Goal: Task Accomplishment & Management: Manage account settings

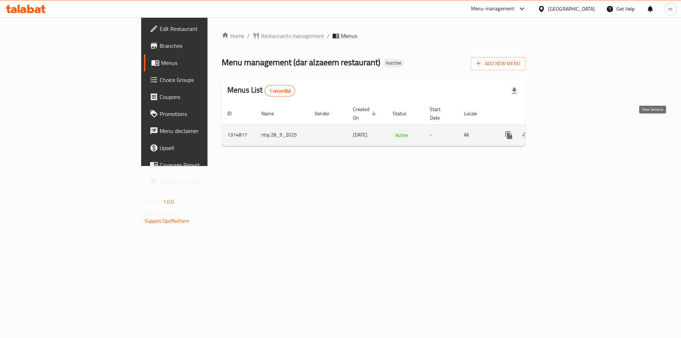
click at [563, 132] on icon "enhanced table" at bounding box center [560, 135] width 6 height 6
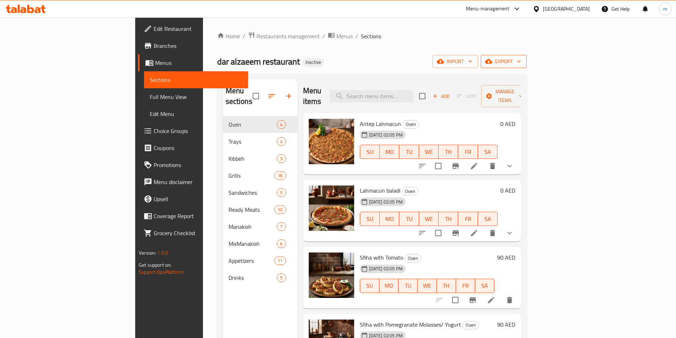
click at [521, 61] on span "export" at bounding box center [503, 61] width 34 height 9
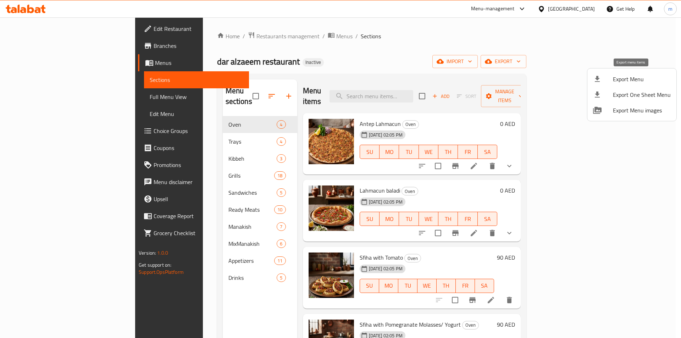
click at [628, 82] on span "Export Menu" at bounding box center [642, 79] width 58 height 9
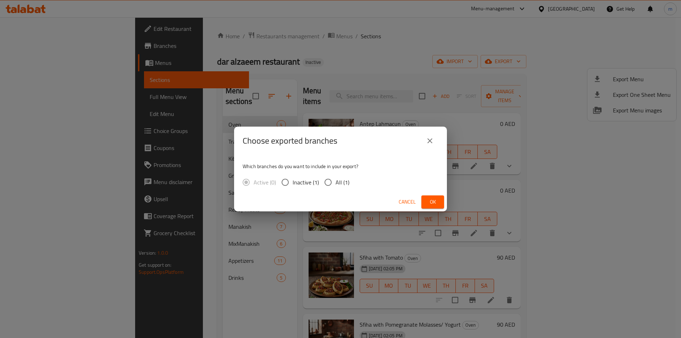
click at [332, 179] on input "All (1)" at bounding box center [328, 182] width 15 height 15
radio input "true"
click at [439, 200] on button "Ok" at bounding box center [432, 201] width 23 height 13
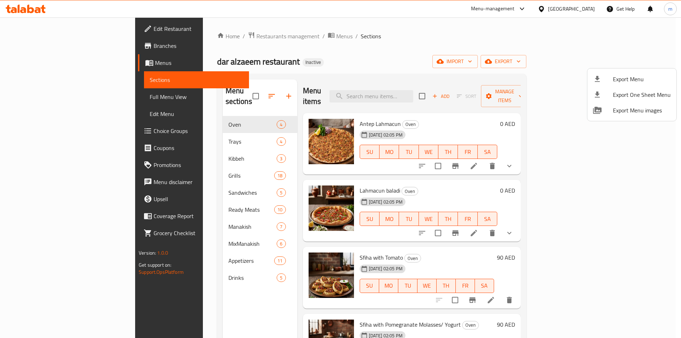
click at [356, 40] on div at bounding box center [340, 169] width 681 height 338
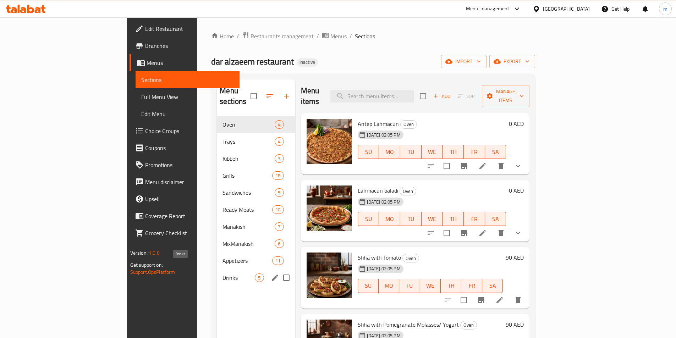
click at [222, 273] on span "Drinks" at bounding box center [238, 277] width 32 height 9
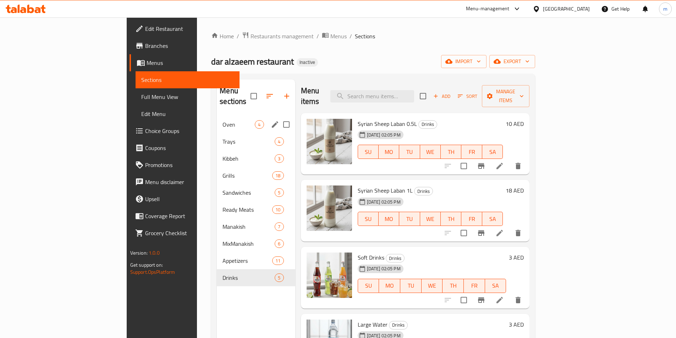
click at [222, 120] on span "Oven" at bounding box center [238, 124] width 32 height 9
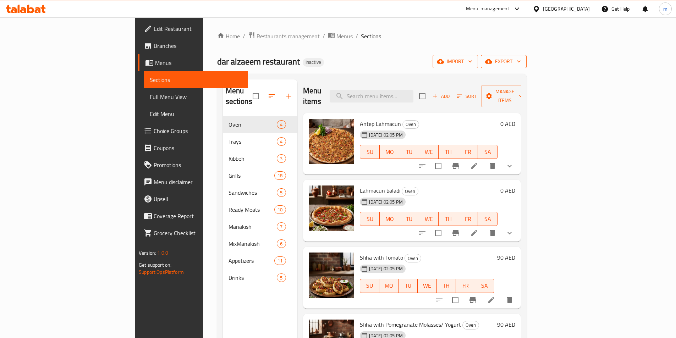
click at [521, 60] on span "export" at bounding box center [503, 61] width 34 height 9
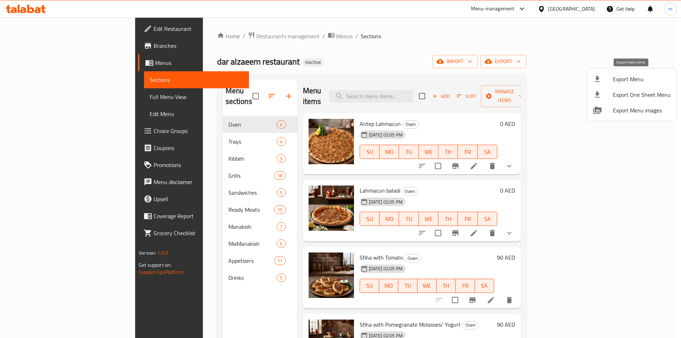
click at [625, 82] on span "Export Menu" at bounding box center [642, 79] width 58 height 9
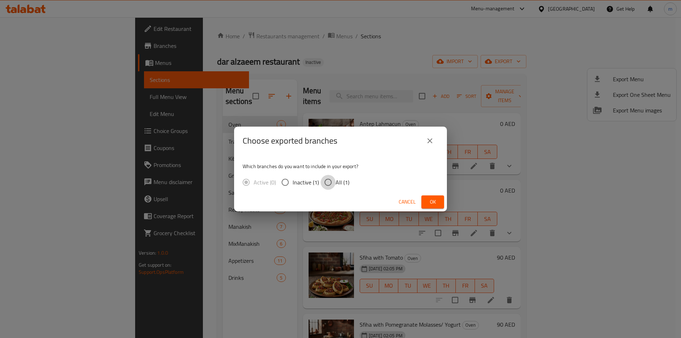
click at [332, 183] on input "All (1)" at bounding box center [328, 182] width 15 height 15
radio input "true"
click at [432, 200] on span "Ok" at bounding box center [432, 202] width 11 height 9
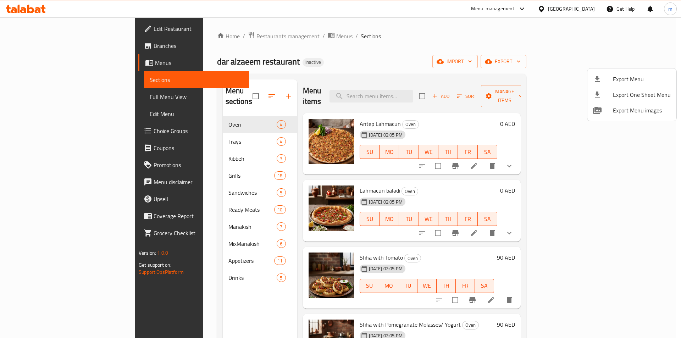
click at [496, 45] on div at bounding box center [340, 169] width 681 height 338
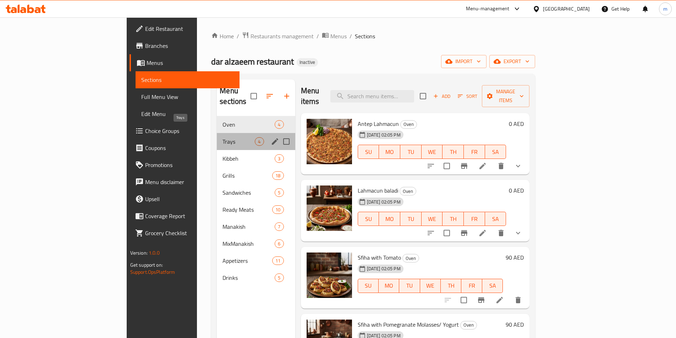
click at [222, 137] on span "Trays" at bounding box center [238, 141] width 32 height 9
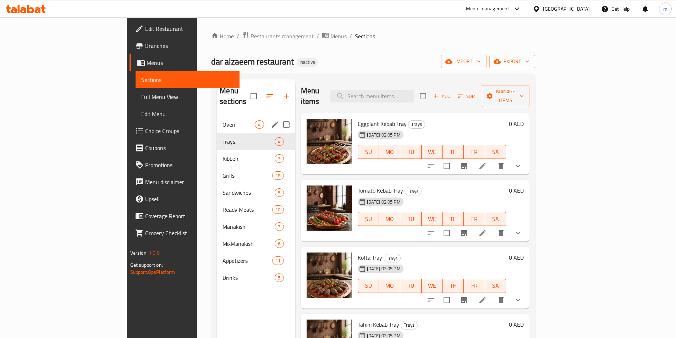
click at [217, 118] on div "Oven 4" at bounding box center [256, 124] width 78 height 17
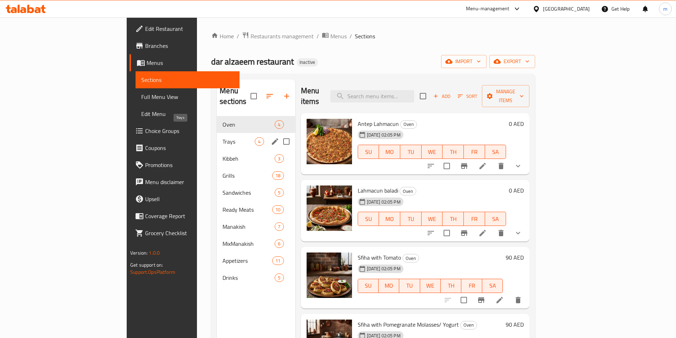
click at [222, 137] on span "Trays" at bounding box center [238, 141] width 32 height 9
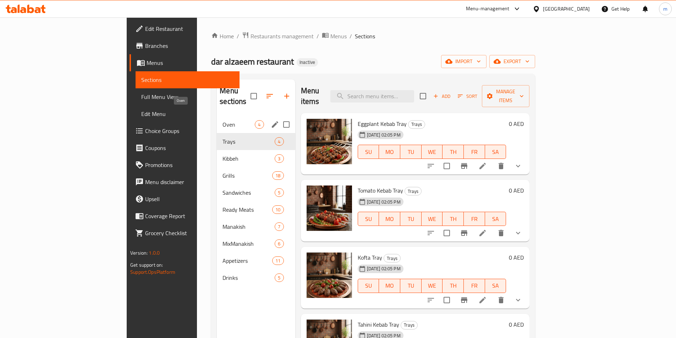
click at [222, 120] on span "Oven" at bounding box center [238, 124] width 32 height 9
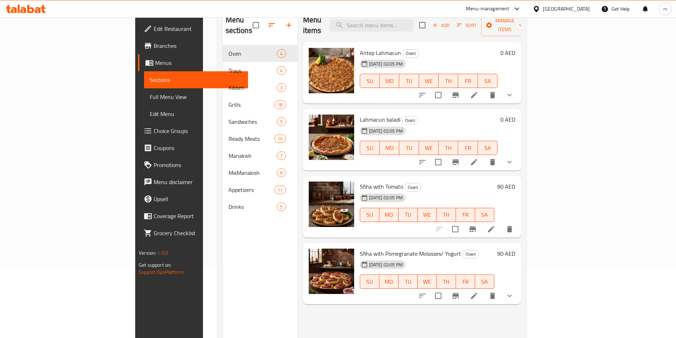
scroll to position [35, 0]
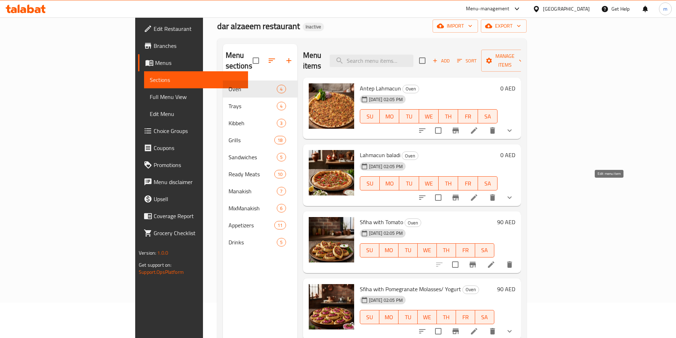
click at [478, 193] on icon at bounding box center [474, 197] width 9 height 9
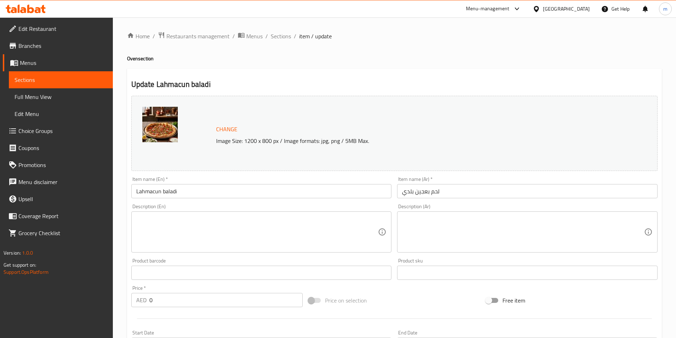
click at [169, 219] on textarea at bounding box center [257, 232] width 242 height 34
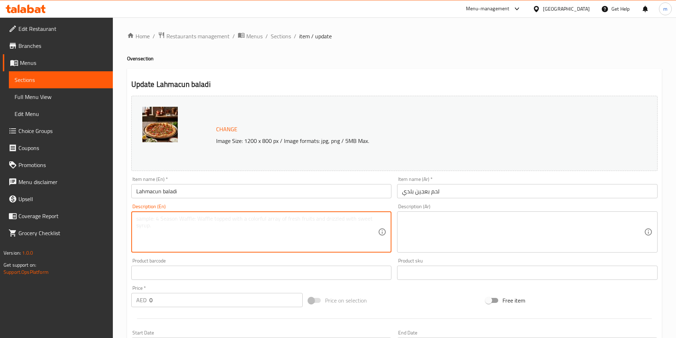
paste textarea "Thin dough topped with spiced minced meat."
type textarea "Thin dough topped with spiced minced meat."
click at [144, 218] on textarea at bounding box center [257, 232] width 242 height 34
paste textarea "Thin dough topped with spiced minced meat."
type textarea "Thin dough topped with spiced minced meat."
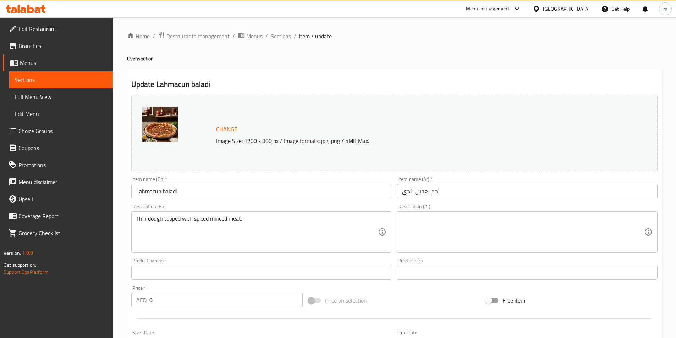
click at [432, 229] on textarea at bounding box center [523, 232] width 242 height 34
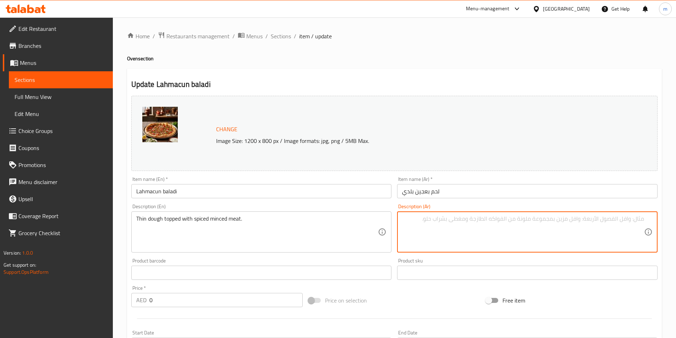
paste textarea "عجينة رقيقة مغطاة باللحم المفروم المتبل."
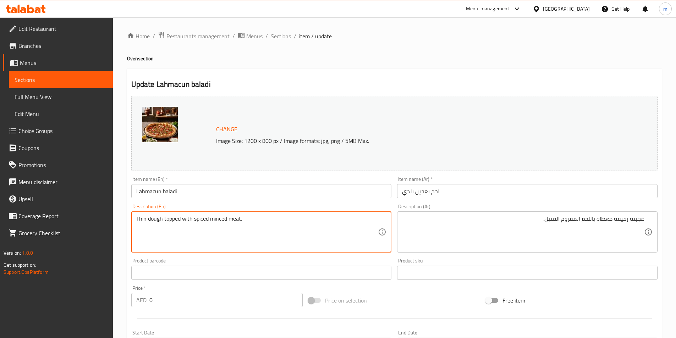
drag, startPoint x: 162, startPoint y: 220, endPoint x: 149, endPoint y: 220, distance: 13.1
click at [141, 220] on textarea "Thin dough topped with spiced minced meat." at bounding box center [257, 232] width 242 height 34
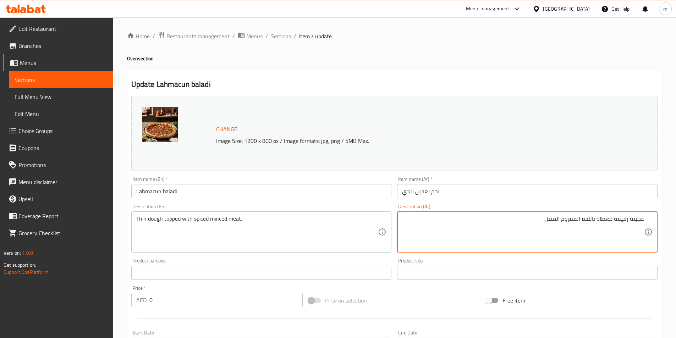
drag, startPoint x: 626, startPoint y: 219, endPoint x: 615, endPoint y: 218, distance: 10.7
type textarea "عجينة رفيعة مغطاة باللحم المفروم المتبل."
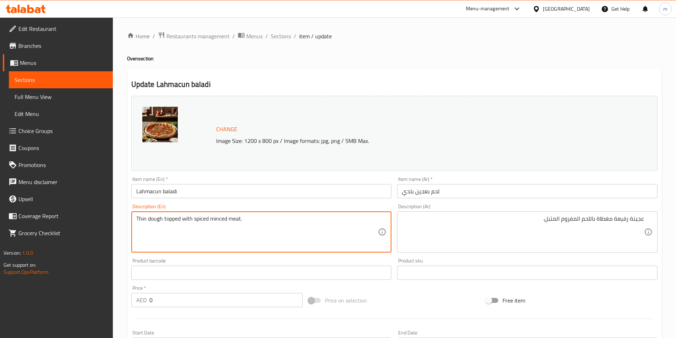
drag, startPoint x: 146, startPoint y: 220, endPoint x: 126, endPoint y: 218, distance: 20.3
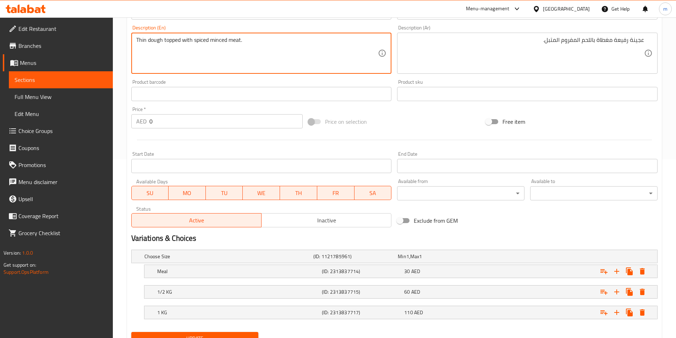
scroll to position [210, 0]
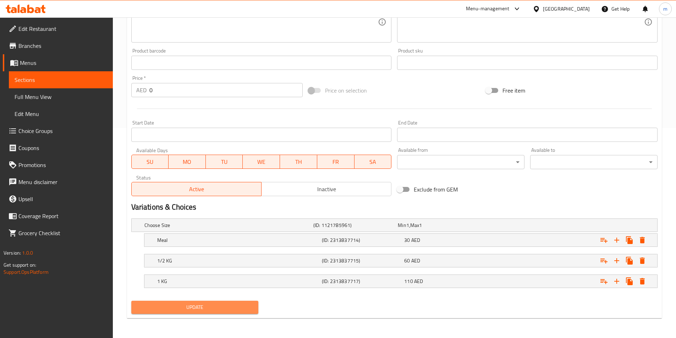
click at [227, 309] on span "Update" at bounding box center [195, 307] width 116 height 9
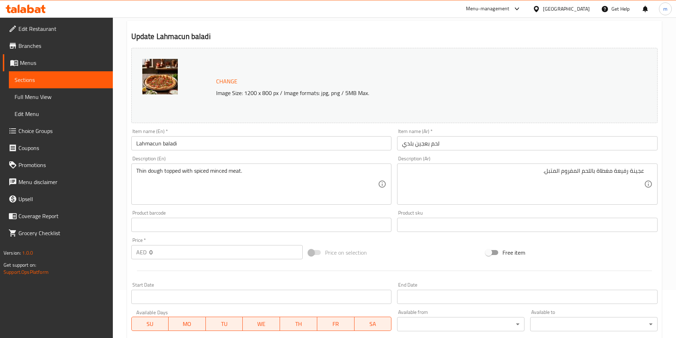
scroll to position [0, 0]
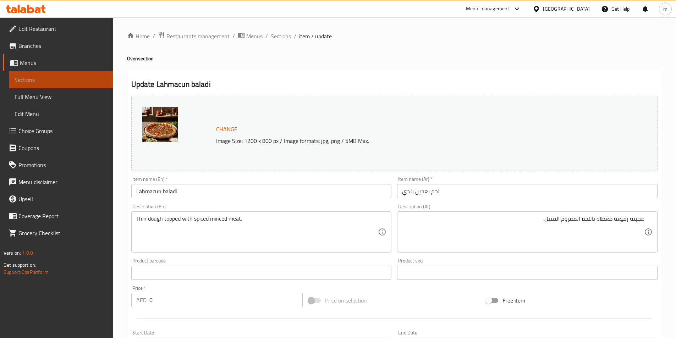
click at [56, 80] on span "Sections" at bounding box center [61, 80] width 93 height 9
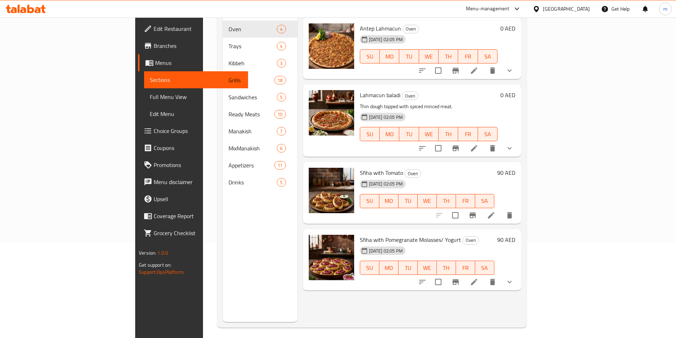
scroll to position [99, 0]
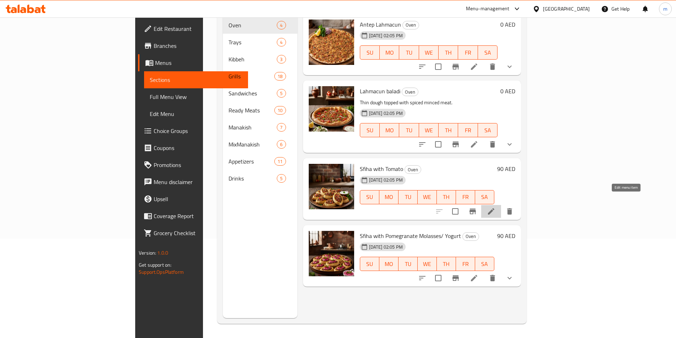
click at [495, 207] on icon at bounding box center [491, 211] width 9 height 9
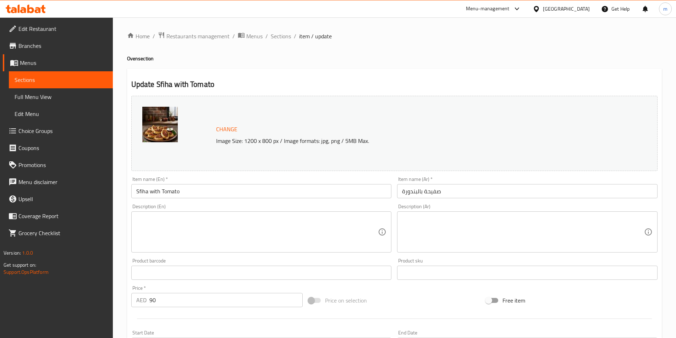
click at [135, 217] on div "Description (En)" at bounding box center [261, 231] width 260 height 41
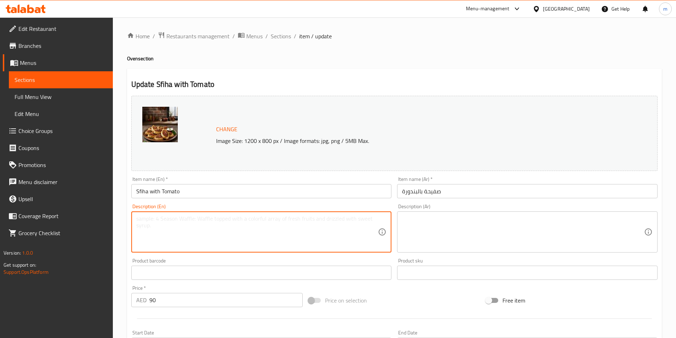
paste textarea "Mini meat pies baked with fresh tomato topping."
type textarea "Mini meat pies baked with fresh tomato topping."
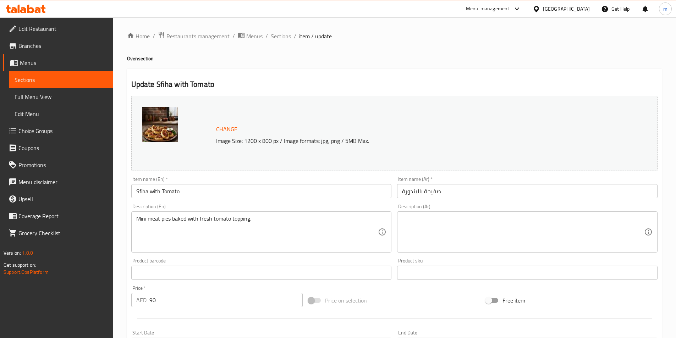
click at [493, 224] on textarea at bounding box center [523, 232] width 242 height 34
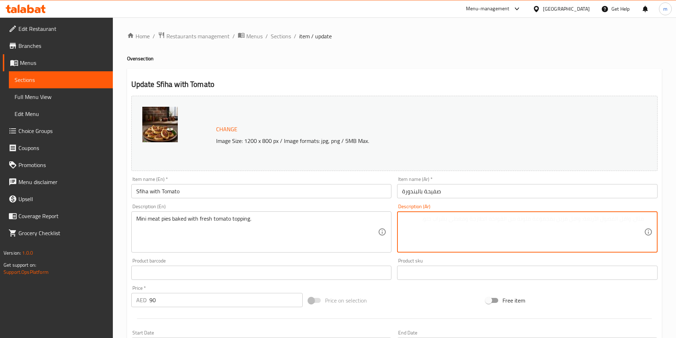
paste textarea "فطائر لحم صغيرة مخبوزة مع طبقة من الطماطم الطازجة."
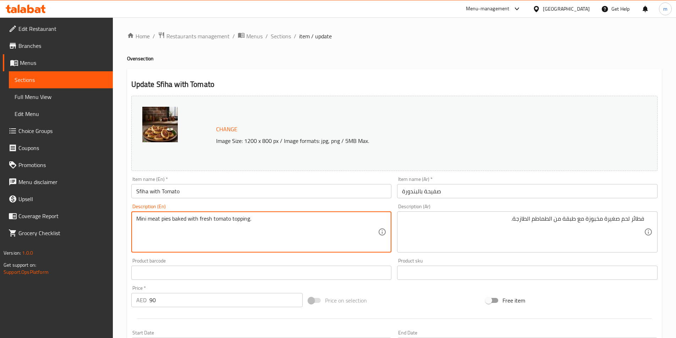
drag, startPoint x: 146, startPoint y: 218, endPoint x: 126, endPoint y: 213, distance: 20.4
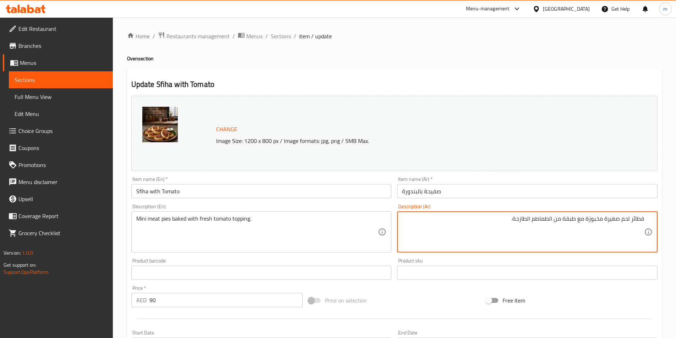
drag, startPoint x: 620, startPoint y: 218, endPoint x: 604, endPoint y: 218, distance: 15.6
click at [620, 221] on textarea "فطائر لحمميني مخبوزة مع طبقة من الطماطم الطازجة." at bounding box center [523, 232] width 242 height 34
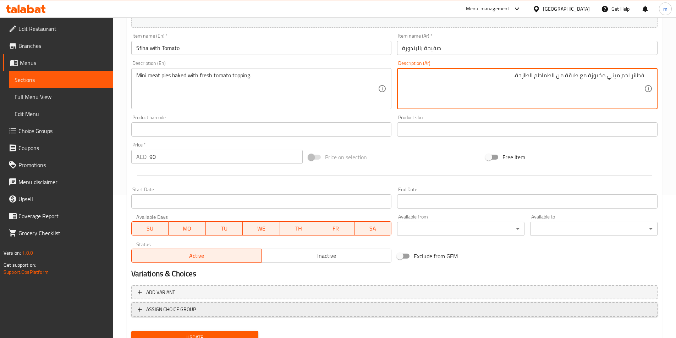
scroll to position [173, 0]
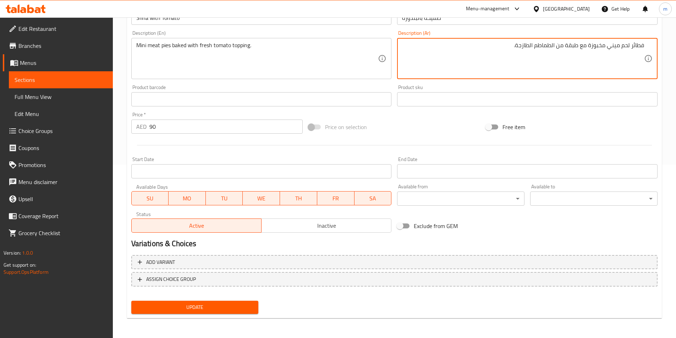
type textarea "فطائر لحم ميني مخبوزة مع طبقة من الطماطم الطازجة."
click at [245, 308] on span "Update" at bounding box center [195, 307] width 116 height 9
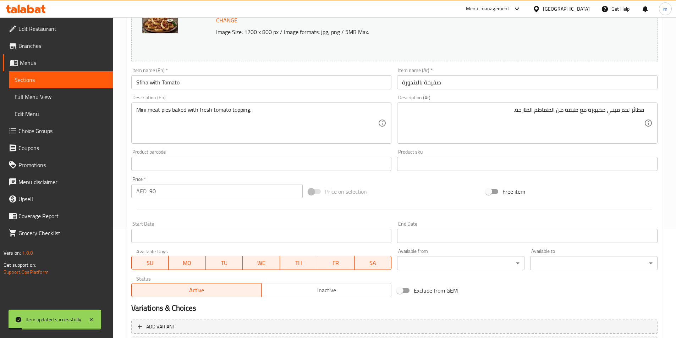
scroll to position [102, 0]
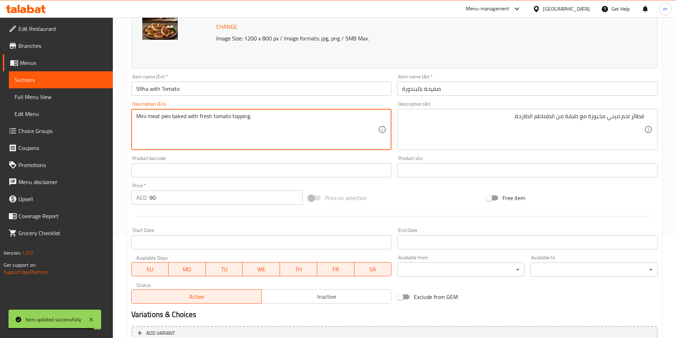
drag, startPoint x: 232, startPoint y: 116, endPoint x: 249, endPoint y: 116, distance: 17.0
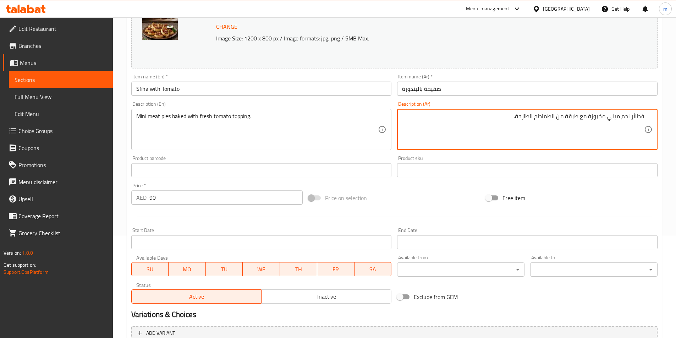
drag, startPoint x: 562, startPoint y: 117, endPoint x: 577, endPoint y: 117, distance: 14.9
click at [577, 117] on textarea "فطائر لحم ميني مخبوزة مع طبقة من الطماطم الطازجة." at bounding box center [523, 130] width 242 height 34
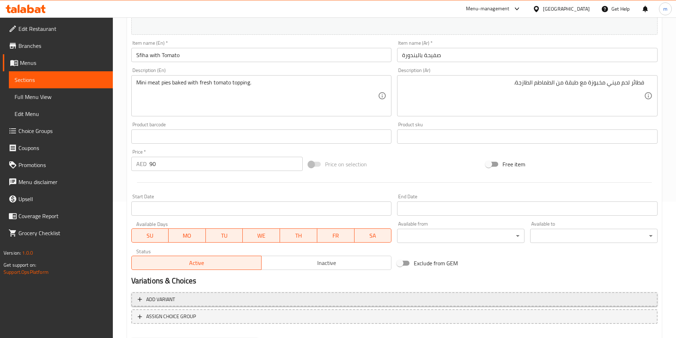
scroll to position [173, 0]
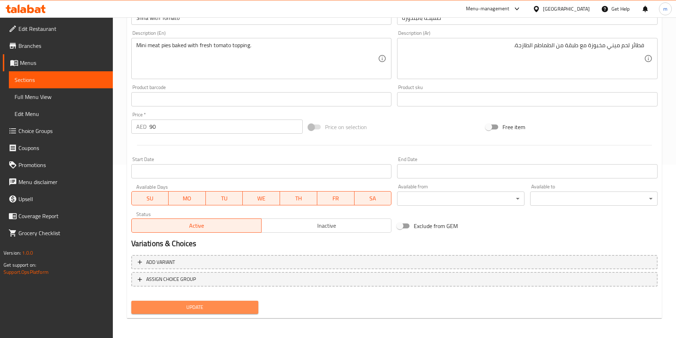
click at [223, 310] on span "Update" at bounding box center [195, 307] width 116 height 9
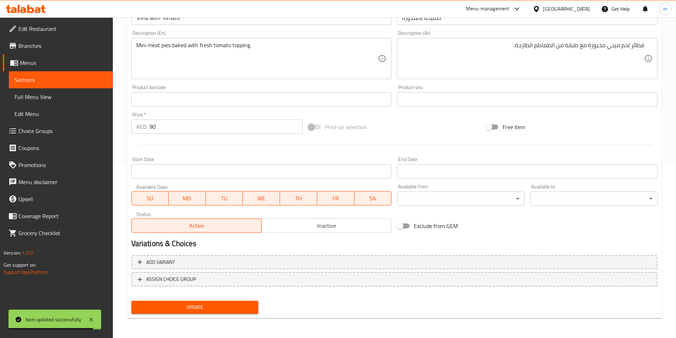
click at [40, 79] on span "Sections" at bounding box center [61, 80] width 93 height 9
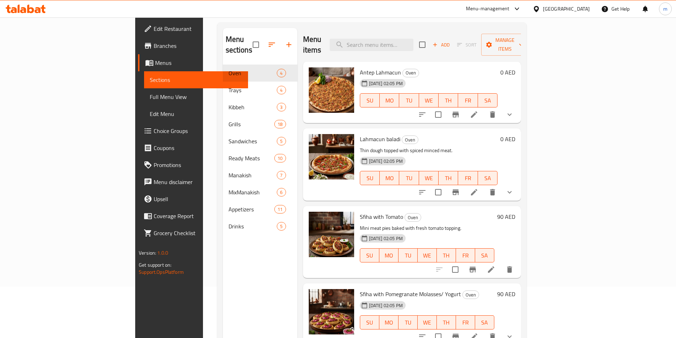
scroll to position [99, 0]
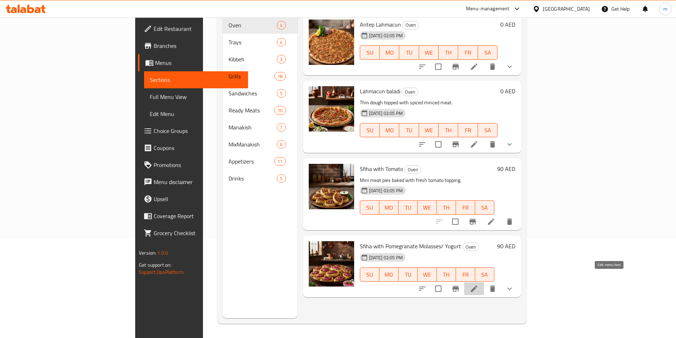
click at [478, 284] on icon at bounding box center [474, 288] width 9 height 9
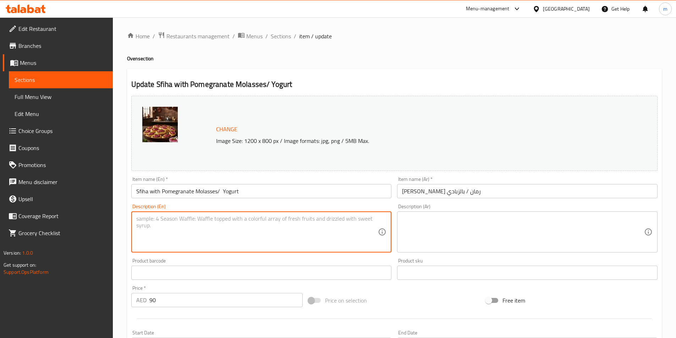
click at [139, 221] on textarea at bounding box center [257, 232] width 242 height 34
paste textarea "Meat pies with tangy pomegranate yogurt."
type textarea "Meat pies with tangy pomegranate yogurt."
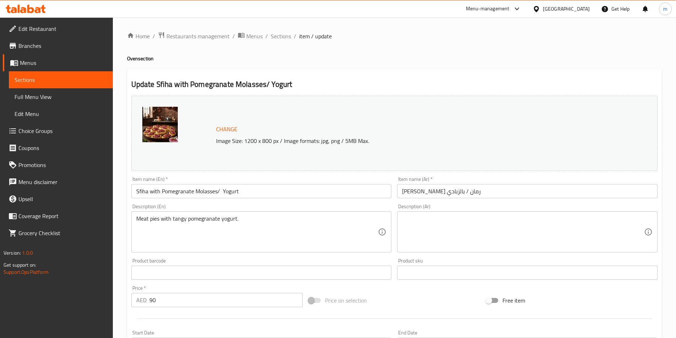
click at [521, 235] on textarea at bounding box center [523, 232] width 242 height 34
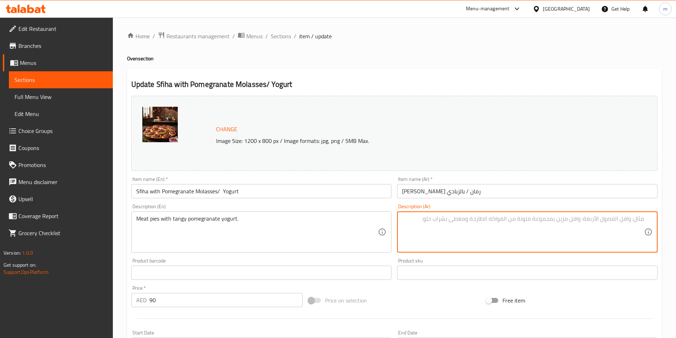
paste textarea "فطائر اللحم مع زبادي الرمان الحامض."
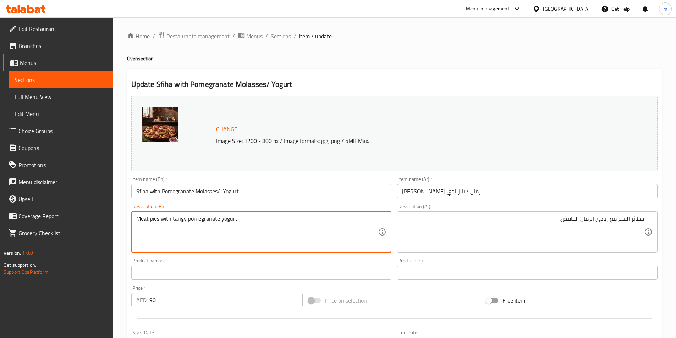
drag, startPoint x: 173, startPoint y: 217, endPoint x: 187, endPoint y: 218, distance: 13.8
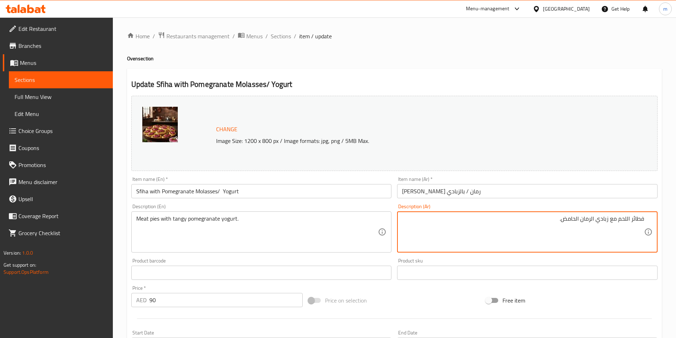
drag, startPoint x: 579, startPoint y: 219, endPoint x: 561, endPoint y: 217, distance: 17.5
paste textarea "منعش"
click at [579, 218] on textarea "فطائر اللحم مع زبادي الرمان منعش." at bounding box center [523, 232] width 242 height 34
click at [578, 219] on textarea "فطائر اللحم مع زبادي الرمان منعش." at bounding box center [523, 232] width 242 height 34
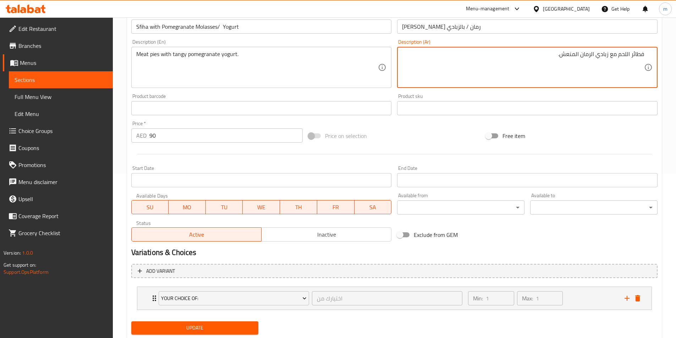
scroll to position [185, 0]
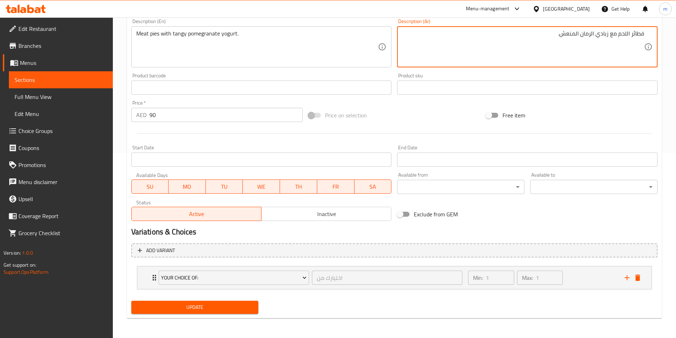
type textarea "فطائر اللحم مع زبادي الرمان المنعش."
click at [212, 306] on span "Update" at bounding box center [195, 307] width 116 height 9
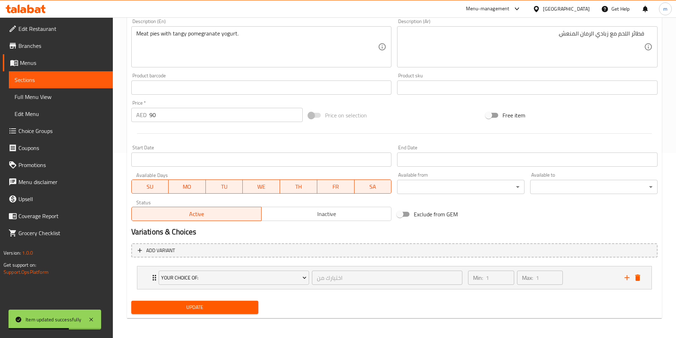
click at [60, 79] on span "Sections" at bounding box center [61, 80] width 93 height 9
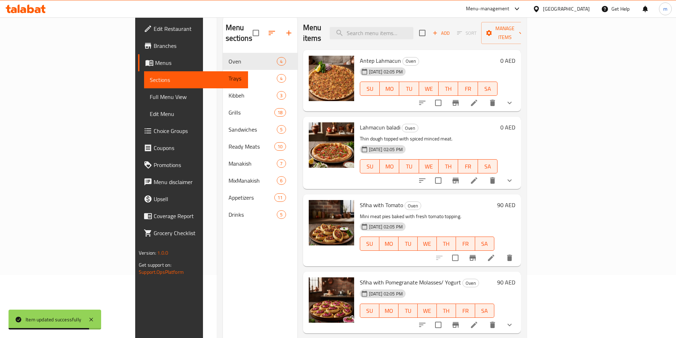
scroll to position [28, 0]
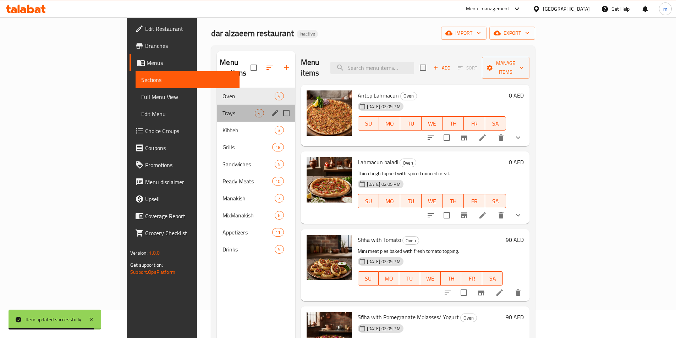
click at [217, 105] on div "Trays 4" at bounding box center [256, 113] width 78 height 17
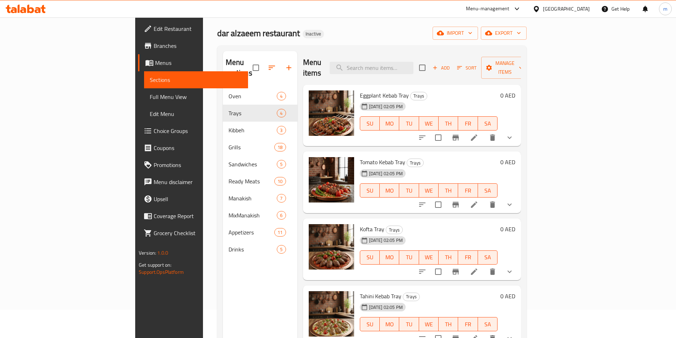
click at [477, 134] on icon at bounding box center [474, 137] width 6 height 6
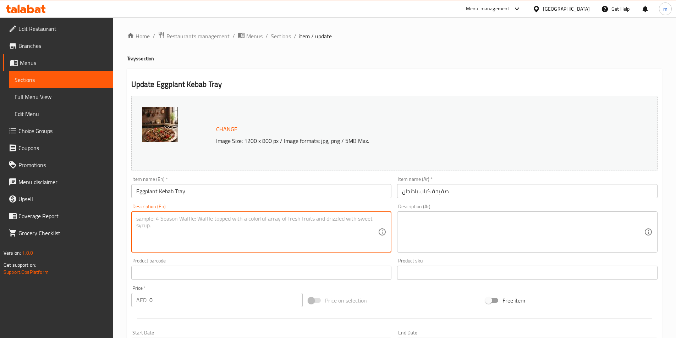
click at [158, 227] on textarea at bounding box center [257, 232] width 242 height 34
paste textarea "Grilled kebab served with roasted eggplants."
type textarea "Grilled kebab served with roasted eggplants."
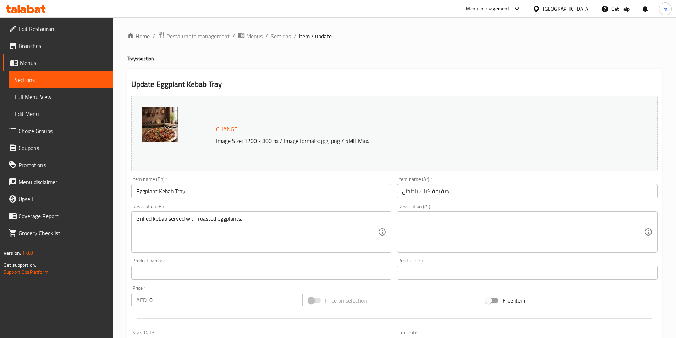
click at [518, 220] on textarea at bounding box center [523, 232] width 242 height 34
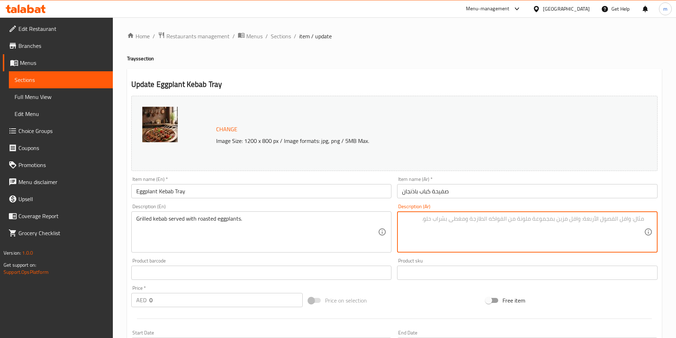
drag, startPoint x: 537, startPoint y: 218, endPoint x: 523, endPoint y: 222, distance: 14.4
click at [523, 222] on textarea at bounding box center [523, 232] width 242 height 34
paste textarea "كباب مشوي يقدم مع باذنجان مشوي."
type textarea "كباب مشوي يقدم مع باذنجان مشوي."
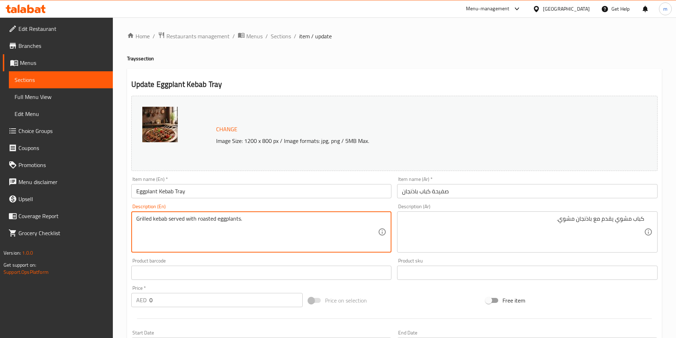
drag, startPoint x: 214, startPoint y: 219, endPoint x: 198, endPoint y: 218, distance: 16.3
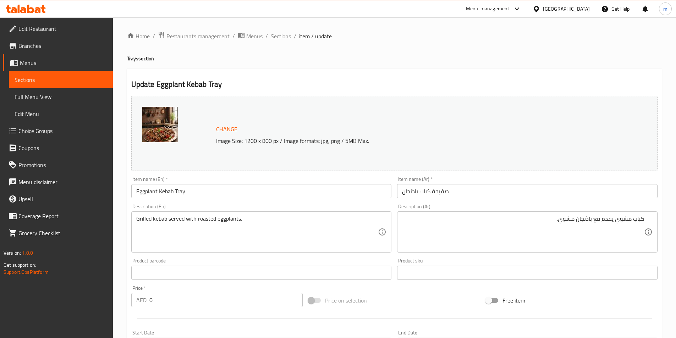
click at [500, 41] on div "Home / Restaurants management / Menus / Sections / item / update Trays section …" at bounding box center [394, 273] width 534 height 482
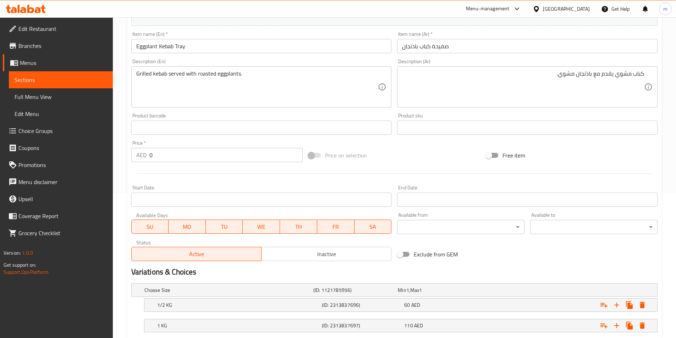
scroll to position [189, 0]
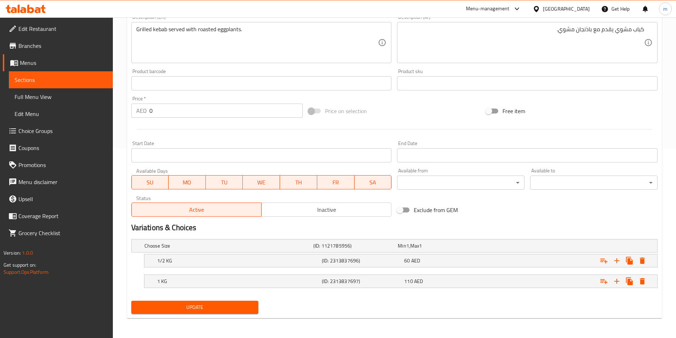
click at [237, 312] on button "Update" at bounding box center [194, 307] width 127 height 13
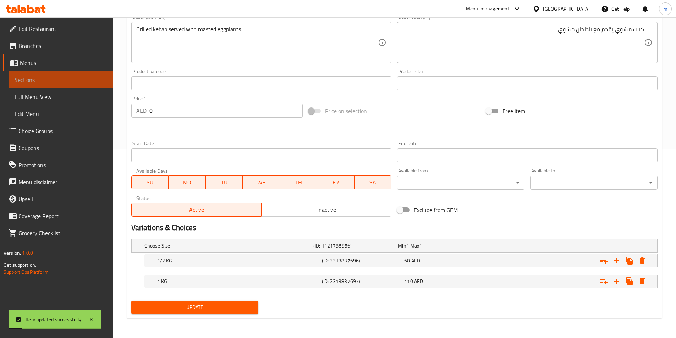
click at [24, 78] on span "Sections" at bounding box center [61, 80] width 93 height 9
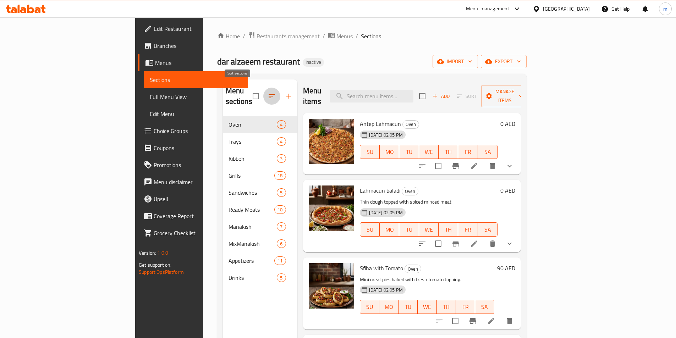
click at [267, 92] on icon "button" at bounding box center [271, 96] width 9 height 9
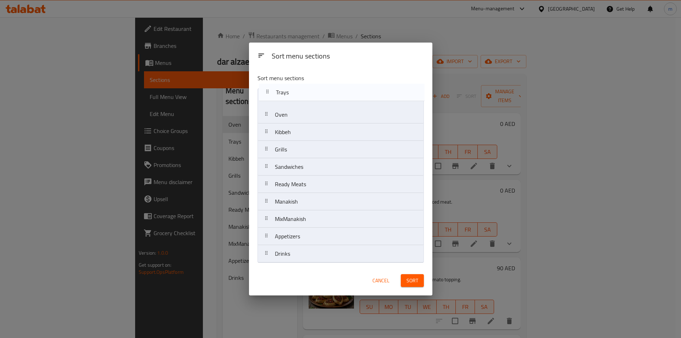
drag, startPoint x: 299, startPoint y: 118, endPoint x: 301, endPoint y: 92, distance: 25.7
click at [301, 92] on nav "Oven Trays Kibbeh Grills Sandwiches Ready Meats Manakish MixManakish Appetizers…" at bounding box center [340, 175] width 166 height 174
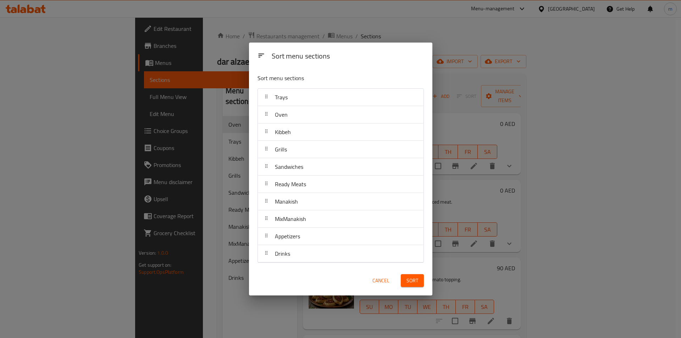
click at [415, 279] on span "Sort" at bounding box center [412, 280] width 12 height 9
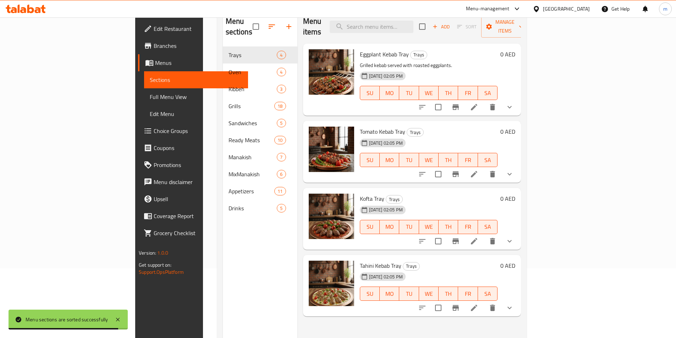
scroll to position [28, 0]
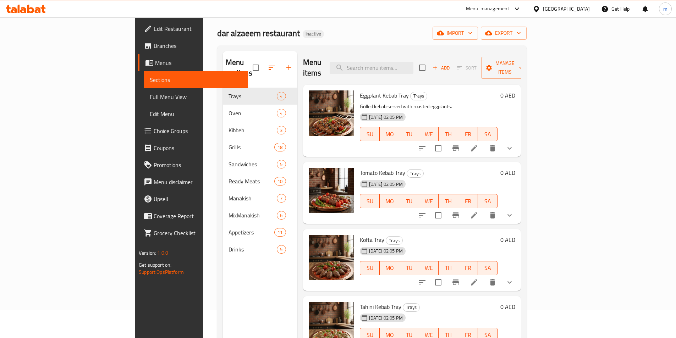
click at [484, 210] on li at bounding box center [474, 215] width 20 height 13
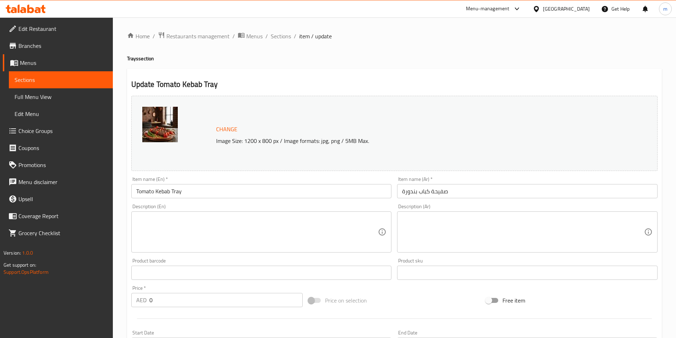
click at [154, 226] on textarea at bounding box center [257, 232] width 242 height 34
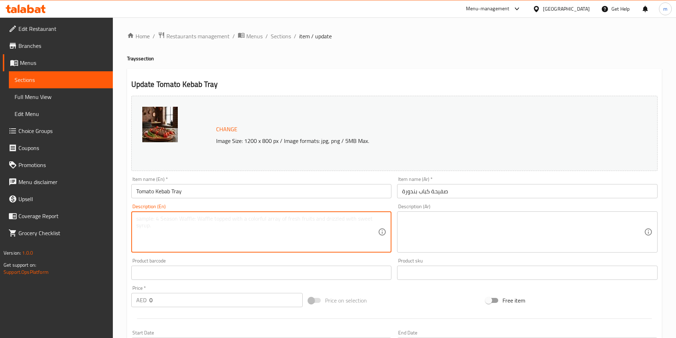
paste textarea "Juicy kebab baked with fresh tomatoes."
type textarea "Juicy kebab baked with fresh tomatoes."
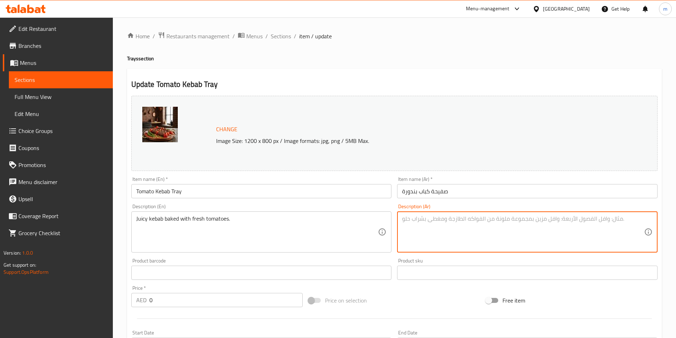
click at [570, 227] on textarea at bounding box center [523, 232] width 242 height 34
paste textarea "كباب شهي مخبوز مع الطماطم الطازجة."
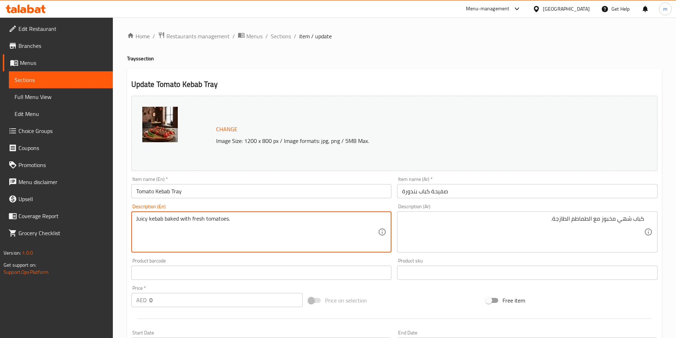
drag, startPoint x: 148, startPoint y: 219, endPoint x: 133, endPoint y: 217, distance: 15.4
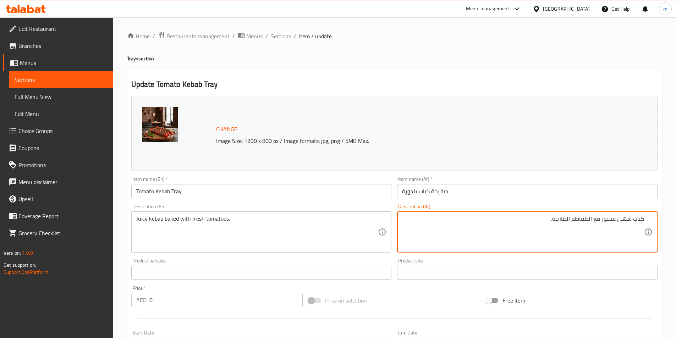
drag, startPoint x: 630, startPoint y: 219, endPoint x: 619, endPoint y: 220, distance: 11.0
paste textarea "وس"
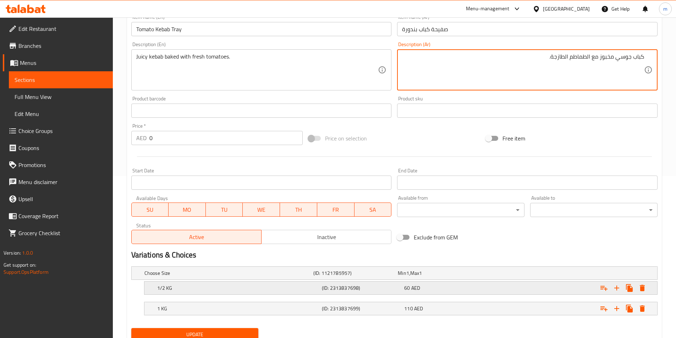
scroll to position [189, 0]
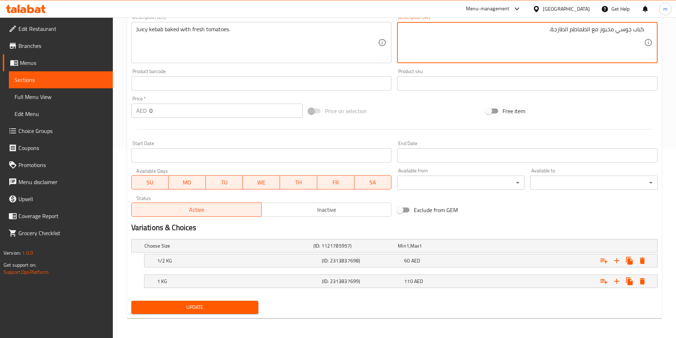
type textarea "كباب جوسي مخبوز مع الطماطم الطازجة."
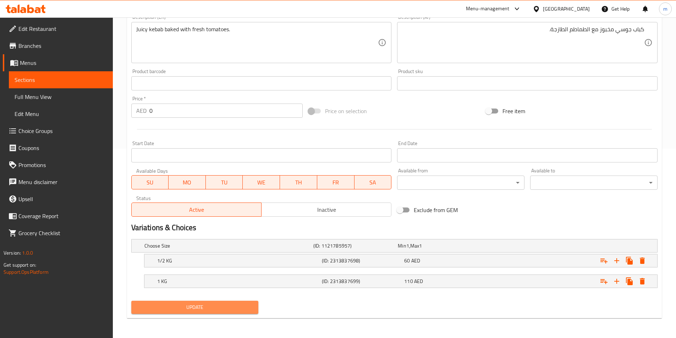
click at [176, 306] on span "Update" at bounding box center [195, 307] width 116 height 9
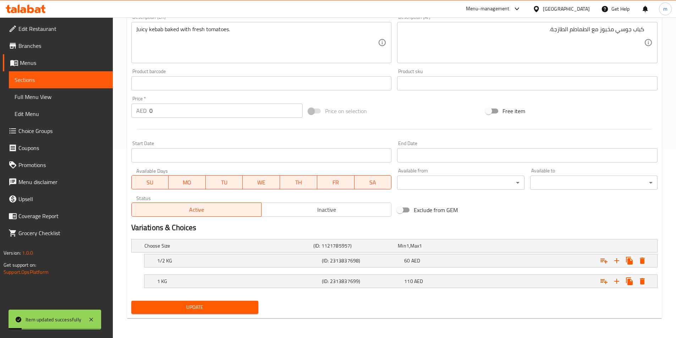
click at [31, 79] on span "Sections" at bounding box center [61, 80] width 93 height 9
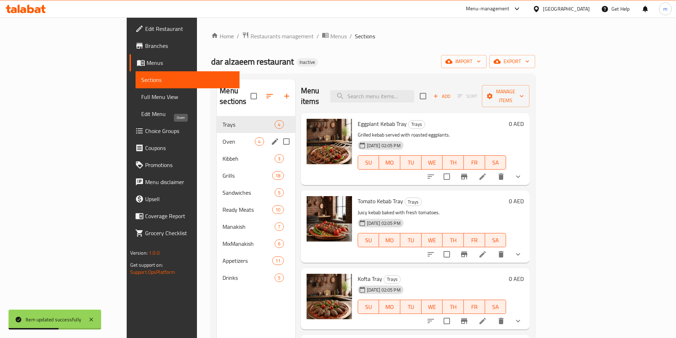
click at [222, 137] on span "Oven" at bounding box center [238, 141] width 32 height 9
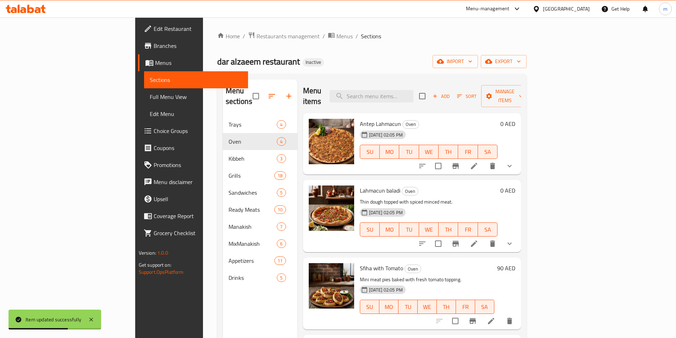
scroll to position [99, 0]
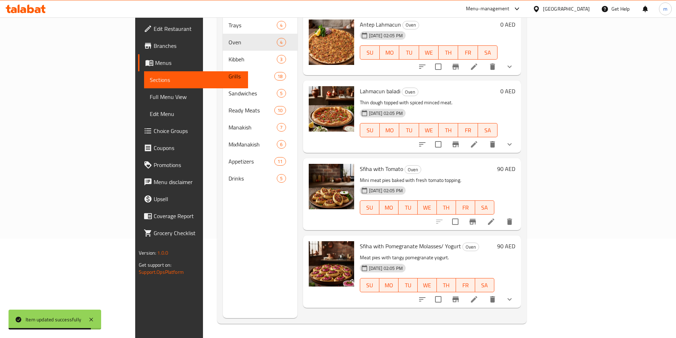
click at [495, 217] on icon at bounding box center [491, 221] width 9 height 9
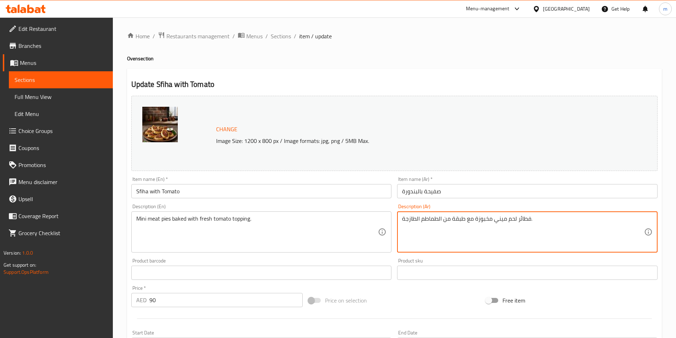
drag, startPoint x: 465, startPoint y: 218, endPoint x: 453, endPoint y: 217, distance: 12.1
click at [456, 227] on textarea "فطائر لحم ميني مخبوزة مع طبقة من الطماطم الطازجة." at bounding box center [523, 232] width 242 height 34
drag, startPoint x: 451, startPoint y: 220, endPoint x: 466, endPoint y: 220, distance: 15.3
click at [466, 220] on textarea "فطائر لحم ميني مخبوزة مع طبقة من الطماطم الطازجة." at bounding box center [523, 232] width 242 height 34
paste textarea "اضافة"
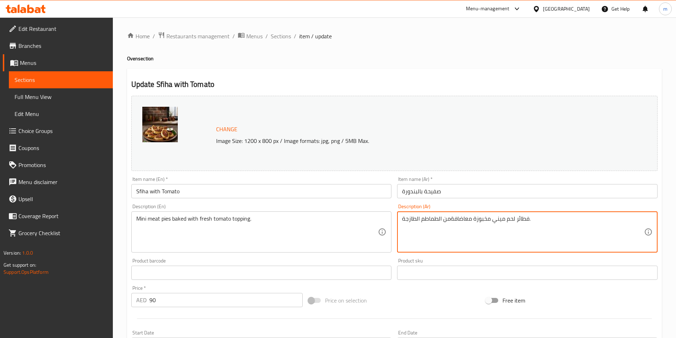
click at [465, 218] on textarea "فطائر لحم ميني مخبوزة معاضافةمن الطماطم الطازجة." at bounding box center [523, 232] width 242 height 34
click at [451, 219] on textarea "فطائر لحم ميني مخبوزة مع اضافةمن الطماطم الطازجة." at bounding box center [523, 232] width 242 height 34
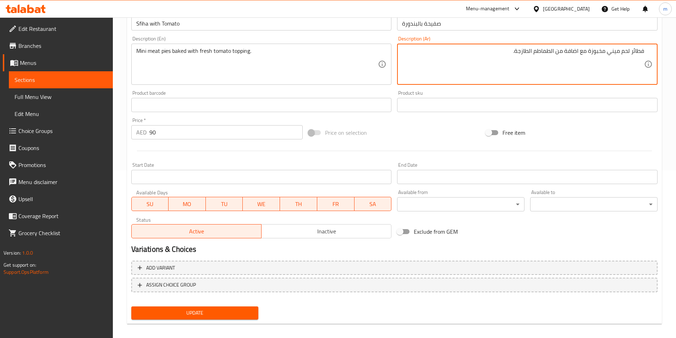
scroll to position [173, 0]
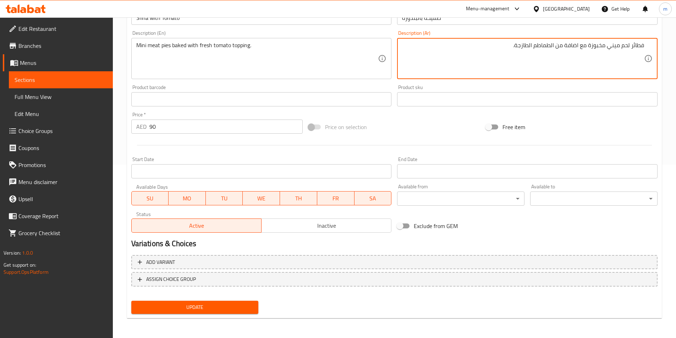
type textarea "فطائر لحم ميني مخبوزة مع اضافة من الطماطم الطازجة."
click at [160, 310] on span "Update" at bounding box center [195, 307] width 116 height 9
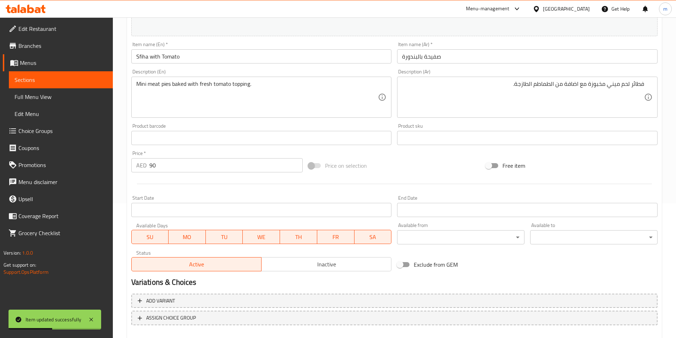
scroll to position [67, 0]
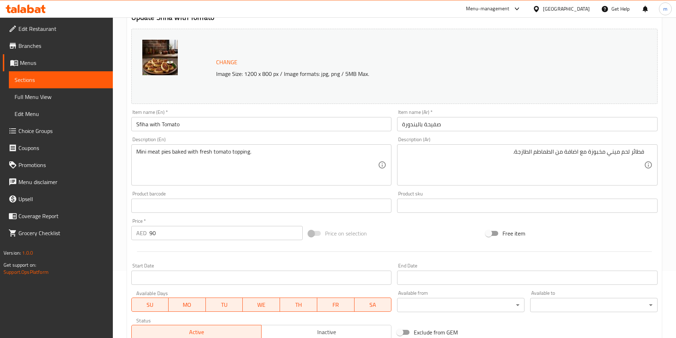
click at [89, 79] on span "Sections" at bounding box center [61, 80] width 93 height 9
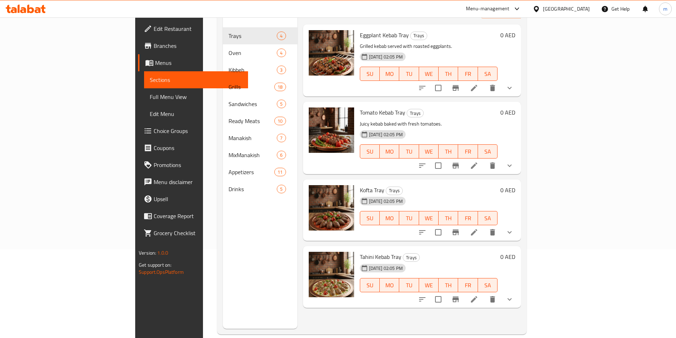
scroll to position [99, 0]
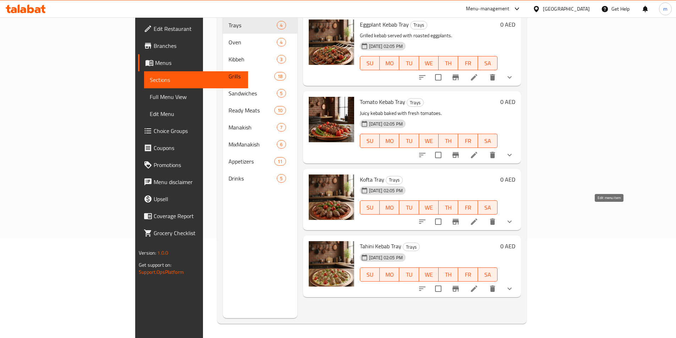
click at [478, 217] on icon at bounding box center [474, 221] width 9 height 9
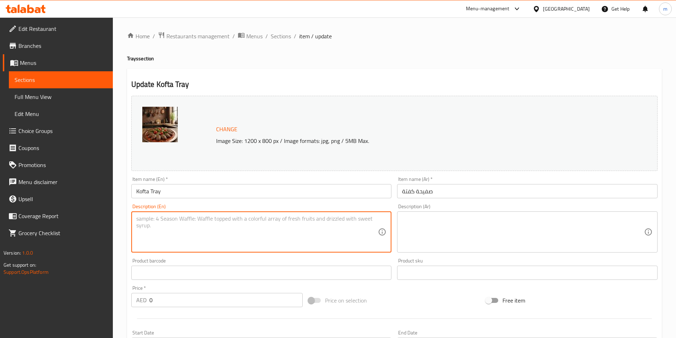
click at [181, 232] on textarea at bounding box center [257, 232] width 242 height 34
paste textarea "Oven-baked kofta with spices and herbs."
type textarea "Oven-baked kofta with spices and herbs."
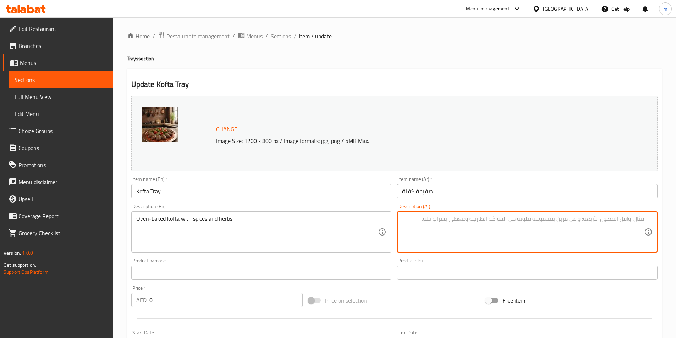
click at [573, 216] on textarea at bounding box center [523, 232] width 242 height 34
paste textarea "كفتة مخبوزة في الفرن مع البهارات والأعشاب."
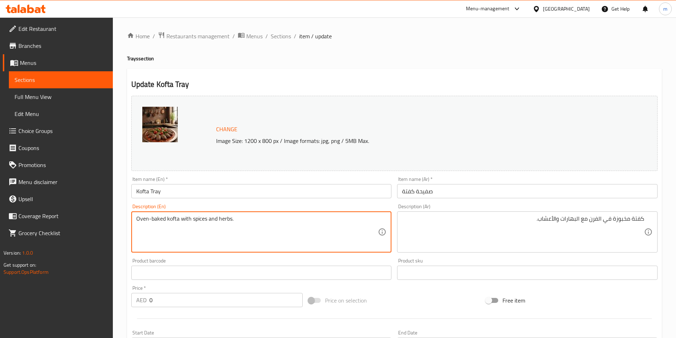
drag, startPoint x: 206, startPoint y: 217, endPoint x: 192, endPoint y: 216, distance: 14.3
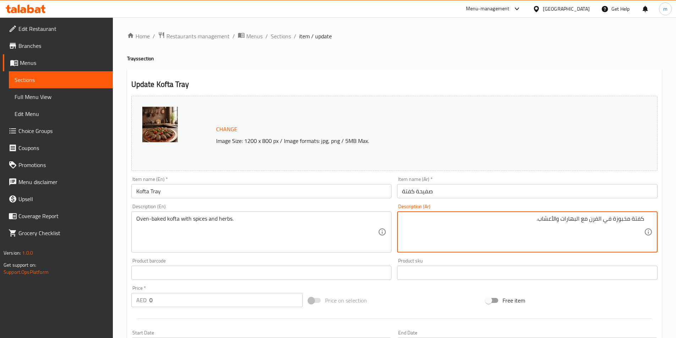
drag, startPoint x: 561, startPoint y: 218, endPoint x: 580, endPoint y: 218, distance: 19.5
paste textarea "وابل"
click at [580, 220] on textarea "كفتة مخبوزة في الفرن مع توابل والأعشاب." at bounding box center [523, 232] width 242 height 34
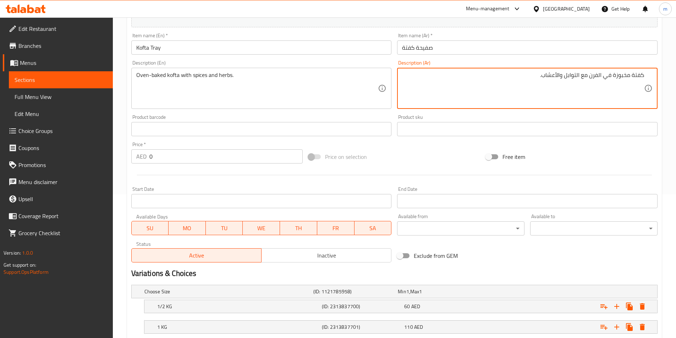
scroll to position [189, 0]
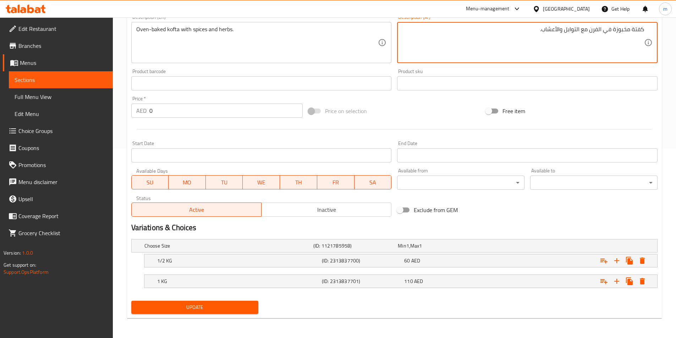
type textarea "كفتة مخبوزة في الفرن مع التوابل والأعشاب."
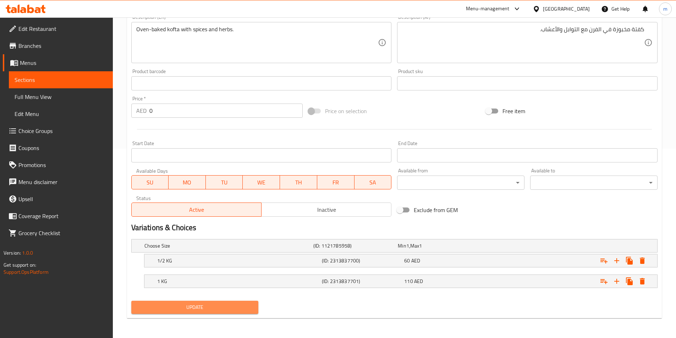
click at [246, 309] on span "Update" at bounding box center [195, 307] width 116 height 9
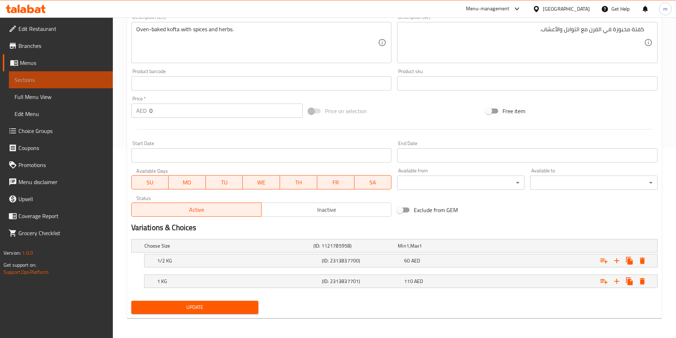
click at [31, 79] on span "Sections" at bounding box center [61, 80] width 93 height 9
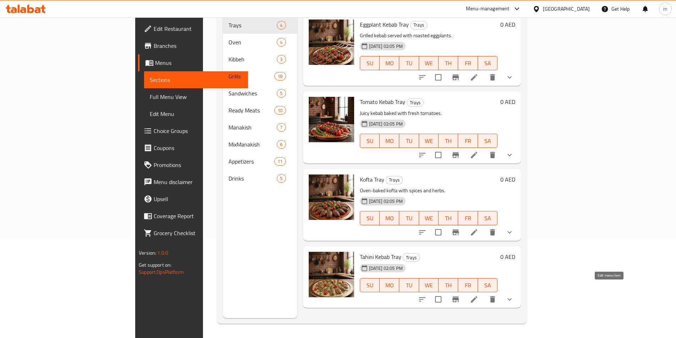
click at [478, 295] on icon at bounding box center [474, 299] width 9 height 9
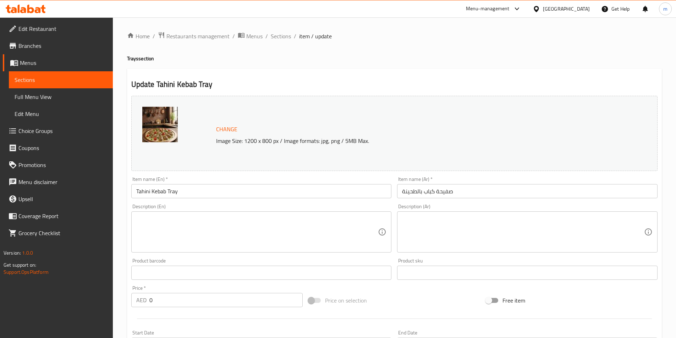
click at [180, 221] on textarea at bounding box center [257, 232] width 242 height 34
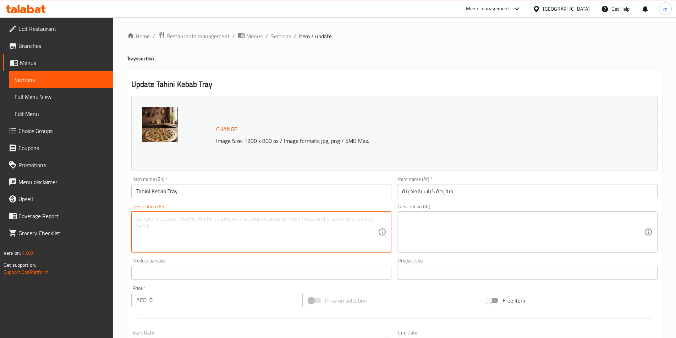
paste textarea "Kebab cooked in creamy tahini sauce."
type textarea "Kebab cooked in creamy tahini sauce."
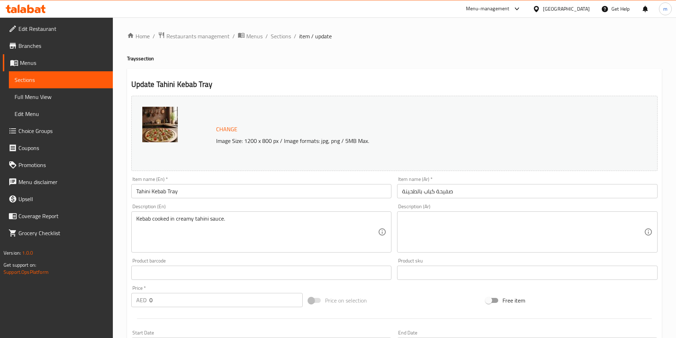
click at [498, 216] on textarea at bounding box center [523, 232] width 242 height 34
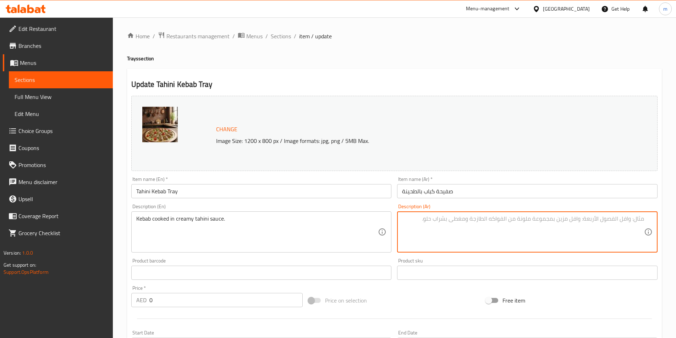
paste textarea "كباب مطبوخ في صلصة الطحينة الكريمية."
drag, startPoint x: 599, startPoint y: 218, endPoint x: 589, endPoint y: 217, distance: 10.7
click at [589, 217] on textarea "كباب مطبوخ في صلصة الطحينة الكريمية." at bounding box center [523, 232] width 242 height 34
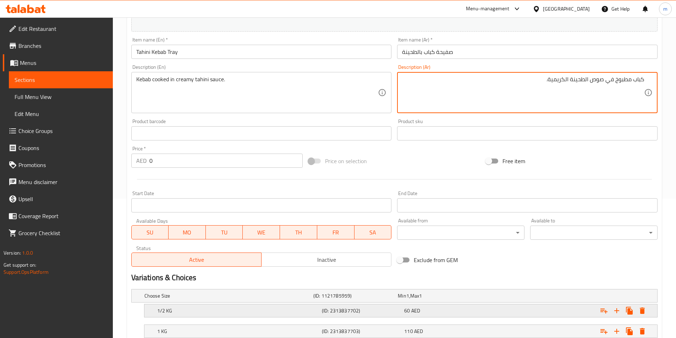
scroll to position [177, 0]
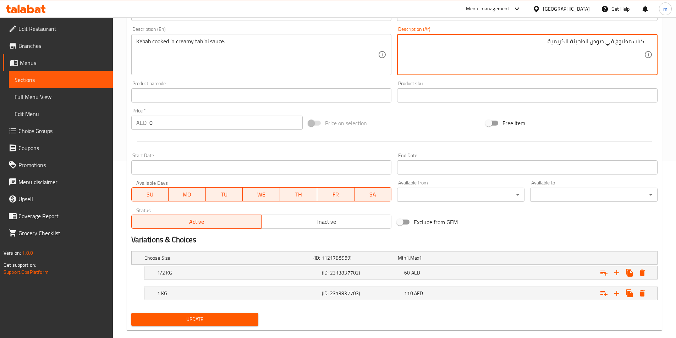
type textarea "كباب مطبوخ في صوص الطحينة الكريمية."
click at [210, 317] on span "Update" at bounding box center [195, 319] width 116 height 9
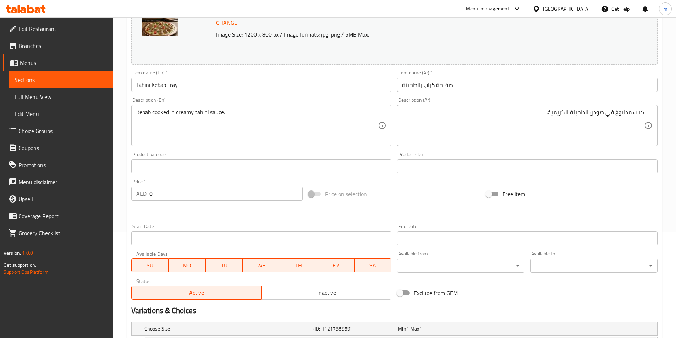
scroll to position [189, 0]
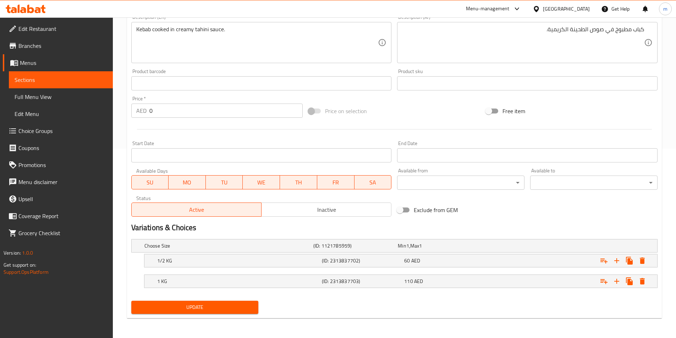
click at [222, 310] on span "Update" at bounding box center [195, 307] width 116 height 9
click at [51, 80] on span "Sections" at bounding box center [61, 80] width 93 height 9
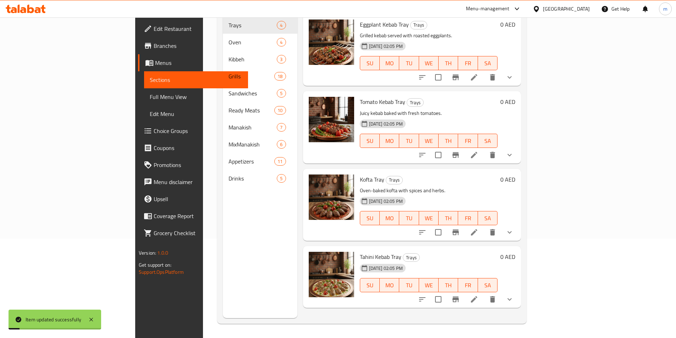
scroll to position [99, 0]
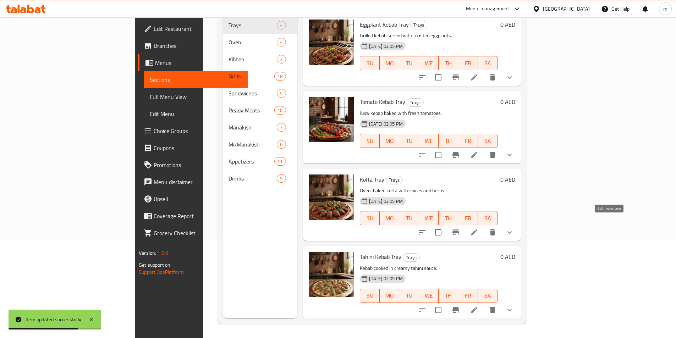
click at [477, 229] on icon at bounding box center [474, 232] width 6 height 6
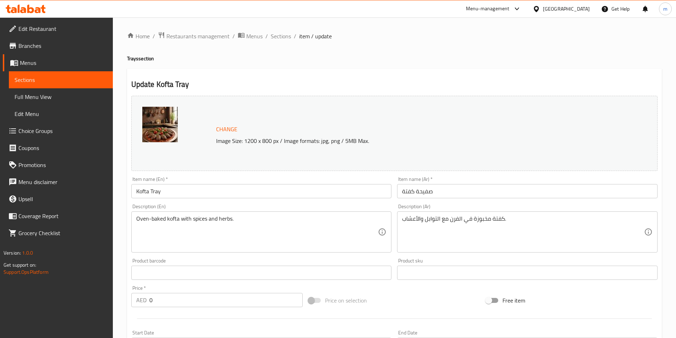
click at [34, 82] on span "Sections" at bounding box center [61, 80] width 93 height 9
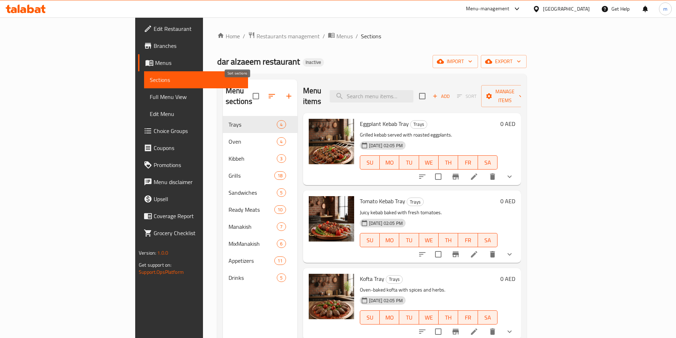
click at [267, 92] on icon "button" at bounding box center [271, 96] width 9 height 9
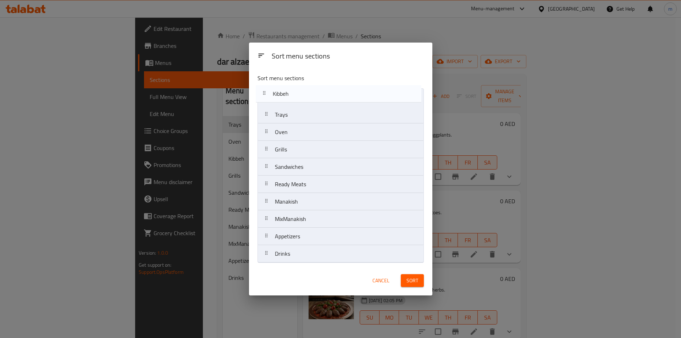
drag, startPoint x: 305, startPoint y: 135, endPoint x: 303, endPoint y: 92, distance: 43.0
click at [303, 92] on nav "Trays Oven Kibbeh Grills Sandwiches Ready Meats Manakish MixManakish Appetizers…" at bounding box center [340, 175] width 166 height 174
drag, startPoint x: 300, startPoint y: 130, endPoint x: 300, endPoint y: 111, distance: 19.2
click at [300, 111] on nav "Kibbeh Trays Oven Grills Sandwiches Ready Meats Manakish MixManakish Appetizers…" at bounding box center [340, 175] width 166 height 174
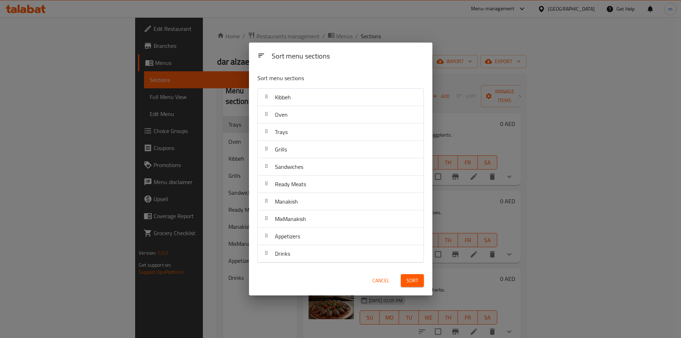
click at [416, 282] on span "Sort" at bounding box center [412, 280] width 12 height 9
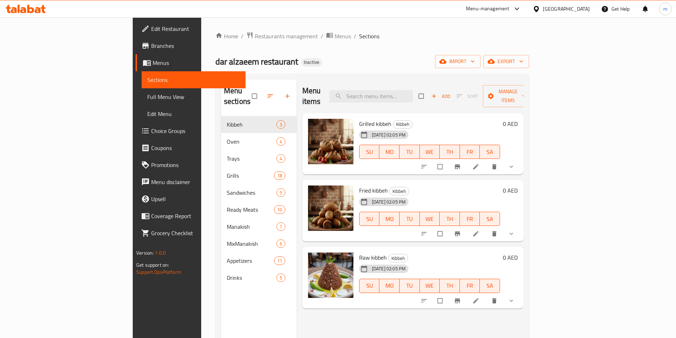
click at [486, 161] on li at bounding box center [476, 166] width 20 height 11
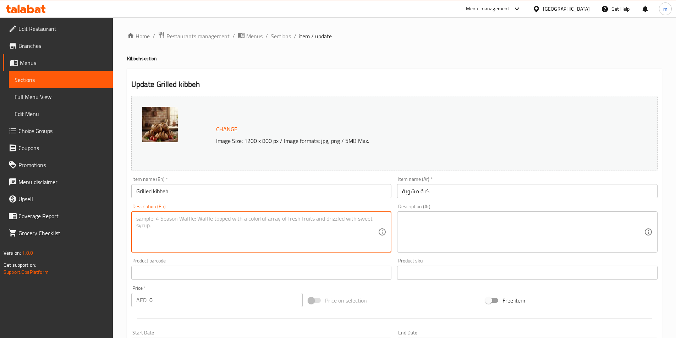
click at [148, 224] on textarea at bounding box center [257, 232] width 242 height 34
paste textarea "Kibbeh patties grilled to perfection."
type textarea "Kibbeh patties grilled to perfection."
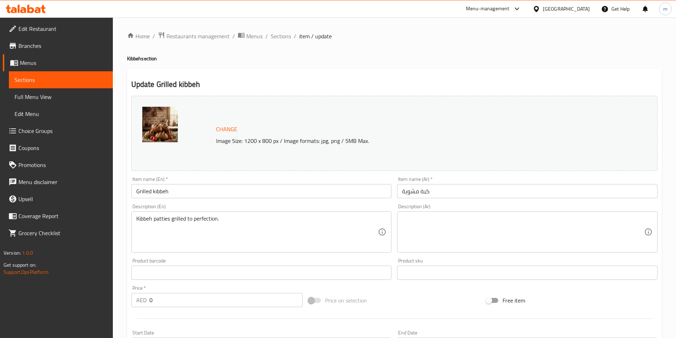
click at [496, 220] on textarea at bounding box center [523, 232] width 242 height 34
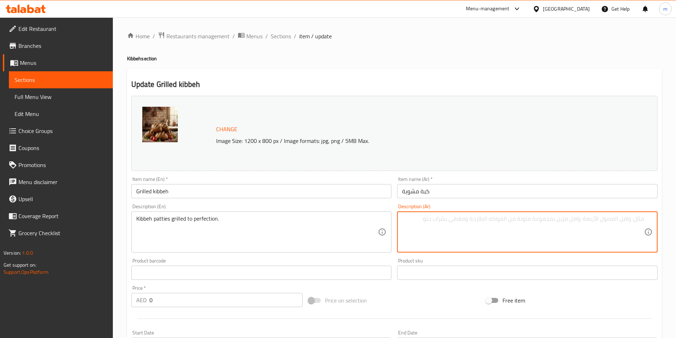
paste textarea "فطائر الكبة المشوية إلى حد الكمال."
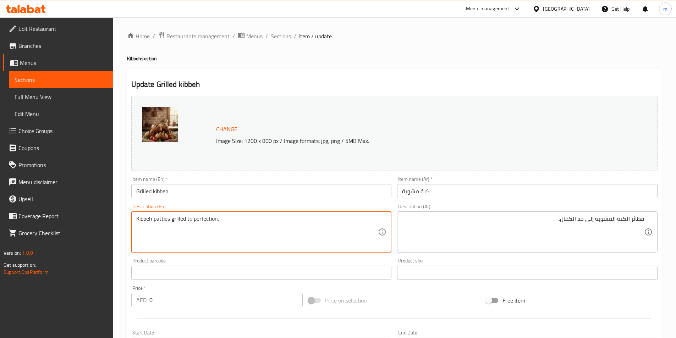
drag, startPoint x: 187, startPoint y: 218, endPoint x: 217, endPoint y: 218, distance: 29.8
drag, startPoint x: 168, startPoint y: 218, endPoint x: 162, endPoint y: 217, distance: 6.2
click at [159, 217] on textarea "Kibbeh patties grilled to perfection." at bounding box center [257, 232] width 242 height 34
click at [168, 218] on textarea "Kibbeh patties grilled to perfection." at bounding box center [257, 232] width 242 height 34
drag, startPoint x: 170, startPoint y: 218, endPoint x: 154, endPoint y: 217, distance: 16.7
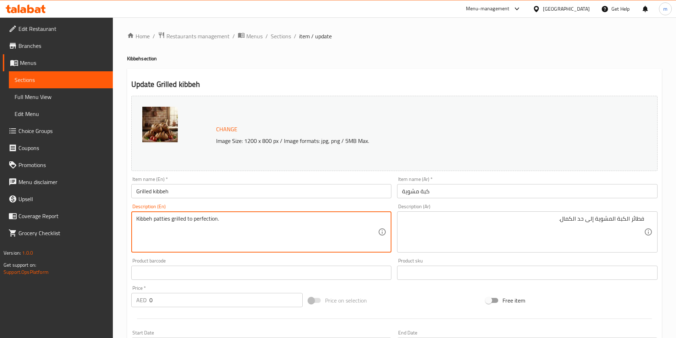
click at [154, 217] on textarea "Kibbeh patties grilled to perfection." at bounding box center [257, 232] width 242 height 34
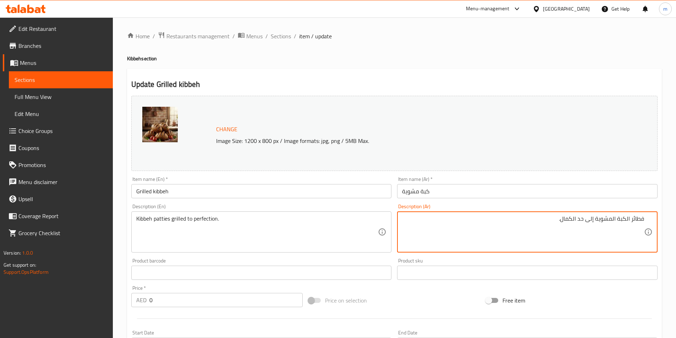
drag, startPoint x: 630, startPoint y: 220, endPoint x: 651, endPoint y: 220, distance: 20.9
paste textarea "طع"
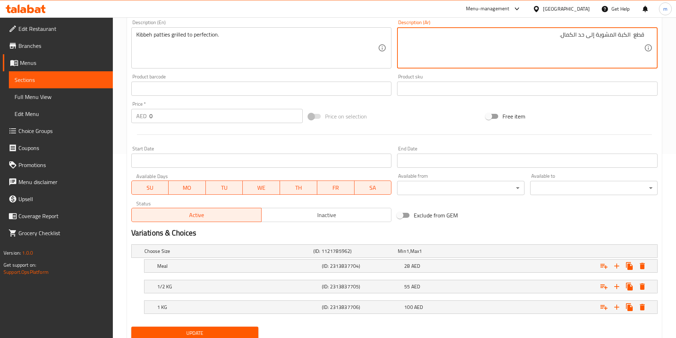
scroll to position [210, 0]
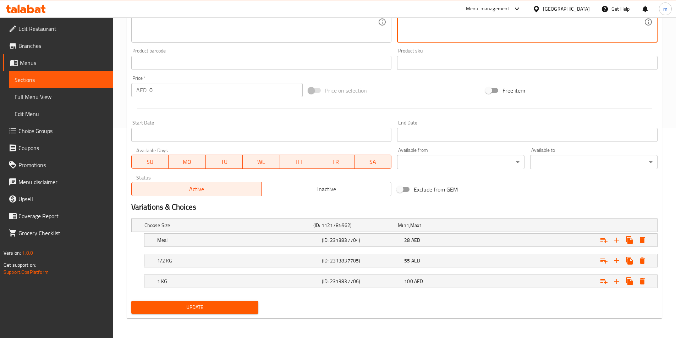
type textarea "قطع الكبة المشوية إلى حد الكمال."
click at [209, 306] on span "Update" at bounding box center [195, 307] width 116 height 9
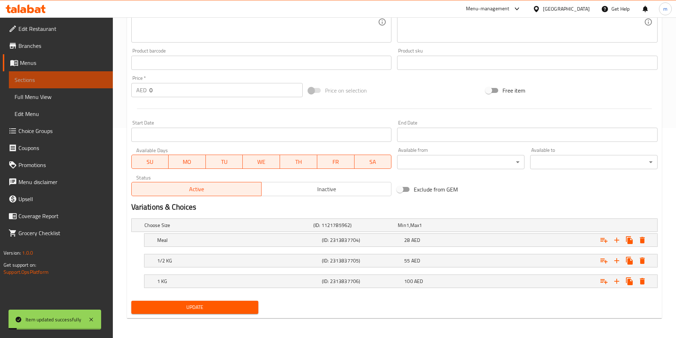
click at [54, 85] on link "Sections" at bounding box center [61, 79] width 104 height 17
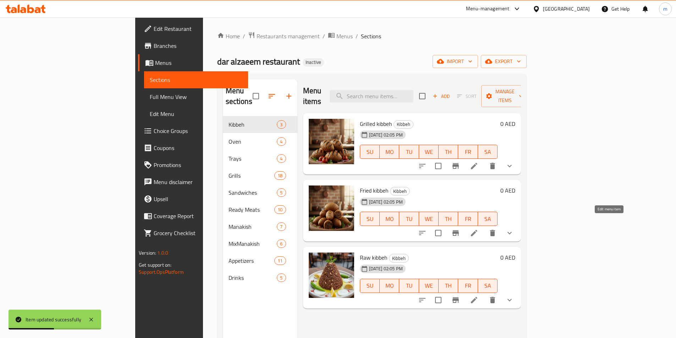
click at [477, 230] on icon at bounding box center [474, 233] width 6 height 6
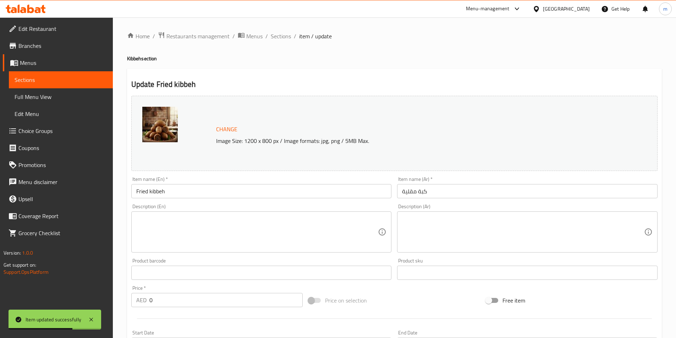
click at [301, 224] on textarea at bounding box center [257, 232] width 242 height 34
click at [169, 207] on div "Description (En) Description (En)" at bounding box center [261, 228] width 260 height 49
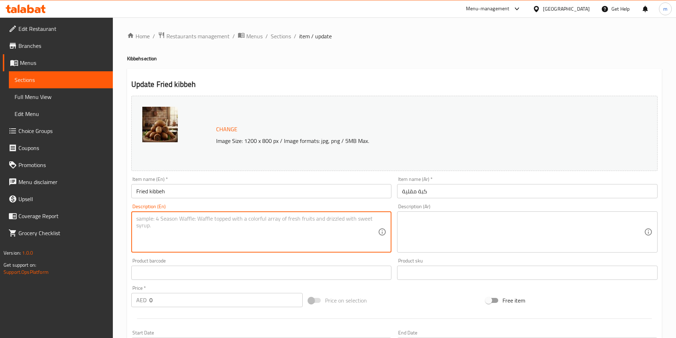
click at [168, 220] on textarea at bounding box center [257, 232] width 242 height 34
paste textarea "Crispy bulgur balls stuffed with meat."
type textarea "Crispy bulgur balls stuffed with meat."
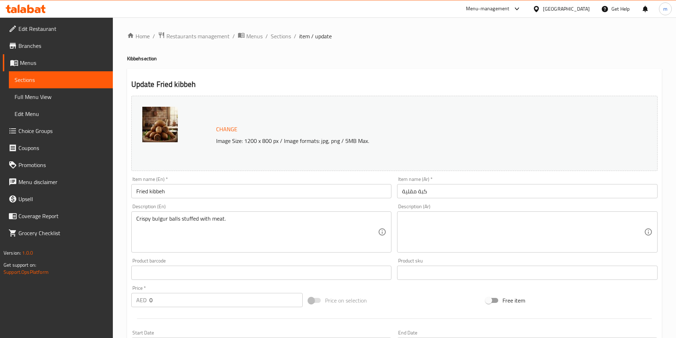
click at [534, 218] on textarea at bounding box center [523, 232] width 242 height 34
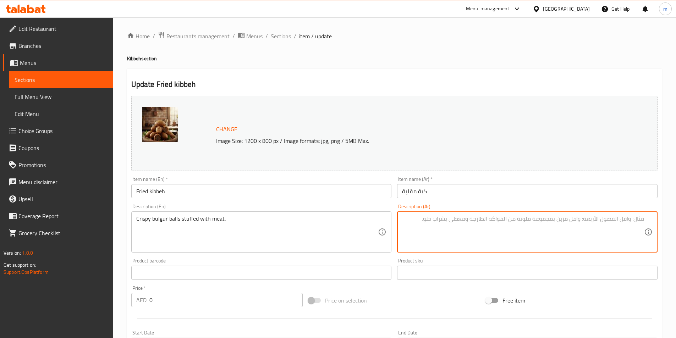
paste textarea "كرات البرغل المقرمشة المحشوة باللحم."
type textarea "كرات البرغل المقرمشة المحشوة باللحم."
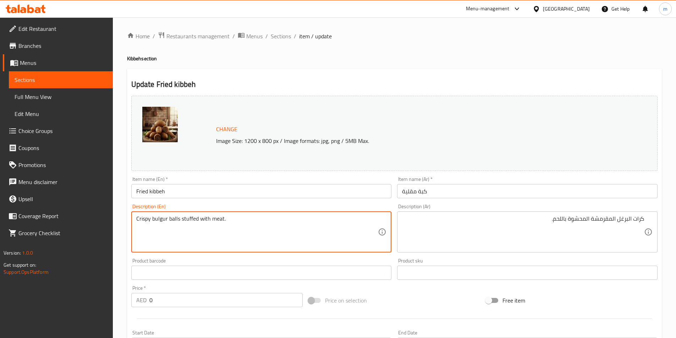
click at [157, 219] on textarea "Crispy bulgur balls stuffed with meat." at bounding box center [257, 232] width 242 height 34
click at [167, 219] on textarea "Crispy bulgur balls stuffed with meat." at bounding box center [257, 232] width 242 height 34
drag, startPoint x: 167, startPoint y: 220, endPoint x: 152, endPoint y: 218, distance: 14.3
click at [152, 218] on textarea "Crispy bulgur balls stuffed with meat." at bounding box center [257, 232] width 242 height 34
drag, startPoint x: 151, startPoint y: 218, endPoint x: 134, endPoint y: 218, distance: 16.3
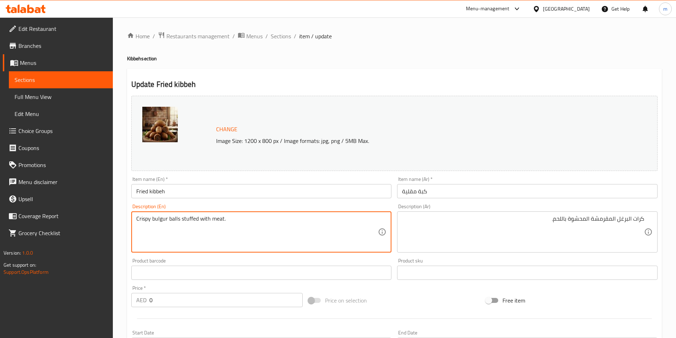
click at [134, 218] on div "Crispy bulgur balls stuffed with meat. Description (En)" at bounding box center [261, 231] width 260 height 41
click at [184, 218] on textarea "Crispy bulgur balls stuffed with meat." at bounding box center [257, 232] width 242 height 34
drag, startPoint x: 180, startPoint y: 218, endPoint x: 196, endPoint y: 218, distance: 16.3
click at [196, 218] on textarea "Crispy bulgur balls stuffed with meat." at bounding box center [257, 232] width 242 height 34
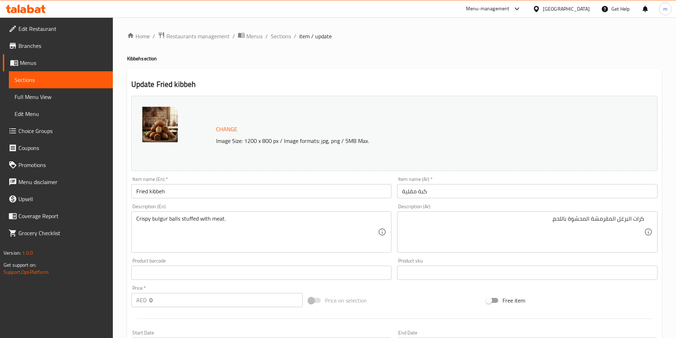
drag, startPoint x: 189, startPoint y: 220, endPoint x: 180, endPoint y: 220, distance: 9.6
click at [189, 220] on textarea "Crispy bulgur balls stuffed with meat." at bounding box center [257, 232] width 242 height 34
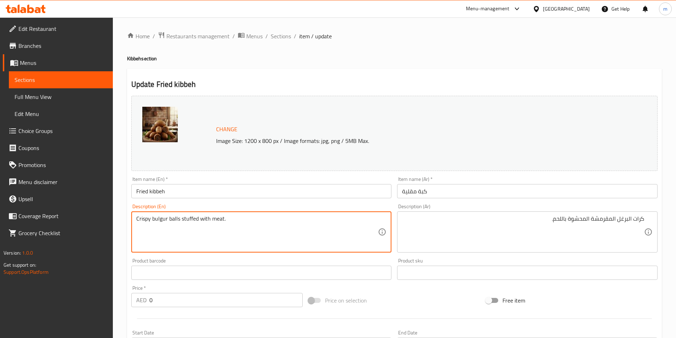
drag, startPoint x: 182, startPoint y: 218, endPoint x: 208, endPoint y: 219, distance: 26.3
click at [208, 219] on textarea "Crispy bulgur balls stuffed with meat." at bounding box center [257, 232] width 242 height 34
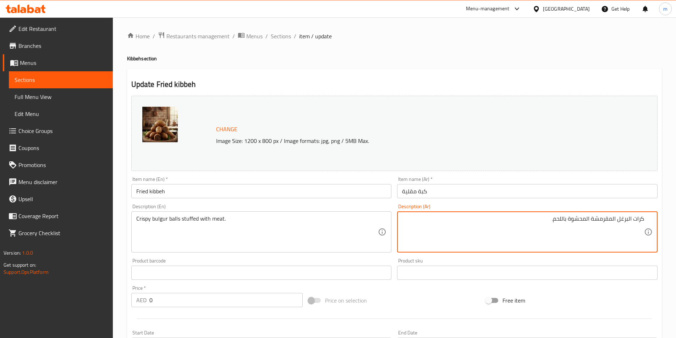
drag, startPoint x: 589, startPoint y: 219, endPoint x: 569, endPoint y: 220, distance: 19.9
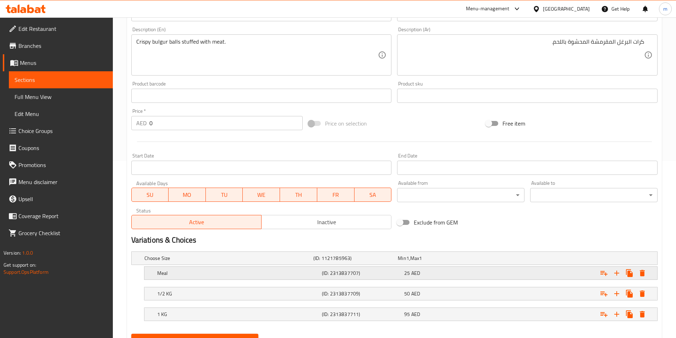
scroll to position [210, 0]
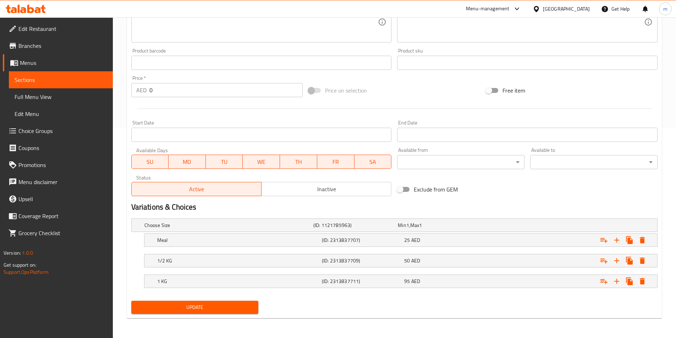
click at [235, 310] on span "Update" at bounding box center [195, 307] width 116 height 9
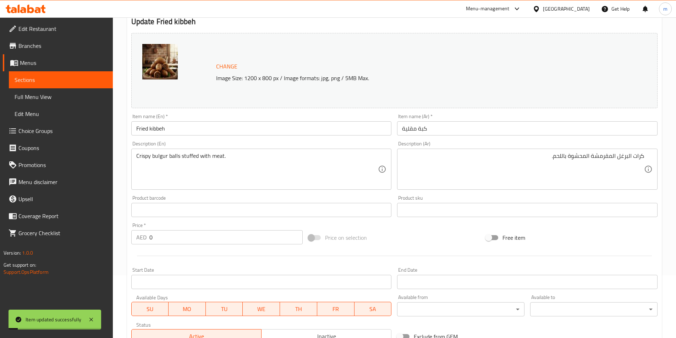
scroll to position [0, 0]
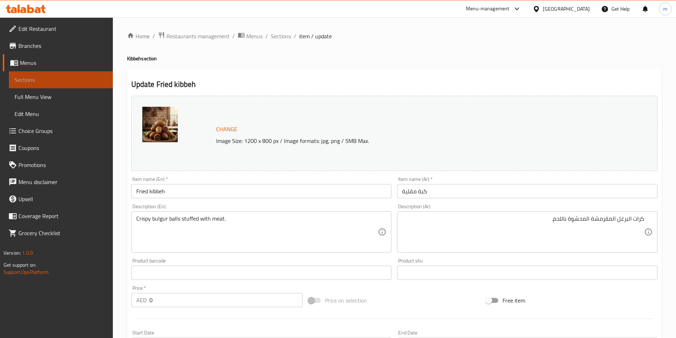
click at [88, 79] on span "Sections" at bounding box center [61, 80] width 93 height 9
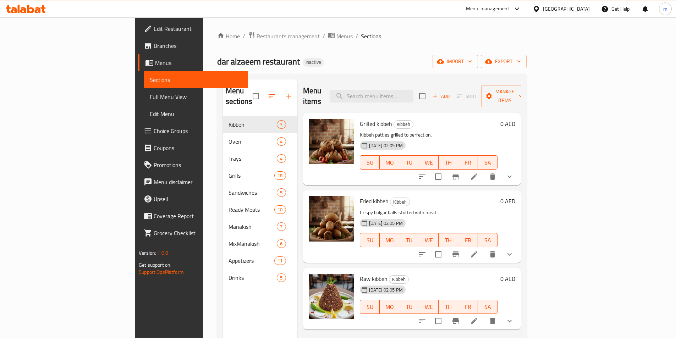
click at [484, 315] on li at bounding box center [474, 321] width 20 height 13
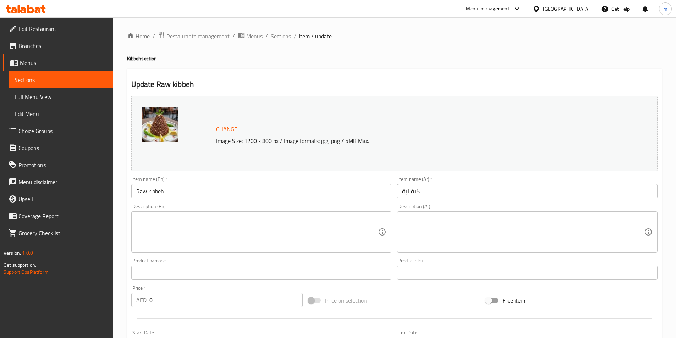
click at [165, 217] on textarea at bounding box center [257, 232] width 242 height 34
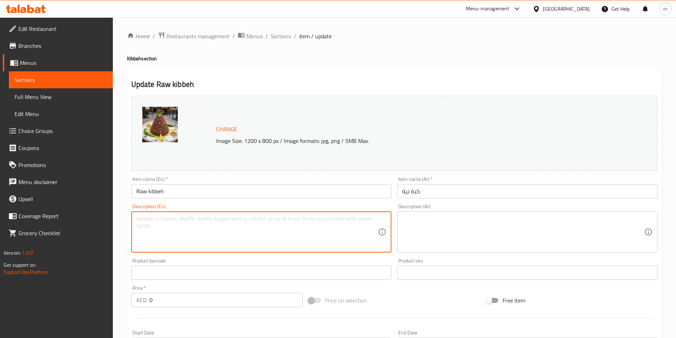
paste textarea "Traditional raw minced meat with bulgur."
type textarea "Traditional raw minced meat with bulgur."
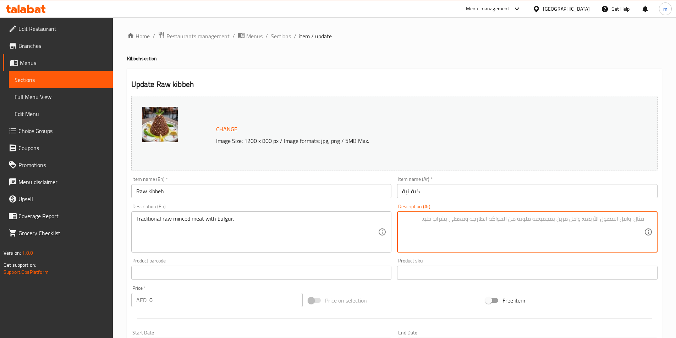
click at [590, 220] on textarea at bounding box center [523, 232] width 242 height 34
paste textarea "لحم مفروم نيء تقليدي مع البرغل."
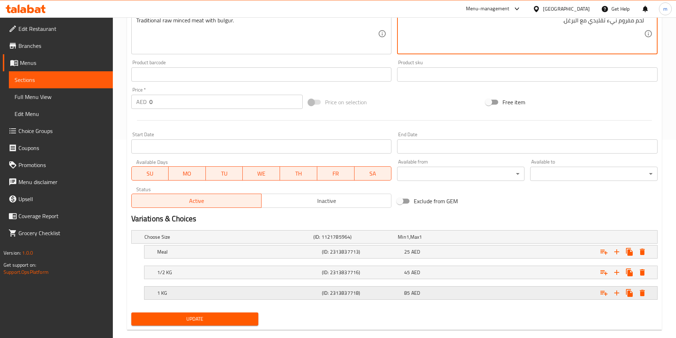
scroll to position [210, 0]
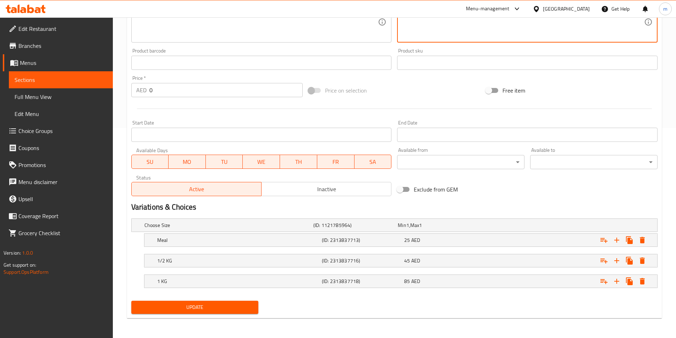
type textarea "لحم مفروم نيء تقليدي مع البرغل."
click at [234, 301] on button "Update" at bounding box center [194, 307] width 127 height 13
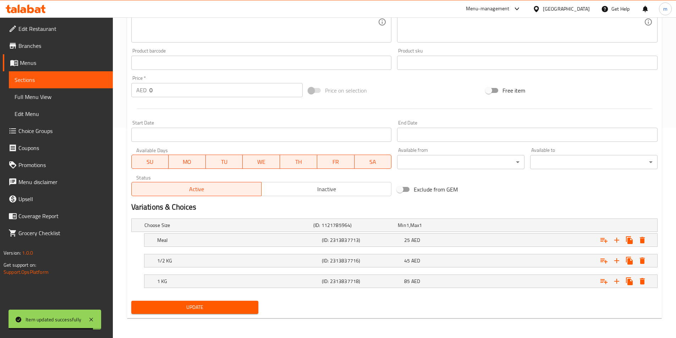
click at [38, 77] on span "Sections" at bounding box center [61, 80] width 93 height 9
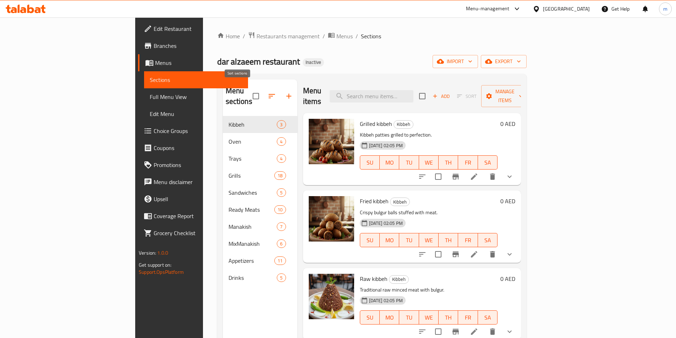
click at [267, 92] on icon "button" at bounding box center [271, 96] width 9 height 9
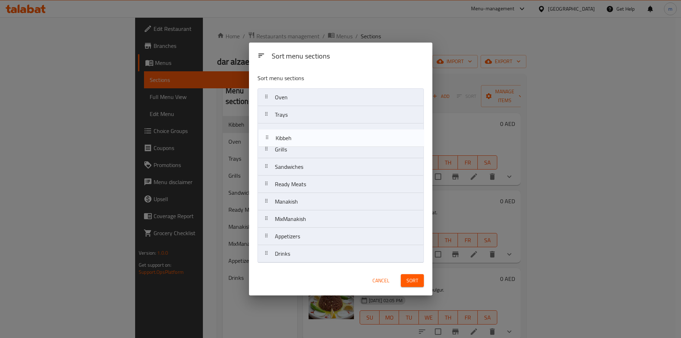
drag, startPoint x: 294, startPoint y: 102, endPoint x: 295, endPoint y: 146, distance: 44.7
click at [295, 146] on nav "Kibbeh Oven Trays Grills Sandwiches Ready Meats Manakish MixManakish Appetizers…" at bounding box center [340, 175] width 166 height 174
drag, startPoint x: 299, startPoint y: 155, endPoint x: 306, endPoint y: 94, distance: 61.7
click at [306, 94] on nav "Oven Trays Kibbeh Grills Sandwiches Ready Meats Manakish MixManakish Appetizers…" at bounding box center [340, 175] width 166 height 174
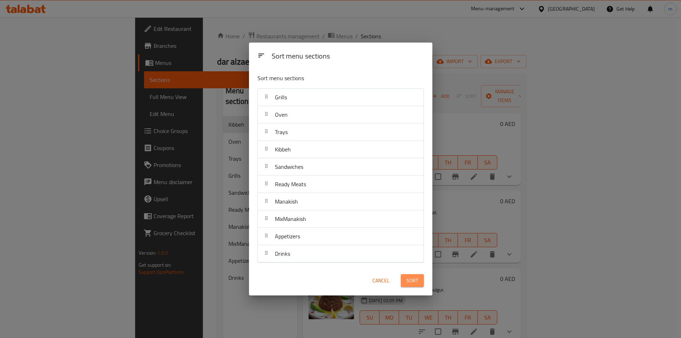
click at [417, 279] on span "Sort" at bounding box center [412, 280] width 12 height 9
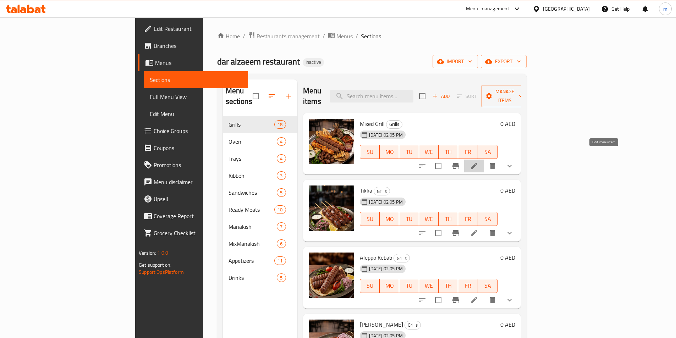
click at [478, 162] on icon at bounding box center [474, 166] width 9 height 9
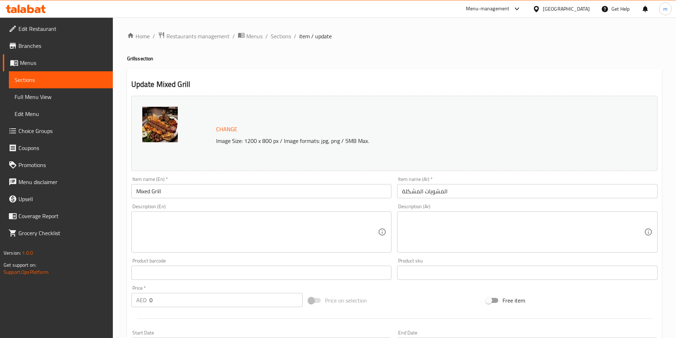
click at [155, 229] on textarea at bounding box center [257, 232] width 242 height 34
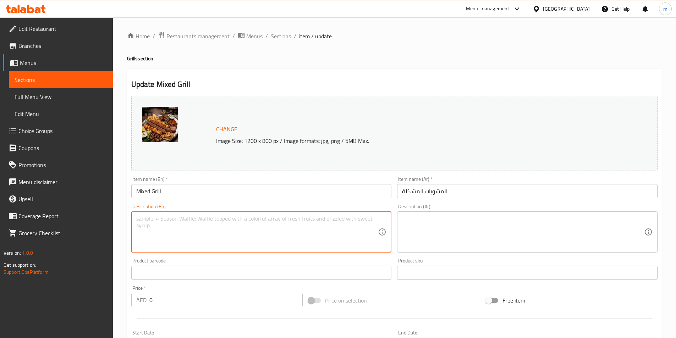
paste textarea "Assorted kebabs and skewers from the grill."
type textarea "Assorted kebabs and skewers from the grill."
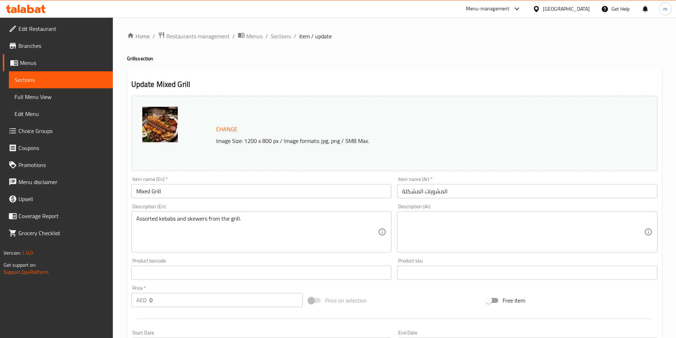
click at [550, 243] on textarea at bounding box center [523, 232] width 242 height 34
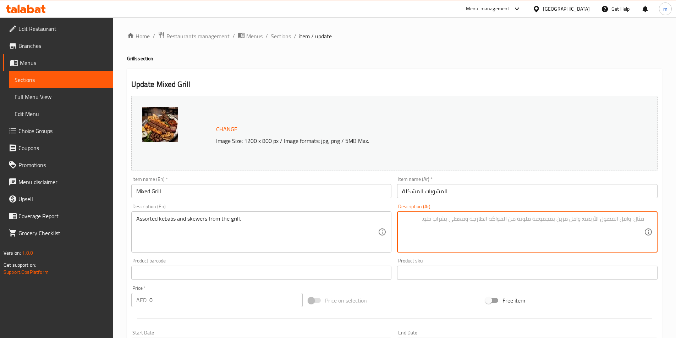
paste textarea "تشكيلة من الكباب والأسياخ المشوية."
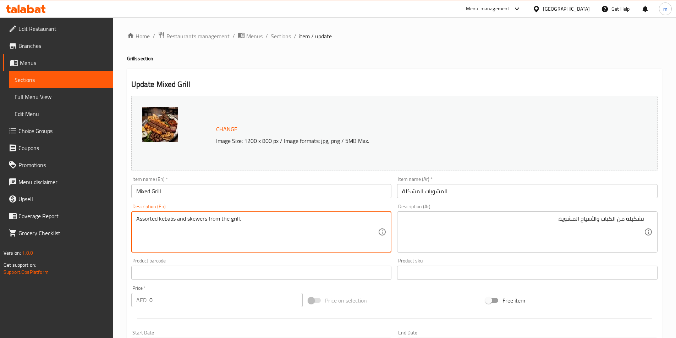
drag, startPoint x: 188, startPoint y: 218, endPoint x: 246, endPoint y: 219, distance: 58.2
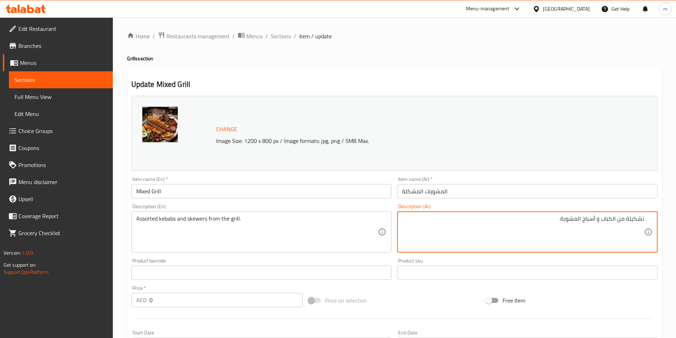
click at [583, 220] on textarea "تشكيلة من الكباب و أسياخ المشوية." at bounding box center [523, 232] width 242 height 34
drag, startPoint x: 552, startPoint y: 218, endPoint x: 571, endPoint y: 219, distance: 18.5
click at [571, 219] on textarea "تشكيلة من الكباب و أسياخ من المشوية." at bounding box center [523, 232] width 242 height 34
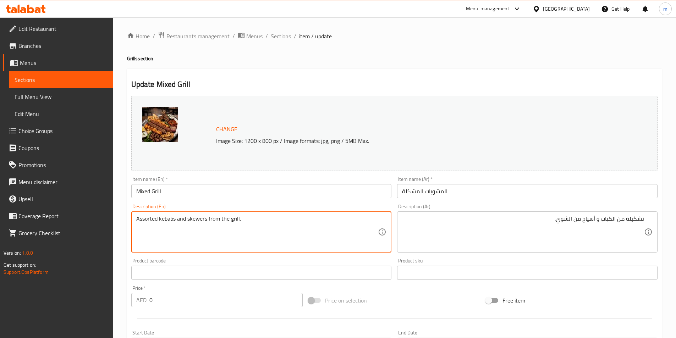
drag, startPoint x: 157, startPoint y: 218, endPoint x: 126, endPoint y: 218, distance: 30.9
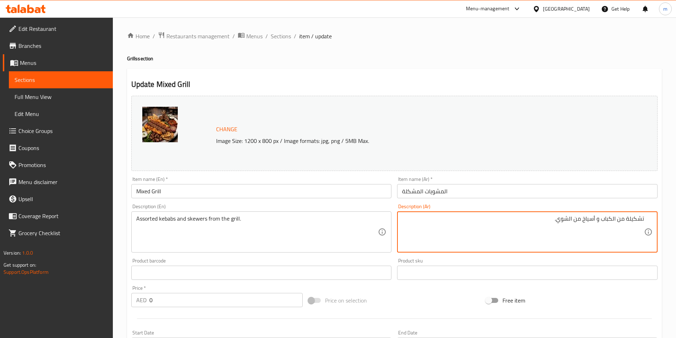
drag, startPoint x: 626, startPoint y: 219, endPoint x: 665, endPoint y: 217, distance: 39.7
paste textarea "متنوع"
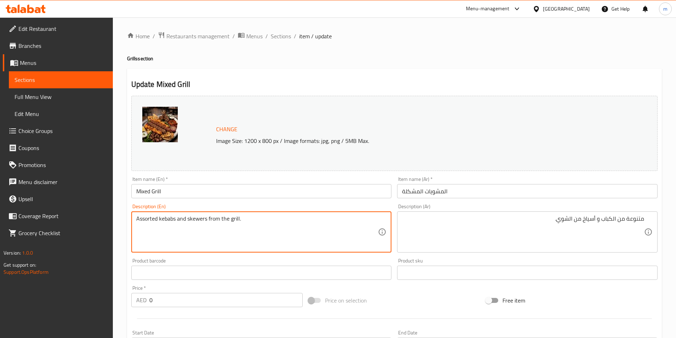
drag, startPoint x: 157, startPoint y: 218, endPoint x: 126, endPoint y: 218, distance: 31.9
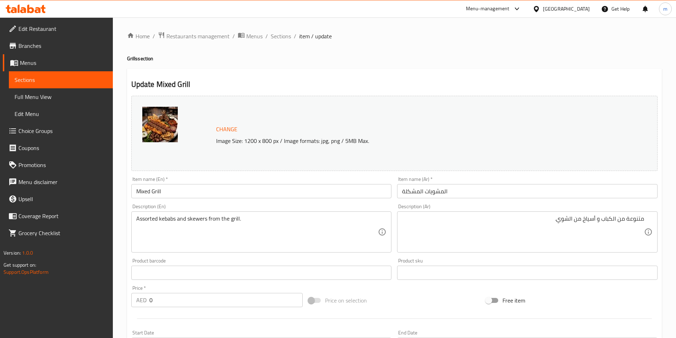
click at [557, 46] on div "Home / Restaurants management / Menus / Sections / item / update Grills section…" at bounding box center [394, 283] width 534 height 502
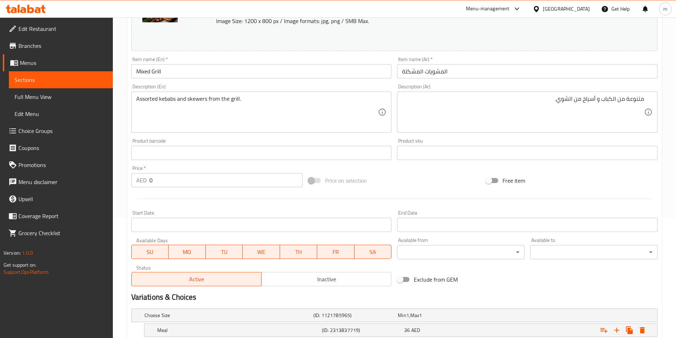
scroll to position [210, 0]
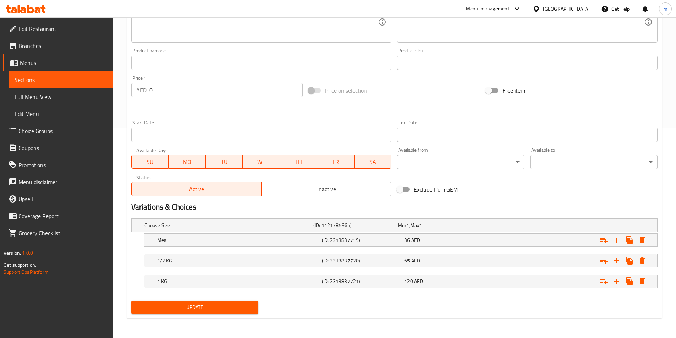
click at [222, 309] on span "Update" at bounding box center [195, 307] width 116 height 9
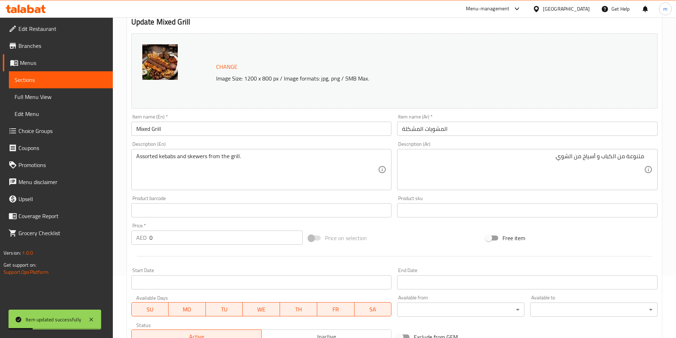
scroll to position [0, 0]
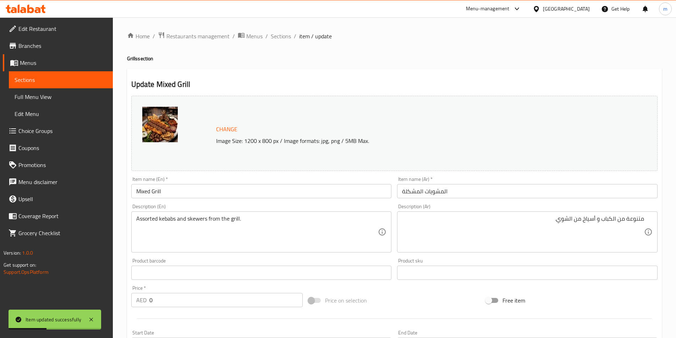
drag, startPoint x: 540, startPoint y: 215, endPoint x: 599, endPoint y: 220, distance: 58.8
click at [642, 220] on div "متنوعة من الكباب و أسياخ من الشوي. Description (Ar)" at bounding box center [527, 231] width 260 height 41
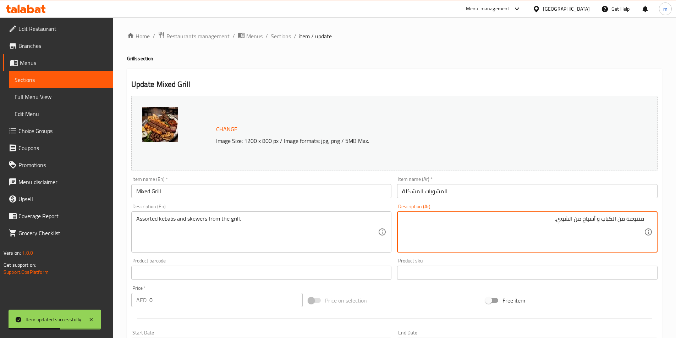
drag, startPoint x: 551, startPoint y: 219, endPoint x: 664, endPoint y: 217, distance: 112.4
click at [664, 217] on div "Home / Restaurants management / Menus / Sections / item / update Grills section…" at bounding box center [394, 282] width 563 height 531
click at [552, 221] on textarea "متنوعة من الكباب و أسياخ من الشوي." at bounding box center [523, 232] width 242 height 34
click at [612, 218] on textarea "متنوعة من الكباب و أسياخ من الشوي." at bounding box center [523, 232] width 242 height 34
drag, startPoint x: 612, startPoint y: 218, endPoint x: 656, endPoint y: 219, distance: 43.6
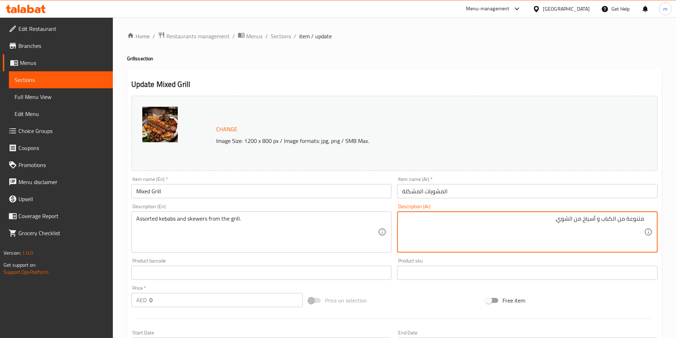
click at [656, 219] on div "متنوعة من الكباب و أسياخ من الشوي. Description (Ar)" at bounding box center [527, 231] width 260 height 41
click at [632, 219] on textarea "كباب و أسياخ من الشوي." at bounding box center [523, 232] width 242 height 34
click at [634, 219] on textarea "كبابمتنوع و أسياخ من الشوي." at bounding box center [523, 232] width 242 height 34
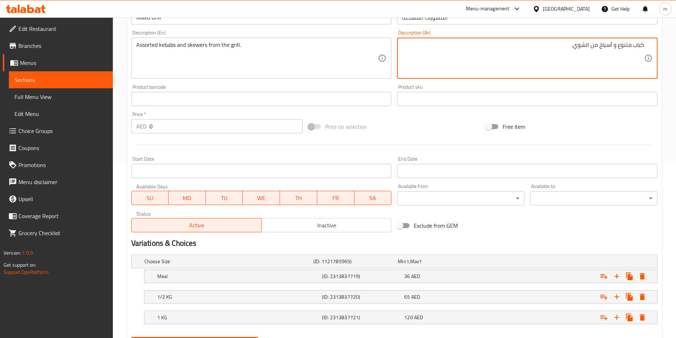
scroll to position [210, 0]
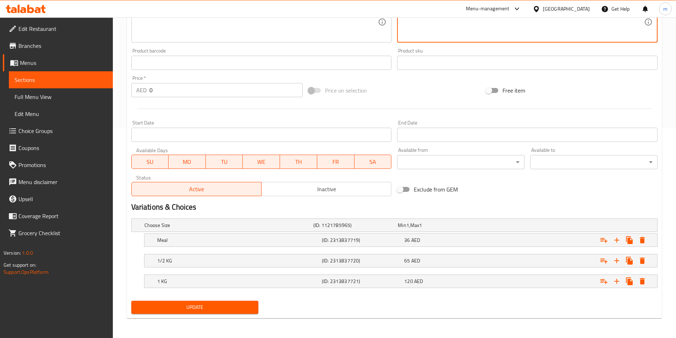
click at [252, 302] on button "Update" at bounding box center [194, 307] width 127 height 13
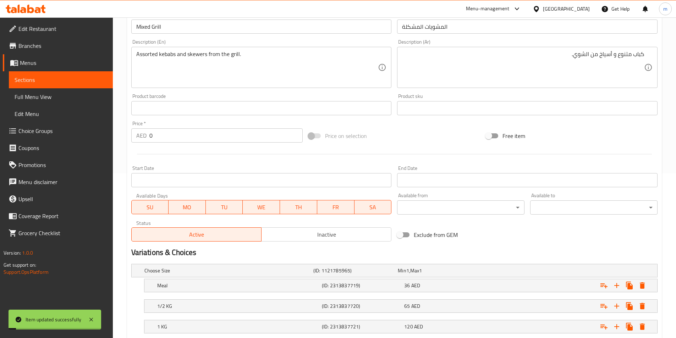
scroll to position [104, 0]
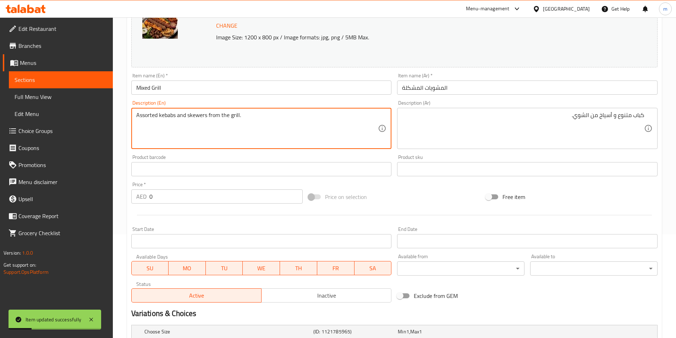
drag, startPoint x: 229, startPoint y: 113, endPoint x: 241, endPoint y: 114, distance: 12.1
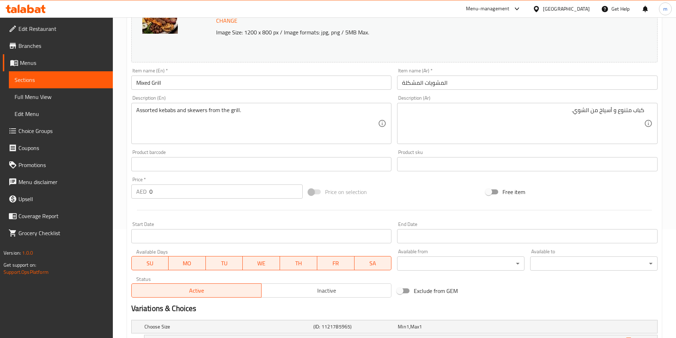
scroll to position [210, 0]
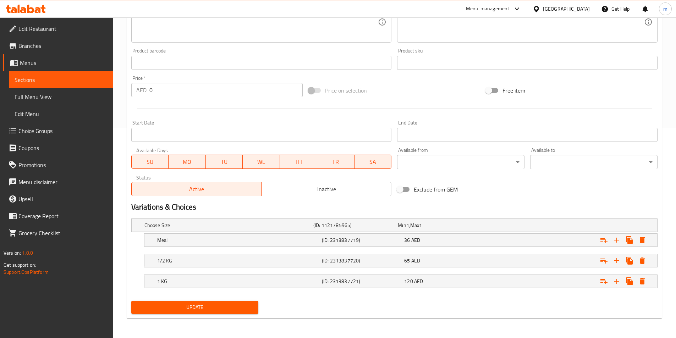
click at [231, 305] on span "Update" at bounding box center [195, 307] width 116 height 9
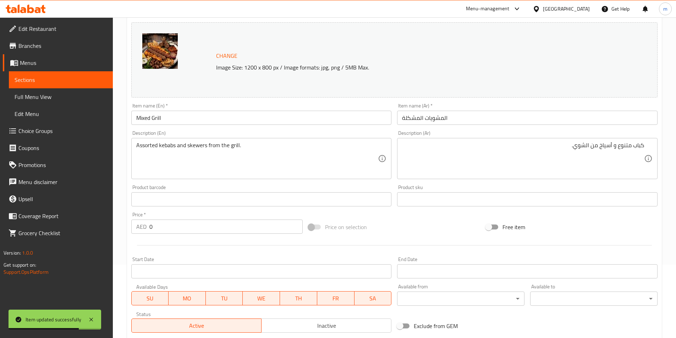
scroll to position [68, 0]
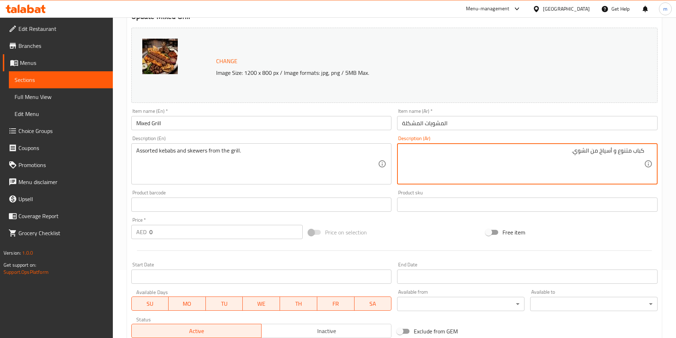
drag, startPoint x: 589, startPoint y: 150, endPoint x: 574, endPoint y: 149, distance: 14.9
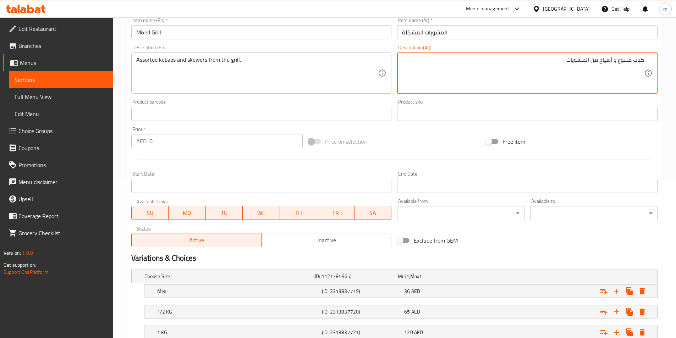
scroll to position [210, 0]
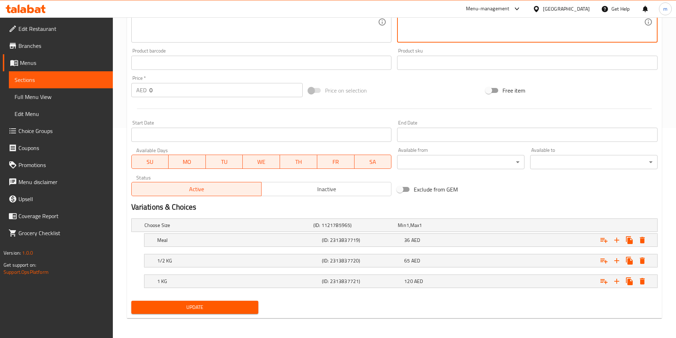
type textarea "كباب متنوع و أسياخ من المشويات."
click at [222, 303] on span "Update" at bounding box center [195, 307] width 116 height 9
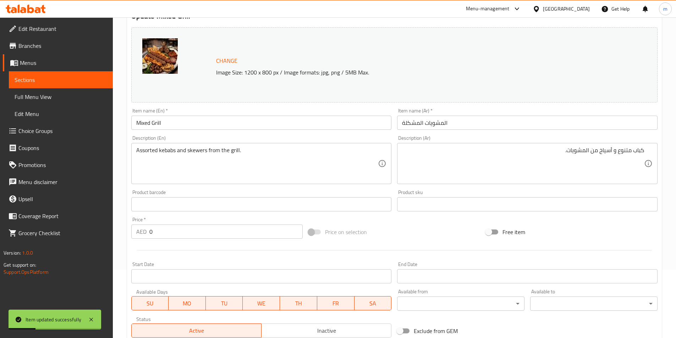
scroll to position [68, 0]
drag, startPoint x: 135, startPoint y: 151, endPoint x: 272, endPoint y: 155, distance: 136.9
click at [272, 155] on div "Assorted kebabs and skewers from the grill. Description (En)" at bounding box center [261, 163] width 260 height 41
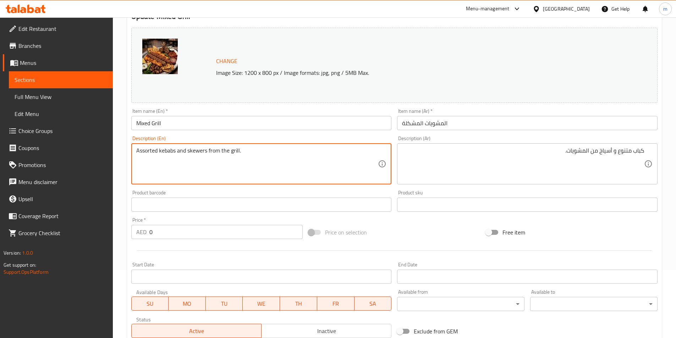
click at [264, 156] on textarea "Assorted kebabs and skewers from the grill." at bounding box center [257, 164] width 242 height 34
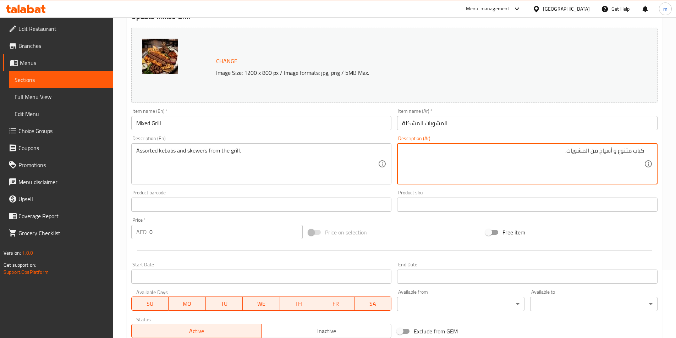
drag, startPoint x: 589, startPoint y: 150, endPoint x: 567, endPoint y: 150, distance: 21.6
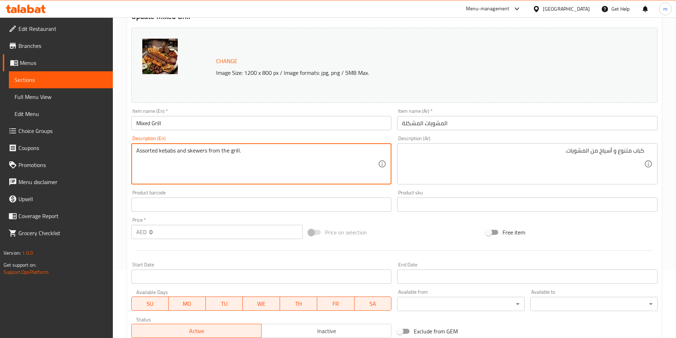
drag, startPoint x: 229, startPoint y: 150, endPoint x: 239, endPoint y: 150, distance: 9.9
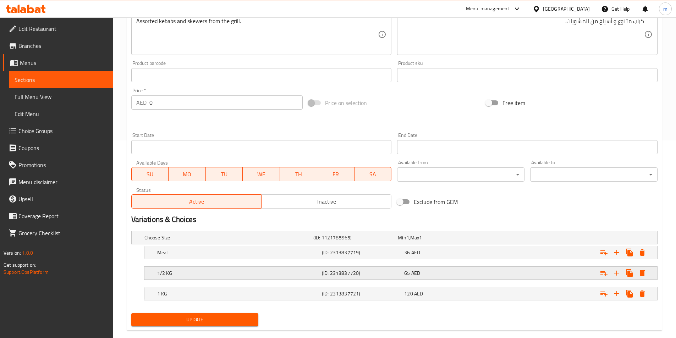
scroll to position [210, 0]
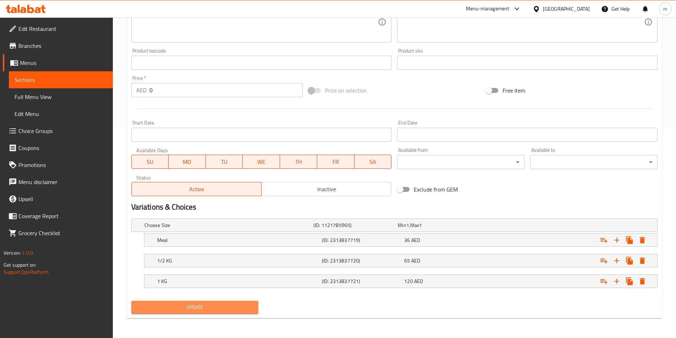
click at [226, 312] on button "Update" at bounding box center [194, 307] width 127 height 13
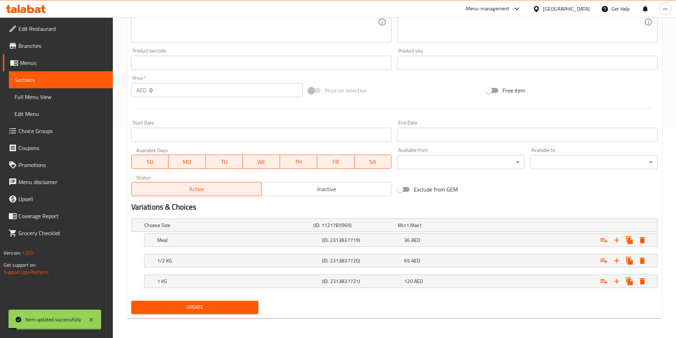
click at [66, 80] on span "Sections" at bounding box center [61, 80] width 93 height 9
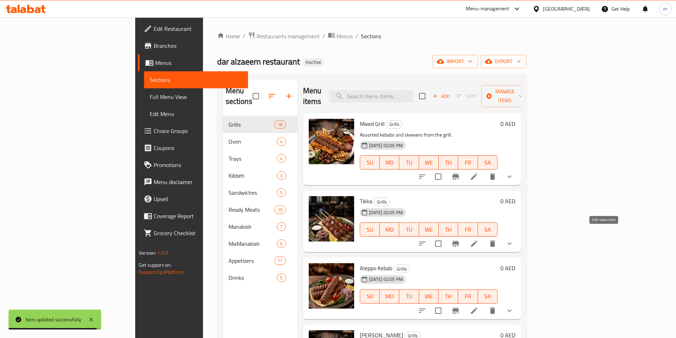
click at [478, 239] on icon at bounding box center [474, 243] width 9 height 9
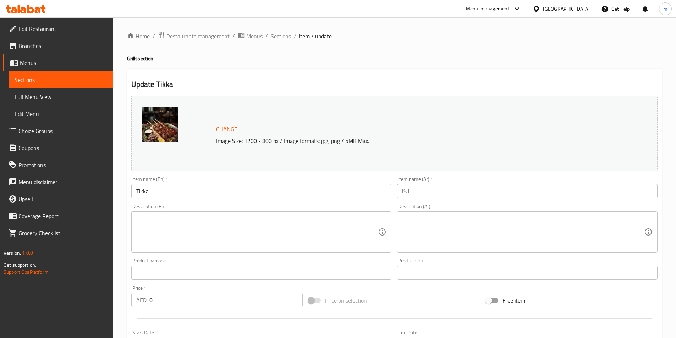
click at [156, 227] on textarea at bounding box center [257, 232] width 242 height 34
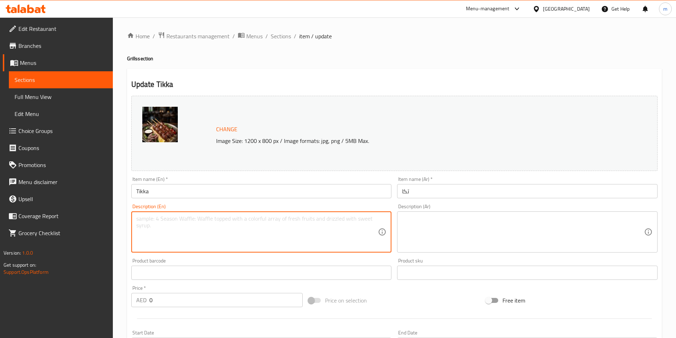
paste textarea "Marinated meat cubes grilled on skewers."
type textarea "Marinated meat cubes grilled on skewers."
click at [446, 234] on textarea at bounding box center [523, 232] width 242 height 34
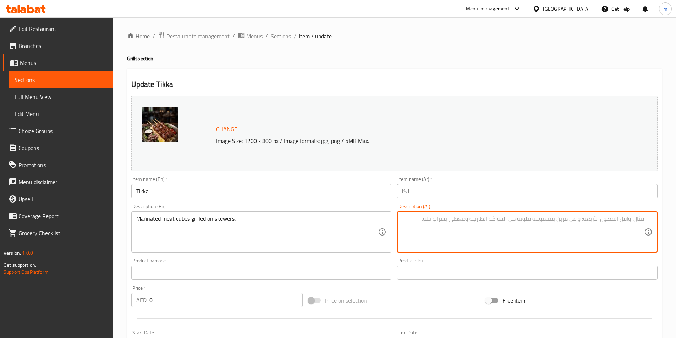
click at [559, 234] on textarea at bounding box center [523, 232] width 242 height 34
paste textarea "مكعبات لحم متبلة مشوية على أسياخ."
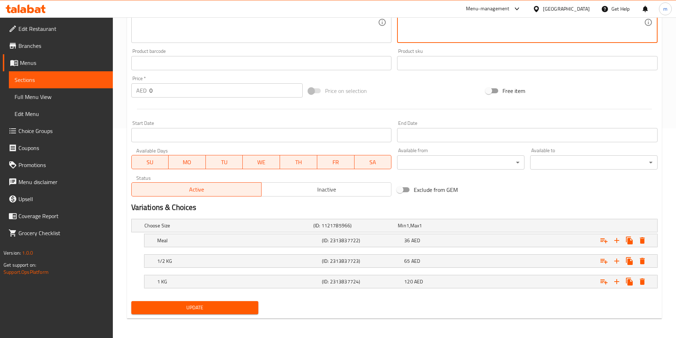
scroll to position [210, 0]
type textarea "مكعبات لحم متبلة مشوية على أسياخ."
click at [241, 307] on span "Update" at bounding box center [195, 307] width 116 height 9
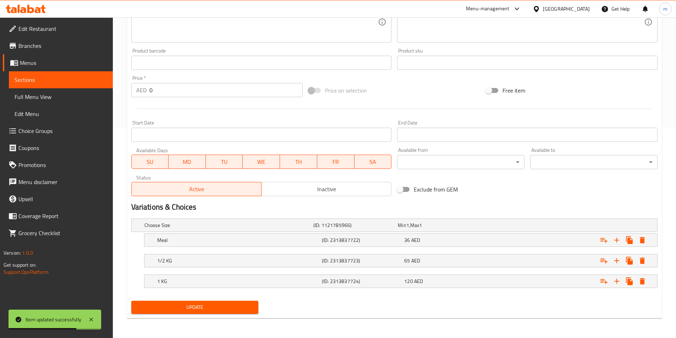
click at [43, 77] on span "Sections" at bounding box center [61, 80] width 93 height 9
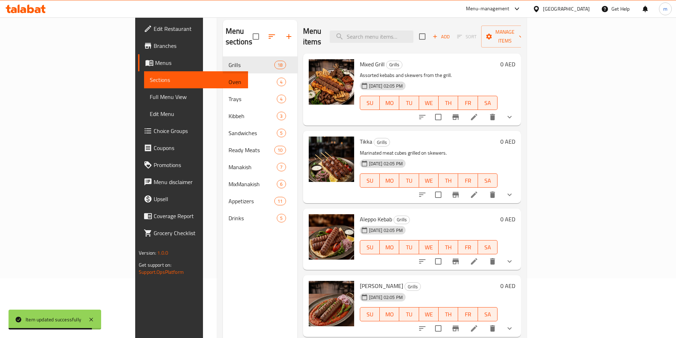
scroll to position [28, 0]
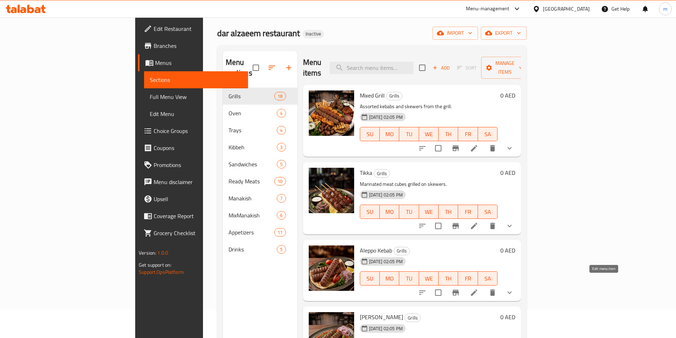
click at [478, 288] on icon at bounding box center [474, 292] width 9 height 9
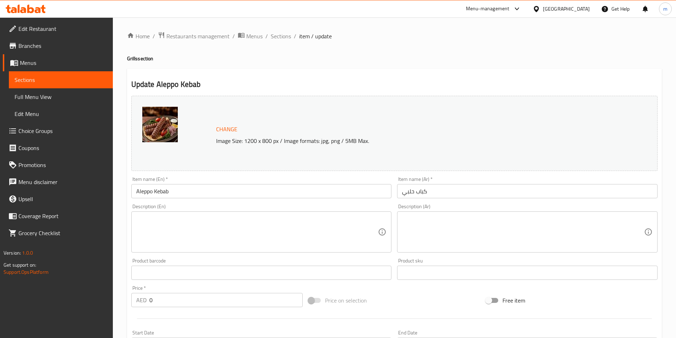
click at [163, 232] on textarea at bounding box center [257, 232] width 242 height 34
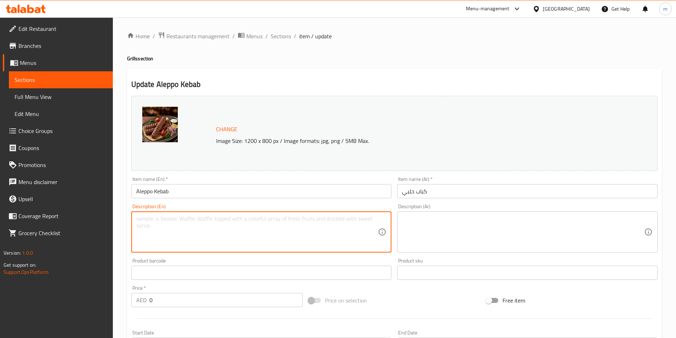
paste textarea "Spiced kebab in authentic Aleppan style."
type textarea "Spiced kebab in authentic Aleppan style."
drag, startPoint x: 212, startPoint y: 217, endPoint x: 265, endPoint y: 226, distance: 53.6
click at [265, 226] on textarea "Spiced kebab in authentic Aleppan style." at bounding box center [257, 232] width 242 height 34
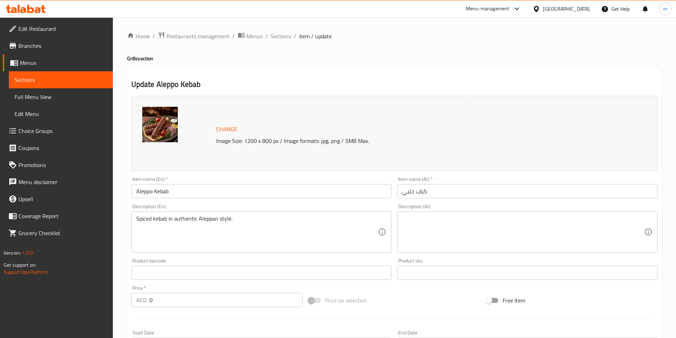
click at [580, 219] on textarea at bounding box center [523, 232] width 242 height 34
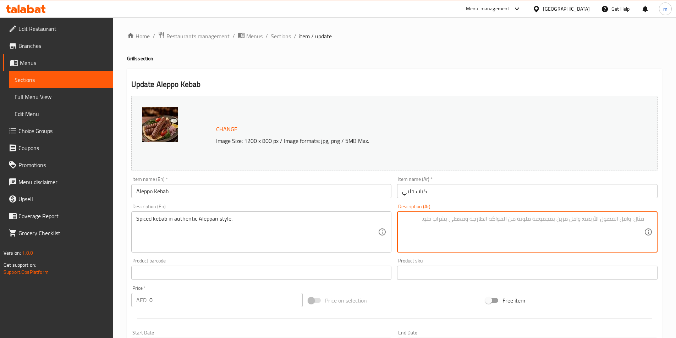
paste textarea "كباب متبل على الطريقة الحلبية الأصيلة."
type textarea "كباب متبل على الطريقة الحلبية الأصيلة."
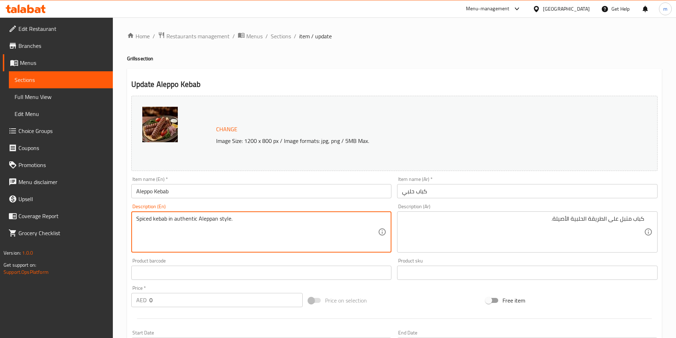
drag, startPoint x: 175, startPoint y: 218, endPoint x: 196, endPoint y: 217, distance: 21.3
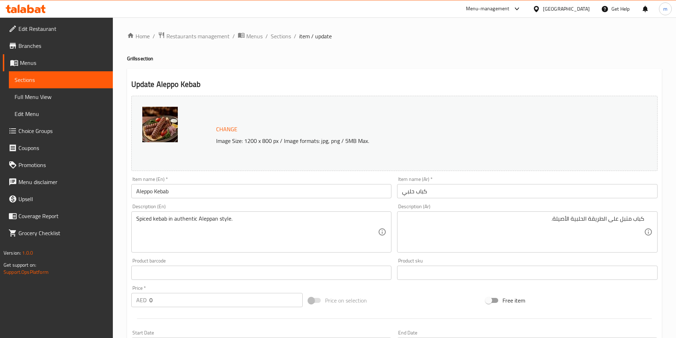
click at [430, 76] on div "Update Aleppo Kebab Change Image Size: 1200 x 800 px / Image formats: jpg, png …" at bounding box center [394, 298] width 534 height 459
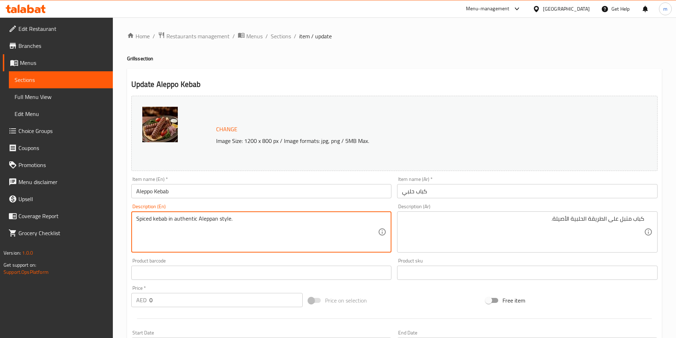
drag, startPoint x: 198, startPoint y: 220, endPoint x: 218, endPoint y: 220, distance: 19.5
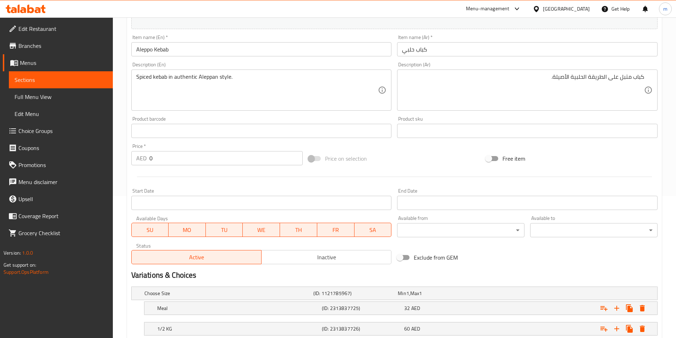
scroll to position [210, 0]
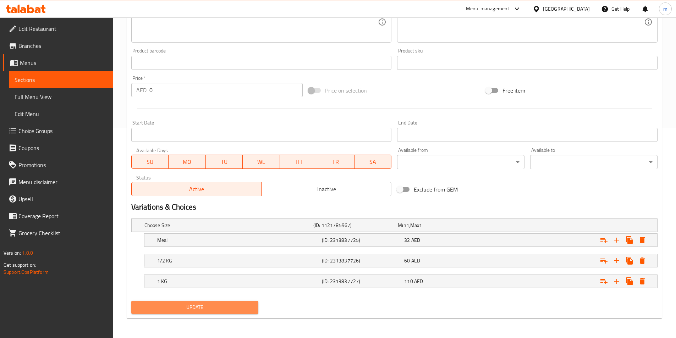
click at [233, 312] on button "Update" at bounding box center [194, 307] width 127 height 13
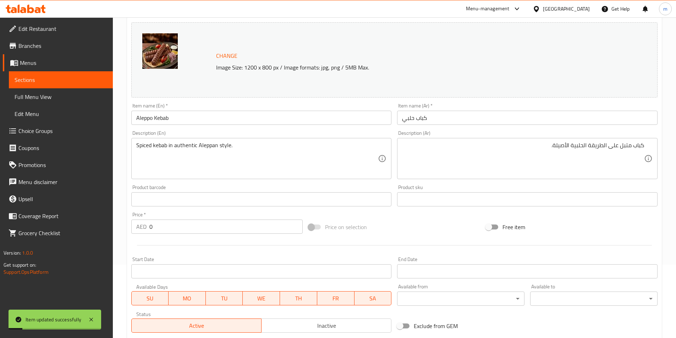
scroll to position [68, 0]
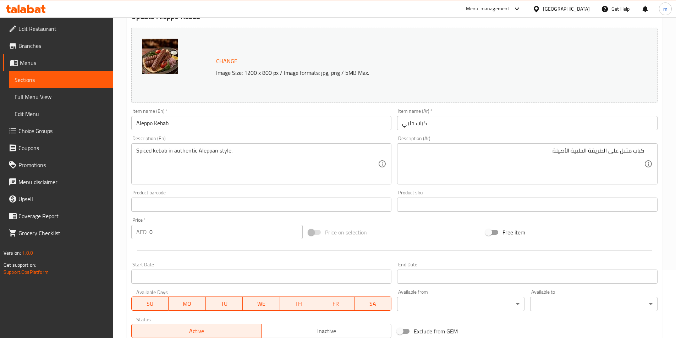
click at [59, 78] on span "Sections" at bounding box center [61, 80] width 93 height 9
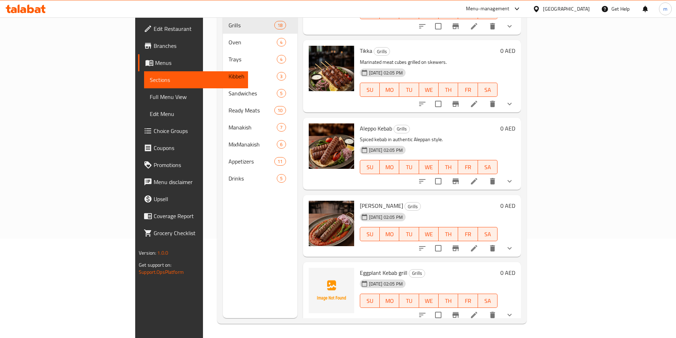
scroll to position [106, 0]
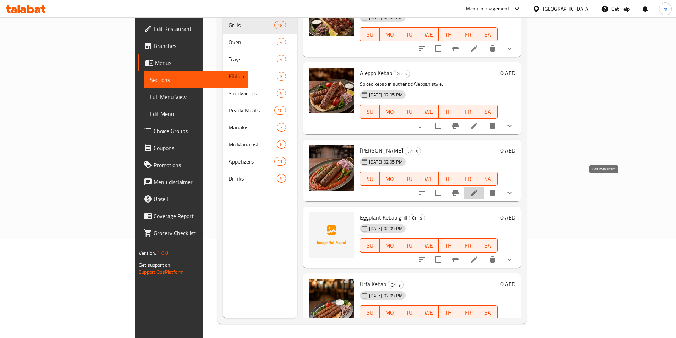
click at [478, 189] on icon at bounding box center [474, 193] width 9 height 9
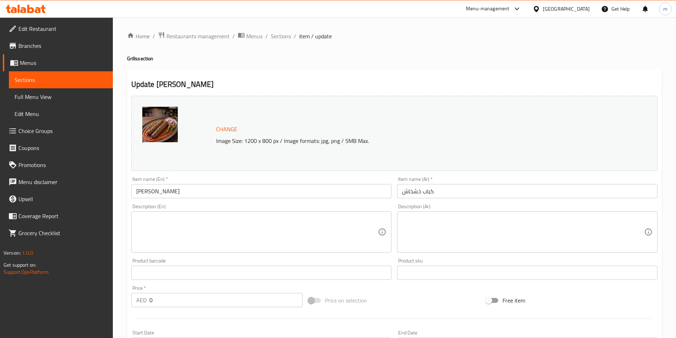
click at [163, 213] on div "Description (En)" at bounding box center [261, 231] width 260 height 41
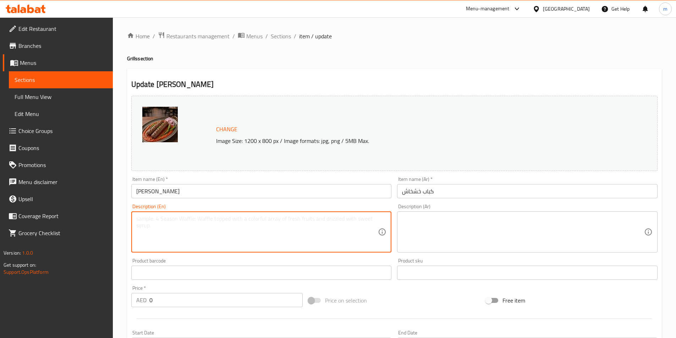
paste textarea "Grilled kebab topped with tomato sauce."
type textarea "Grilled kebab topped with tomato sauce."
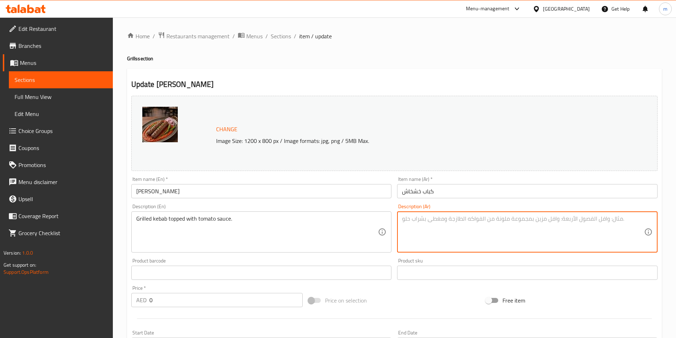
click at [442, 218] on textarea at bounding box center [523, 232] width 242 height 34
click at [597, 225] on textarea at bounding box center [523, 232] width 242 height 34
paste textarea "كباب مشوي مغطى بصوص الطماطم."
type textarea "كباب مشوي مغطى بصوص الطماطم."
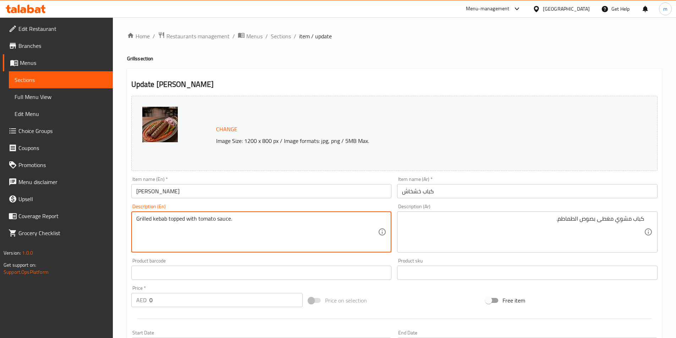
drag, startPoint x: 169, startPoint y: 220, endPoint x: 183, endPoint y: 220, distance: 14.5
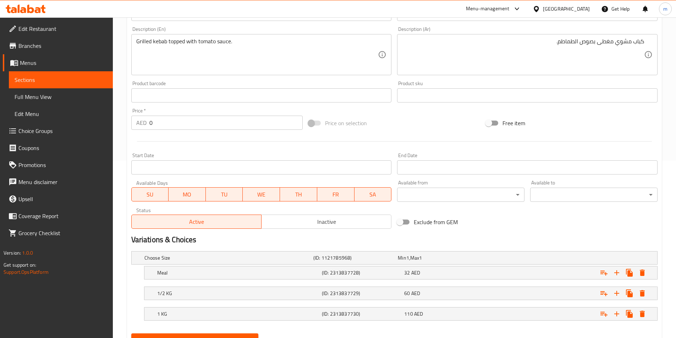
scroll to position [210, 0]
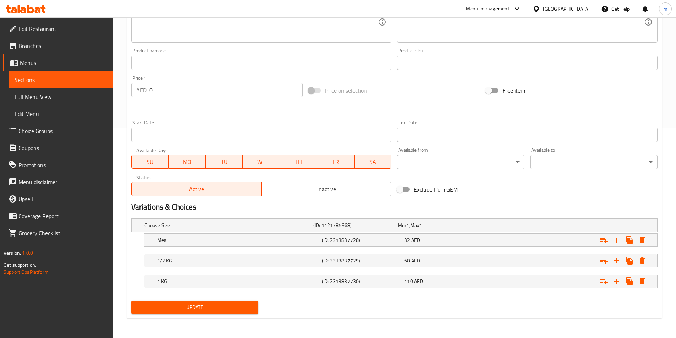
click at [216, 312] on button "Update" at bounding box center [194, 307] width 127 height 13
click at [71, 80] on span "Sections" at bounding box center [61, 80] width 93 height 9
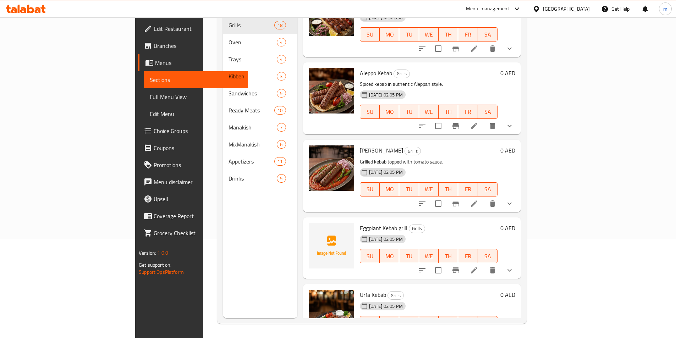
scroll to position [142, 0]
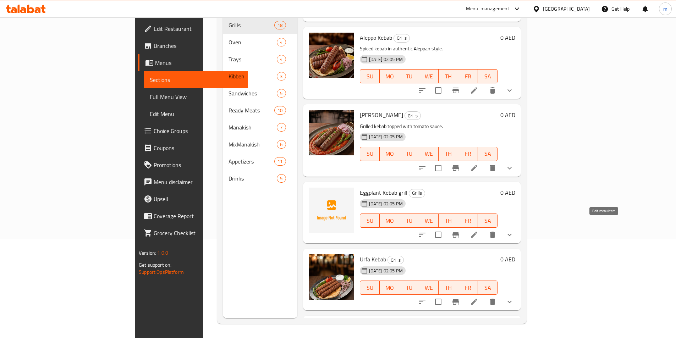
click at [477, 232] on icon at bounding box center [474, 235] width 6 height 6
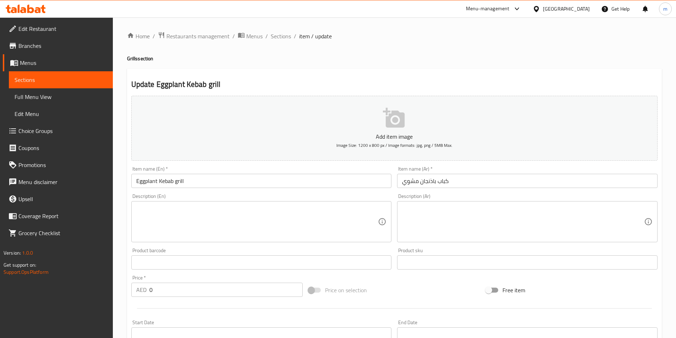
click at [149, 223] on textarea at bounding box center [257, 222] width 242 height 34
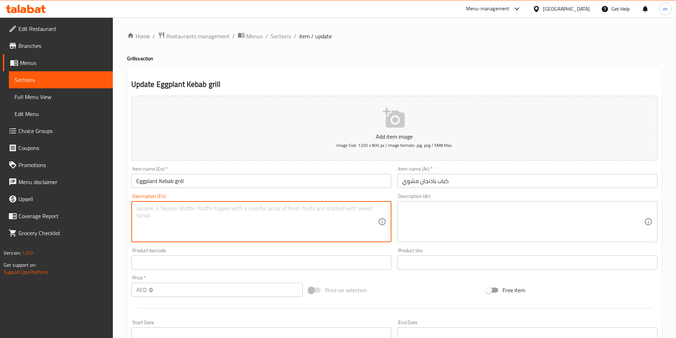
paste textarea "Juicy kebab layered with roasted eggplant."
type textarea "Juicy kebab layered with roasted eggplant."
click at [421, 212] on textarea at bounding box center [523, 222] width 242 height 34
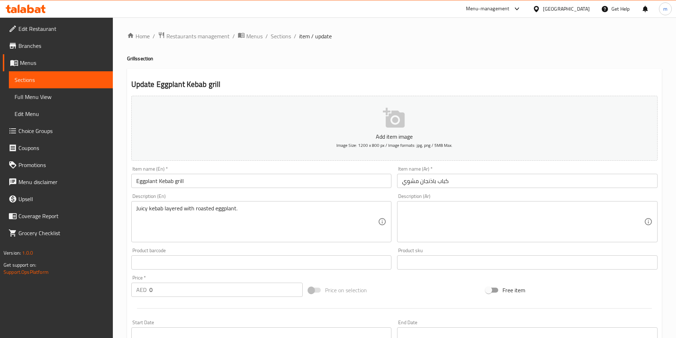
click at [613, 220] on textarea at bounding box center [523, 222] width 242 height 34
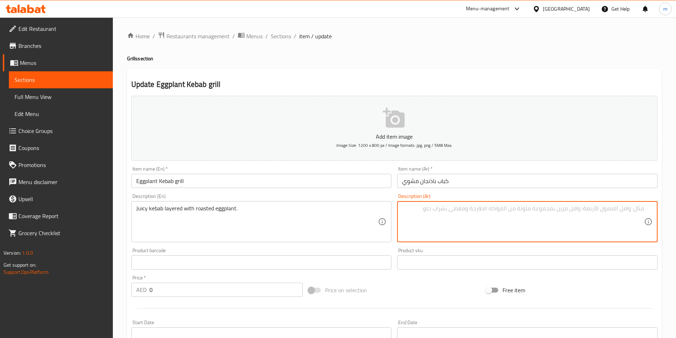
paste textarea "كباب شهي مع طبقات من الباذنجان المشوي."
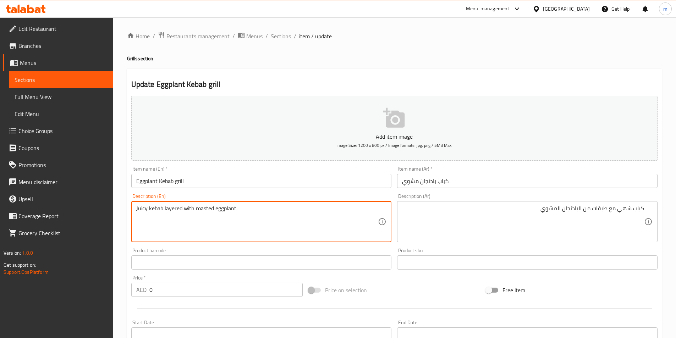
drag, startPoint x: 145, startPoint y: 209, endPoint x: 132, endPoint y: 205, distance: 13.3
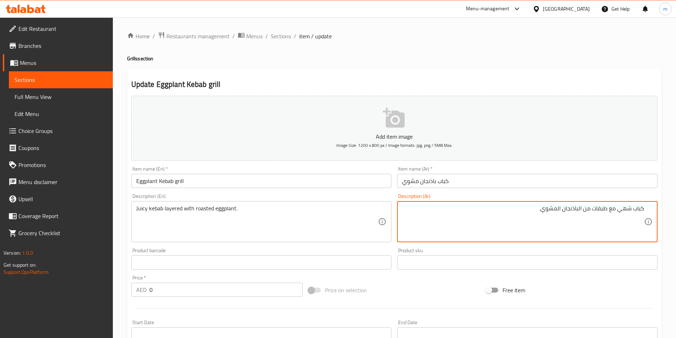
drag, startPoint x: 617, startPoint y: 209, endPoint x: 632, endPoint y: 209, distance: 14.2
paste textarea "وس"
type textarea "كباب جوسي مع طبقات من الباذنجان المشوي."
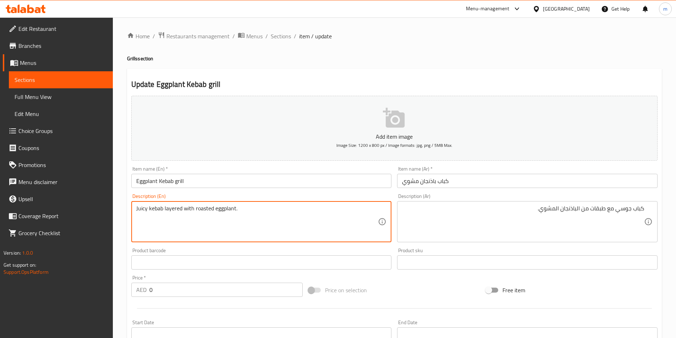
drag, startPoint x: 164, startPoint y: 208, endPoint x: 178, endPoint y: 209, distance: 13.9
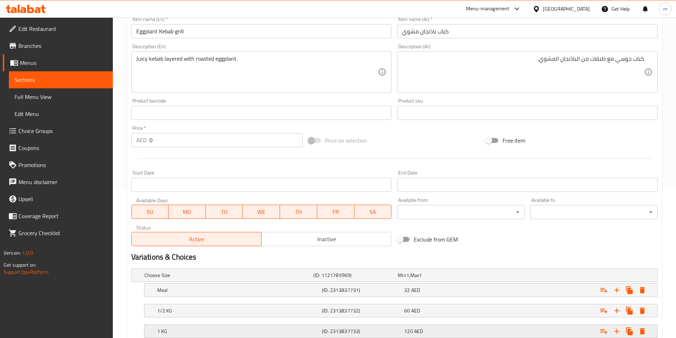
scroll to position [200, 0]
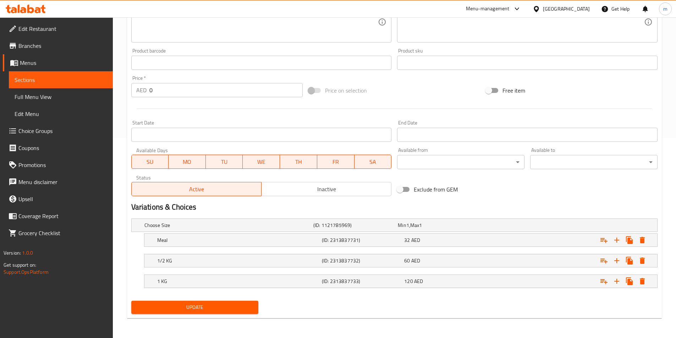
click at [184, 309] on span "Update" at bounding box center [195, 307] width 116 height 9
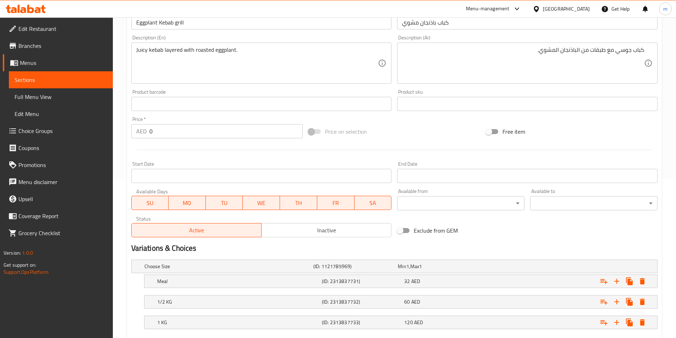
scroll to position [93, 0]
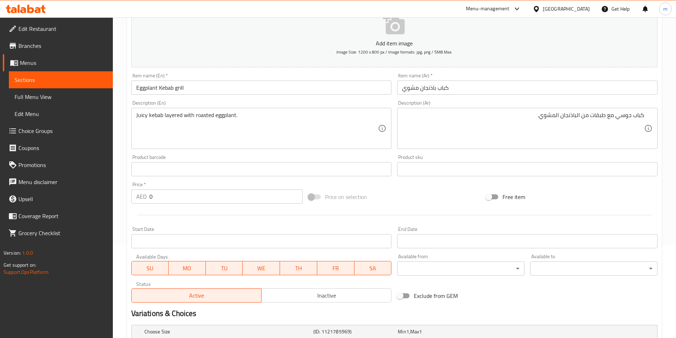
click at [48, 86] on link "Sections" at bounding box center [61, 79] width 104 height 17
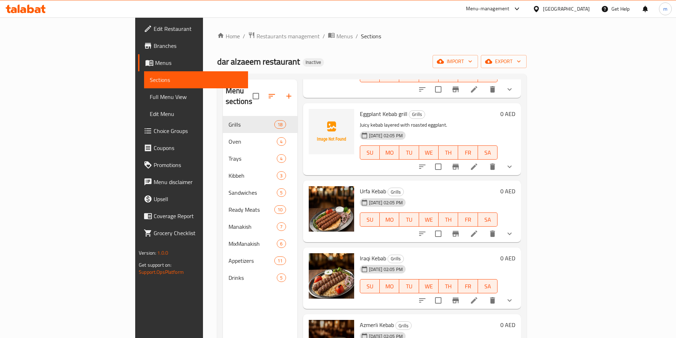
scroll to position [319, 0]
click at [477, 231] on icon at bounding box center [474, 234] width 6 height 6
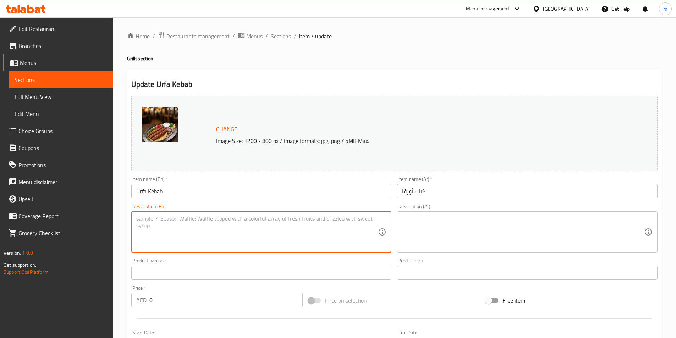
click at [175, 224] on textarea at bounding box center [257, 232] width 242 height 34
paste textarea "Mildly spiced kebab from Urfa style."
type textarea "Mildly spiced kebab from Urfa style."
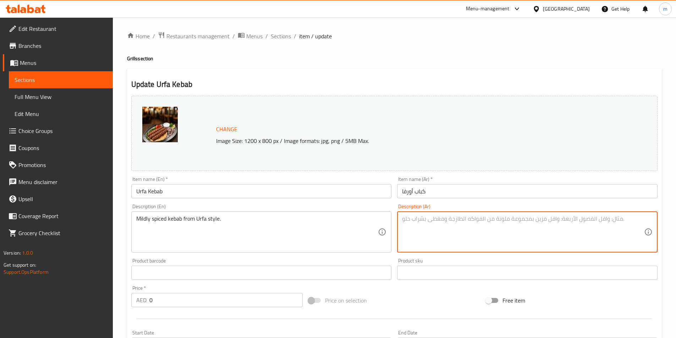
click at [537, 227] on textarea at bounding box center [523, 232] width 242 height 34
click at [575, 225] on textarea at bounding box center [523, 232] width 242 height 34
paste textarea "كباب متبل بشكل معتدل على طريقة أورفا."
type textarea "كباب متبل بشكل معتدل على طريقة أورفا."
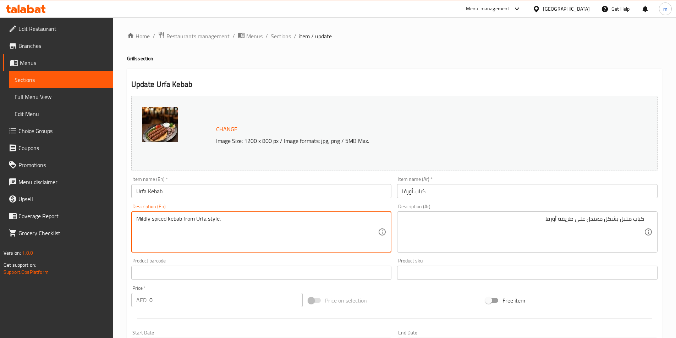
drag, startPoint x: 196, startPoint y: 218, endPoint x: 206, endPoint y: 219, distance: 10.0
click at [197, 226] on textarea "Mildly spiced kebab from Urfa style." at bounding box center [257, 232] width 242 height 34
drag, startPoint x: 196, startPoint y: 218, endPoint x: 232, endPoint y: 223, distance: 36.5
click at [232, 223] on textarea "Mildly spiced kebab from Urfa style." at bounding box center [257, 232] width 242 height 34
drag, startPoint x: 150, startPoint y: 219, endPoint x: 123, endPoint y: 219, distance: 26.6
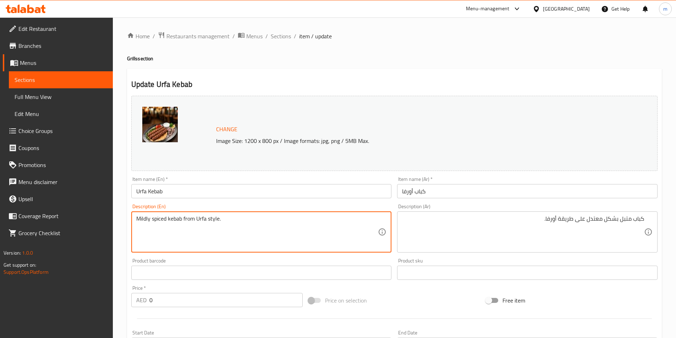
click at [128, 219] on div "Description (En) Mildly spiced kebab from Urfa style. Description (En)" at bounding box center [261, 228] width 266 height 54
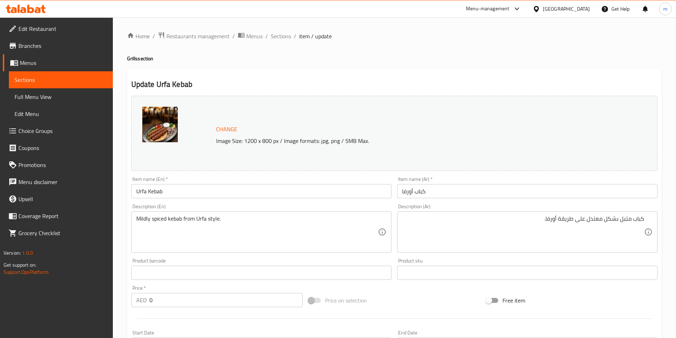
click at [571, 51] on div "Home / Restaurants management / Menus / Sections / item / update Grills section…" at bounding box center [394, 283] width 534 height 502
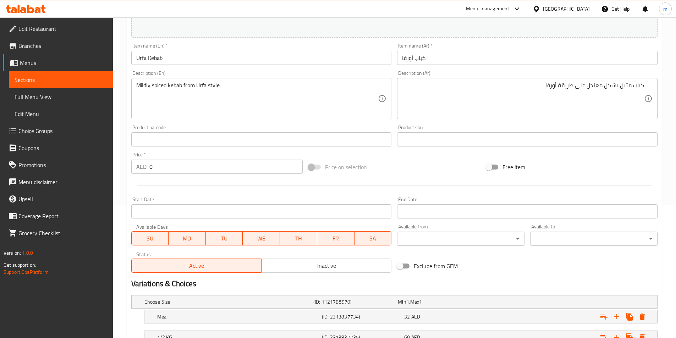
scroll to position [210, 0]
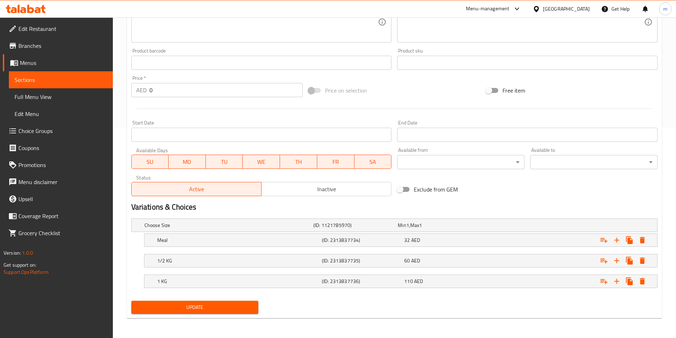
click at [198, 304] on span "Update" at bounding box center [195, 307] width 116 height 9
click at [28, 73] on link "Sections" at bounding box center [61, 79] width 104 height 17
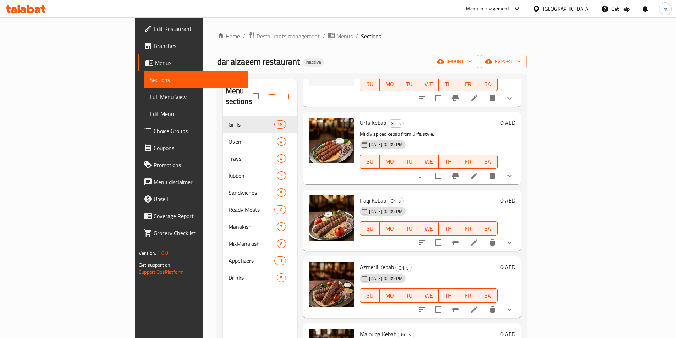
scroll to position [390, 0]
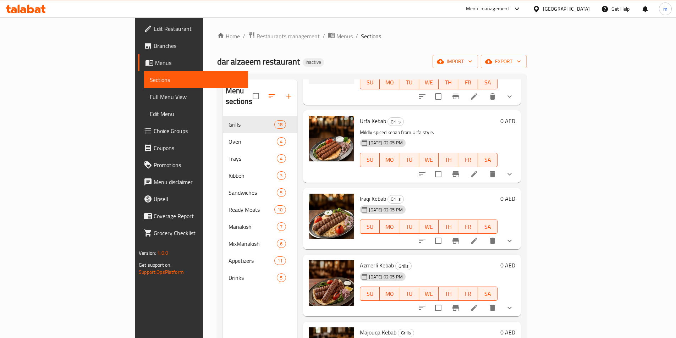
click at [478, 237] on icon at bounding box center [474, 241] width 9 height 9
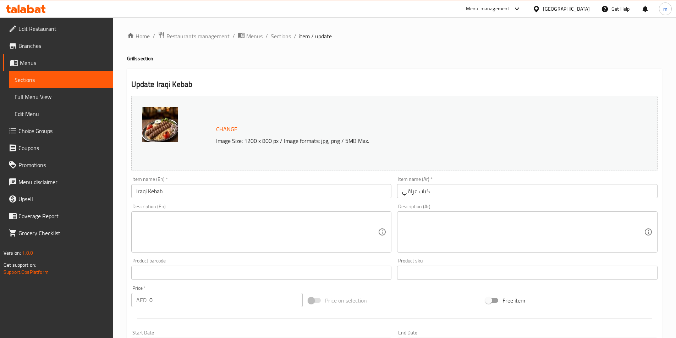
click at [207, 221] on textarea at bounding box center [257, 232] width 242 height 34
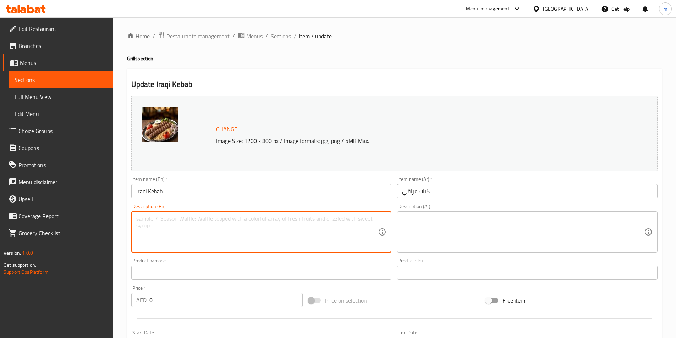
paste textarea "Flavored minced meat skewers, Iraqi style."
type textarea "Flavored minced meat skewers, Iraqi style."
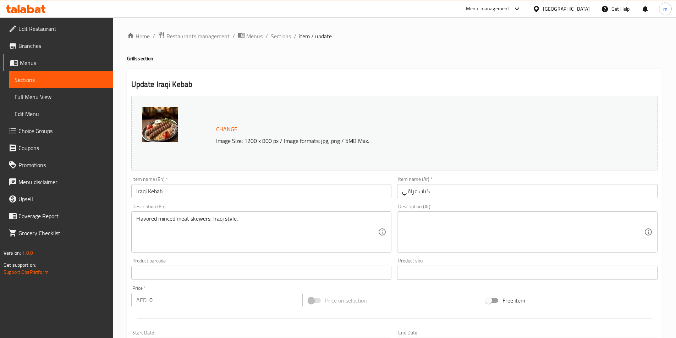
click at [609, 219] on textarea at bounding box center [523, 232] width 242 height 34
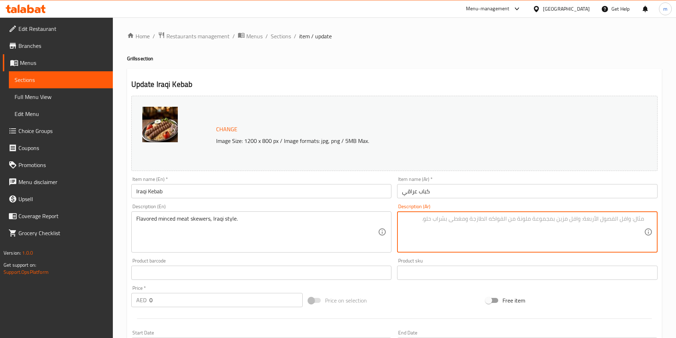
paste textarea "أسياخ لحم مفروم بنكهة عراقية."
click at [587, 218] on textarea "أسياخ لحم مفروم بنكهة عراقية." at bounding box center [523, 232] width 242 height 34
click at [554, 219] on textarea "أسياخ لحم مفروم بنكهة علي الطريقة عراقية." at bounding box center [523, 232] width 242 height 34
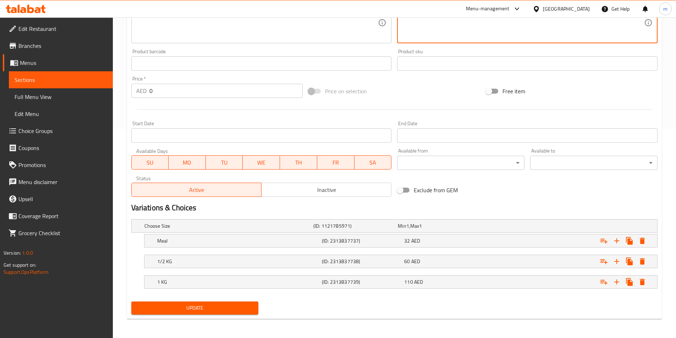
scroll to position [210, 0]
click at [224, 309] on span "Update" at bounding box center [195, 307] width 116 height 9
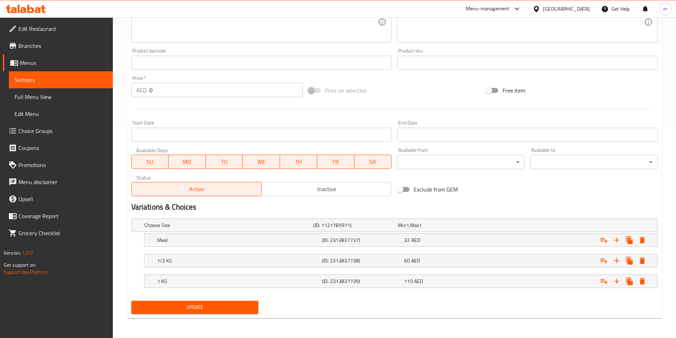
click at [227, 307] on span "Update" at bounding box center [195, 307] width 116 height 9
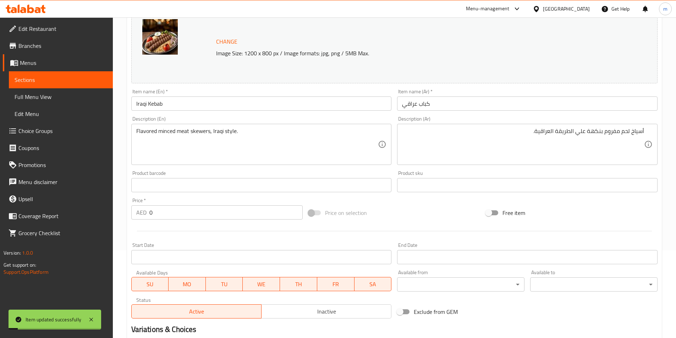
scroll to position [33, 0]
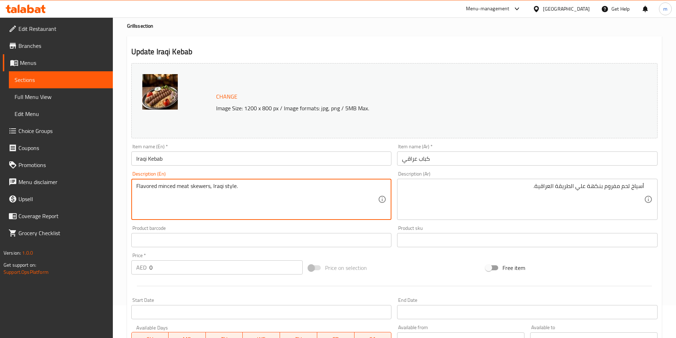
drag, startPoint x: 156, startPoint y: 185, endPoint x: 135, endPoint y: 183, distance: 21.7
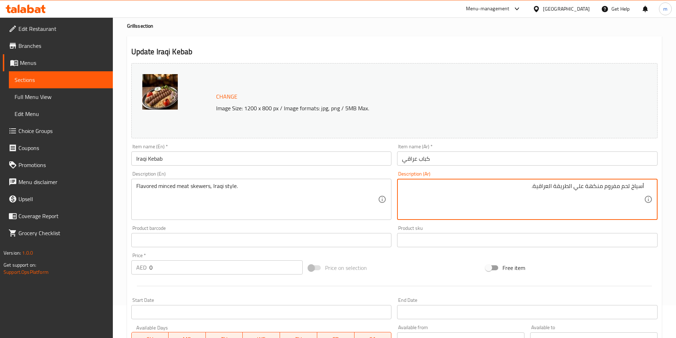
click at [586, 187] on textarea "أسياخ لحم مفروم منكهة علي الطريقة العراقية." at bounding box center [523, 200] width 242 height 34
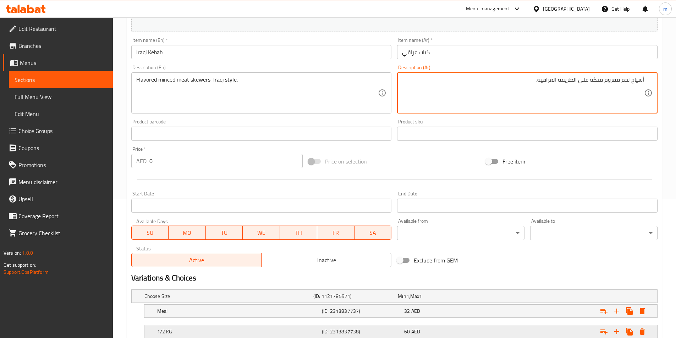
scroll to position [210, 0]
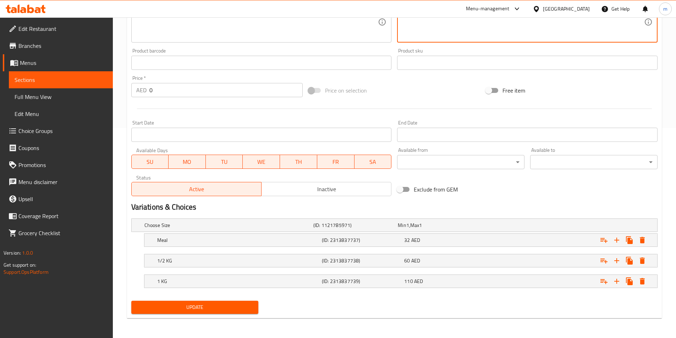
type textarea "أسياخ لحم مفروم منكه علي الطريقة العراقية."
click at [228, 304] on span "Update" at bounding box center [195, 307] width 116 height 9
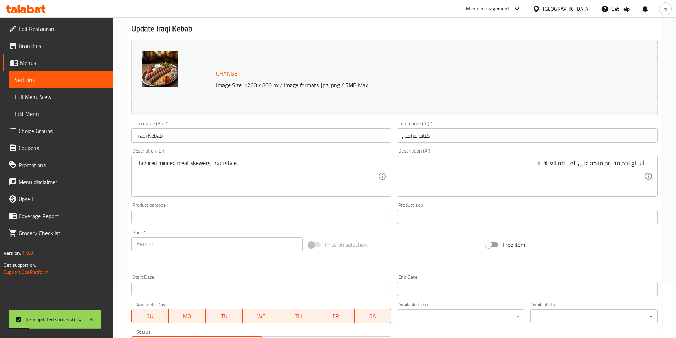
scroll to position [0, 0]
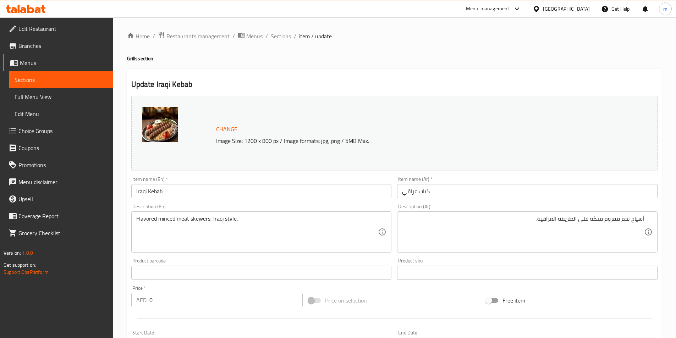
click at [51, 83] on span "Sections" at bounding box center [61, 80] width 93 height 9
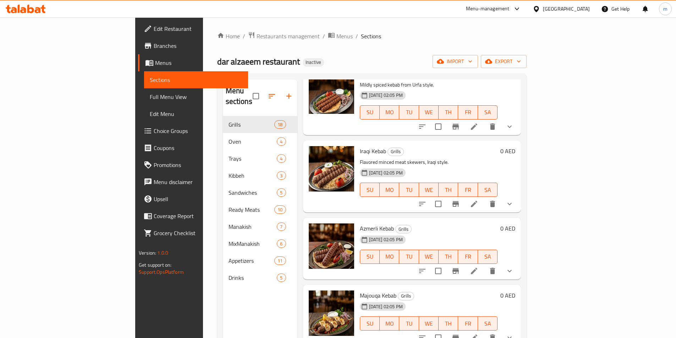
scroll to position [426, 0]
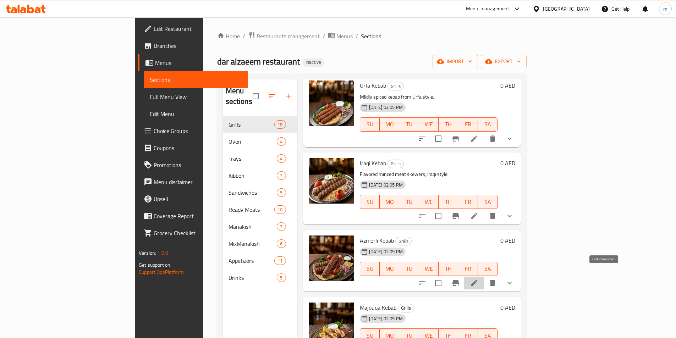
click at [478, 279] on icon at bounding box center [474, 283] width 9 height 9
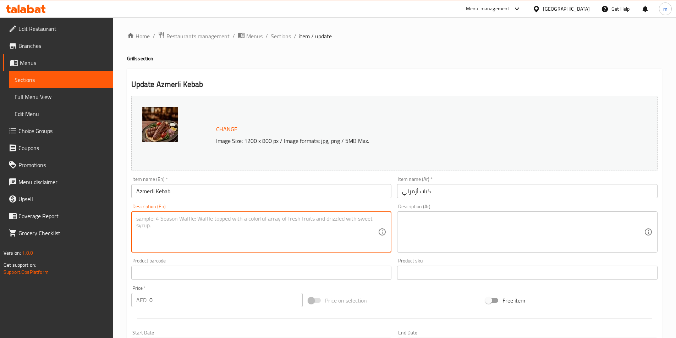
click at [218, 223] on textarea at bounding box center [257, 232] width 242 height 34
paste textarea "Specially spiced kebab with unique seasoning."
type textarea "Specially spiced kebab with unique seasoning."
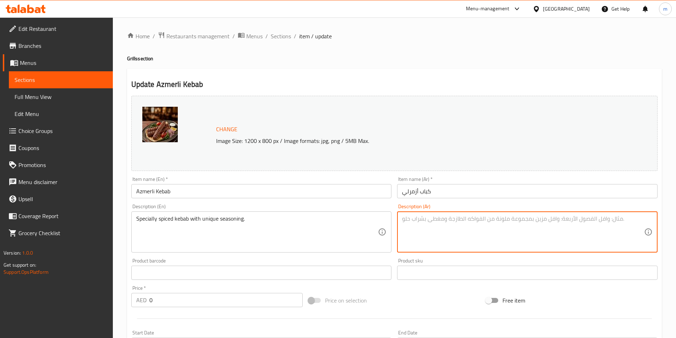
click at [505, 230] on textarea at bounding box center [523, 232] width 242 height 34
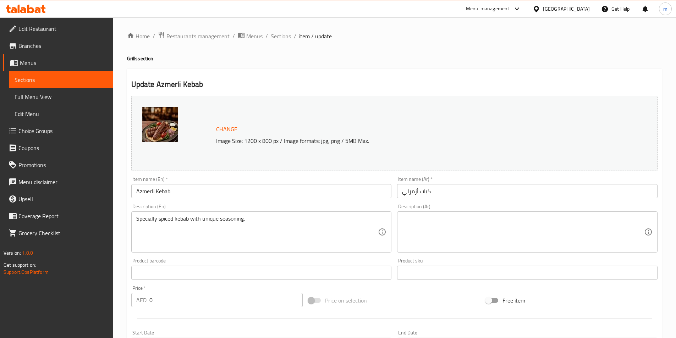
click at [548, 221] on textarea at bounding box center [523, 232] width 242 height 34
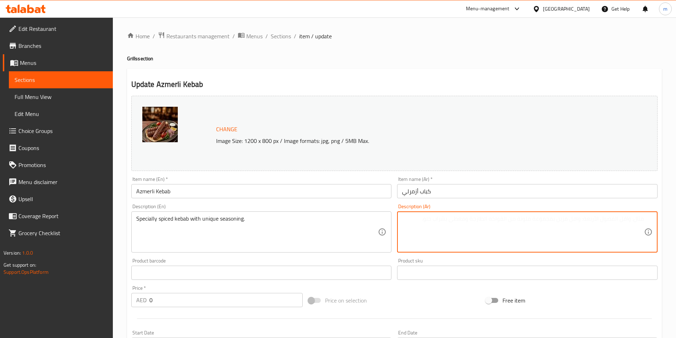
paste textarea "كباب متبل بشكل خاص مع توابل فريدة من نوعها."
drag, startPoint x: 554, startPoint y: 219, endPoint x: 532, endPoint y: 217, distance: 22.1
click at [532, 217] on textarea "كباب متبل بشكل خاص مع توابل فريدة من نوعها." at bounding box center [523, 232] width 242 height 34
drag, startPoint x: 618, startPoint y: 218, endPoint x: 593, endPoint y: 215, distance: 24.7
click at [593, 215] on textarea "كباب متبل بشكل خاص مع توابل فريدة ." at bounding box center [523, 232] width 242 height 34
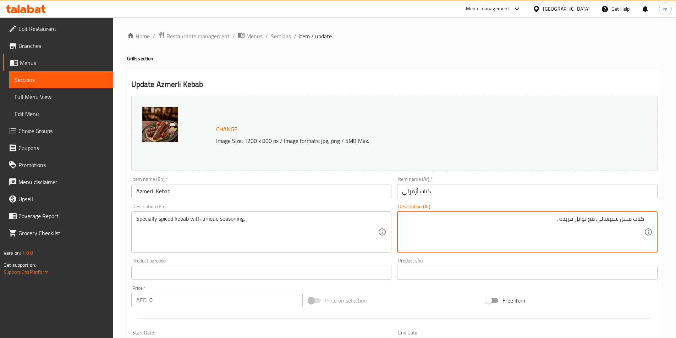
drag, startPoint x: 617, startPoint y: 219, endPoint x: 596, endPoint y: 216, distance: 21.6
click at [596, 216] on textarea "كباب متبل سبيشالي مع توابل فريدة ." at bounding box center [523, 232] width 242 height 34
type textarea "كباب متبل سبيشالي مع توابل فريدة ."
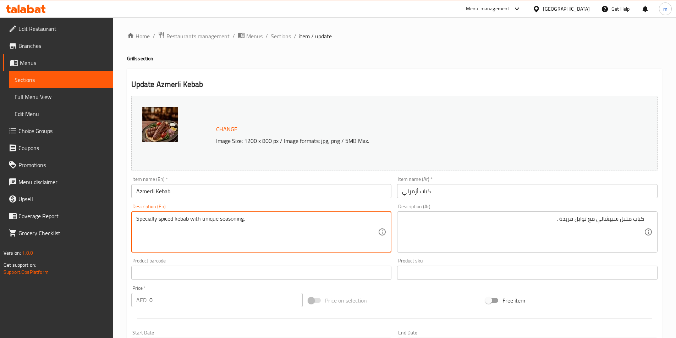
drag, startPoint x: 202, startPoint y: 218, endPoint x: 217, endPoint y: 220, distance: 15.0
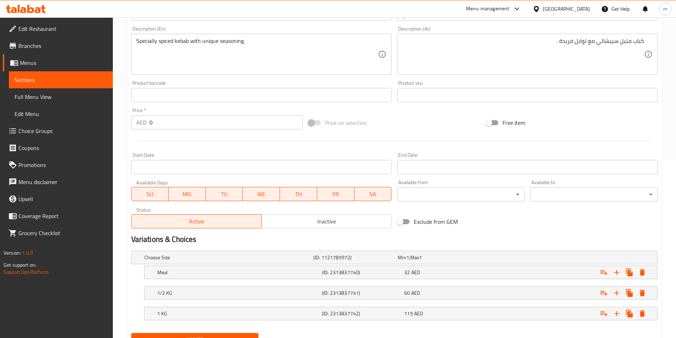
scroll to position [210, 0]
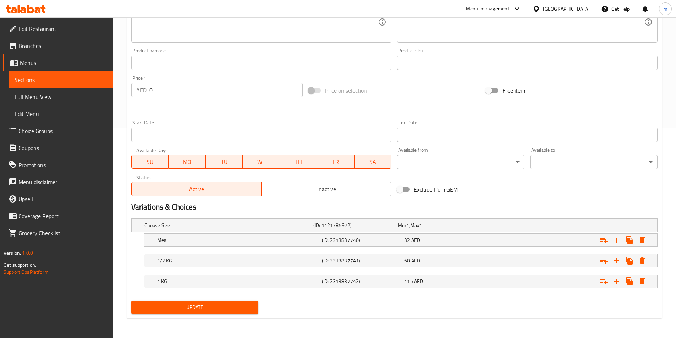
click at [226, 311] on span "Update" at bounding box center [195, 307] width 116 height 9
click at [237, 308] on span "Update" at bounding box center [195, 307] width 116 height 9
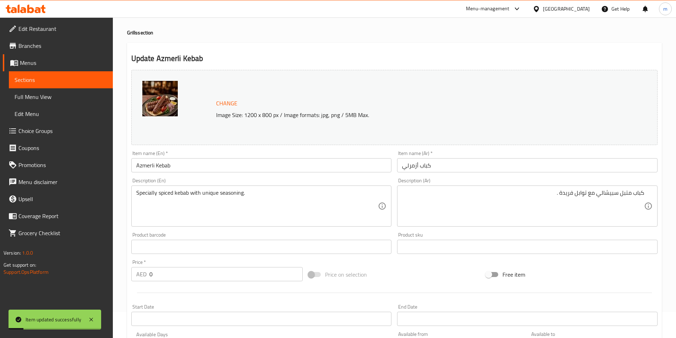
scroll to position [0, 0]
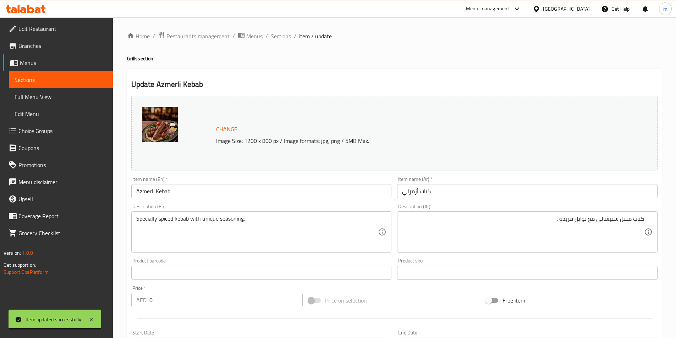
click at [51, 80] on span "Sections" at bounding box center [61, 80] width 93 height 9
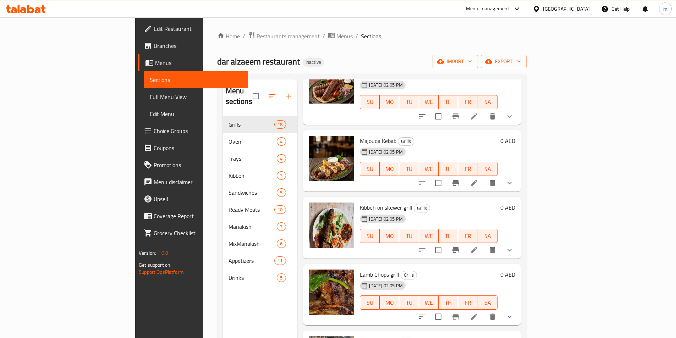
scroll to position [532, 0]
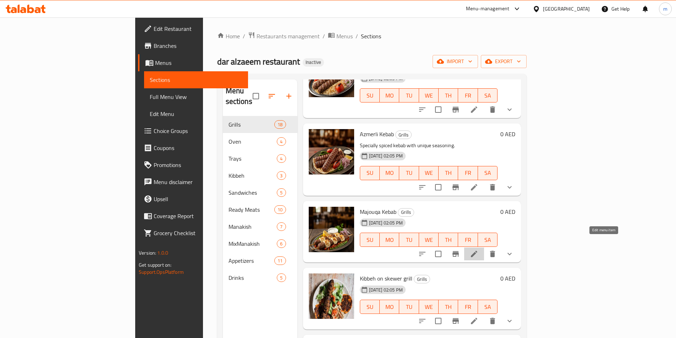
click at [478, 250] on icon at bounding box center [474, 254] width 9 height 9
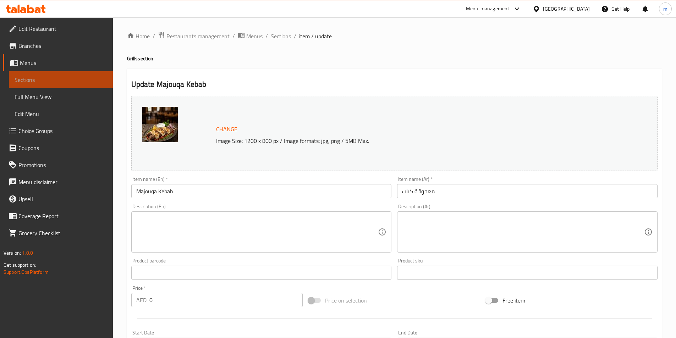
click at [22, 84] on span "Sections" at bounding box center [61, 80] width 93 height 9
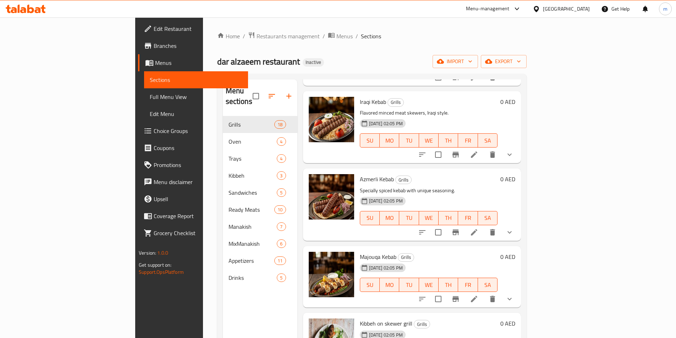
scroll to position [496, 0]
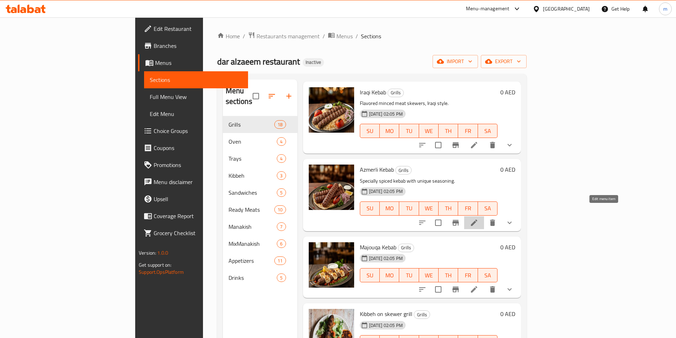
click at [477, 220] on icon at bounding box center [474, 223] width 6 height 6
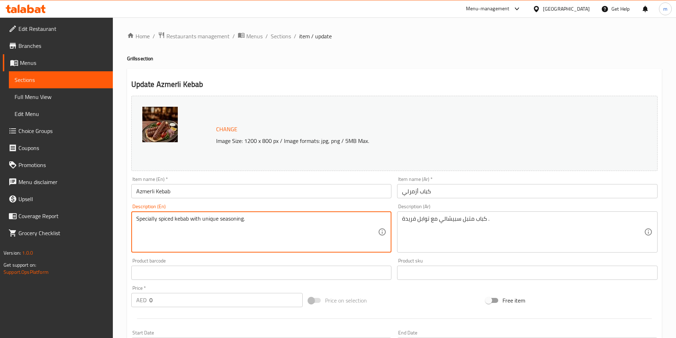
drag, startPoint x: 202, startPoint y: 218, endPoint x: 217, endPoint y: 218, distance: 14.2
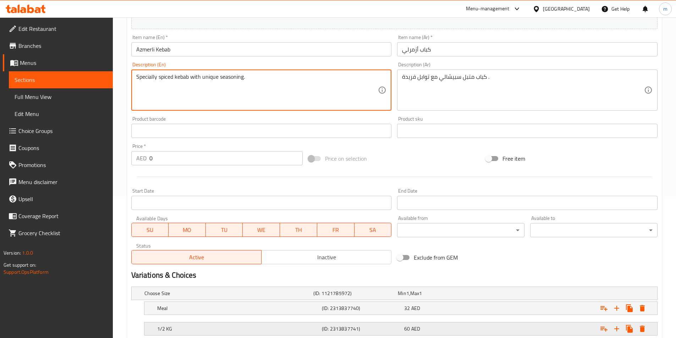
scroll to position [210, 0]
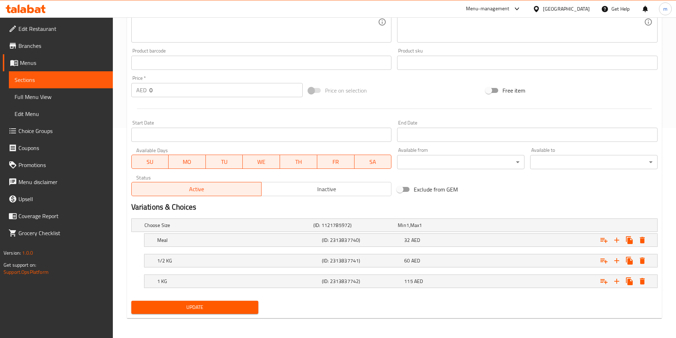
click at [234, 315] on div "Update" at bounding box center [194, 307] width 133 height 19
click at [236, 313] on button "Update" at bounding box center [194, 307] width 127 height 13
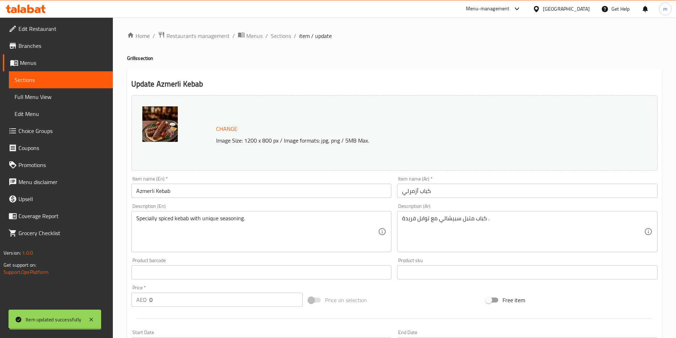
scroll to position [0, 0]
click at [32, 83] on span "Sections" at bounding box center [61, 80] width 93 height 9
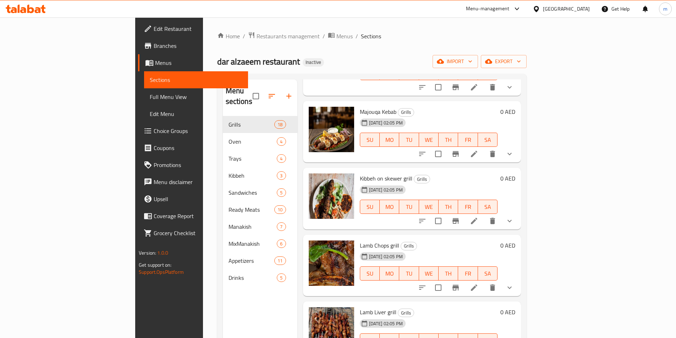
scroll to position [543, 0]
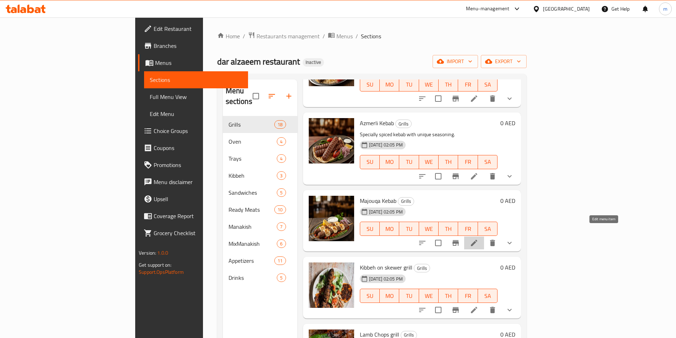
click at [477, 240] on icon at bounding box center [474, 243] width 6 height 6
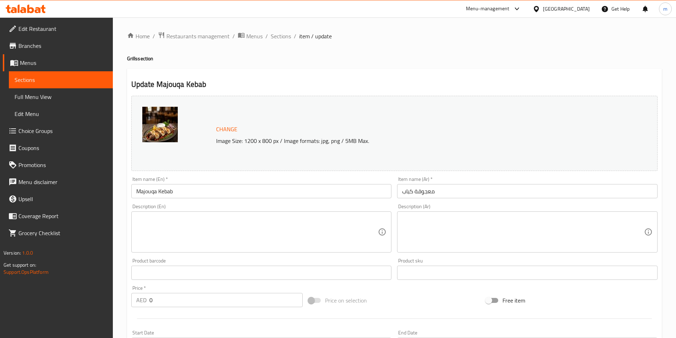
click at [263, 225] on textarea at bounding box center [257, 232] width 242 height 34
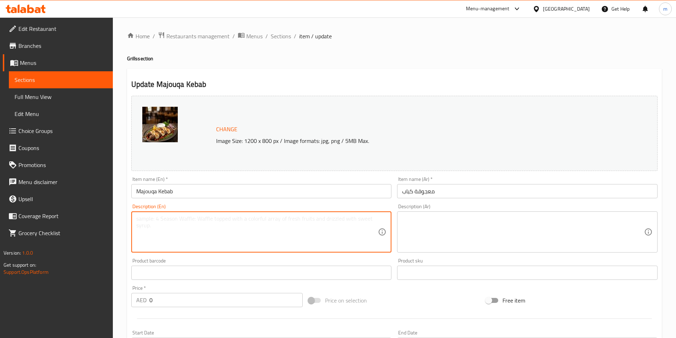
paste textarea "Minced kebab mixed with cheese and grilled."
type textarea "Minced kebab mixed with cheese and grilled."
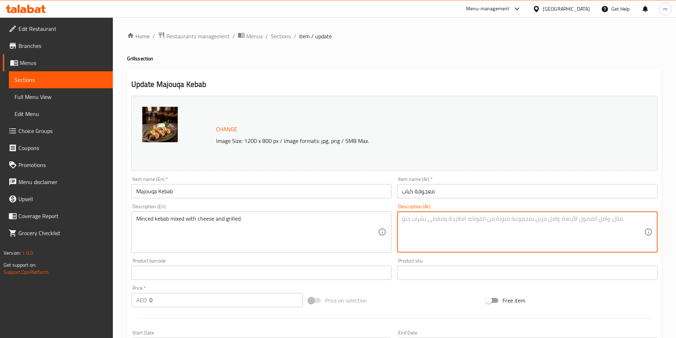
click at [437, 222] on textarea at bounding box center [523, 232] width 242 height 34
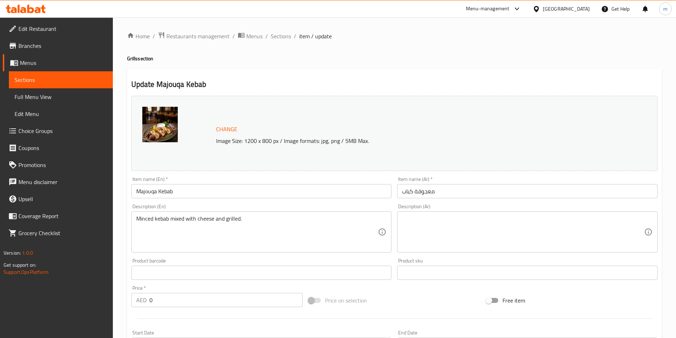
click at [560, 233] on textarea at bounding box center [523, 232] width 242 height 34
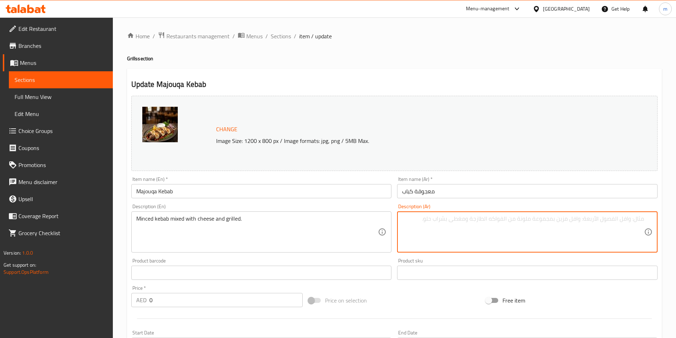
paste textarea "كباب مفروم مخلوط مع الجبن ومشوي."
drag, startPoint x: 597, startPoint y: 219, endPoint x: 614, endPoint y: 220, distance: 16.3
click at [614, 220] on textarea "كباب مفروم مخلوط مع الجبن ومشوي." at bounding box center [523, 232] width 242 height 34
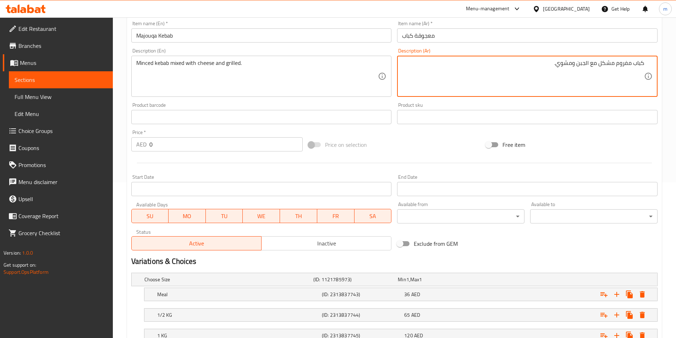
scroll to position [210, 0]
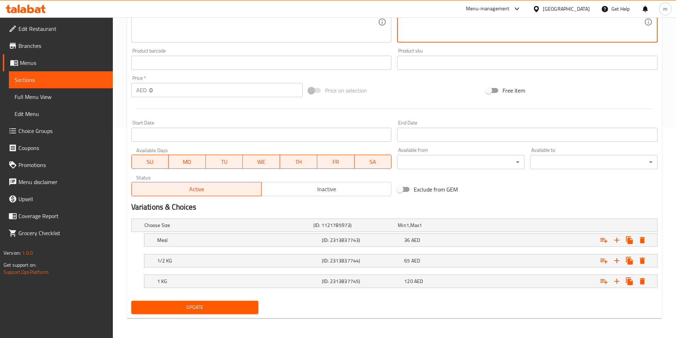
type textarea "كباب مفروم مشكل مع الجبن ومشوي."
click at [239, 305] on span "Update" at bounding box center [195, 307] width 116 height 9
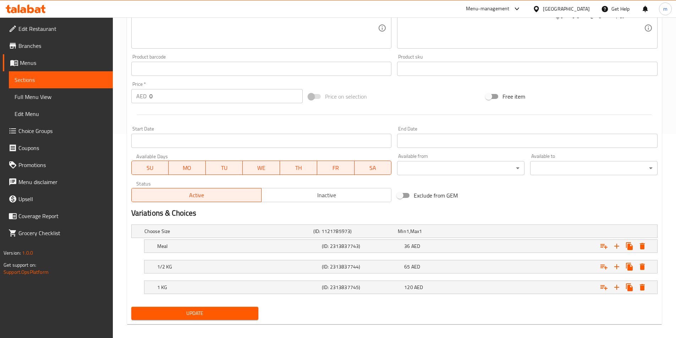
scroll to position [68, 0]
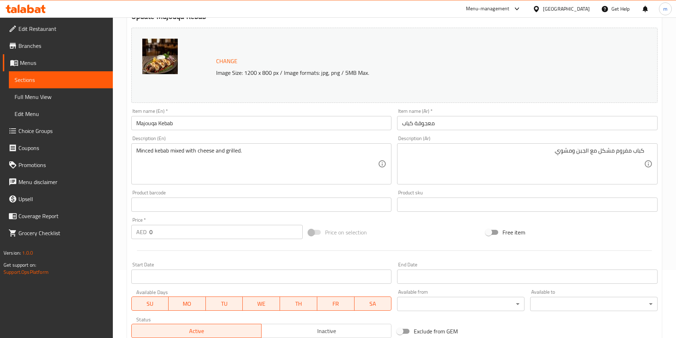
click at [48, 73] on link "Sections" at bounding box center [61, 79] width 104 height 17
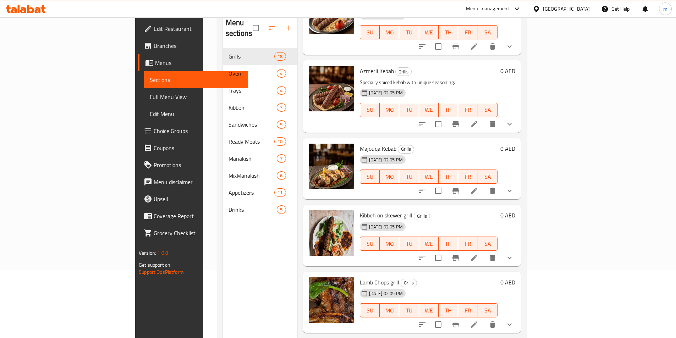
scroll to position [532, 0]
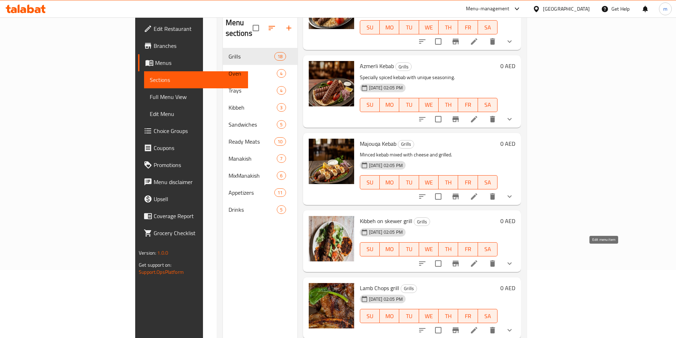
click at [477, 260] on icon at bounding box center [474, 263] width 6 height 6
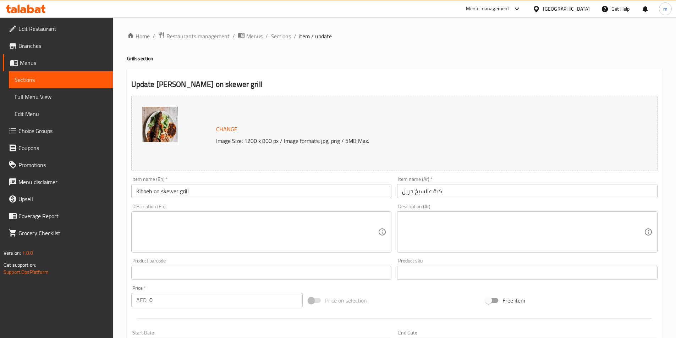
click at [238, 223] on textarea at bounding box center [257, 232] width 242 height 34
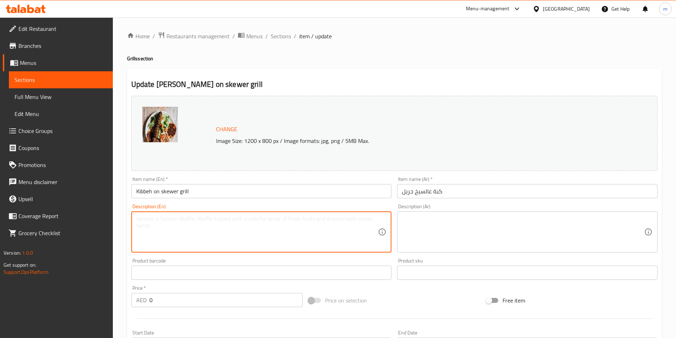
paste textarea "Skewered kibbeh grilled over charcoal."
type textarea "Skewered kibbeh grilled over charcoal."
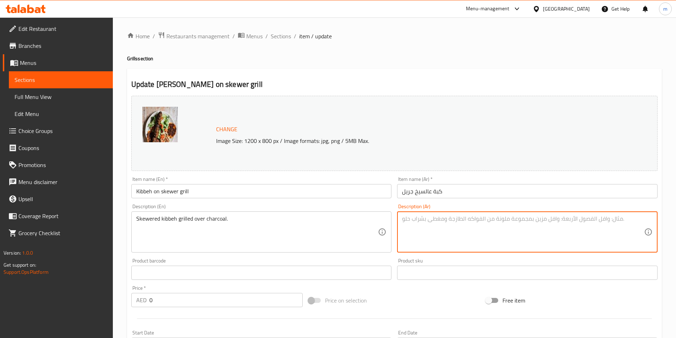
click at [422, 222] on textarea at bounding box center [523, 232] width 242 height 34
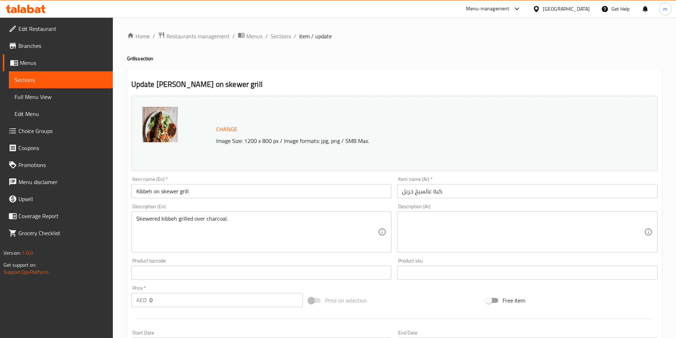
click at [475, 221] on textarea at bounding box center [523, 232] width 242 height 34
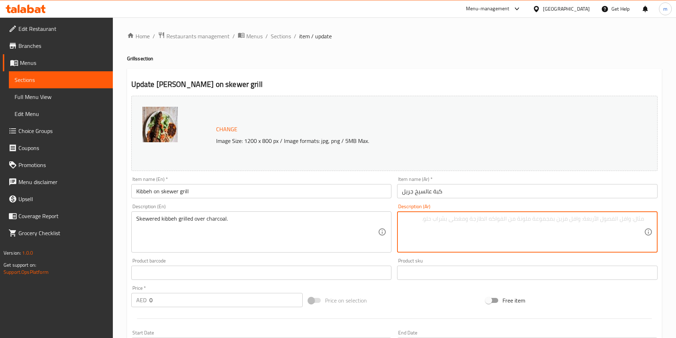
paste textarea "كبة مشوية على الفحم بالسيخ"
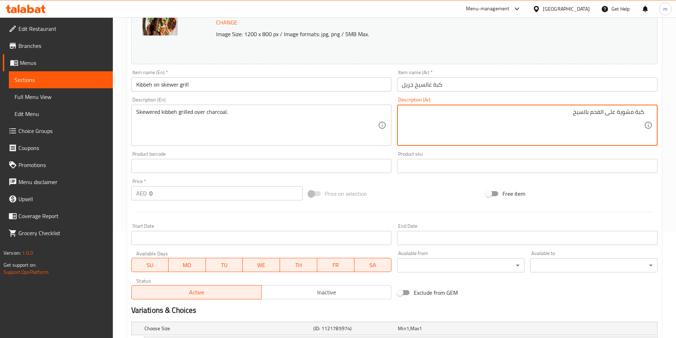
scroll to position [210, 0]
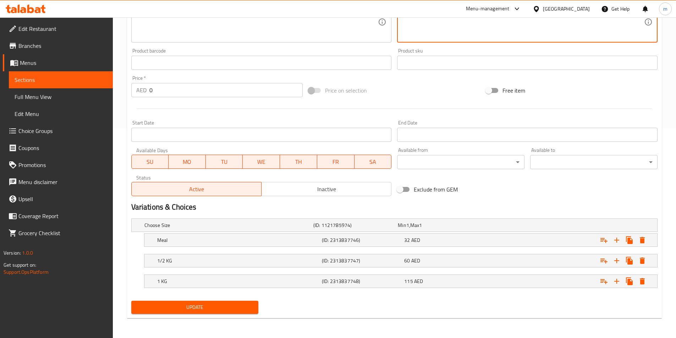
click at [218, 305] on span "Update" at bounding box center [195, 307] width 116 height 9
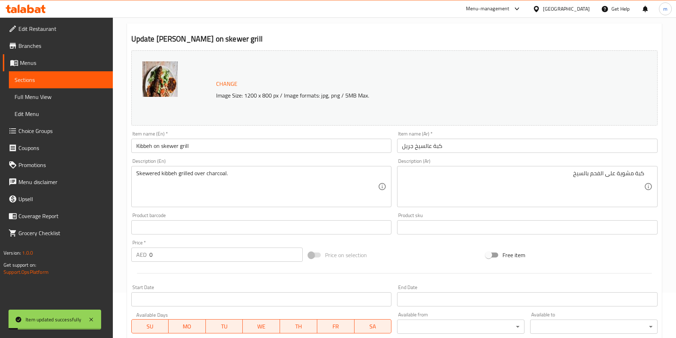
scroll to position [33, 0]
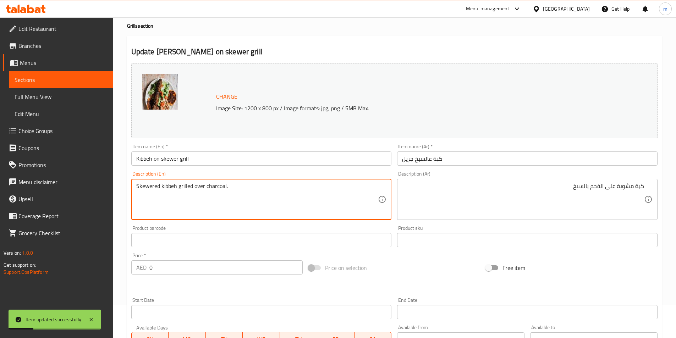
drag, startPoint x: 194, startPoint y: 187, endPoint x: 229, endPoint y: 185, distance: 34.8
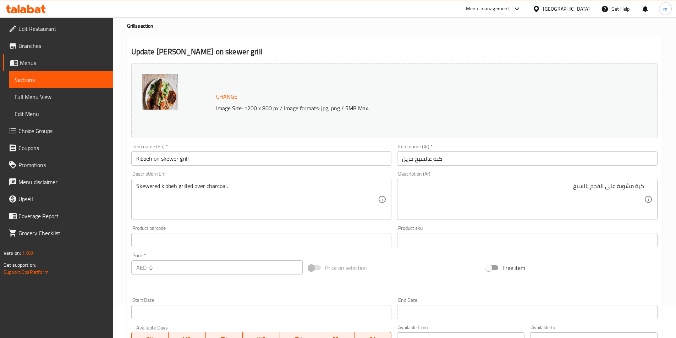
click at [195, 187] on textarea "Skewered kibbeh grilled over charcoal." at bounding box center [257, 200] width 242 height 34
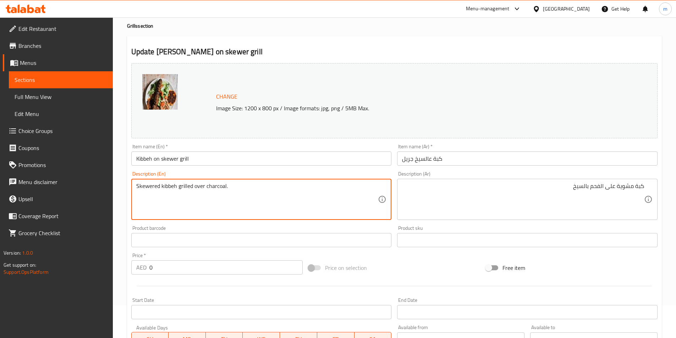
drag, startPoint x: 194, startPoint y: 186, endPoint x: 225, endPoint y: 184, distance: 31.3
click at [225, 184] on textarea "Skewered kibbeh grilled over charcoal." at bounding box center [257, 200] width 242 height 34
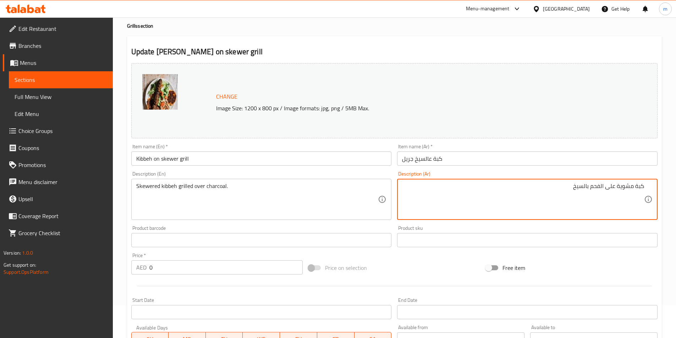
drag, startPoint x: 615, startPoint y: 185, endPoint x: 591, endPoint y: 182, distance: 24.6
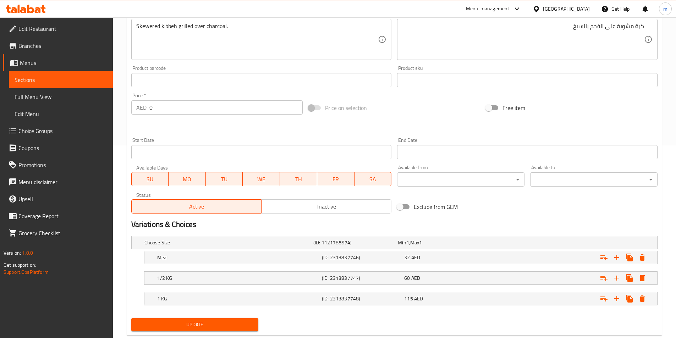
scroll to position [210, 0]
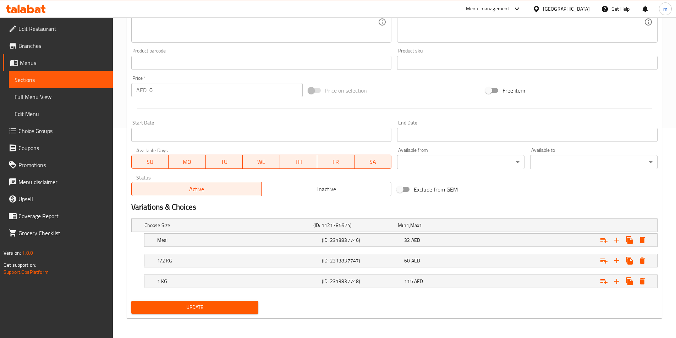
click at [229, 309] on span "Update" at bounding box center [195, 307] width 116 height 9
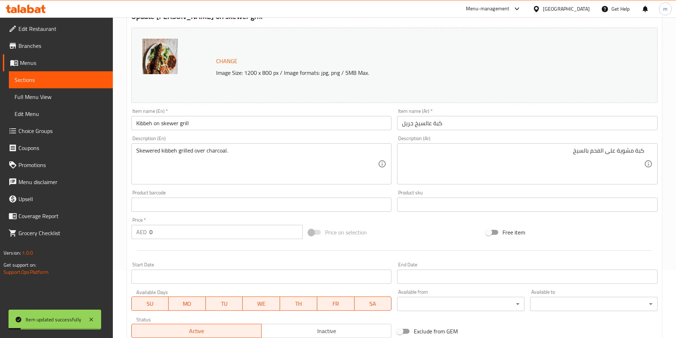
scroll to position [0, 0]
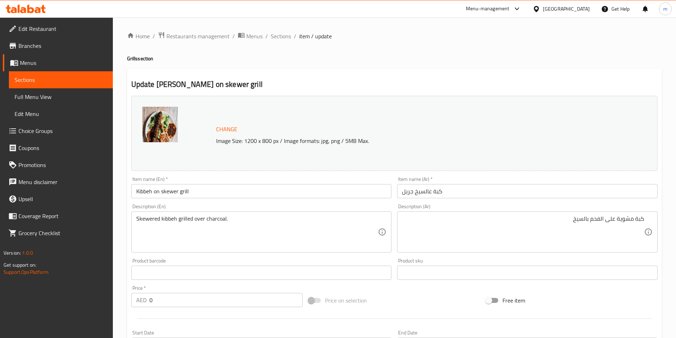
click at [647, 218] on div "كبة مشوية على الفحم بالسيخ Description (Ar)" at bounding box center [527, 231] width 260 height 41
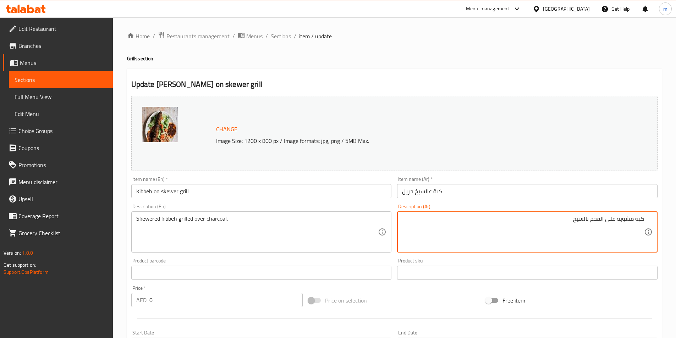
click at [641, 219] on textarea "كبة مشوية على الفحم بالسيخ" at bounding box center [523, 232] width 242 height 34
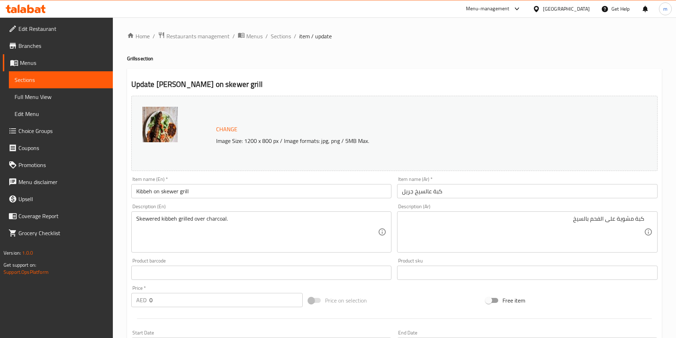
click at [644, 220] on div "كبة مشوية على الفحم بالسيخ Description (Ar)" at bounding box center [527, 231] width 260 height 41
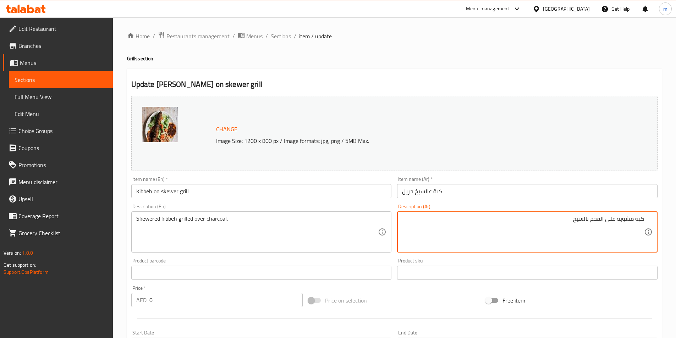
click at [643, 219] on textarea "كبة مشوية على الفحم بالسيخ" at bounding box center [523, 232] width 242 height 34
click at [632, 220] on textarea "أسياخ كبة مشوية على الفحم بالسيخ" at bounding box center [523, 232] width 242 height 34
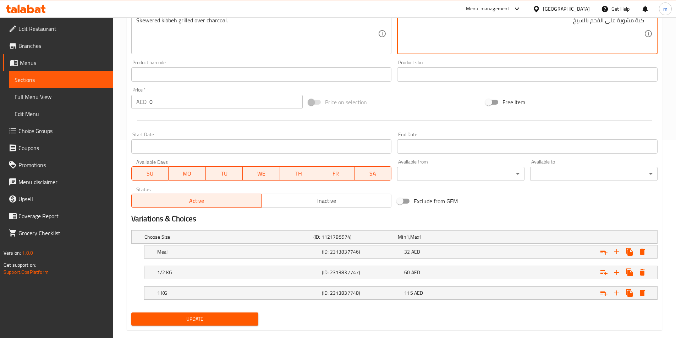
scroll to position [210, 0]
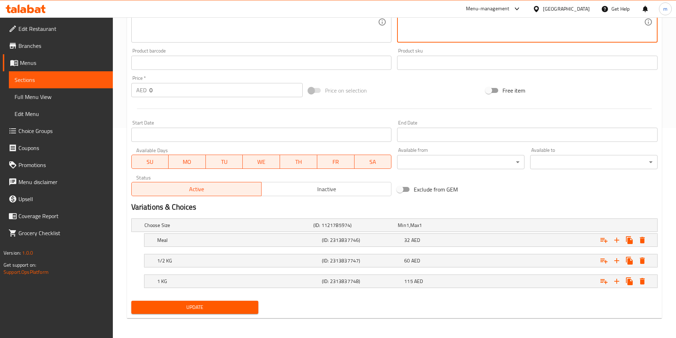
click at [202, 311] on span "Update" at bounding box center [195, 307] width 116 height 9
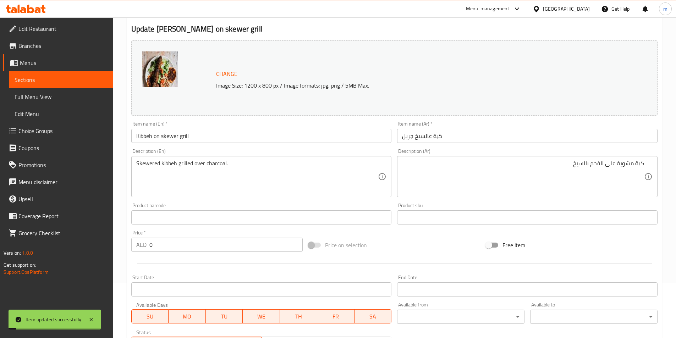
scroll to position [0, 0]
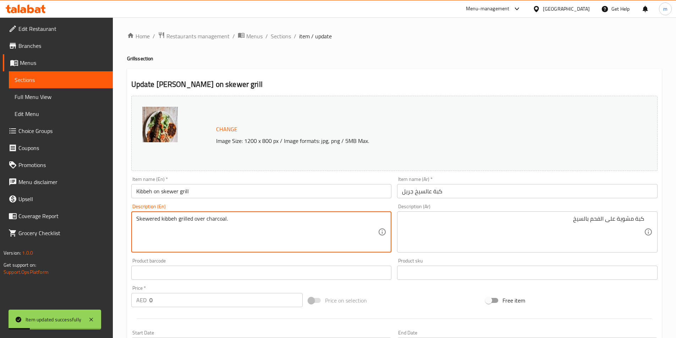
drag, startPoint x: 137, startPoint y: 221, endPoint x: 283, endPoint y: 226, distance: 145.5
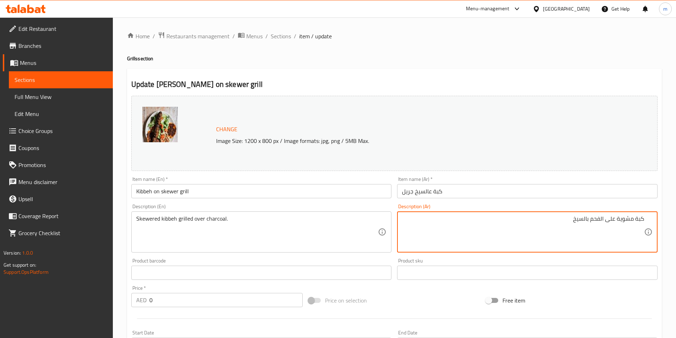
drag, startPoint x: 589, startPoint y: 219, endPoint x: 568, endPoint y: 218, distance: 21.3
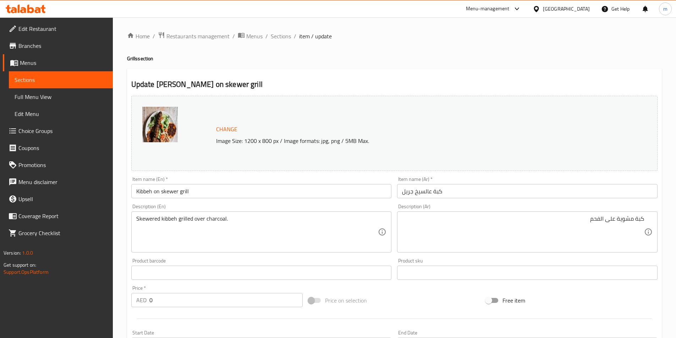
click at [647, 220] on div "كبة مشوية على الفحم Description (Ar)" at bounding box center [527, 231] width 260 height 41
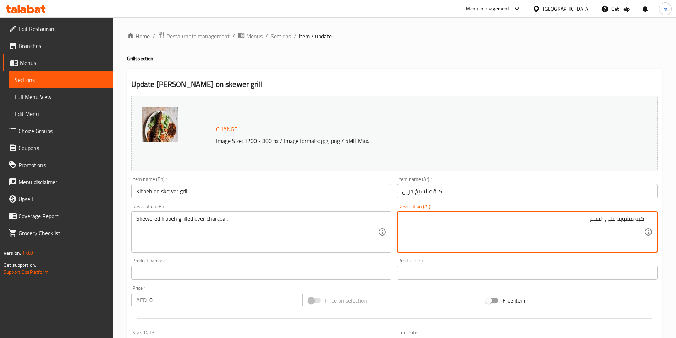
click at [644, 218] on div "كبة مشوية على الفحم Description (Ar)" at bounding box center [527, 231] width 260 height 41
paste textarea "أسياخ"
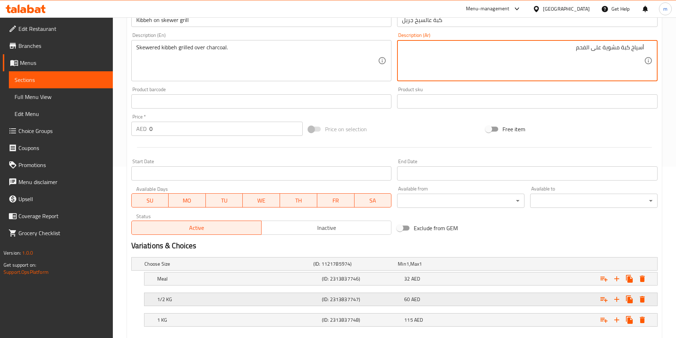
scroll to position [210, 0]
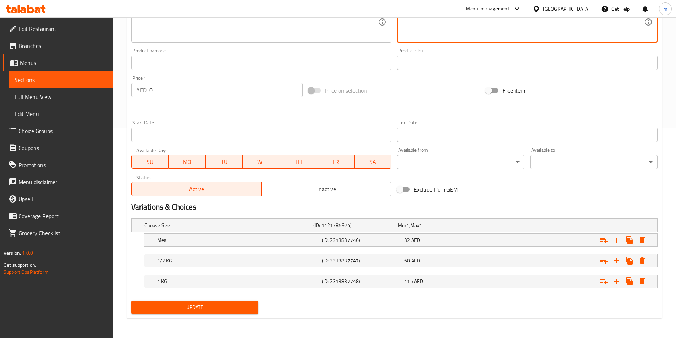
type textarea "أسياخ كبة مشوية على الفحم"
click at [233, 308] on span "Update" at bounding box center [195, 307] width 116 height 9
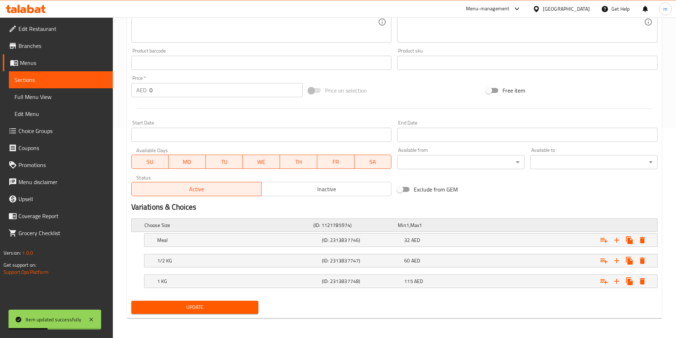
click at [281, 234] on div "Change Image Size: 1200 x 800 px / Image formats: jpg, png / 5MB Max. Item name…" at bounding box center [394, 99] width 532 height 433
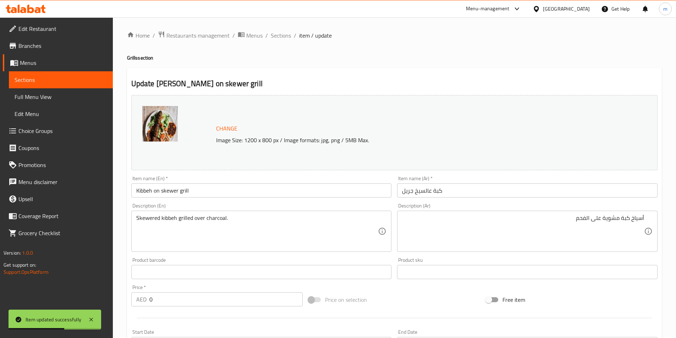
scroll to position [0, 0]
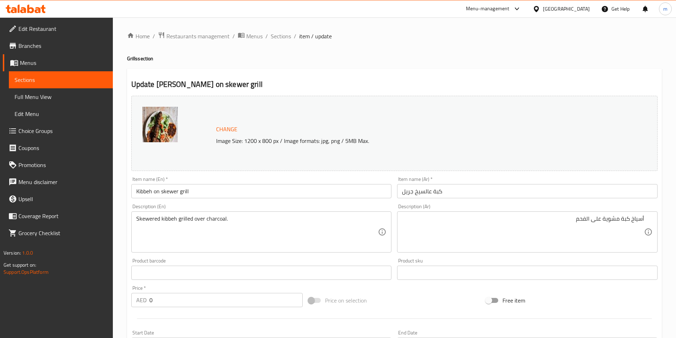
click at [74, 81] on span "Sections" at bounding box center [61, 80] width 93 height 9
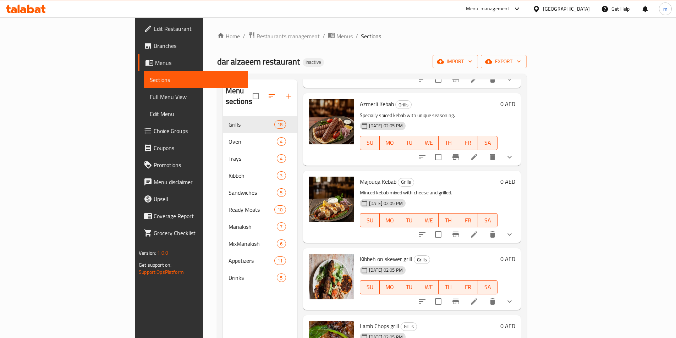
scroll to position [553, 0]
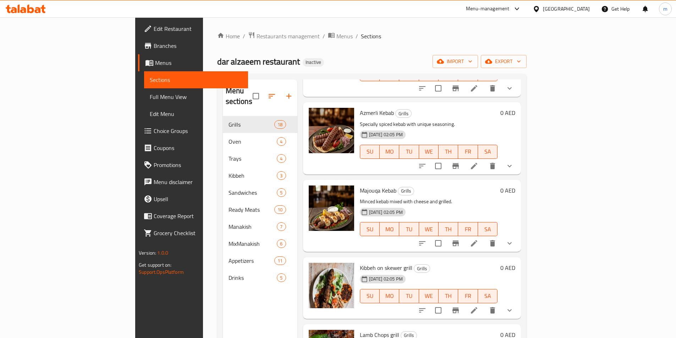
click at [500, 300] on div "Kibbeh on skewer grill Grills 28-09-2025 02:05 PM SU MO TU WE TH FR SA" at bounding box center [428, 288] width 143 height 56
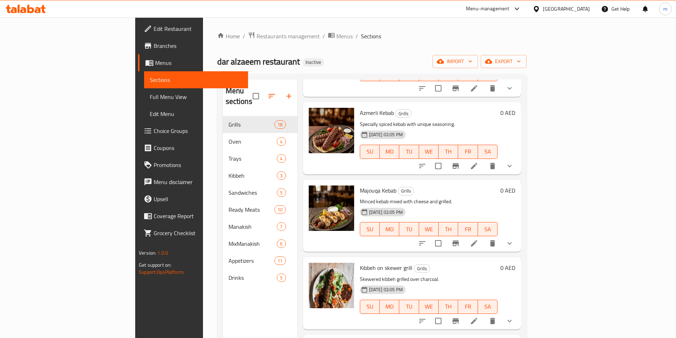
scroll to position [624, 0]
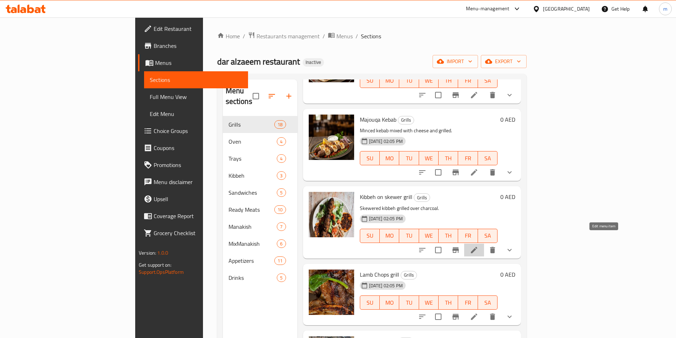
click at [477, 247] on icon at bounding box center [474, 250] width 6 height 6
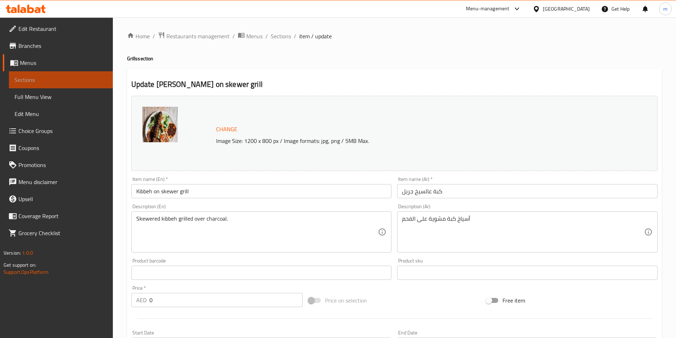
click at [49, 84] on span "Sections" at bounding box center [61, 80] width 93 height 9
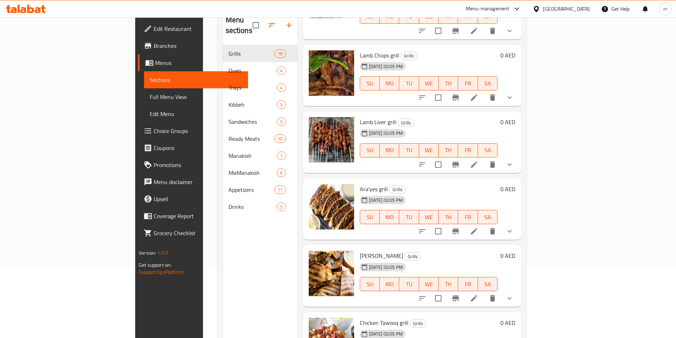
scroll to position [706, 0]
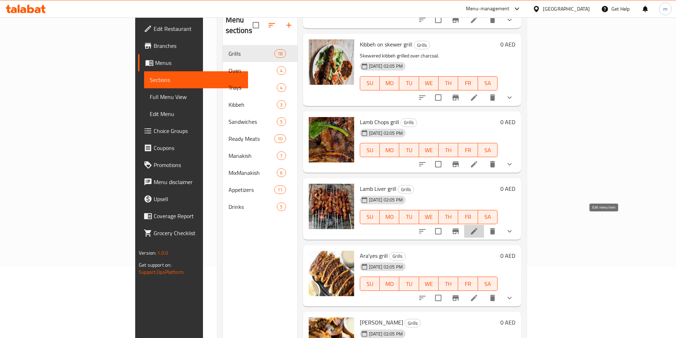
click at [477, 228] on icon at bounding box center [474, 231] width 6 height 6
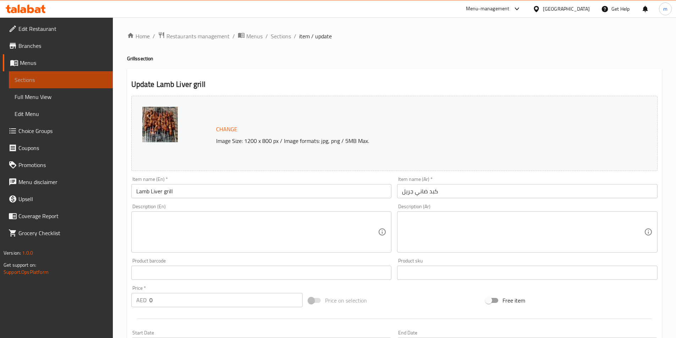
click at [73, 87] on link "Sections" at bounding box center [61, 79] width 104 height 17
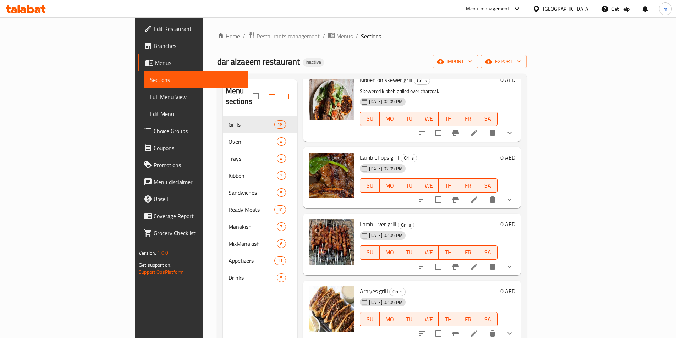
scroll to position [635, 0]
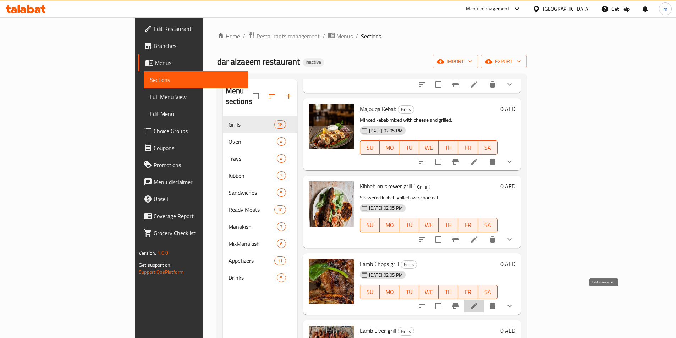
click at [477, 303] on icon at bounding box center [474, 306] width 6 height 6
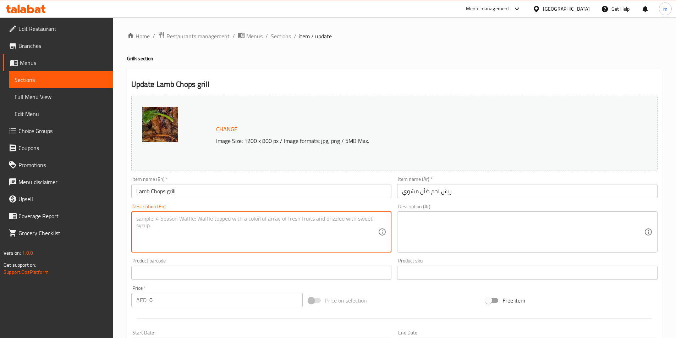
click at [223, 228] on textarea at bounding box center [257, 232] width 242 height 34
paste textarea "Tender lamb chops grilled on charcoal."
type textarea "Tender lamb chops grilled on charcoal."
click at [531, 229] on textarea at bounding box center [523, 232] width 242 height 34
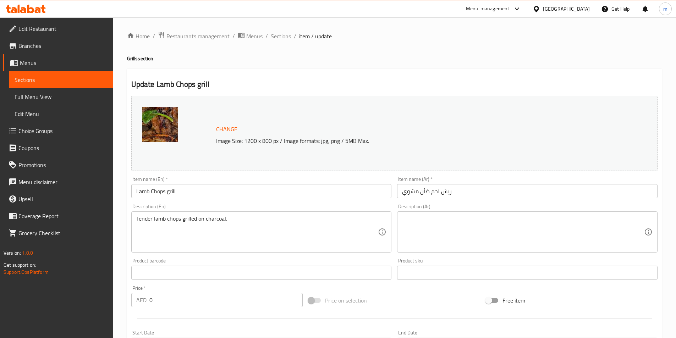
click at [533, 219] on textarea at bounding box center [523, 232] width 242 height 34
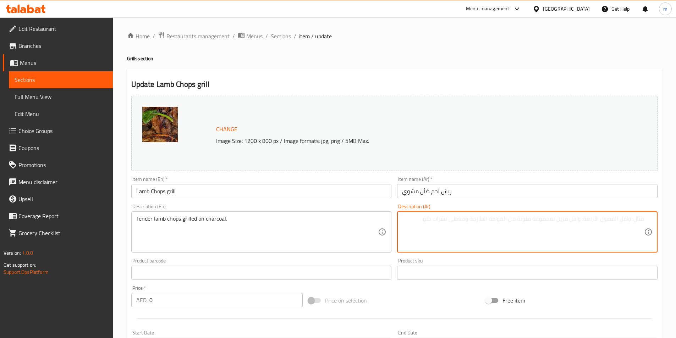
paste textarea "قطع لحم ضأن طرية مشوية على الفحم."
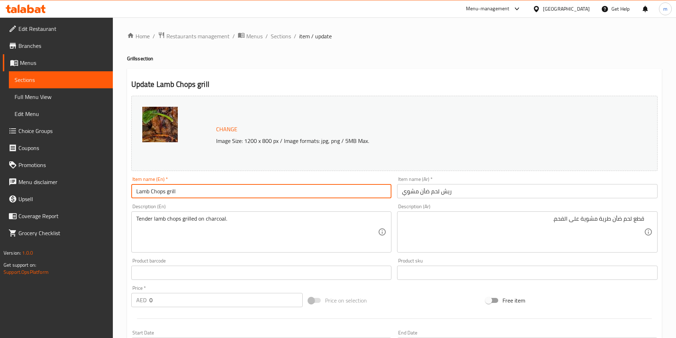
drag, startPoint x: 165, startPoint y: 192, endPoint x: 151, endPoint y: 193, distance: 14.6
click at [151, 193] on input "Lamb Chops grill" at bounding box center [261, 191] width 260 height 14
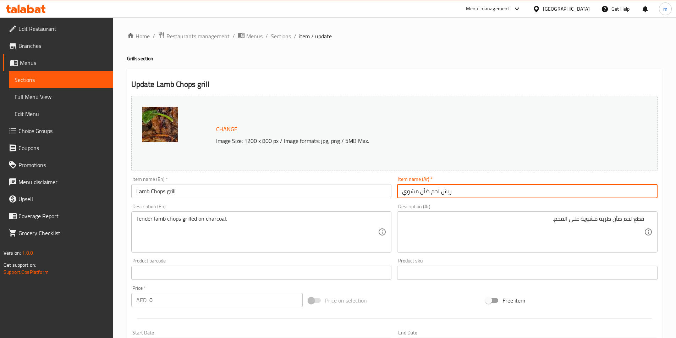
drag, startPoint x: 454, startPoint y: 191, endPoint x: 421, endPoint y: 191, distance: 32.6
click at [421, 191] on input "ريش لحم ضأن مشوي" at bounding box center [527, 191] width 260 height 14
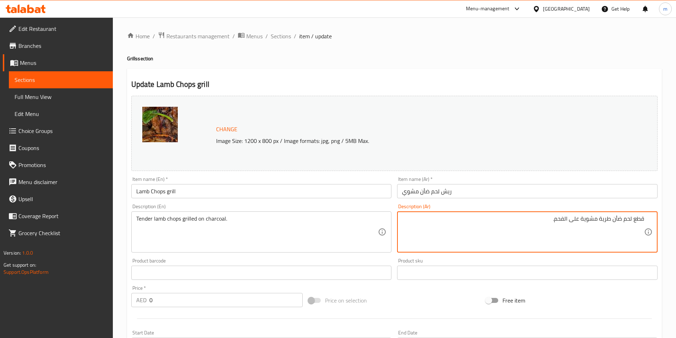
drag, startPoint x: 614, startPoint y: 219, endPoint x: 655, endPoint y: 224, distance: 41.4
paste textarea "ريش"
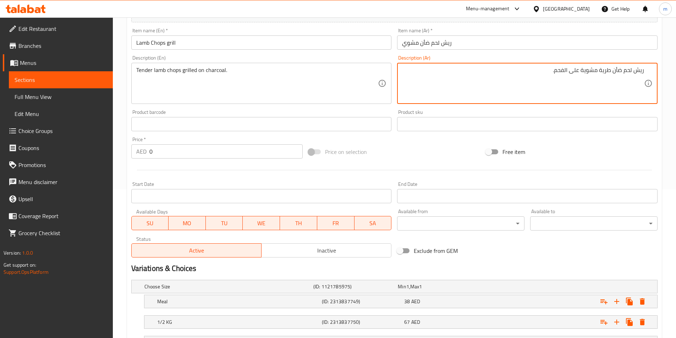
scroll to position [210, 0]
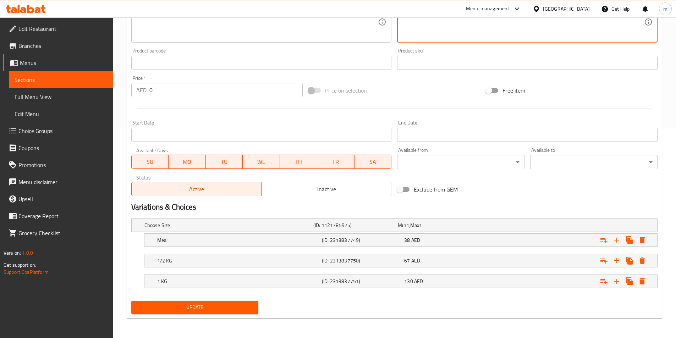
type textarea "ريش لحم ضأن طرية مشوية على الفحم."
click at [229, 301] on button "Update" at bounding box center [194, 307] width 127 height 13
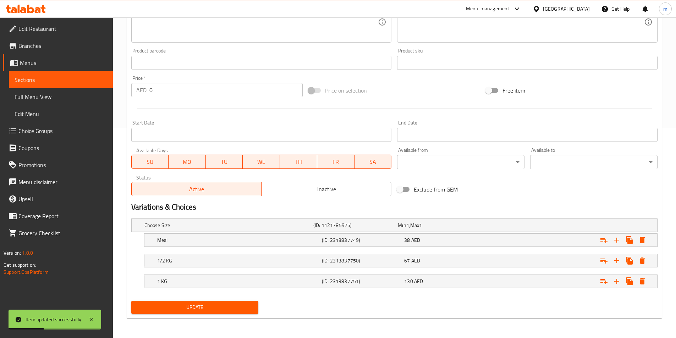
click at [66, 85] on link "Sections" at bounding box center [61, 79] width 104 height 17
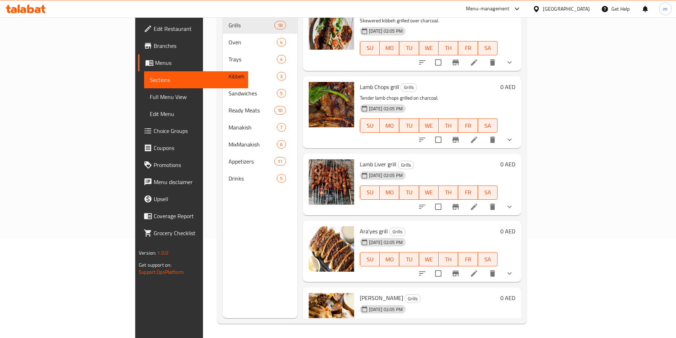
scroll to position [709, 0]
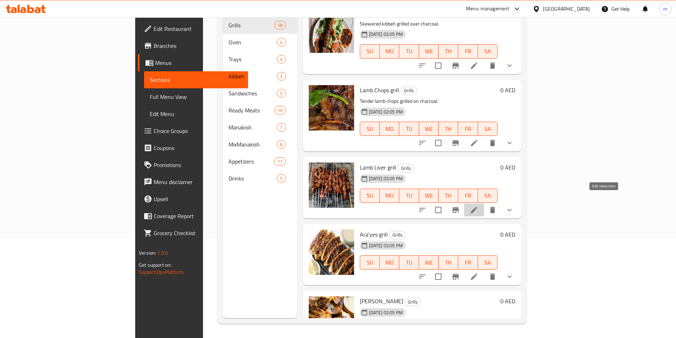
click at [477, 207] on icon at bounding box center [474, 210] width 6 height 6
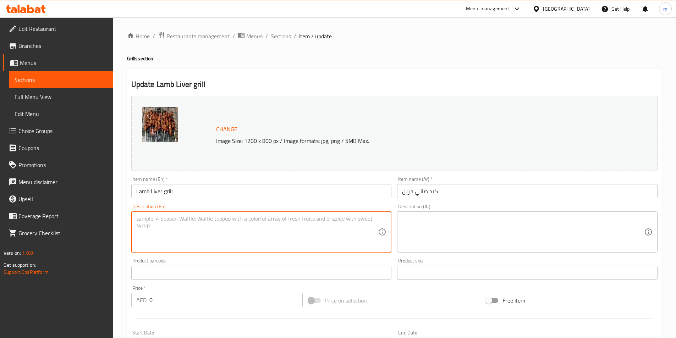
click at [249, 225] on textarea at bounding box center [257, 232] width 242 height 34
paste textarea "Grilled lamb liver skewers with spices."
type textarea "Grilled lamb liver skewers with spices."
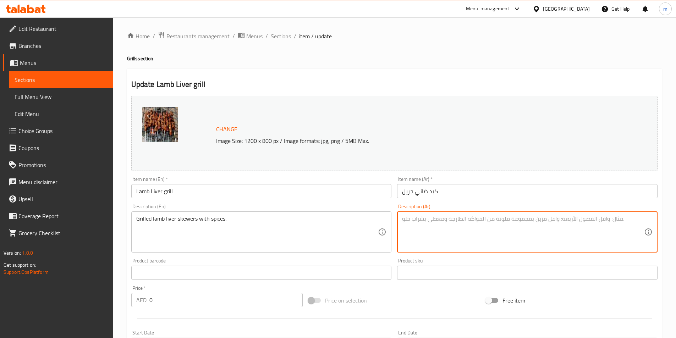
click at [432, 234] on textarea at bounding box center [523, 232] width 242 height 34
paste textarea "أسياخ كبد الضأن المشوية مع التوابل."
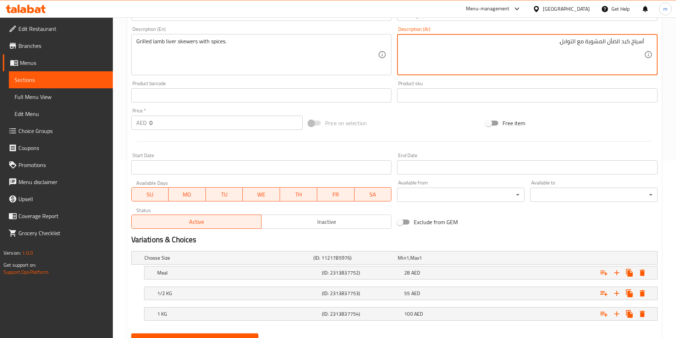
scroll to position [210, 0]
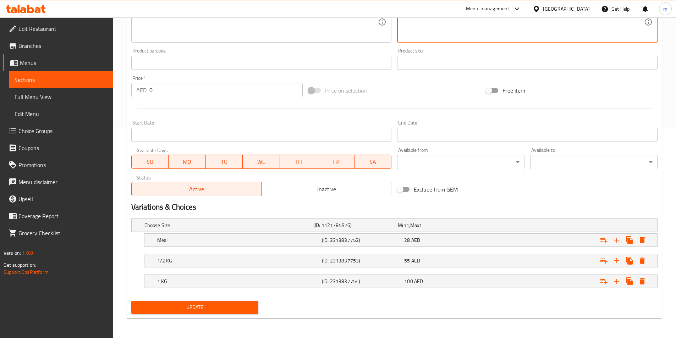
type textarea "أسياخ كبد الضأن المشوية مع التوابل."
click at [191, 309] on span "Update" at bounding box center [195, 307] width 116 height 9
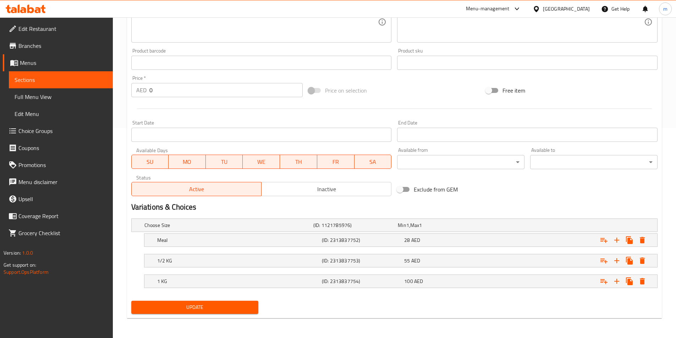
click at [262, 304] on div "Update" at bounding box center [394, 307] width 532 height 19
click at [244, 307] on span "Update" at bounding box center [195, 307] width 116 height 9
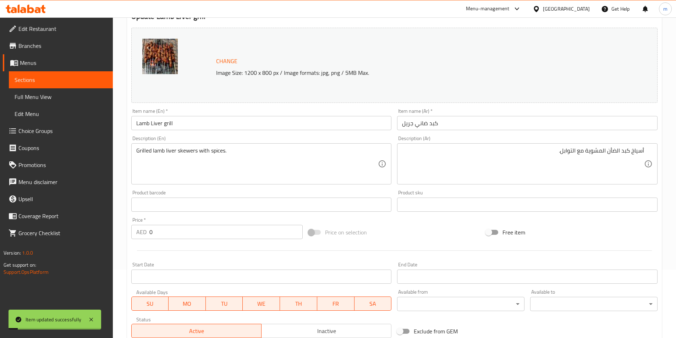
scroll to position [0, 0]
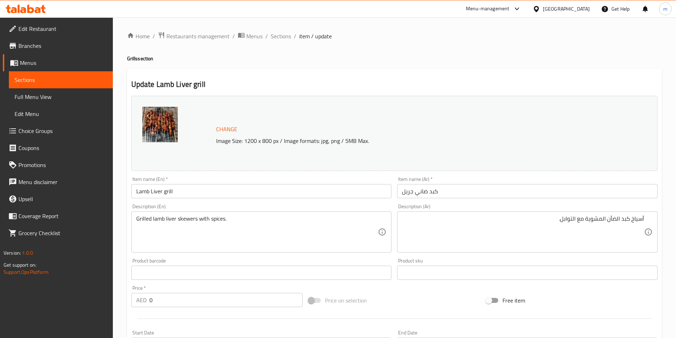
click at [58, 82] on span "Sections" at bounding box center [61, 80] width 93 height 9
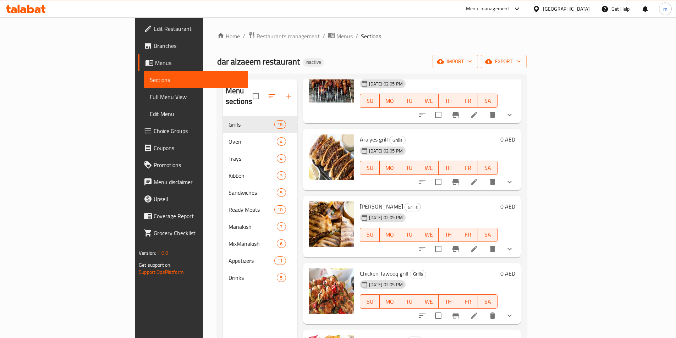
scroll to position [869, 0]
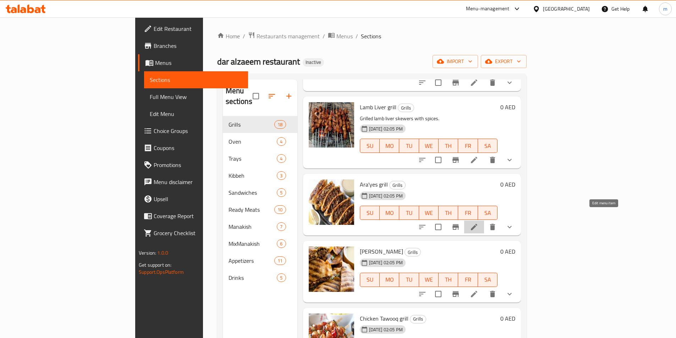
click at [478, 223] on icon at bounding box center [474, 227] width 9 height 9
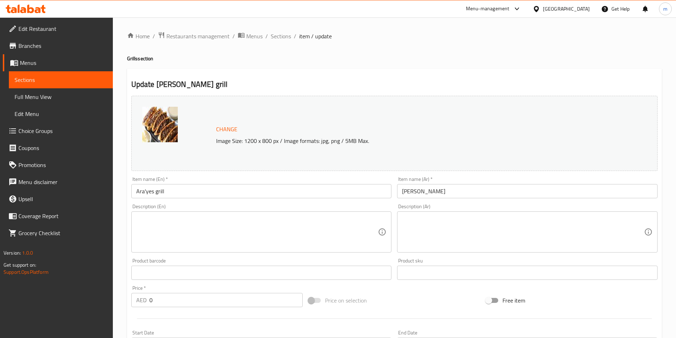
click at [195, 224] on textarea at bounding box center [257, 232] width 242 height 34
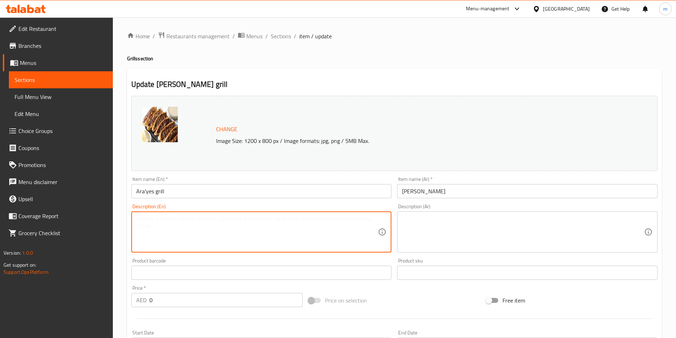
paste textarea "Grilled bread stuffed with seasoned meat."
type textarea "Grilled bread stuffed with seasoned meat."
click at [414, 225] on textarea at bounding box center [523, 232] width 242 height 34
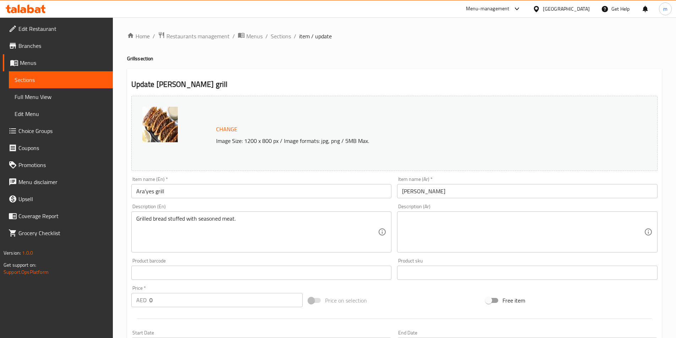
click at [556, 230] on textarea at bounding box center [523, 232] width 242 height 34
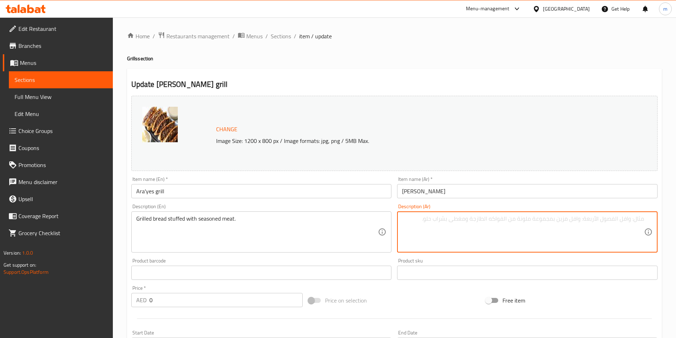
paste textarea "خبز مشوي محشو باللحم المتبل."
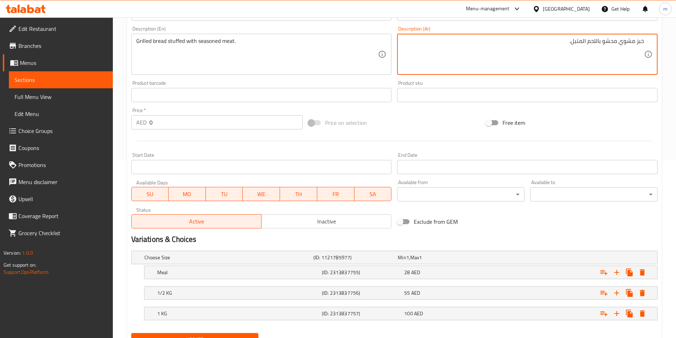
scroll to position [210, 0]
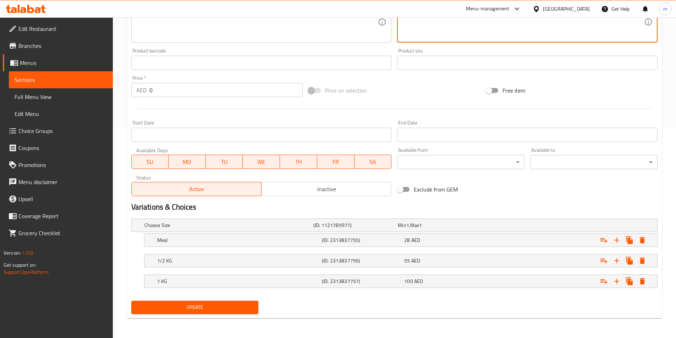
type textarea "خبز مشوي محشو باللحم المتبل."
click at [226, 309] on span "Update" at bounding box center [195, 307] width 116 height 9
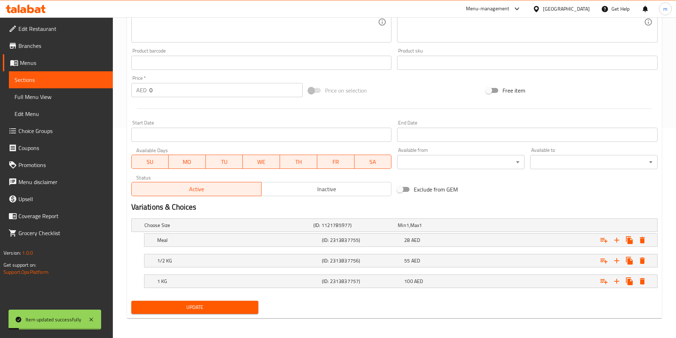
scroll to position [104, 0]
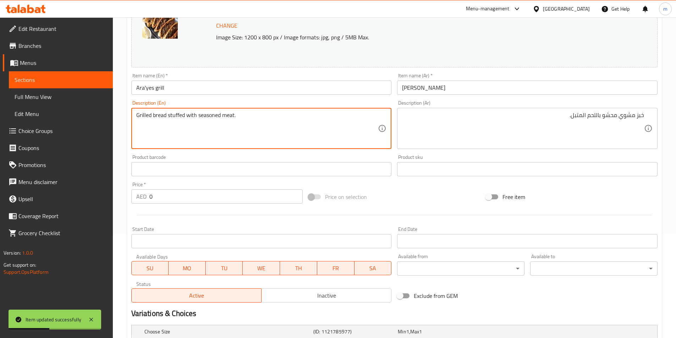
drag, startPoint x: 167, startPoint y: 115, endPoint x: 185, endPoint y: 115, distance: 17.4
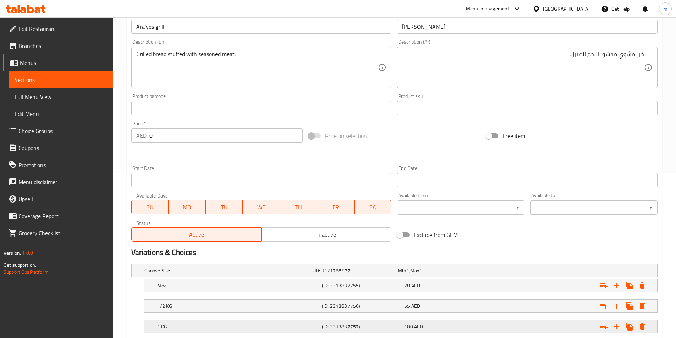
scroll to position [210, 0]
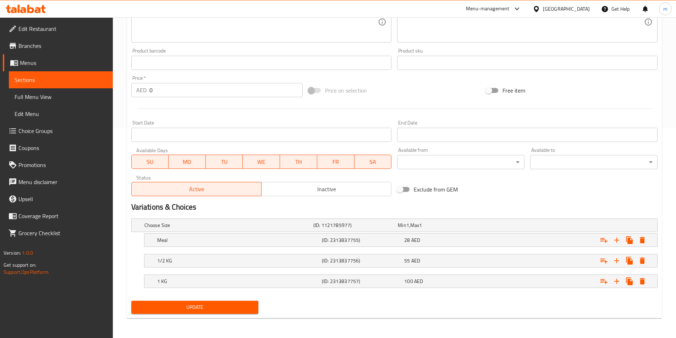
click at [237, 306] on span "Update" at bounding box center [195, 307] width 116 height 9
click at [70, 85] on link "Sections" at bounding box center [61, 79] width 104 height 17
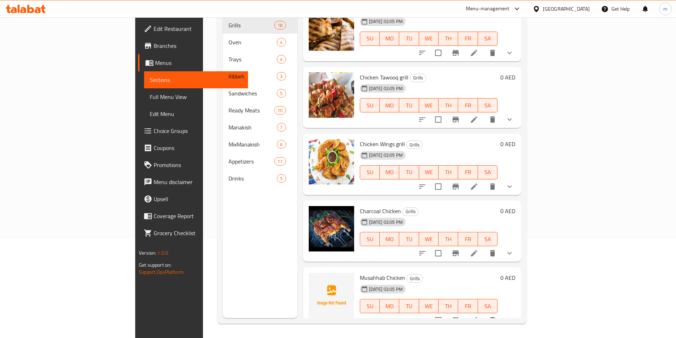
scroll to position [879, 0]
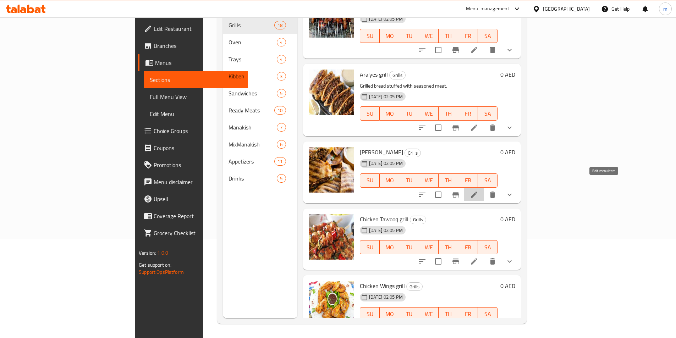
click at [478, 190] on icon at bounding box center [474, 194] width 9 height 9
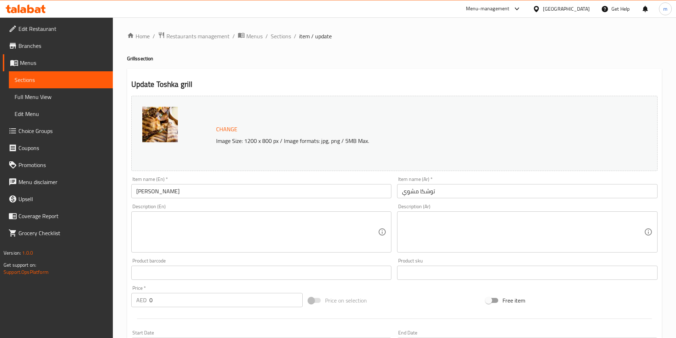
click at [165, 221] on textarea at bounding box center [257, 232] width 242 height 34
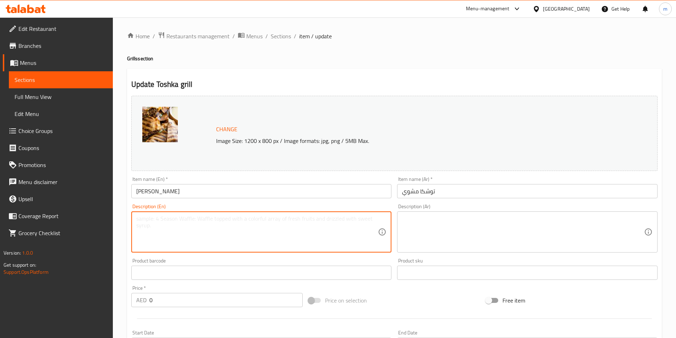
paste textarea "Ara’yes filled with meat and cheese."
type textarea "Ara’yes filled with meat and cheese."
click at [426, 229] on textarea at bounding box center [523, 232] width 242 height 34
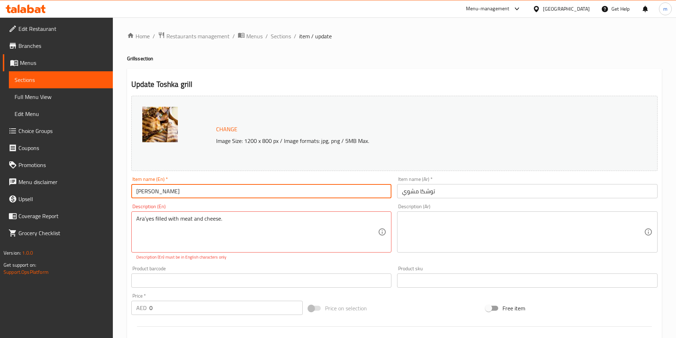
drag, startPoint x: 152, startPoint y: 193, endPoint x: 133, endPoint y: 190, distance: 19.4
click at [132, 190] on input "[PERSON_NAME]" at bounding box center [261, 191] width 260 height 14
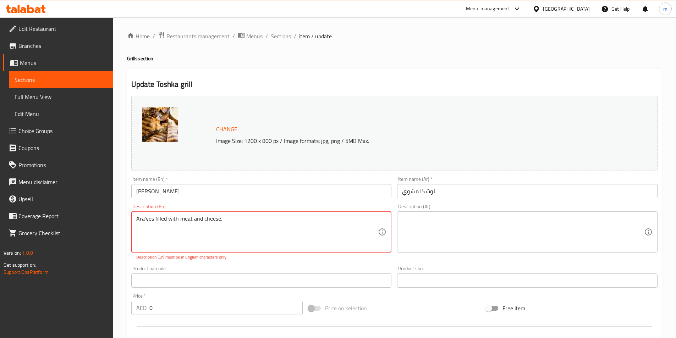
drag, startPoint x: 154, startPoint y: 218, endPoint x: 131, endPoint y: 220, distance: 22.4
click at [231, 222] on textarea "Ara’yes filled with meat and cheese." at bounding box center [257, 232] width 242 height 34
drag, startPoint x: 233, startPoint y: 218, endPoint x: 126, endPoint y: 221, distance: 107.1
click at [126, 221] on div "Home / Restaurants management / Menus / Sections / item / update Grills section…" at bounding box center [394, 286] width 563 height 538
click at [543, 219] on textarea at bounding box center [523, 232] width 242 height 34
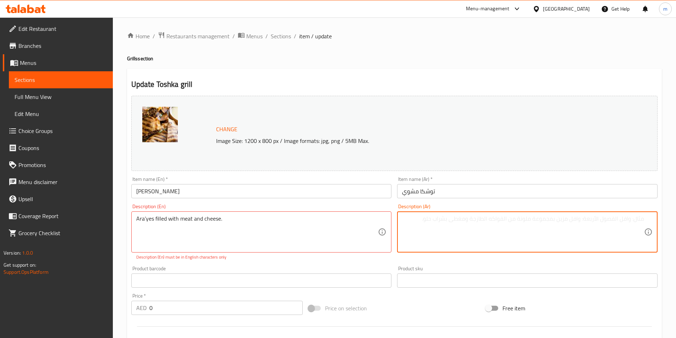
paste textarea "أراياس محشوة باللحم والجبن."
drag, startPoint x: 629, startPoint y: 220, endPoint x: 650, endPoint y: 220, distance: 20.9
click at [650, 220] on div "أراياس محشوة باللحم والجبن. Description (Ar)" at bounding box center [527, 231] width 260 height 41
paste textarea "راي"
type textarea "عرايس محشوة باللحم والجبن."
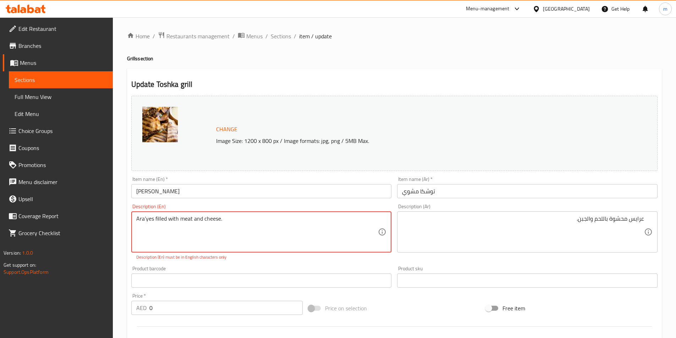
drag, startPoint x: 156, startPoint y: 217, endPoint x: 165, endPoint y: 217, distance: 9.2
click at [279, 230] on textarea "Ara’yes filled with meat and cheese." at bounding box center [257, 232] width 242 height 34
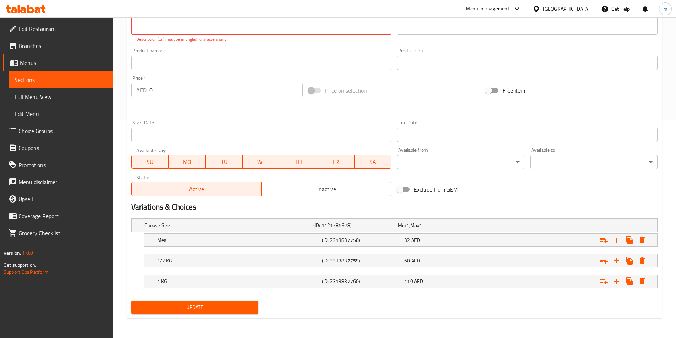
click at [238, 313] on button "Update" at bounding box center [194, 307] width 127 height 13
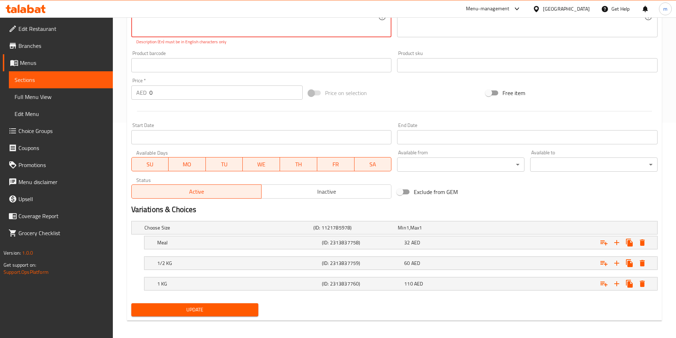
click at [236, 312] on span "Update" at bounding box center [195, 309] width 116 height 9
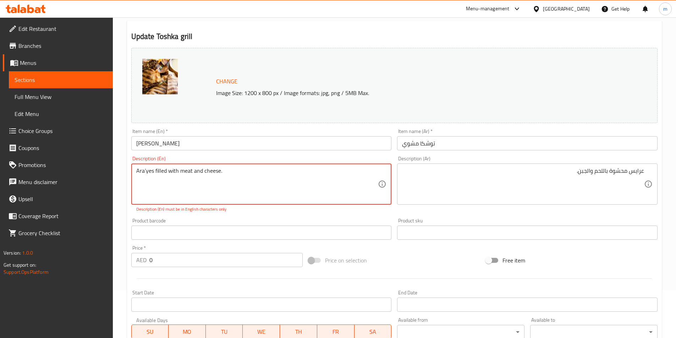
scroll to position [38, 0]
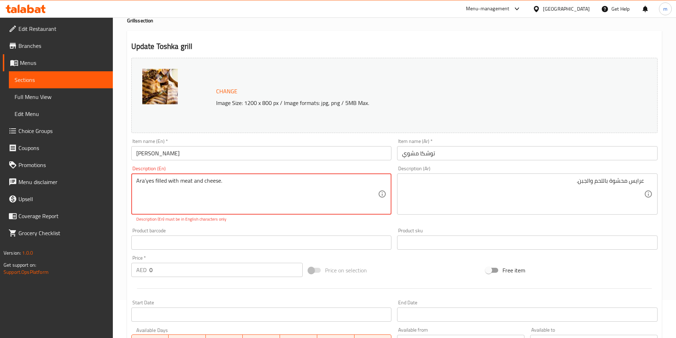
click at [145, 181] on textarea "Ara’yes filled with meat and cheese." at bounding box center [257, 194] width 242 height 34
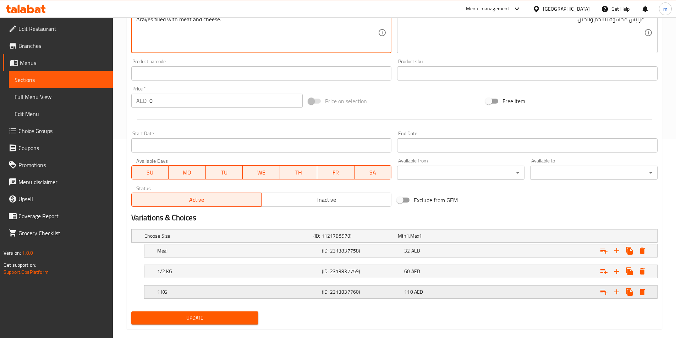
scroll to position [210, 0]
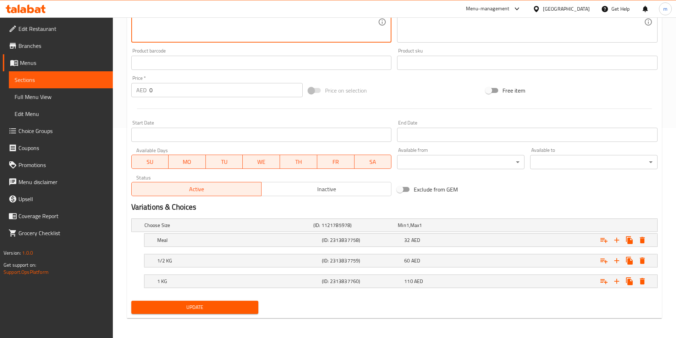
type textarea "Arayes filled with meat and cheese."
click at [204, 307] on span "Update" at bounding box center [195, 307] width 116 height 9
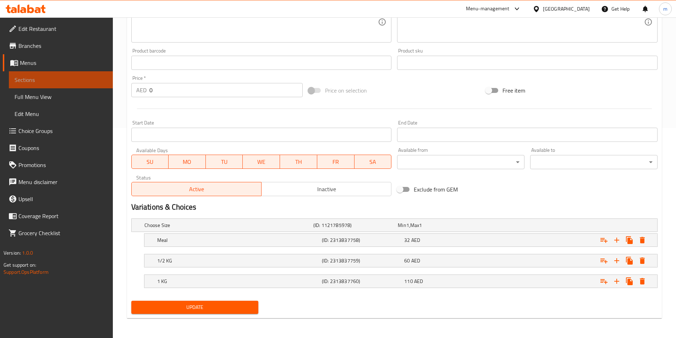
click at [72, 79] on span "Sections" at bounding box center [61, 80] width 93 height 9
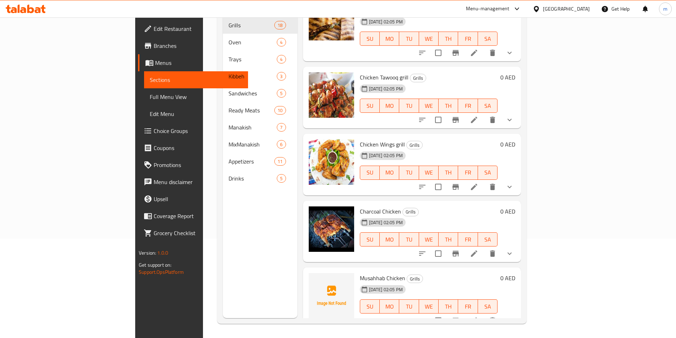
scroll to position [1032, 0]
click at [478, 115] on icon at bounding box center [474, 119] width 9 height 9
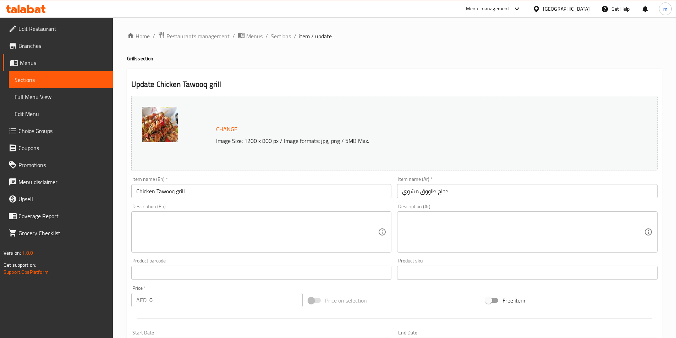
click at [221, 224] on textarea at bounding box center [257, 232] width 242 height 34
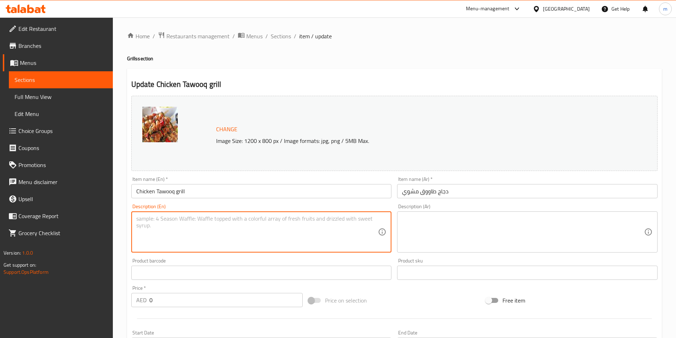
paste textarea "Marinated chicken skewers grilled on charcoal."
type textarea "Marinated chicken skewers grilled on charcoal."
click at [434, 226] on textarea at bounding box center [523, 232] width 242 height 34
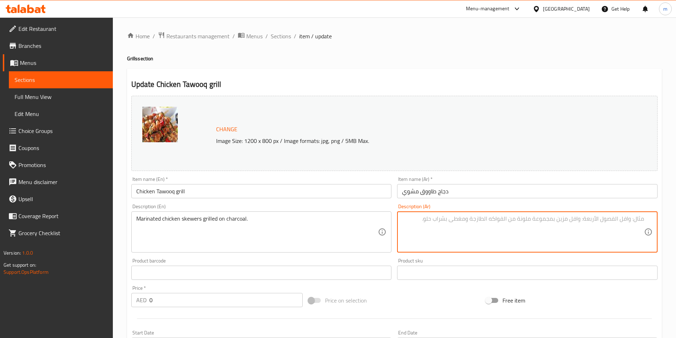
click at [600, 223] on textarea at bounding box center [523, 232] width 242 height 34
paste textarea "أسياخ دجاج متبلة مشوية على الفحم."
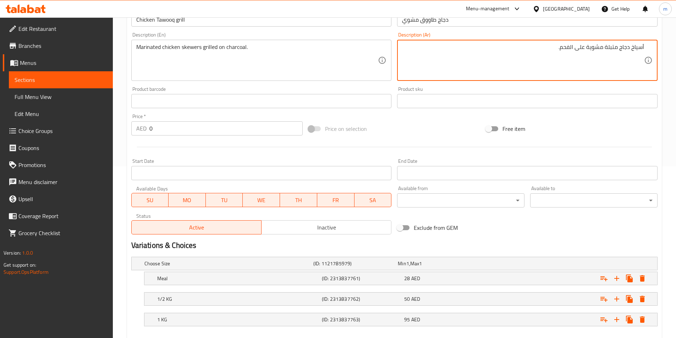
scroll to position [210, 0]
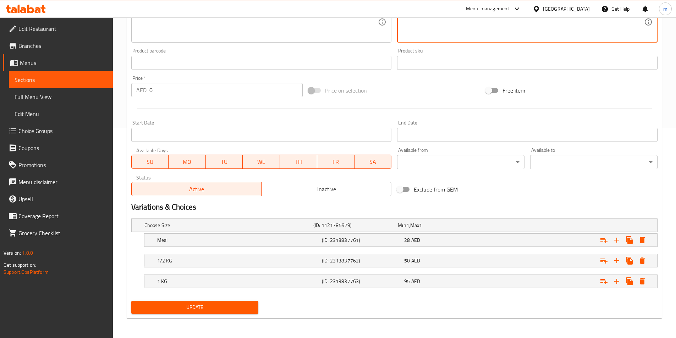
type textarea "أسياخ دجاج متبلة مشوية على الفحم."
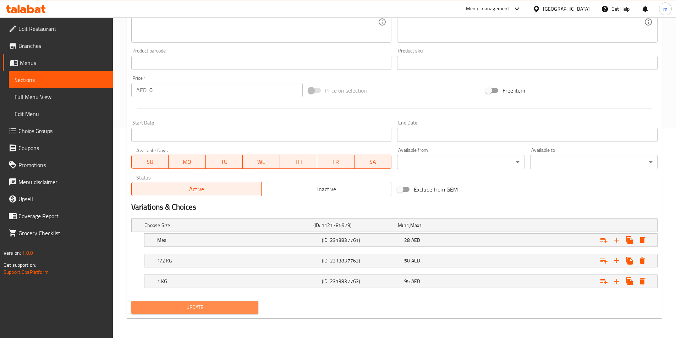
click at [217, 310] on span "Update" at bounding box center [195, 307] width 116 height 9
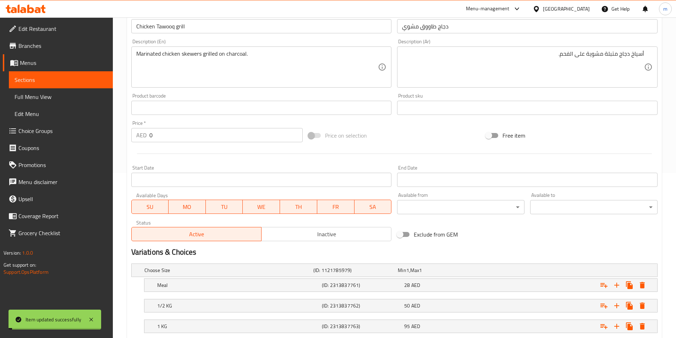
scroll to position [68, 0]
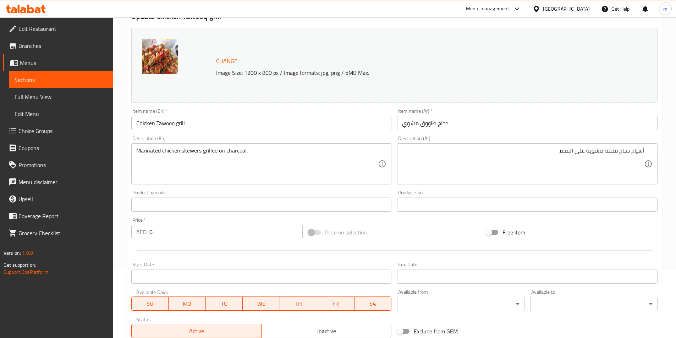
click at [54, 82] on span "Sections" at bounding box center [61, 80] width 93 height 9
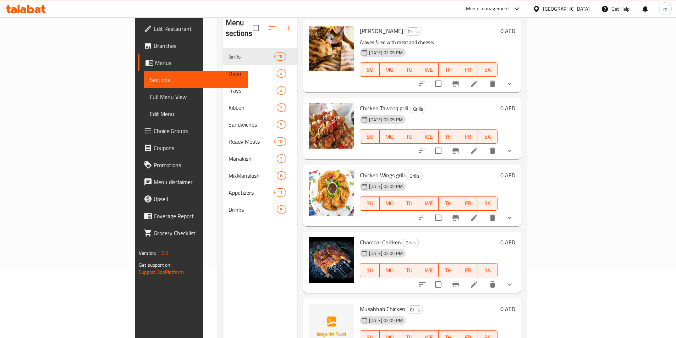
scroll to position [99, 0]
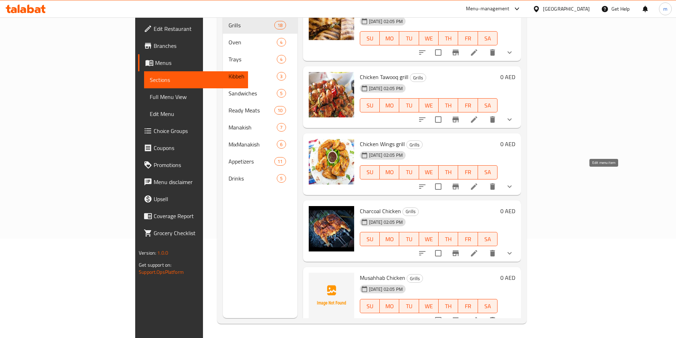
click at [478, 182] on icon at bounding box center [474, 186] width 9 height 9
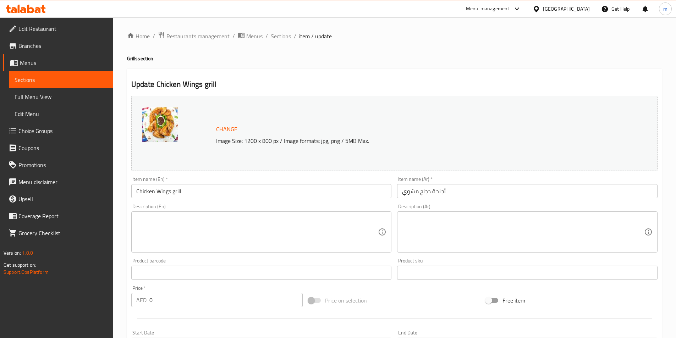
click at [170, 225] on textarea at bounding box center [257, 232] width 242 height 34
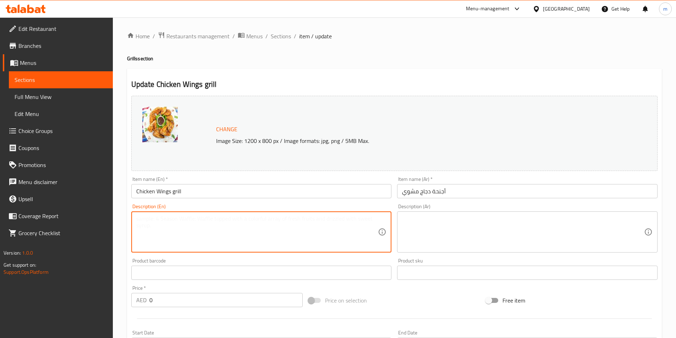
paste textarea "Charcoal-grilled chicken wings."
type textarea "Charcoal-grilled chicken wings."
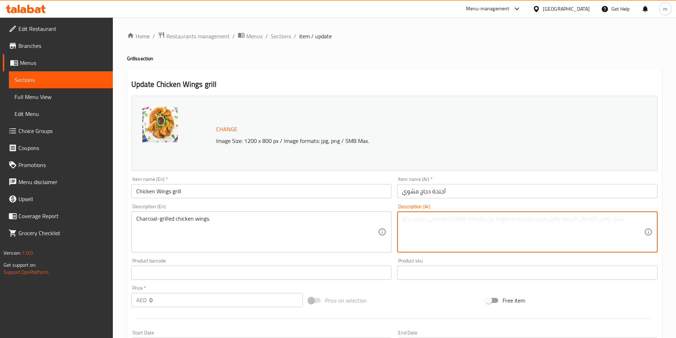
drag, startPoint x: 519, startPoint y: 234, endPoint x: 516, endPoint y: 232, distance: 3.7
click at [518, 234] on textarea at bounding box center [523, 232] width 242 height 34
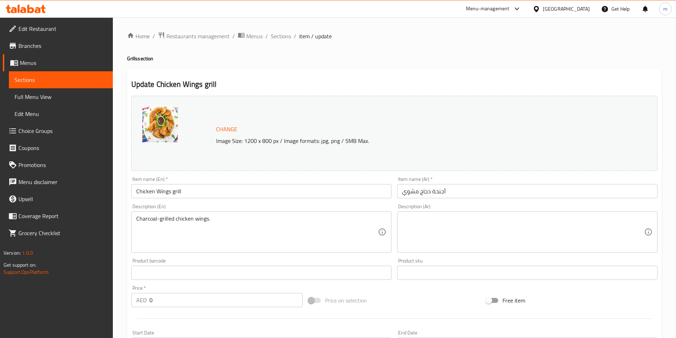
click at [538, 224] on textarea at bounding box center [523, 232] width 242 height 34
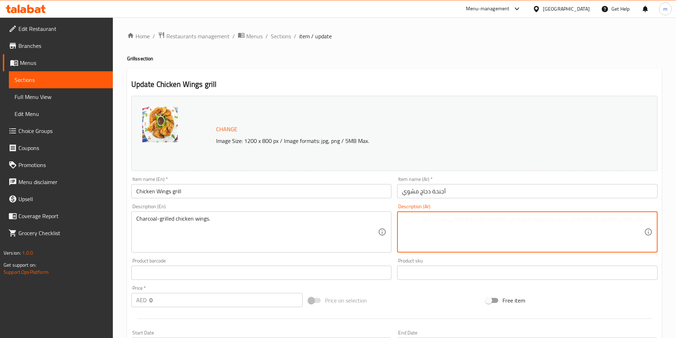
paste textarea "أجنحة دجاج مشوية على الفحم"
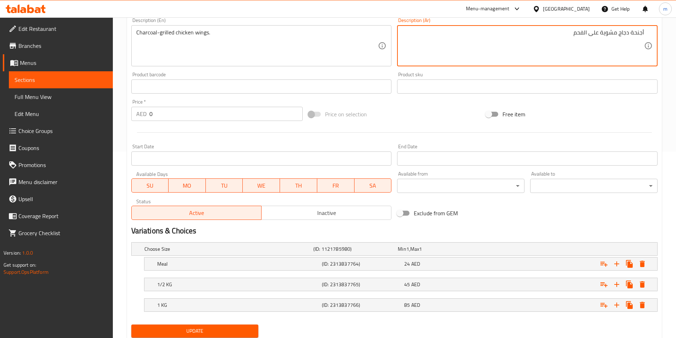
scroll to position [210, 0]
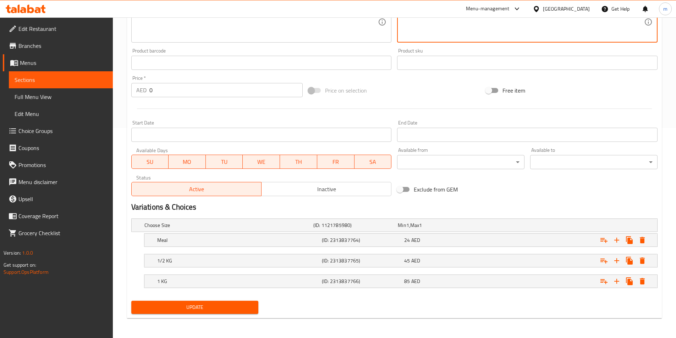
type textarea "أجنحة دجاج مشوية على الفحم"
click at [231, 308] on span "Update" at bounding box center [195, 307] width 116 height 9
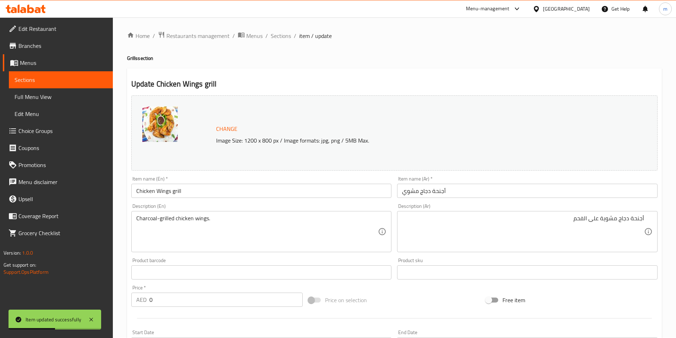
scroll to position [0, 0]
click at [63, 76] on span "Sections" at bounding box center [61, 80] width 93 height 9
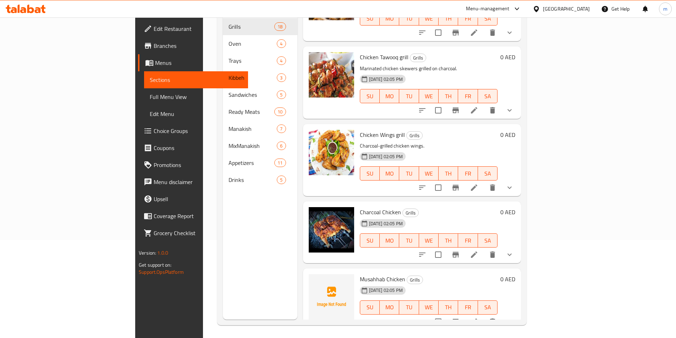
scroll to position [99, 0]
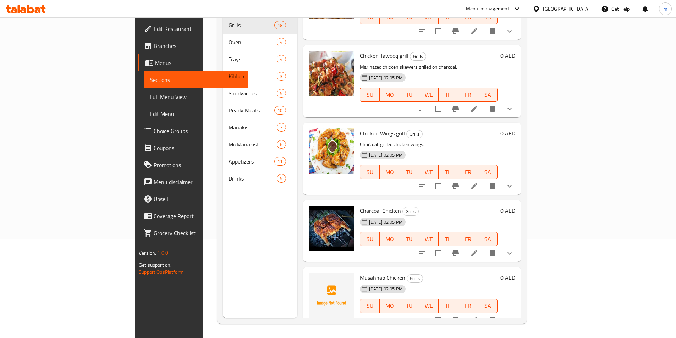
click at [477, 250] on icon at bounding box center [474, 253] width 6 height 6
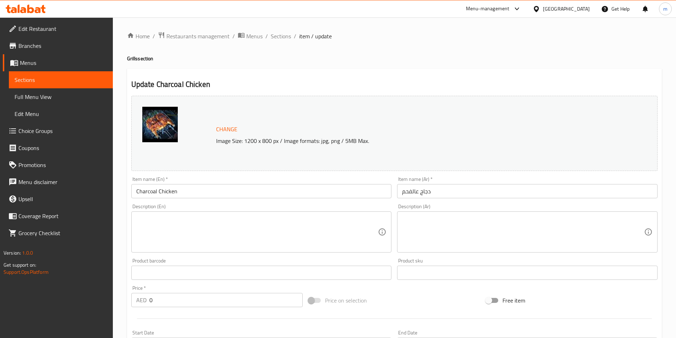
click at [168, 215] on div "Description (En)" at bounding box center [261, 231] width 260 height 41
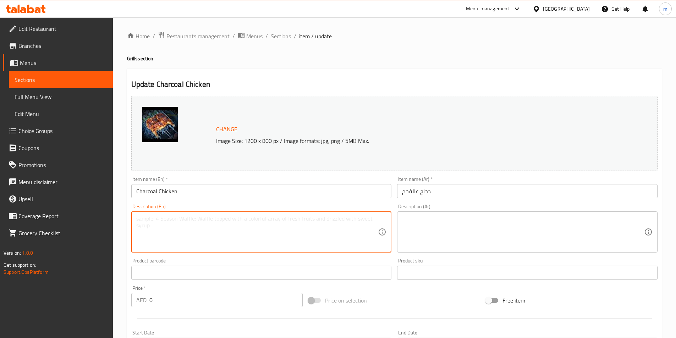
paste textarea "Whole chicken marinated and grilled on charcoal."
type textarea "Whole chicken marinated and grilled on charcoal."
click at [453, 220] on textarea at bounding box center [523, 232] width 242 height 34
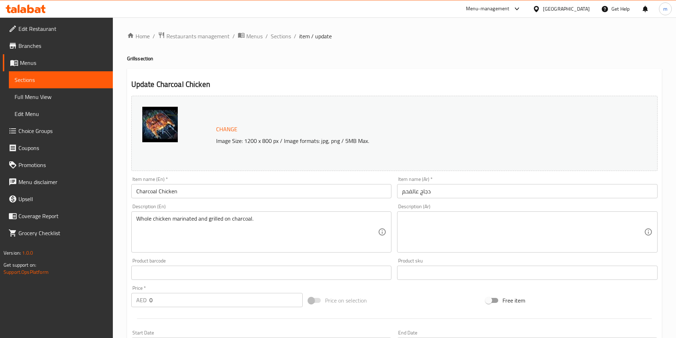
click at [512, 232] on textarea at bounding box center [523, 232] width 242 height 34
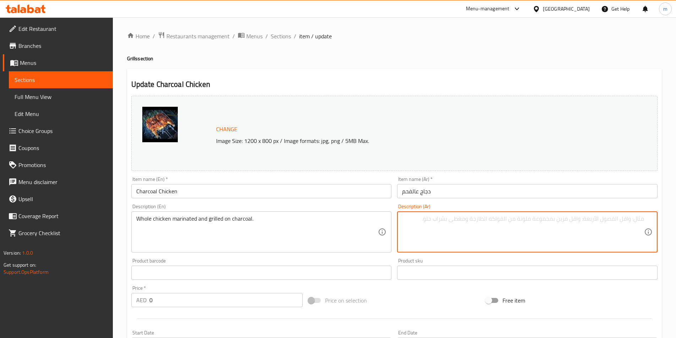
paste textarea "دجاجة كاملة متبلة ومشوية على الفحم."
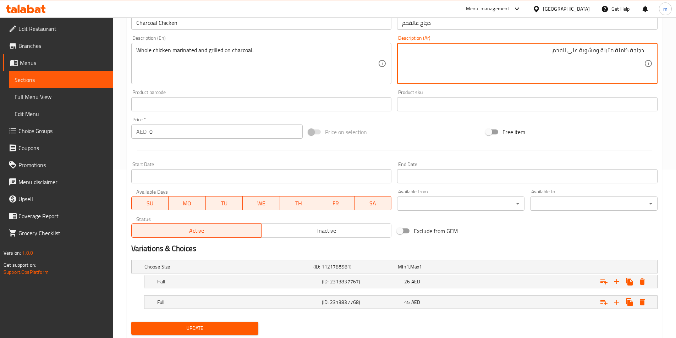
scroll to position [189, 0]
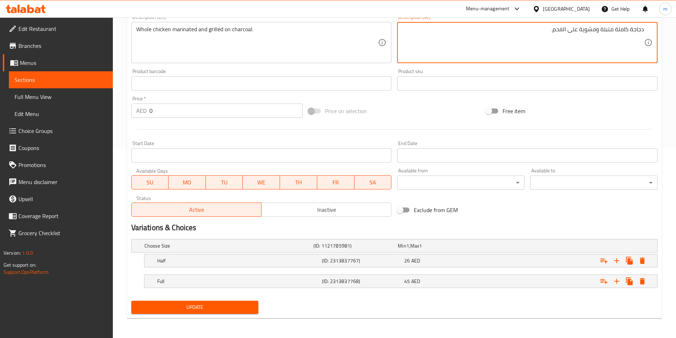
type textarea "دجاجة كاملة متبلة ومشوية على الفحم."
click at [238, 309] on span "Update" at bounding box center [195, 307] width 116 height 9
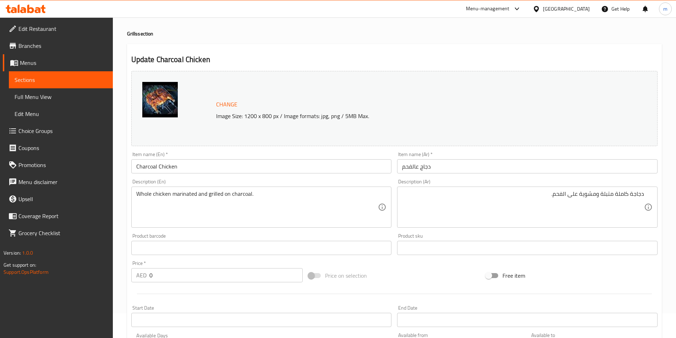
scroll to position [12, 0]
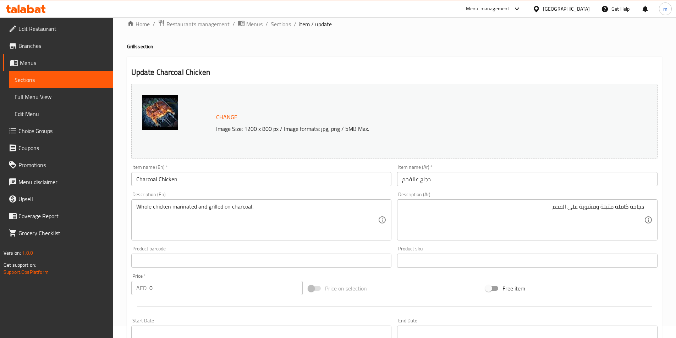
click at [53, 83] on span "Sections" at bounding box center [61, 80] width 93 height 9
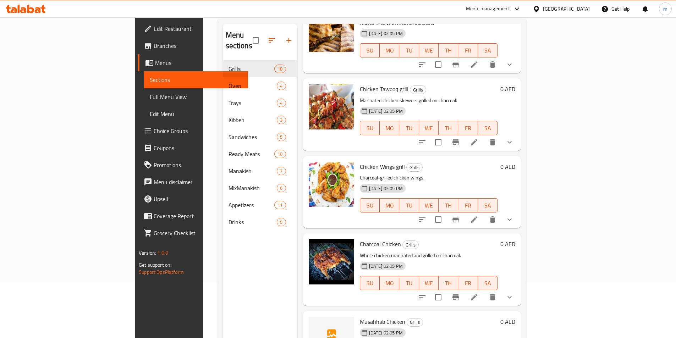
scroll to position [99, 0]
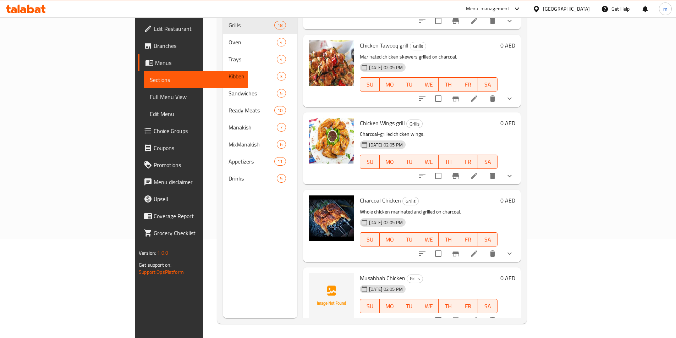
click at [484, 314] on li at bounding box center [474, 320] width 20 height 13
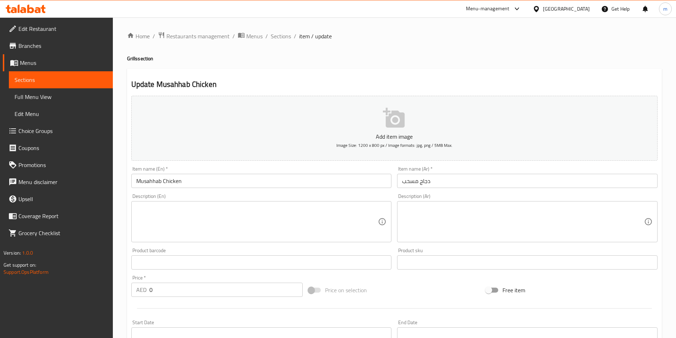
click at [179, 226] on textarea at bounding box center [257, 222] width 242 height 34
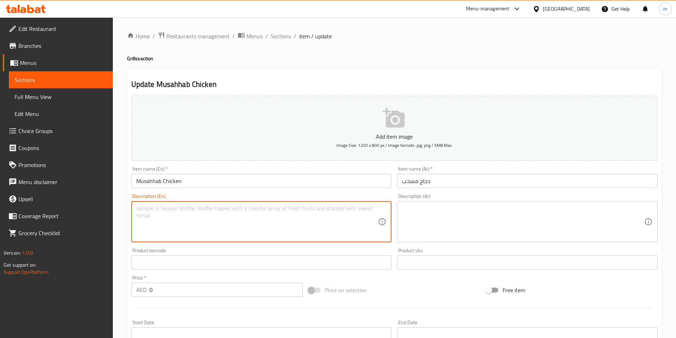
paste textarea "Boneless grilled chicken, marinated with spices."
type textarea "Boneless grilled chicken, marinated with spices."
click at [502, 223] on textarea at bounding box center [523, 222] width 242 height 34
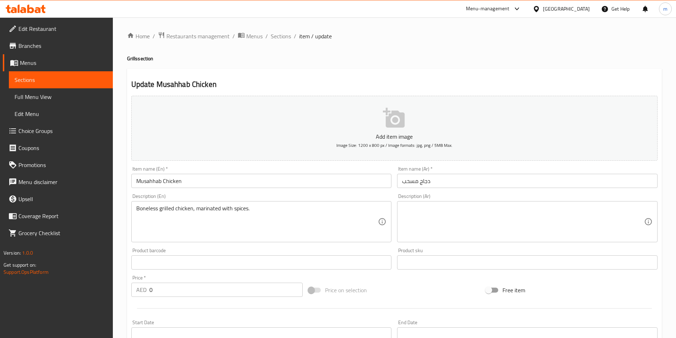
click at [590, 201] on div "Description (Ar)" at bounding box center [527, 221] width 260 height 41
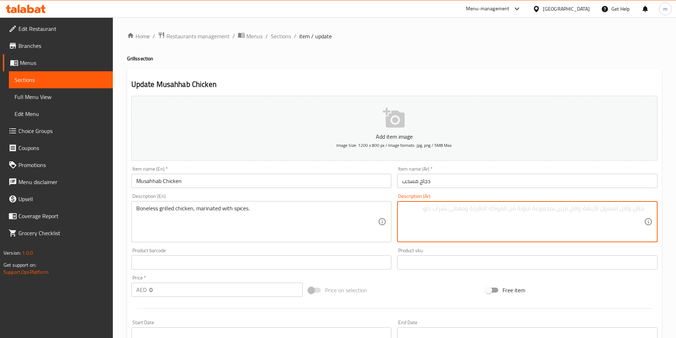
paste textarea "دجاج مشوي منزوع العظم متبل بالتوابل."
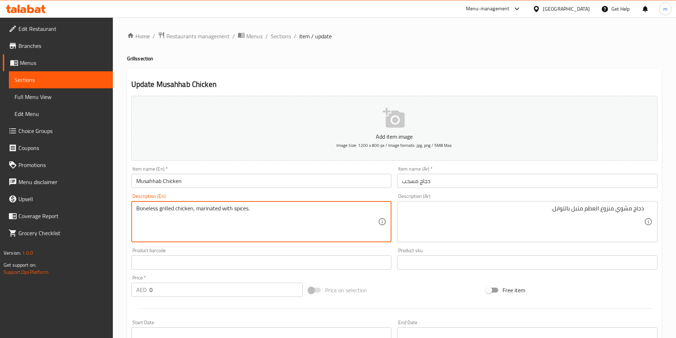
drag, startPoint x: 158, startPoint y: 209, endPoint x: 135, endPoint y: 205, distance: 23.4
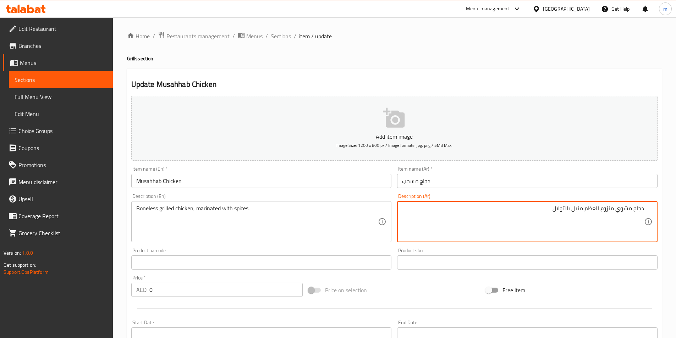
drag, startPoint x: 615, startPoint y: 209, endPoint x: 585, endPoint y: 206, distance: 29.5
paste textarea "دجاج مسحب"
click at [601, 210] on textarea "دجاج مشوي منزوع العظم متبل بالتوابل." at bounding box center [523, 222] width 242 height 34
drag, startPoint x: 585, startPoint y: 210, endPoint x: 613, endPoint y: 210, distance: 28.4
click at [613, 210] on textarea "دجاج مشوي منزوع العظم متبل بالتوابل." at bounding box center [523, 222] width 242 height 34
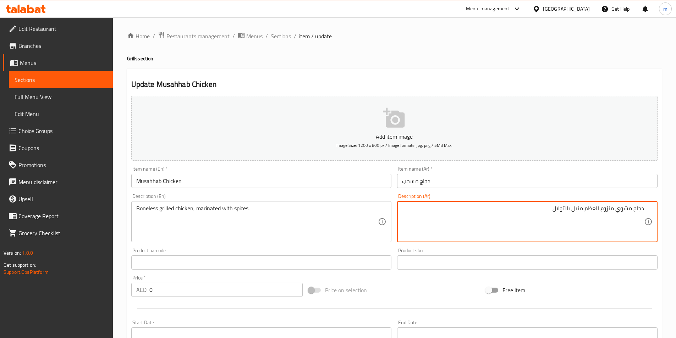
paste textarea "سحب"
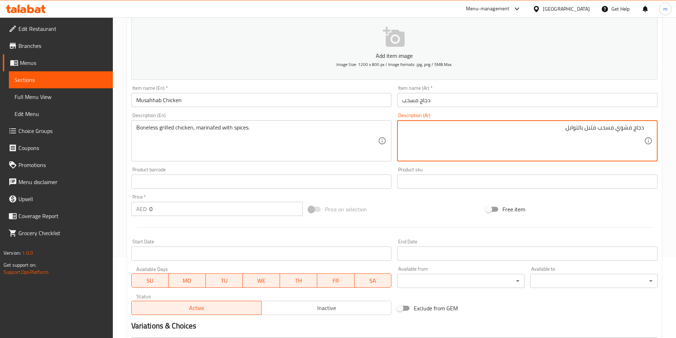
scroll to position [177, 0]
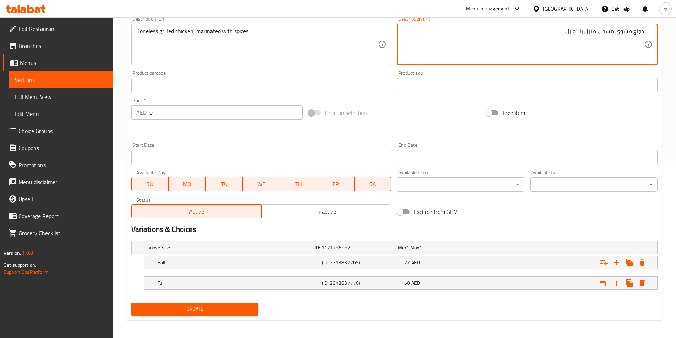
type textarea "دجاج مشوي مسحب متبل بالتوابل."
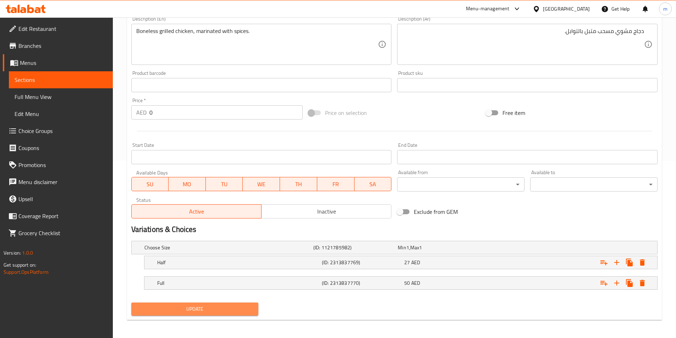
click at [235, 310] on span "Update" at bounding box center [195, 309] width 116 height 9
click at [73, 78] on span "Sections" at bounding box center [61, 80] width 93 height 9
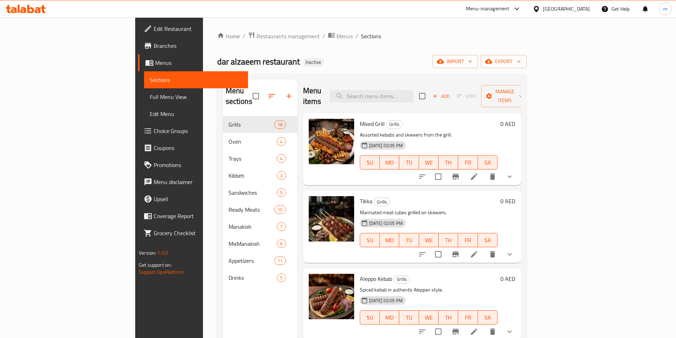
click at [268, 94] on icon "button" at bounding box center [271, 96] width 6 height 4
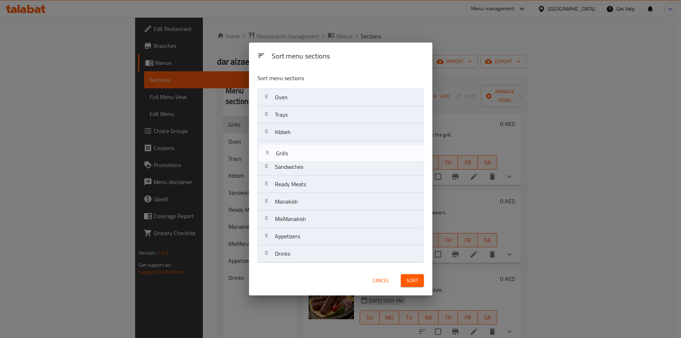
drag, startPoint x: 287, startPoint y: 99, endPoint x: 288, endPoint y: 157, distance: 57.8
click at [288, 157] on nav "Grills Oven Trays Kibbeh Sandwiches Ready Meats Manakish MixManakish Appetizers…" at bounding box center [340, 175] width 166 height 174
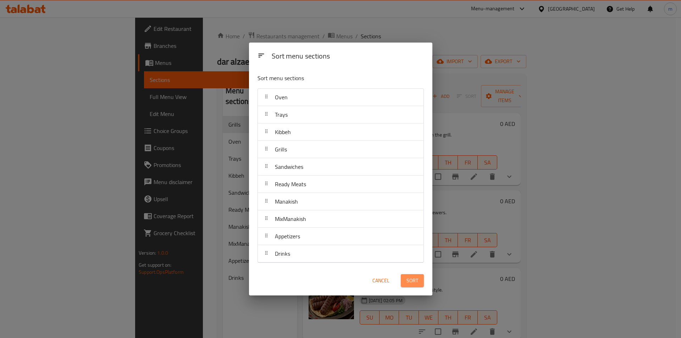
click at [418, 284] on button "Sort" at bounding box center [412, 280] width 23 height 13
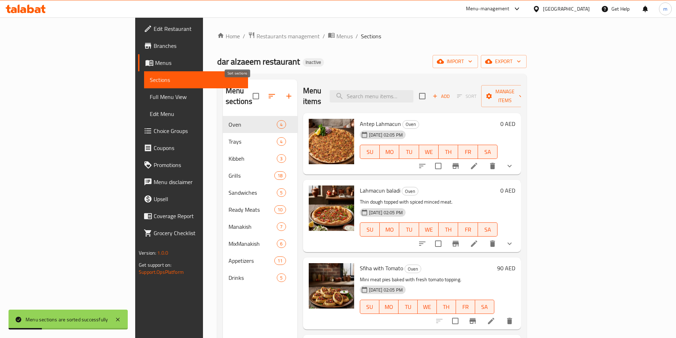
click at [267, 92] on icon "button" at bounding box center [271, 96] width 9 height 9
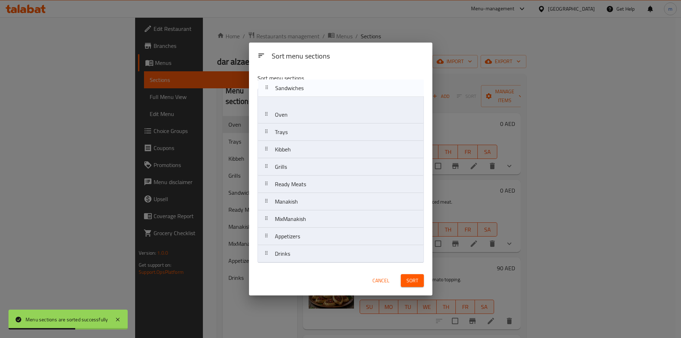
drag, startPoint x: 320, startPoint y: 175, endPoint x: 321, endPoint y: 94, distance: 80.5
click at [321, 94] on nav "Oven Trays Kibbeh Grills Sandwiches Ready Meats Manakish MixManakish Appetizers…" at bounding box center [340, 175] width 166 height 174
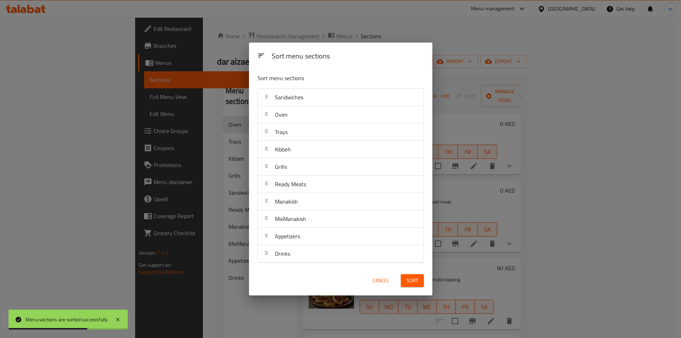
click at [411, 283] on span "Sort" at bounding box center [412, 280] width 12 height 9
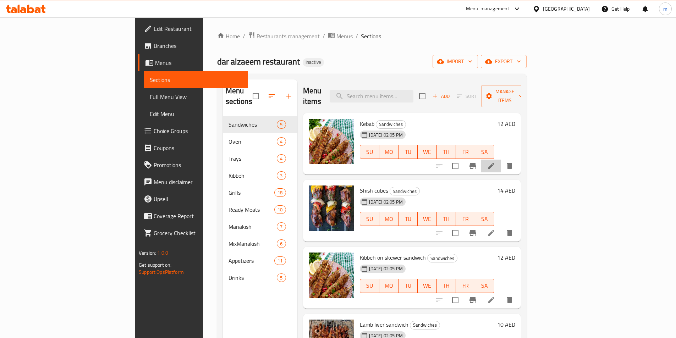
click at [501, 160] on li at bounding box center [491, 166] width 20 height 13
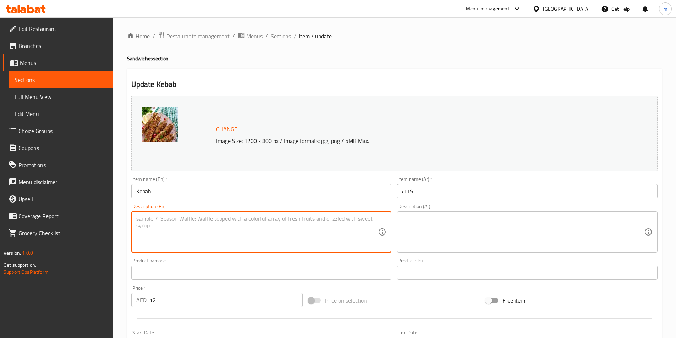
click at [141, 217] on textarea at bounding box center [257, 232] width 242 height 34
paste textarea "Selection of kebabs prepared in different styles."
type textarea "Selection of kebabs prepared in different styles."
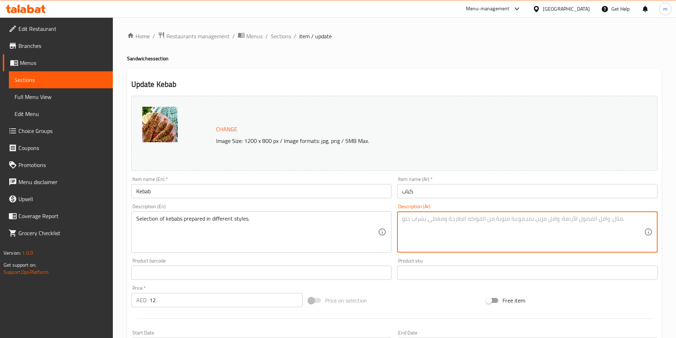
click at [497, 231] on textarea at bounding box center [523, 232] width 242 height 34
paste textarea "مجموعة مختارة من الكباب المحضرة بأنماط مختلفة"
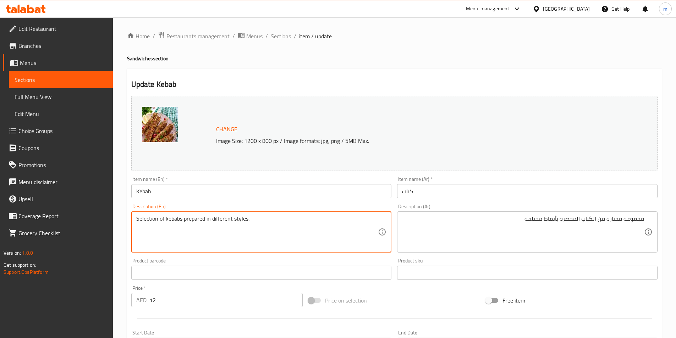
drag, startPoint x: 158, startPoint y: 219, endPoint x: 136, endPoint y: 219, distance: 21.6
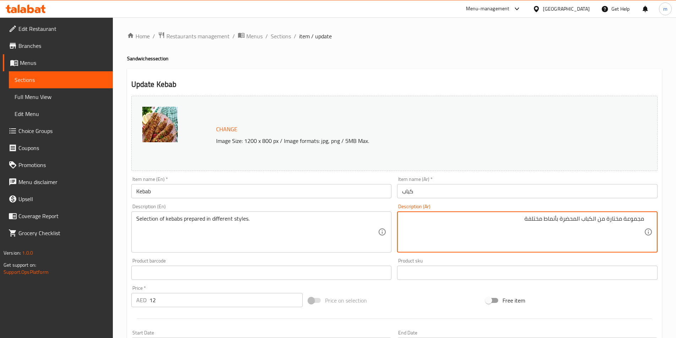
drag, startPoint x: 607, startPoint y: 218, endPoint x: 662, endPoint y: 220, distance: 55.7
paste textarea "تشكيل"
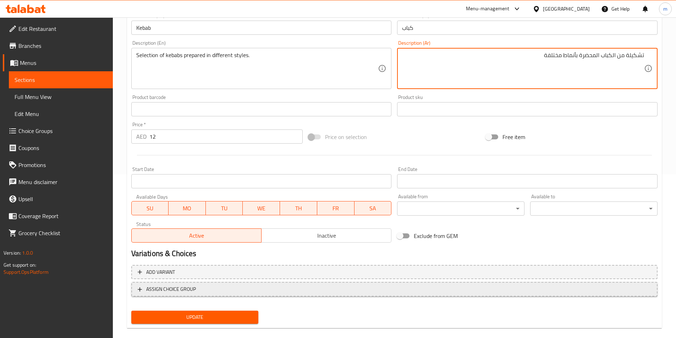
scroll to position [173, 0]
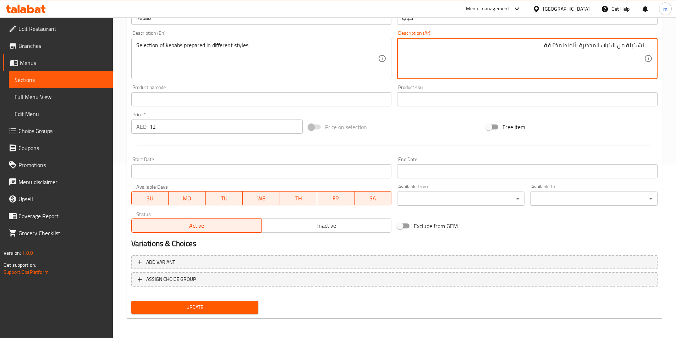
type textarea "تشكيلة من الكباب المحضرة بأنماط مختلفة"
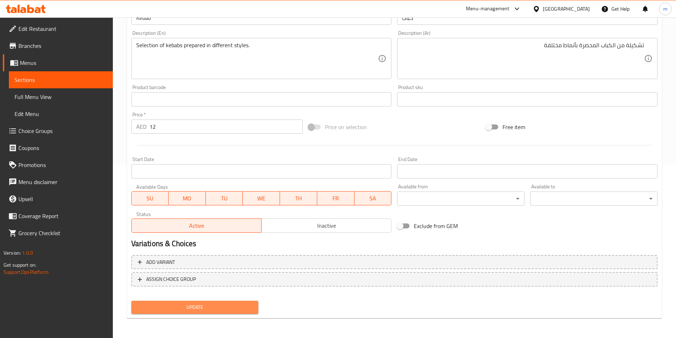
click at [246, 309] on span "Update" at bounding box center [195, 307] width 116 height 9
click at [221, 314] on button "Update" at bounding box center [194, 307] width 127 height 13
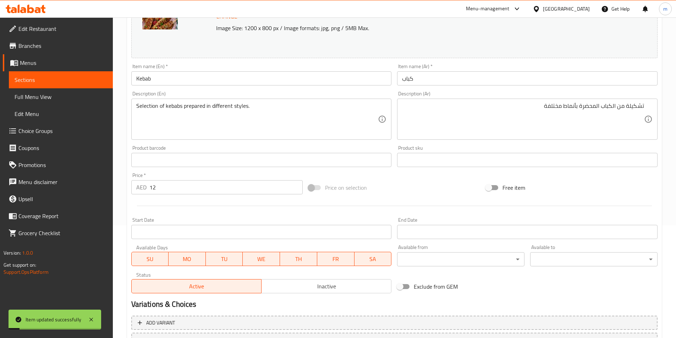
scroll to position [32, 0]
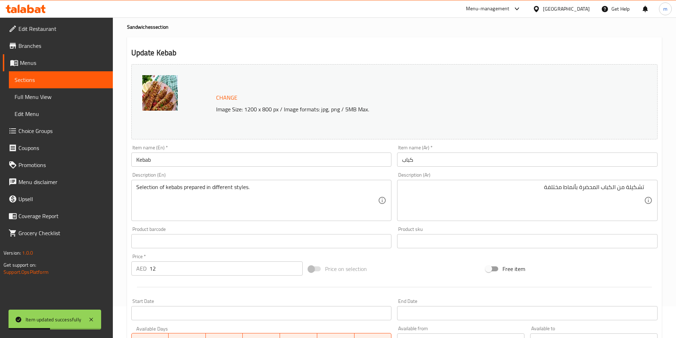
click at [67, 77] on span "Sections" at bounding box center [61, 80] width 93 height 9
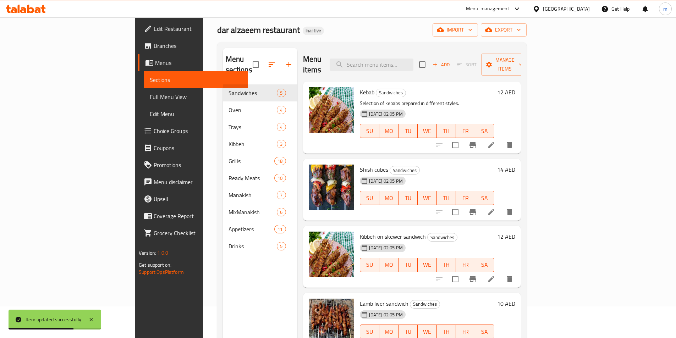
click at [495, 208] on icon at bounding box center [491, 212] width 9 height 9
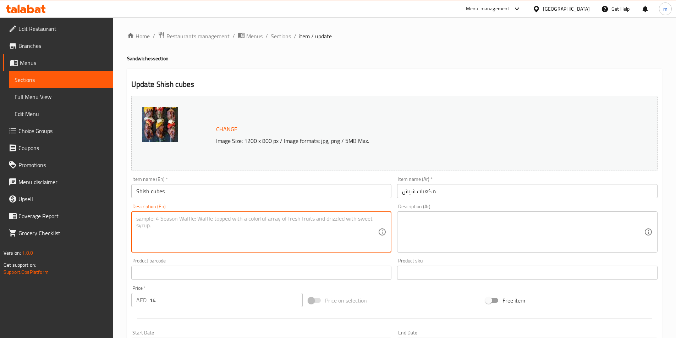
click at [164, 221] on textarea at bounding box center [257, 232] width 242 height 34
paste textarea "Skewered beef cubes grilled to perfection."
type textarea "Skewered beef cubes grilled to perfection."
click at [422, 218] on textarea at bounding box center [523, 232] width 242 height 34
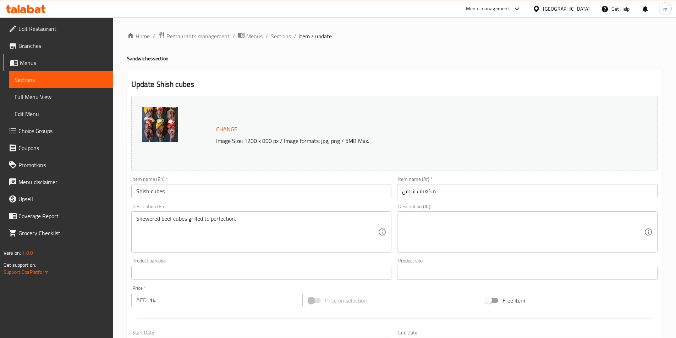
click at [527, 224] on textarea at bounding box center [523, 232] width 242 height 34
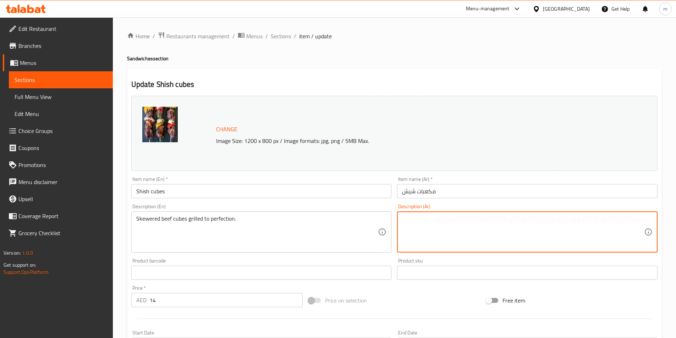
paste textarea "مكعبات لحم بقري مشوية على أسياخ إلى الكمال."
click at [548, 220] on textarea "مكعبات لحم بقري مشوية على أسياخ إلى الكمال." at bounding box center [523, 232] width 242 height 34
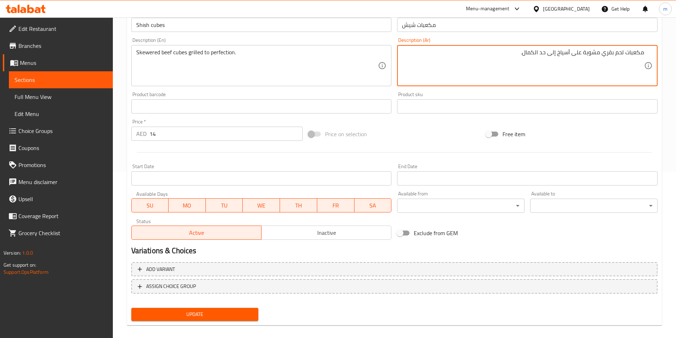
scroll to position [173, 0]
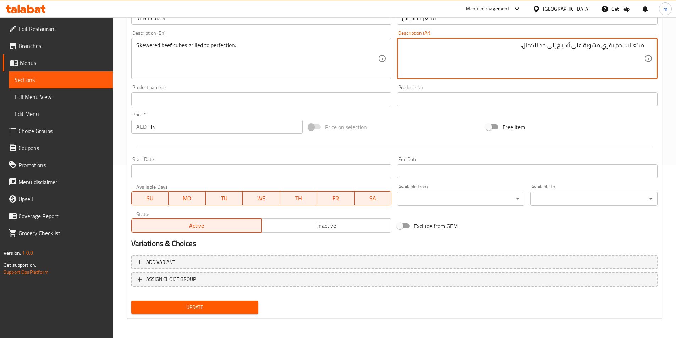
type textarea "مكعبات لحم بقري مشوية على أسياخ إلى حد الكمال."
click at [251, 306] on span "Update" at bounding box center [195, 307] width 116 height 9
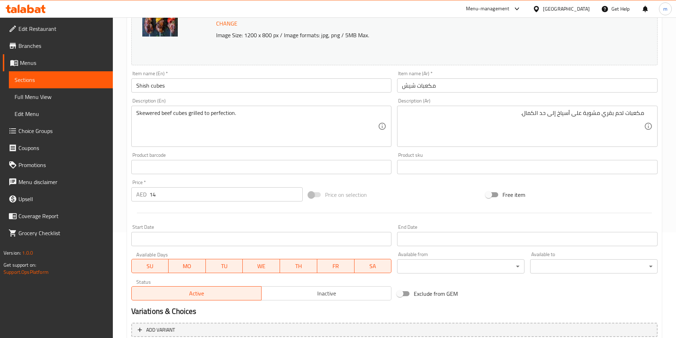
scroll to position [102, 0]
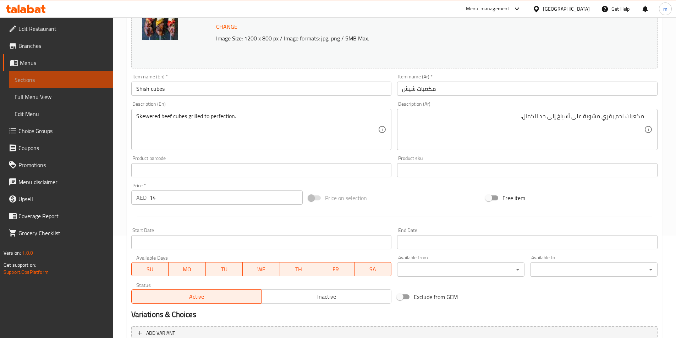
click at [57, 83] on span "Sections" at bounding box center [61, 80] width 93 height 9
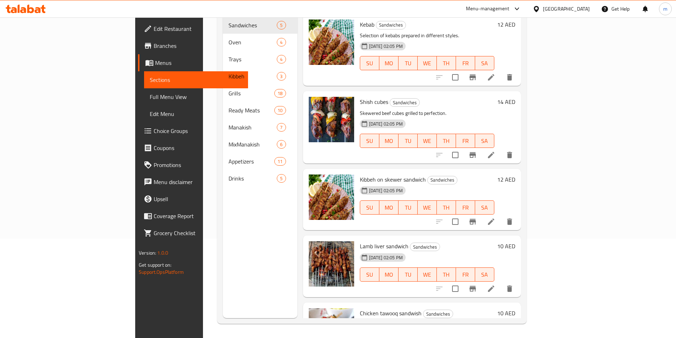
click at [494, 152] on icon at bounding box center [491, 155] width 6 height 6
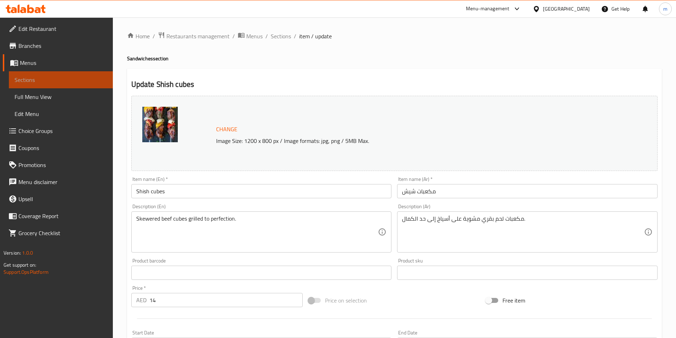
click at [26, 81] on span "Sections" at bounding box center [61, 80] width 93 height 9
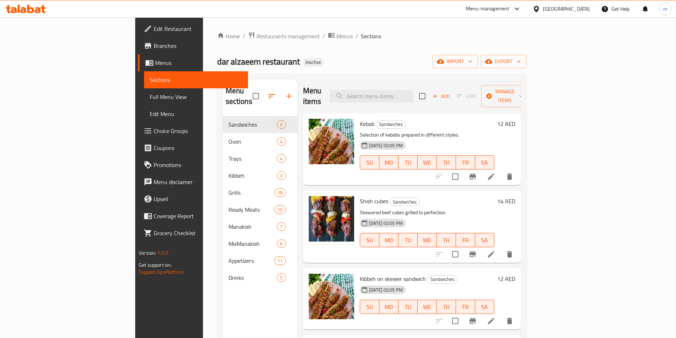
scroll to position [35, 0]
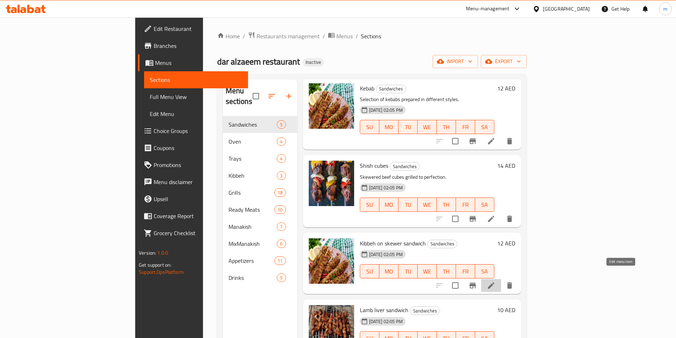
click at [494, 282] on icon at bounding box center [491, 285] width 6 height 6
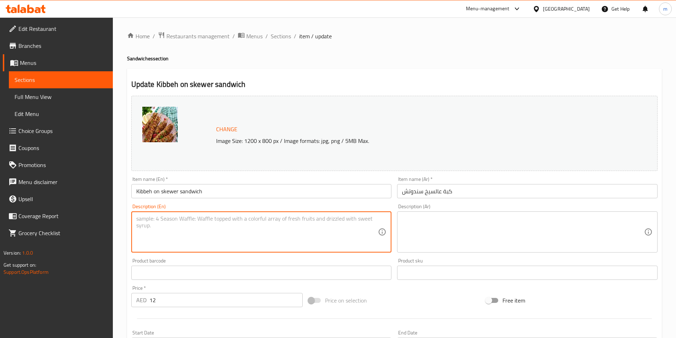
click at [164, 227] on textarea at bounding box center [257, 232] width 242 height 34
paste textarea "Juicy beef cubes cooked over charcoal."
type textarea "Juicy beef cubes cooked over charcoal."
click at [420, 223] on textarea at bounding box center [523, 232] width 242 height 34
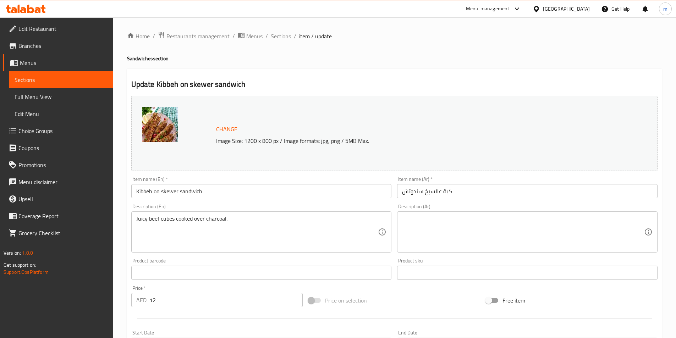
click at [48, 80] on span "Sections" at bounding box center [61, 80] width 93 height 9
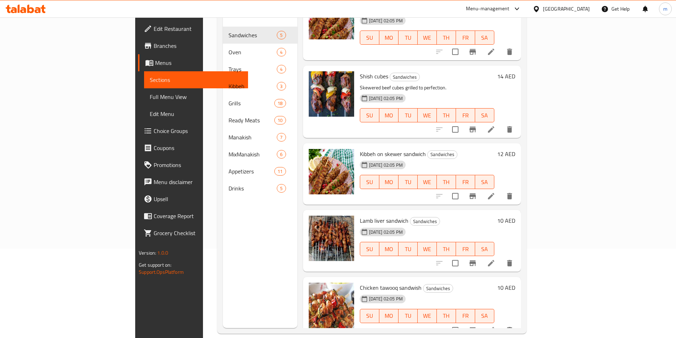
scroll to position [99, 0]
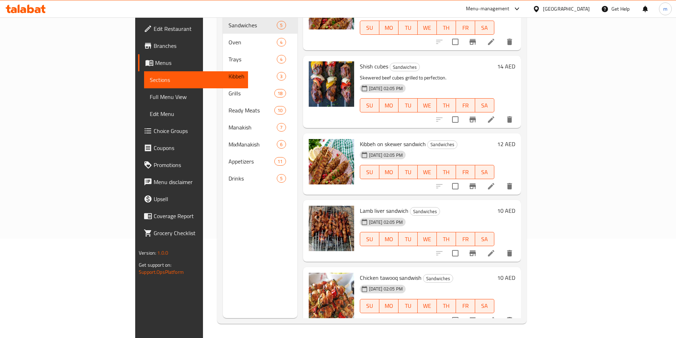
drag, startPoint x: 326, startPoint y: 132, endPoint x: 392, endPoint y: 132, distance: 66.3
click at [392, 139] on span "Kibbeh on skewer sandwich" at bounding box center [393, 144] width 66 height 11
copy span "Kibbeh on skewer sandwich"
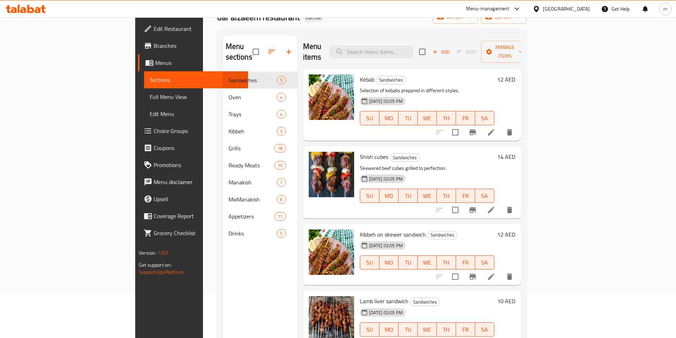
scroll to position [0, 0]
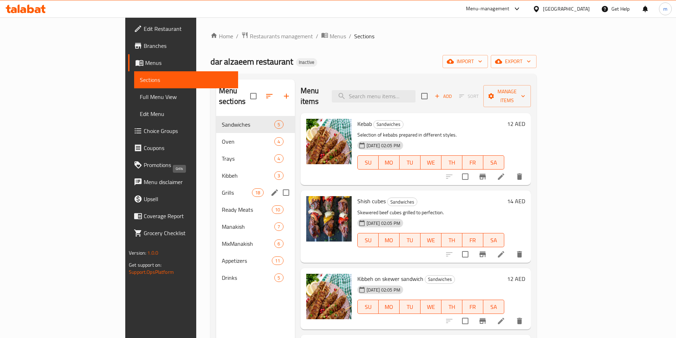
drag, startPoint x: 194, startPoint y: 184, endPoint x: 204, endPoint y: 183, distance: 9.6
click at [222, 188] on span "Grills" at bounding box center [237, 192] width 30 height 9
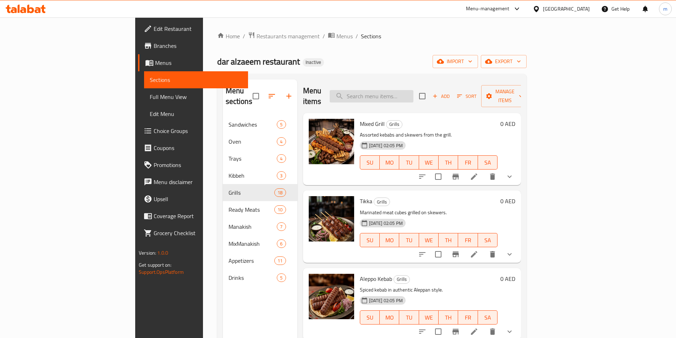
click at [413, 92] on input "search" at bounding box center [371, 96] width 84 height 12
paste input "Kibbeh on skewer sandwich"
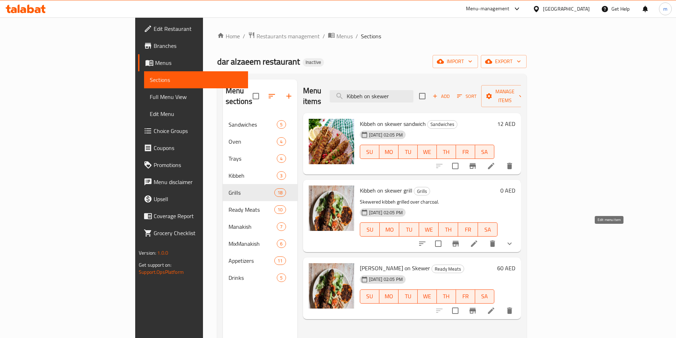
type input "Kibbeh on skewer"
click at [478, 239] on icon at bounding box center [474, 243] width 9 height 9
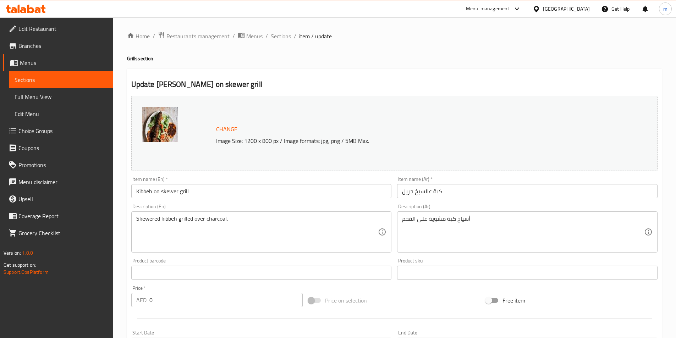
click at [47, 82] on span "Sections" at bounding box center [61, 80] width 93 height 9
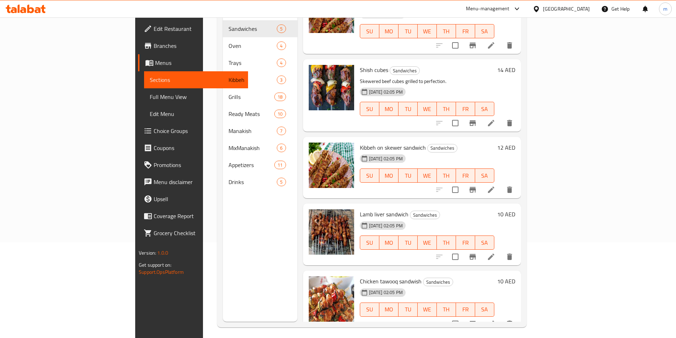
scroll to position [99, 0]
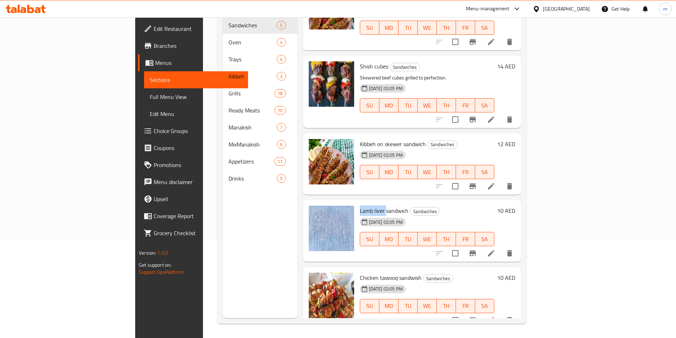
drag, startPoint x: 351, startPoint y: 200, endPoint x: 320, endPoint y: 193, distance: 32.0
click at [321, 203] on div "Lamb liver sandwich Sandwiches 28-09-2025 02:05 PM SU MO TU WE TH FR SA 10 AED" at bounding box center [412, 231] width 212 height 56
click at [360, 205] on span "Lamb liver sandwich" at bounding box center [384, 210] width 49 height 11
drag, startPoint x: 351, startPoint y: 199, endPoint x: 326, endPoint y: 199, distance: 24.5
click at [360, 205] on span "Lamb liver sandwich" at bounding box center [384, 210] width 49 height 11
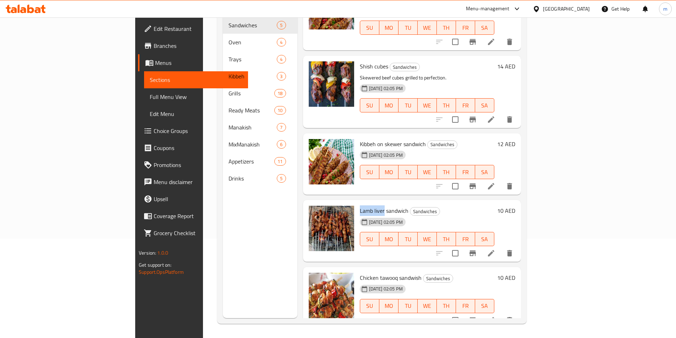
copy span "Lamb liver"
drag, startPoint x: 326, startPoint y: 266, endPoint x: 363, endPoint y: 267, distance: 36.9
click at [363, 272] on span "Chicken tawooq sandwish" at bounding box center [391, 277] width 62 height 11
copy span "Chicken tawooq"
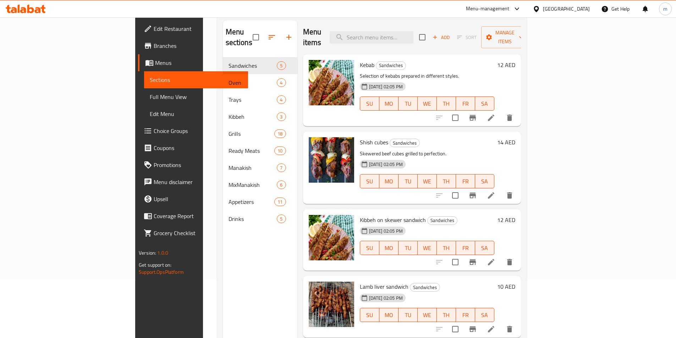
scroll to position [28, 0]
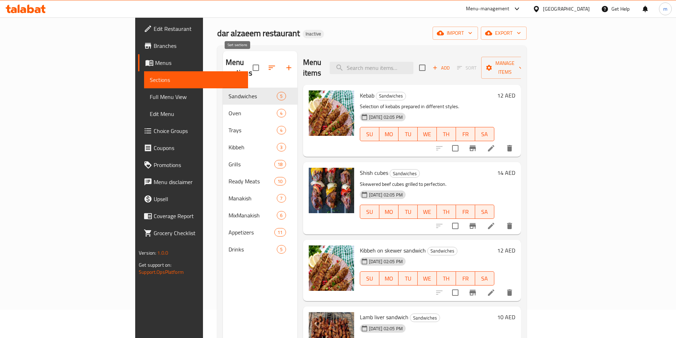
click at [267, 64] on icon "button" at bounding box center [271, 67] width 9 height 9
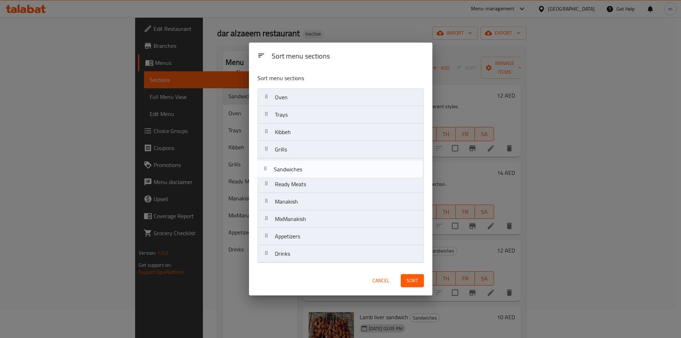
drag, startPoint x: 296, startPoint y: 100, endPoint x: 298, endPoint y: 183, distance: 82.7
click at [295, 177] on nav "Sandwiches Oven Trays Kibbeh Grills Ready Meats Manakish MixManakish Appetizers…" at bounding box center [340, 175] width 166 height 174
drag, startPoint x: 307, startPoint y: 190, endPoint x: 321, endPoint y: 122, distance: 69.4
click at [304, 97] on nav "Oven Trays Kibbeh Grills Sandwiches Ready Meats Manakish MixManakish Appetizers…" at bounding box center [340, 175] width 166 height 174
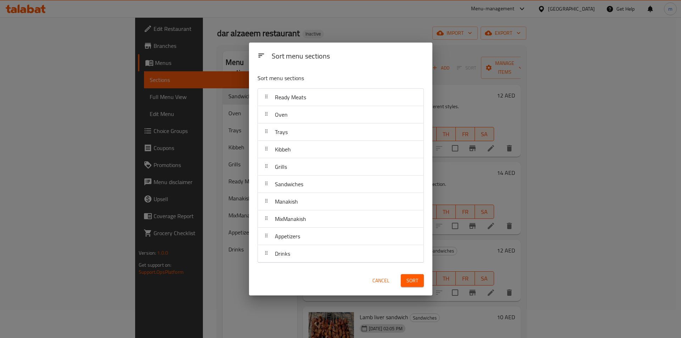
click at [416, 281] on span "Sort" at bounding box center [412, 280] width 12 height 9
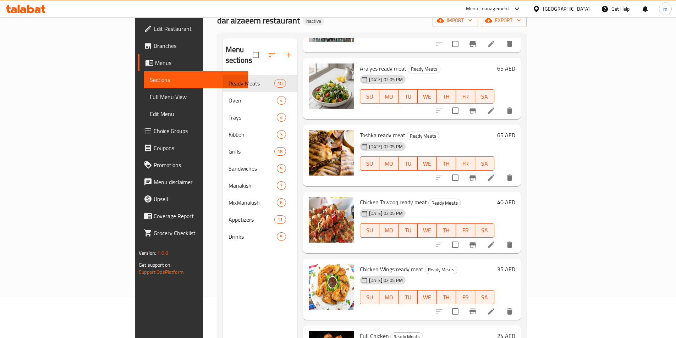
scroll to position [99, 0]
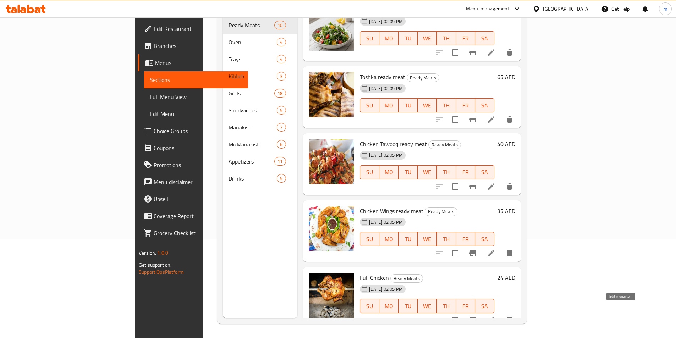
click at [495, 316] on icon at bounding box center [491, 320] width 9 height 9
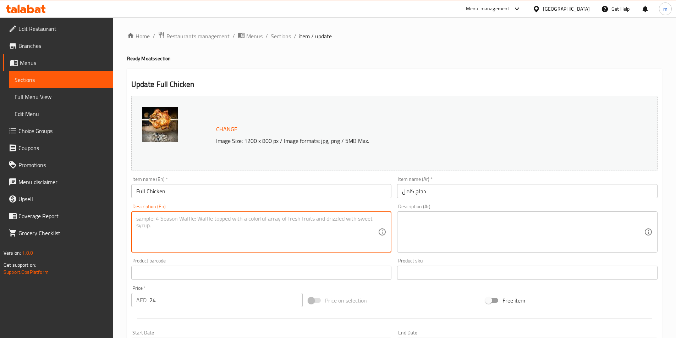
click at [141, 221] on textarea at bounding box center [257, 232] width 242 height 34
paste textarea "Whole chicken grilled over charcoal."
type textarea "Whole chicken grilled over charcoal."
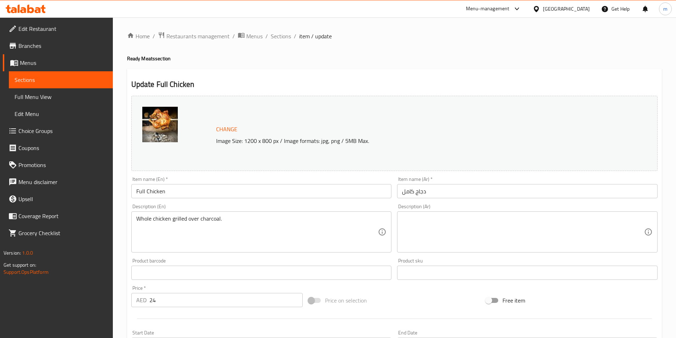
click at [400, 220] on div "Description (Ar)" at bounding box center [527, 231] width 260 height 41
click at [567, 221] on textarea at bounding box center [523, 232] width 242 height 34
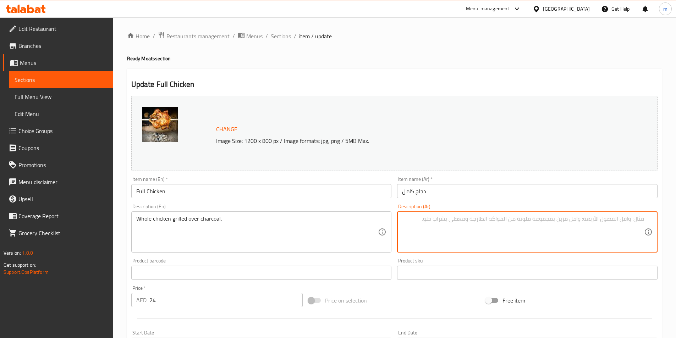
paste textarea "دجاجة كاملة مشوية على الفحم."
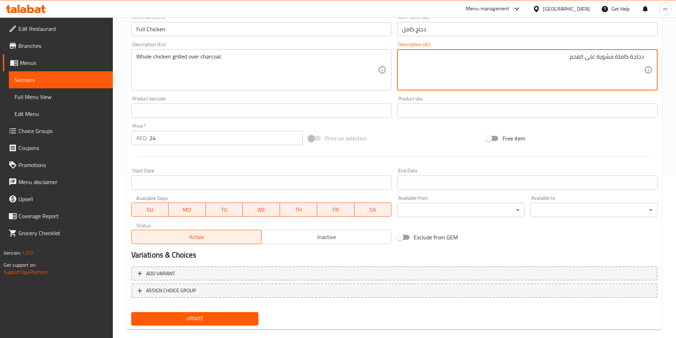
scroll to position [173, 0]
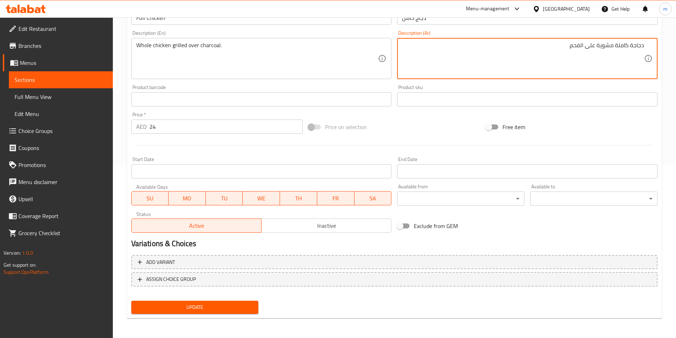
type textarea "دجاجة كاملة مشوية على الفحم."
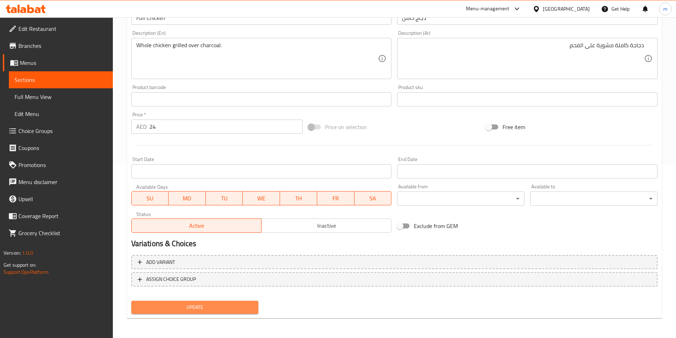
click at [226, 311] on span "Update" at bounding box center [195, 307] width 116 height 9
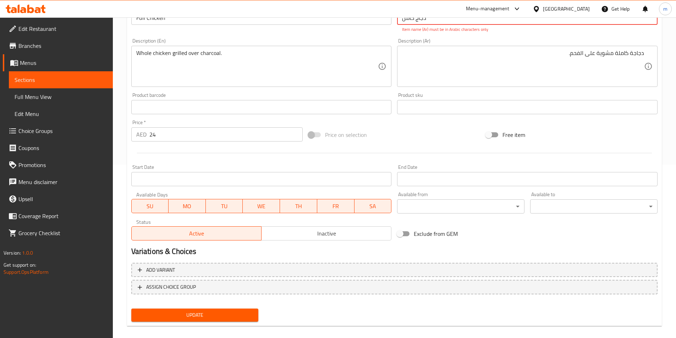
click at [218, 313] on span "Update" at bounding box center [195, 315] width 116 height 9
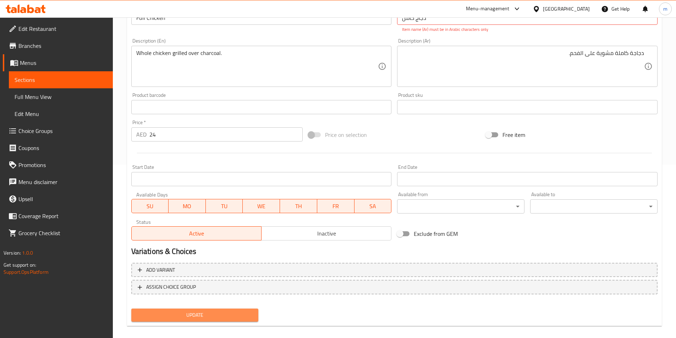
click at [225, 318] on span "Update" at bounding box center [195, 315] width 116 height 9
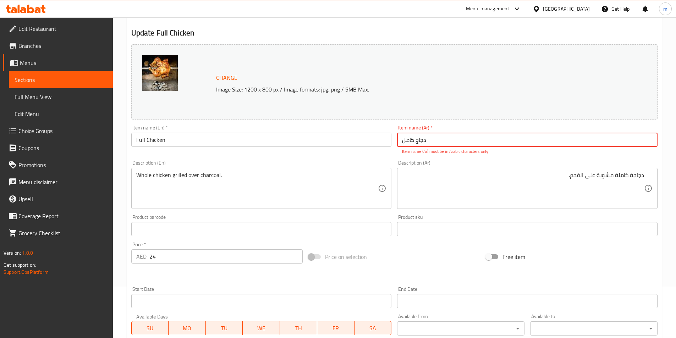
scroll to position [32, 0]
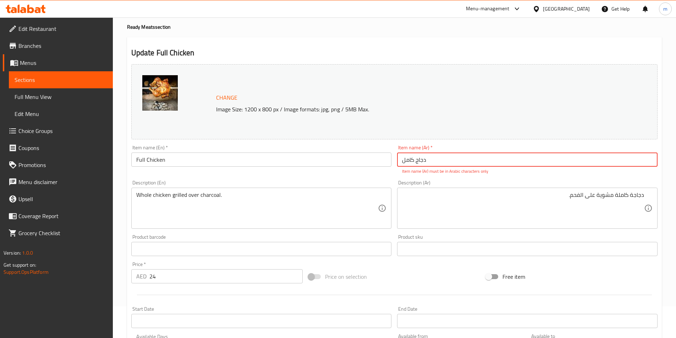
click at [416, 160] on input "دجاج کامل" at bounding box center [527, 159] width 260 height 14
click at [402, 160] on input "دجاجة کامل" at bounding box center [527, 159] width 260 height 14
click at [436, 160] on input "دجاجة کامل" at bounding box center [527, 159] width 260 height 14
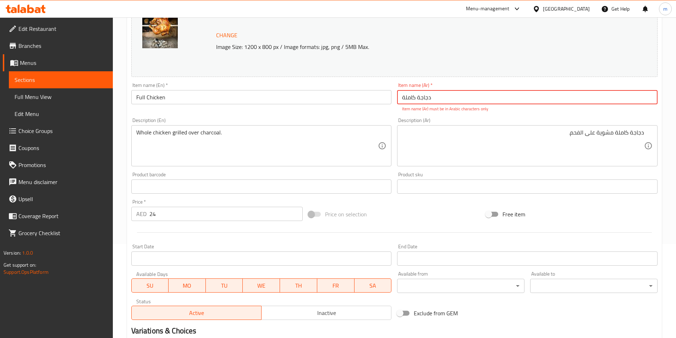
scroll to position [173, 0]
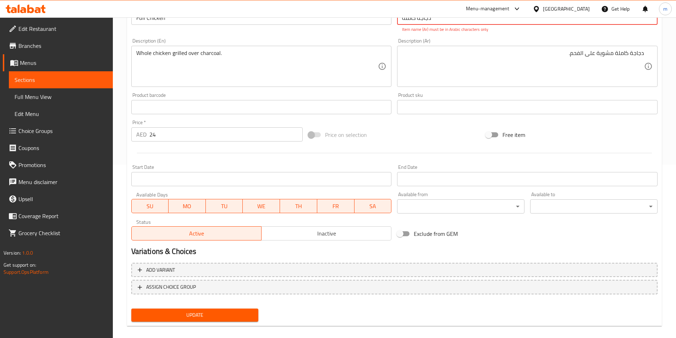
click at [234, 317] on span "Update" at bounding box center [195, 315] width 116 height 9
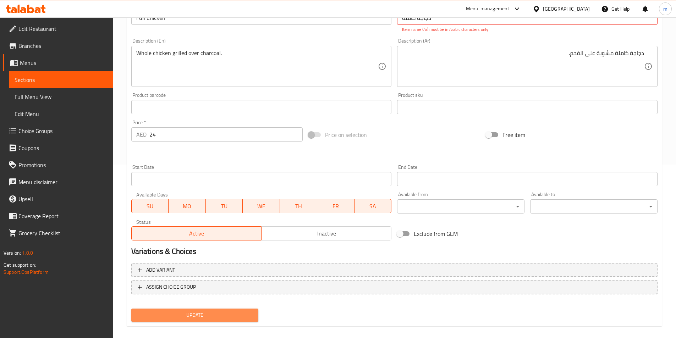
click at [226, 318] on span "Update" at bounding box center [195, 315] width 116 height 9
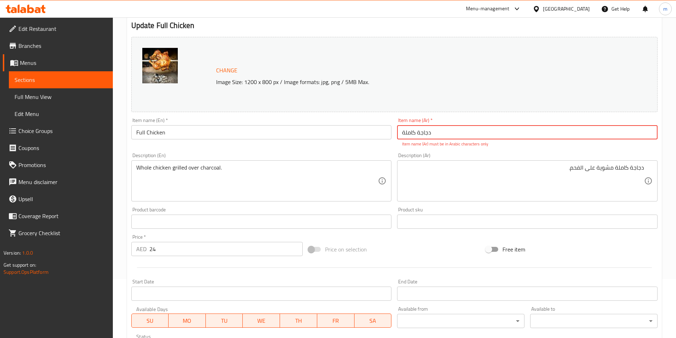
scroll to position [32, 0]
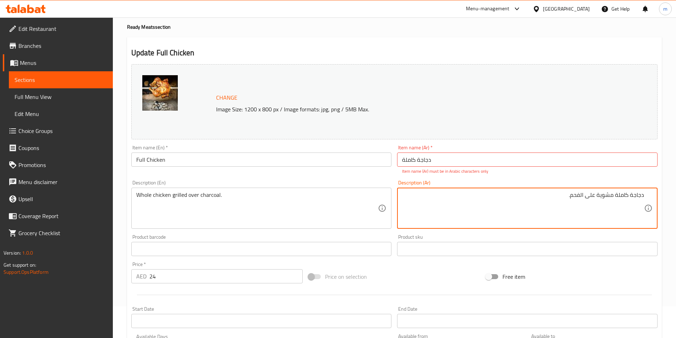
drag, startPoint x: 616, startPoint y: 195, endPoint x: 650, endPoint y: 195, distance: 34.0
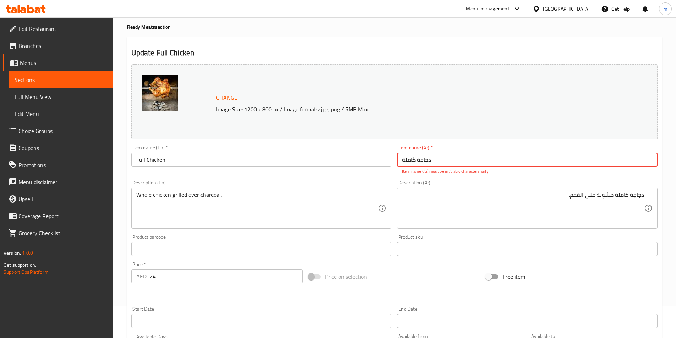
drag, startPoint x: 442, startPoint y: 156, endPoint x: 394, endPoint y: 159, distance: 48.4
click at [394, 159] on div "Change Image Size: 1200 x 800 px / Image formats: jpg, png / 5MB Max. Item name…" at bounding box center [394, 223] width 532 height 324
paste input "ك"
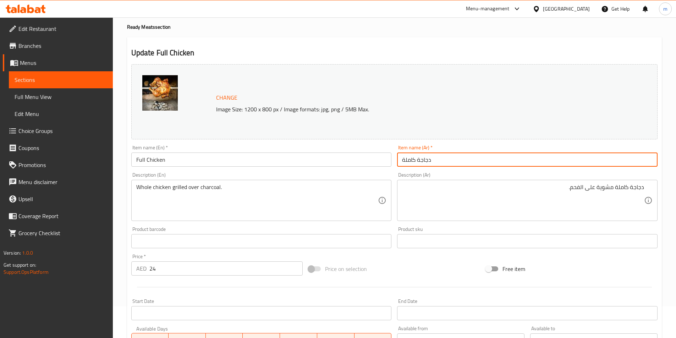
click at [418, 160] on input "دجاجة كاملة" at bounding box center [527, 159] width 260 height 14
click at [402, 160] on input "دجاج كاملة" at bounding box center [527, 159] width 260 height 14
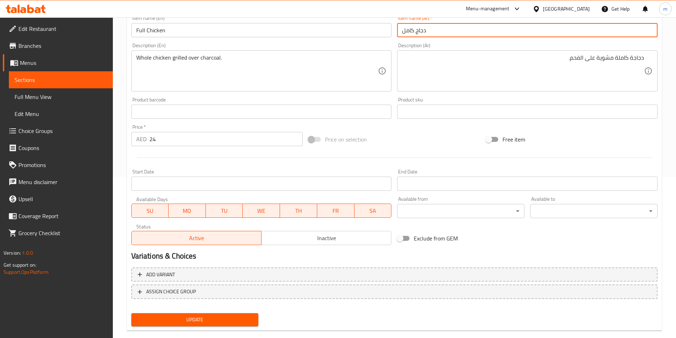
scroll to position [173, 0]
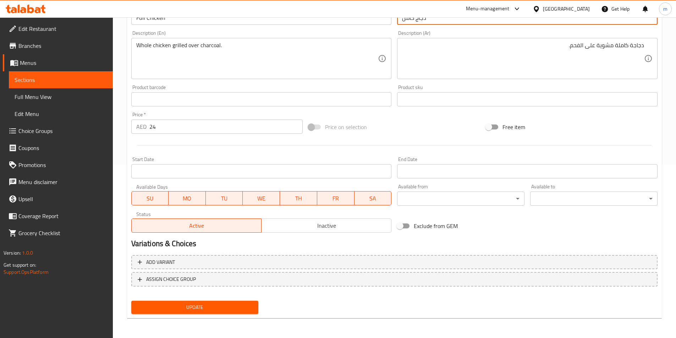
type input "دجاج كامل"
click at [226, 310] on span "Update" at bounding box center [195, 307] width 116 height 9
click at [213, 309] on span "Update" at bounding box center [195, 307] width 116 height 9
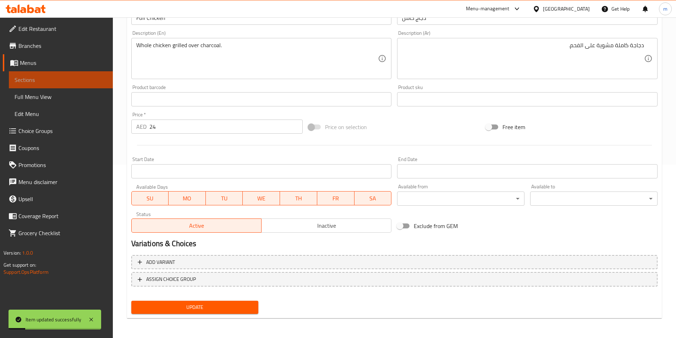
click at [82, 78] on span "Sections" at bounding box center [61, 80] width 93 height 9
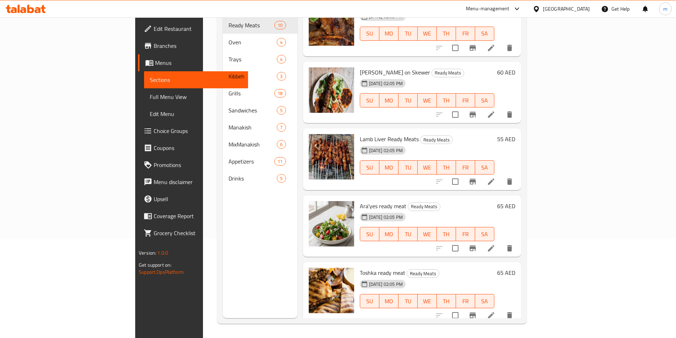
scroll to position [76, 0]
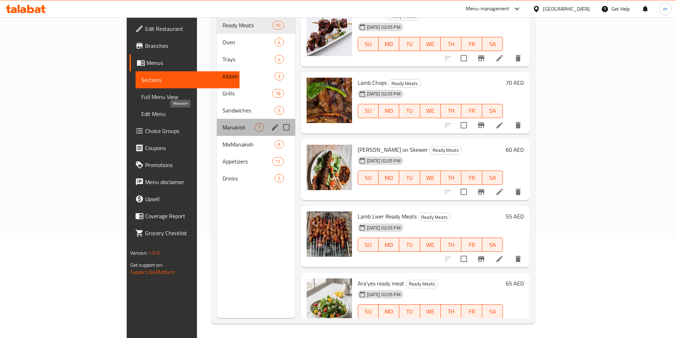
click at [222, 123] on span "Manakish" at bounding box center [238, 127] width 32 height 9
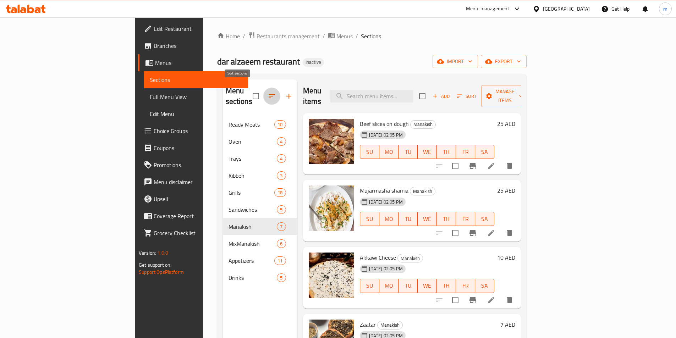
click at [267, 92] on icon "button" at bounding box center [271, 96] width 9 height 9
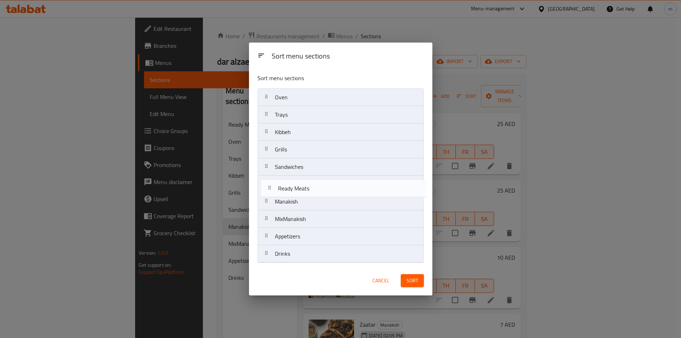
drag, startPoint x: 297, startPoint y: 101, endPoint x: 300, endPoint y: 193, distance: 92.2
click at [300, 192] on nav "Ready Meats Oven Trays Kibbeh Grills Sandwiches Manakish MixManakish Appetizers…" at bounding box center [340, 175] width 166 height 174
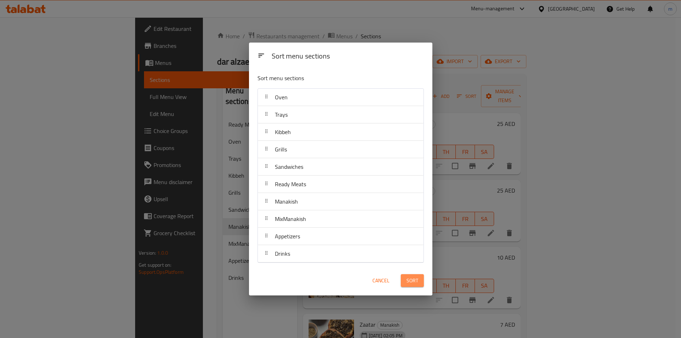
click at [409, 281] on span "Sort" at bounding box center [412, 280] width 12 height 9
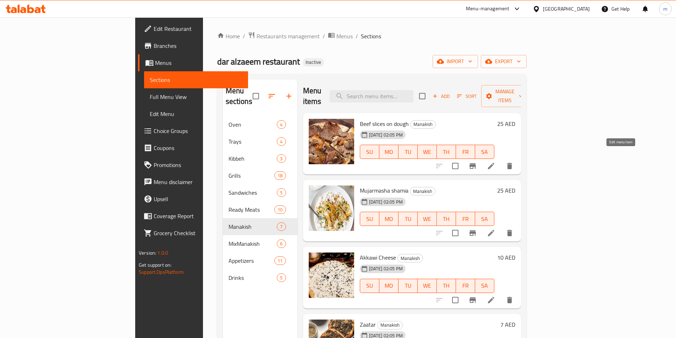
click at [495, 162] on icon at bounding box center [491, 166] width 9 height 9
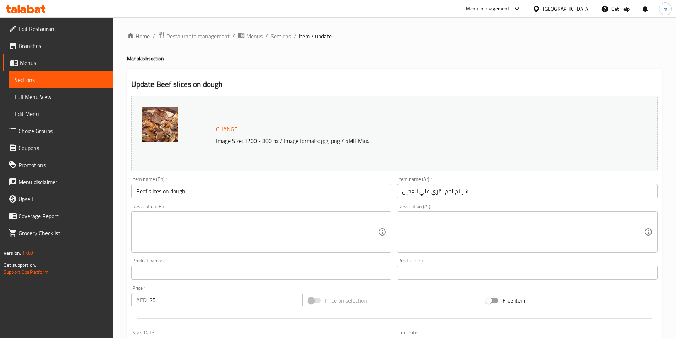
click at [160, 217] on textarea at bounding box center [257, 232] width 242 height 34
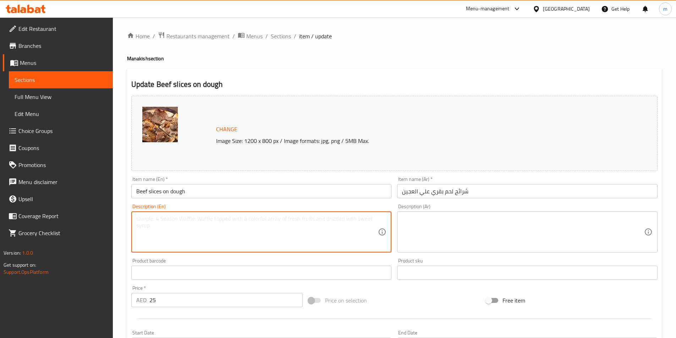
paste textarea "Thin beef slices baked on flat dough."
type textarea "Thin beef slices baked on flat dough."
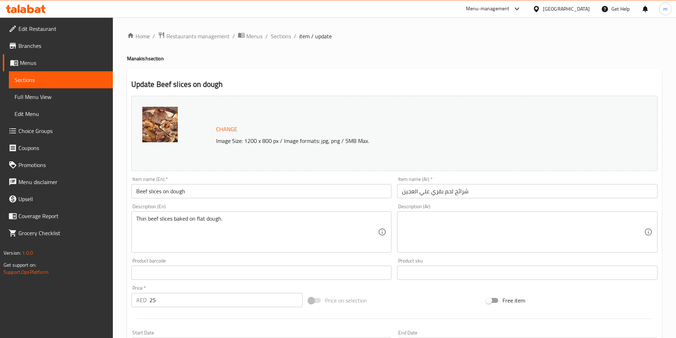
click at [530, 235] on textarea at bounding box center [523, 232] width 242 height 34
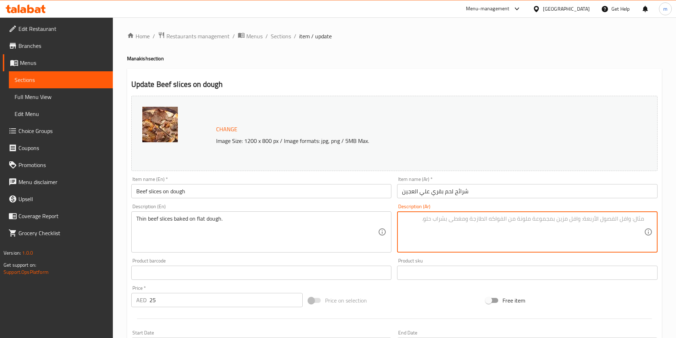
paste textarea "شرائح لحم بقري رفيعة مخبوزة على عجينة مسطحة."
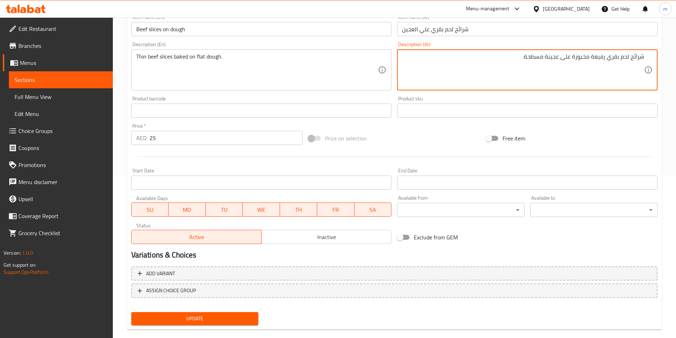
scroll to position [173, 0]
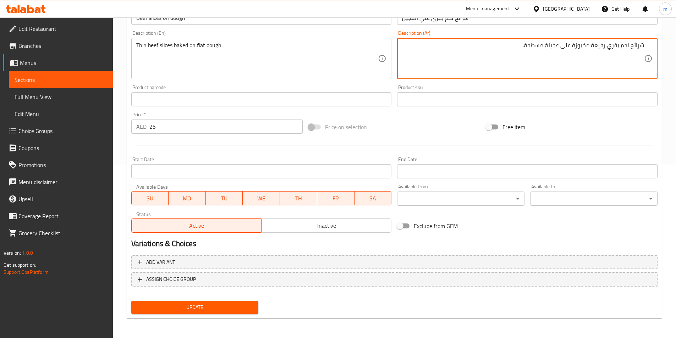
type textarea "شرائح لحم بقري رفيعة مخبوزة على عجينة مسطحة."
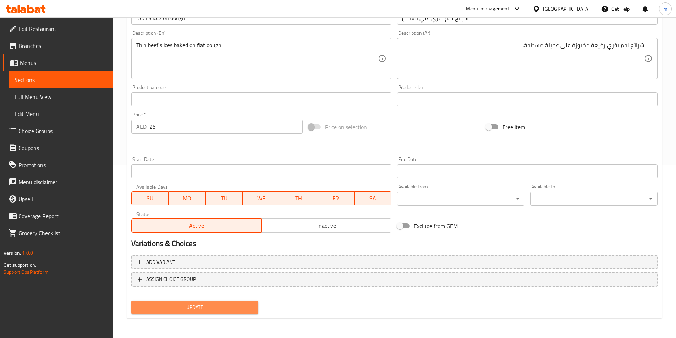
click at [235, 306] on span "Update" at bounding box center [195, 307] width 116 height 9
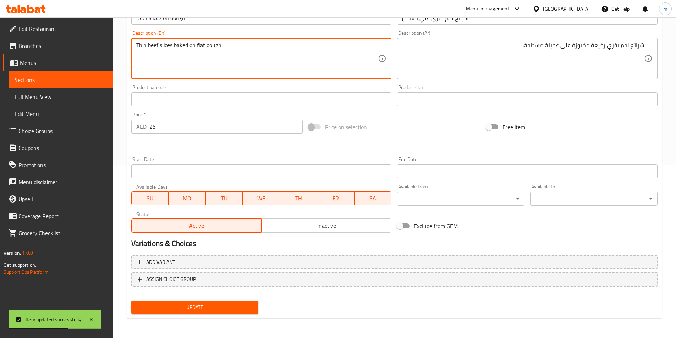
drag, startPoint x: 206, startPoint y: 44, endPoint x: 197, endPoint y: 44, distance: 8.9
click at [78, 84] on span "Sections" at bounding box center [61, 80] width 93 height 9
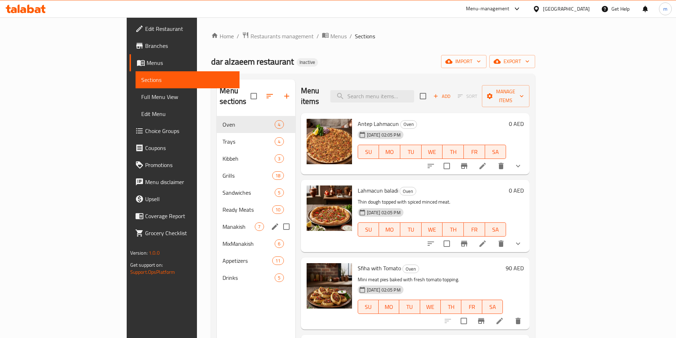
click at [222, 222] on span "Manakish" at bounding box center [238, 226] width 32 height 9
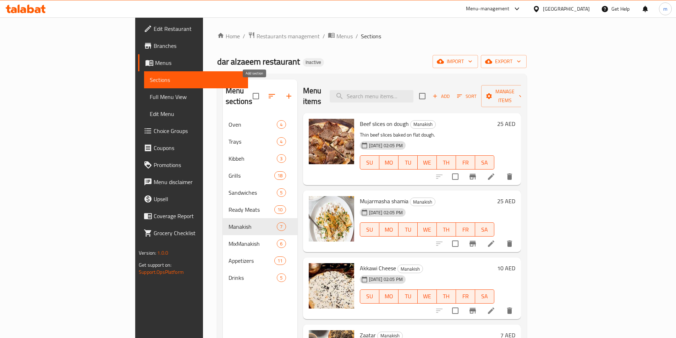
click at [284, 92] on icon "button" at bounding box center [288, 96] width 9 height 9
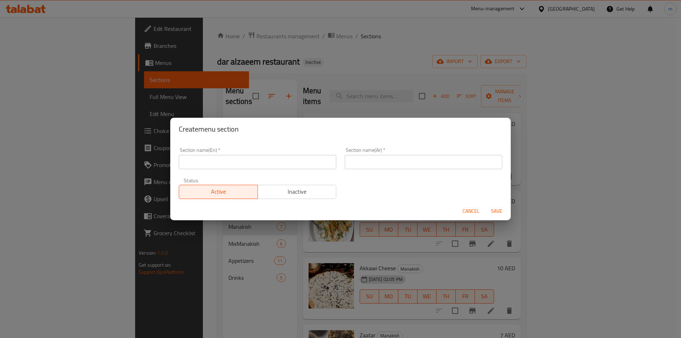
click at [476, 213] on span "Cancel" at bounding box center [470, 211] width 17 height 9
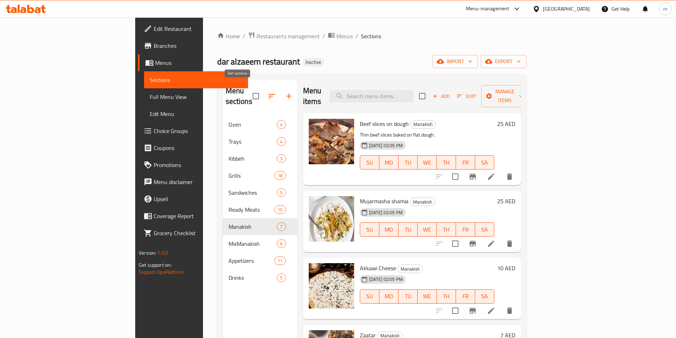
click at [267, 92] on icon "button" at bounding box center [271, 96] width 9 height 9
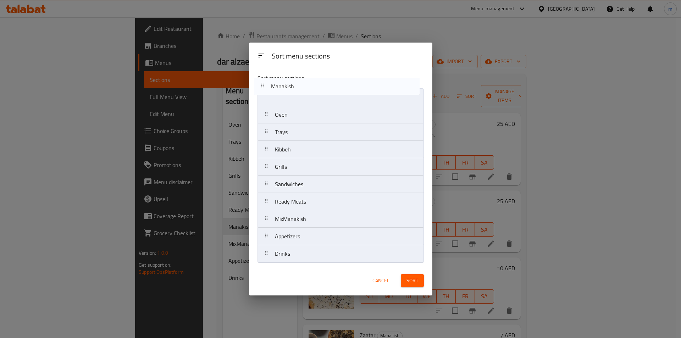
drag, startPoint x: 311, startPoint y: 206, endPoint x: 307, endPoint y: 85, distance: 121.0
click at [307, 85] on div "Sort menu sections Oven Trays Kibbeh Grills Sandwiches Ready Meats Manakish Mix…" at bounding box center [340, 167] width 183 height 198
drag, startPoint x: 324, startPoint y: 220, endPoint x: 321, endPoint y: 110, distance: 110.0
click at [321, 110] on nav "Manakish Oven Trays Kibbeh Grills Sandwiches Ready Meats MixManakish Appetizers…" at bounding box center [340, 175] width 166 height 174
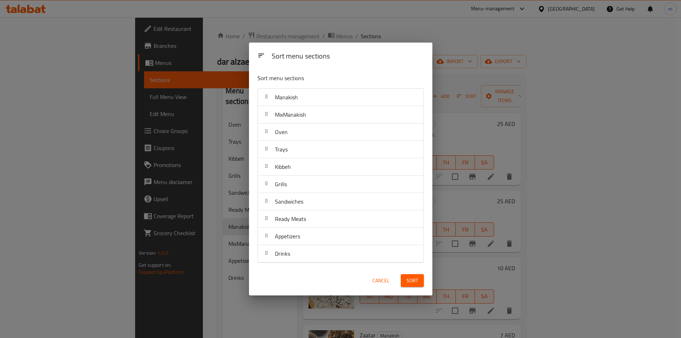
click at [408, 279] on span "Sort" at bounding box center [412, 280] width 12 height 9
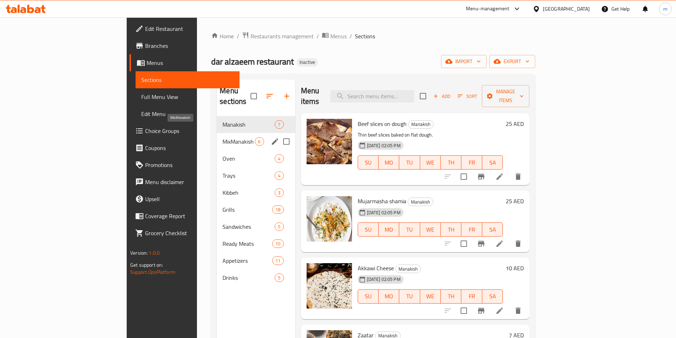
click at [222, 137] on span "MixManakish" at bounding box center [238, 141] width 32 height 9
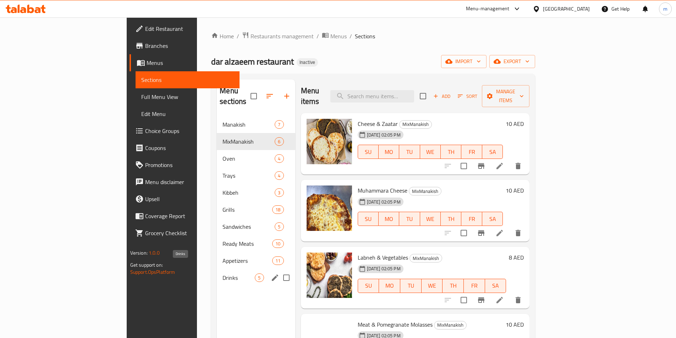
click at [222, 273] on span "Drinks" at bounding box center [238, 277] width 32 height 9
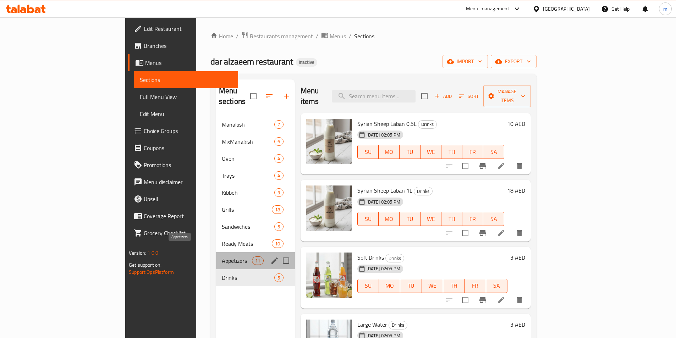
click at [222, 256] on span "Appetizers" at bounding box center [237, 260] width 30 height 9
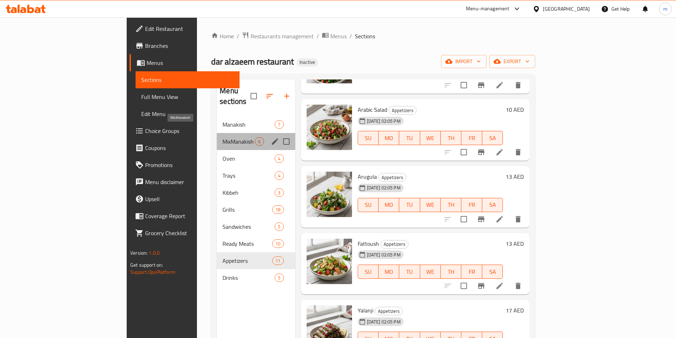
click at [222, 137] on span "MixManakish" at bounding box center [238, 141] width 32 height 9
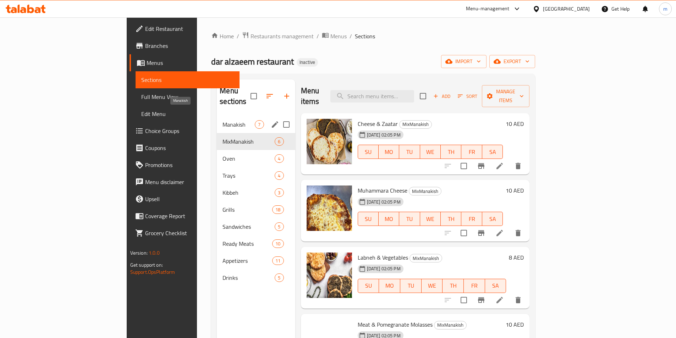
click at [222, 120] on span "Manakish" at bounding box center [238, 124] width 32 height 9
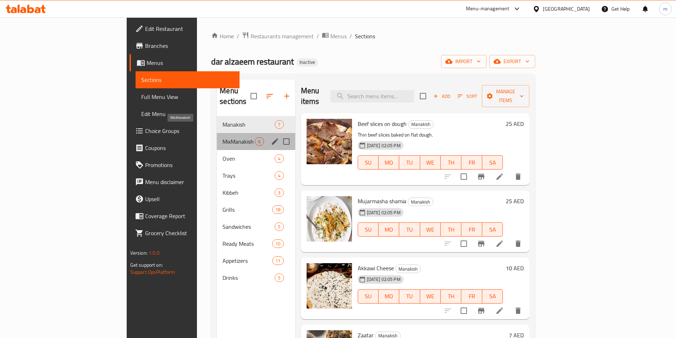
click at [222, 137] on span "MixManakish" at bounding box center [238, 141] width 32 height 9
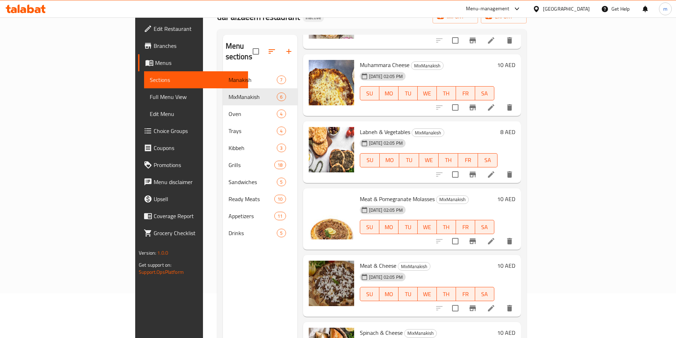
scroll to position [99, 0]
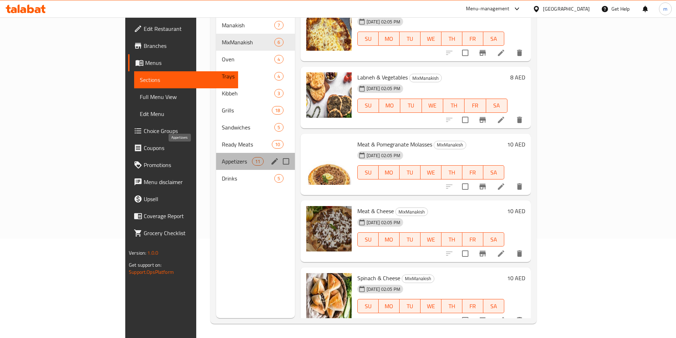
click at [222, 157] on span "Appetizers" at bounding box center [237, 161] width 30 height 9
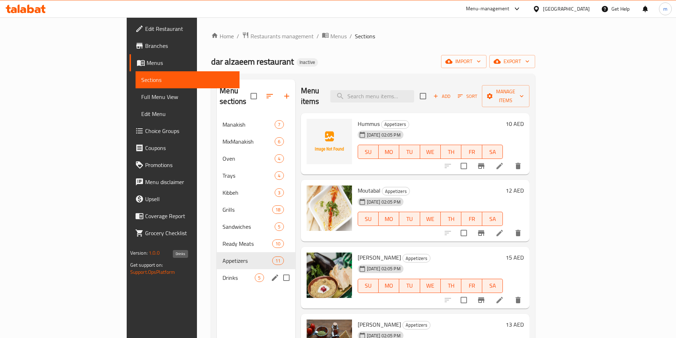
click at [222, 273] on span "Drinks" at bounding box center [238, 277] width 32 height 9
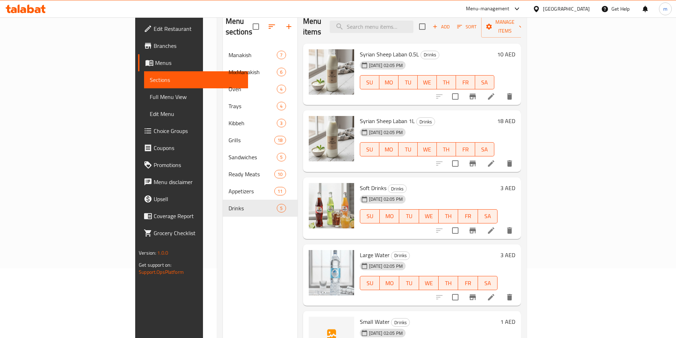
scroll to position [28, 0]
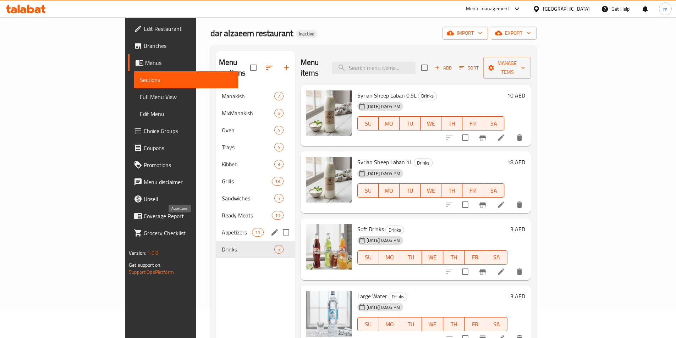
click at [222, 228] on span "Appetizers" at bounding box center [237, 232] width 30 height 9
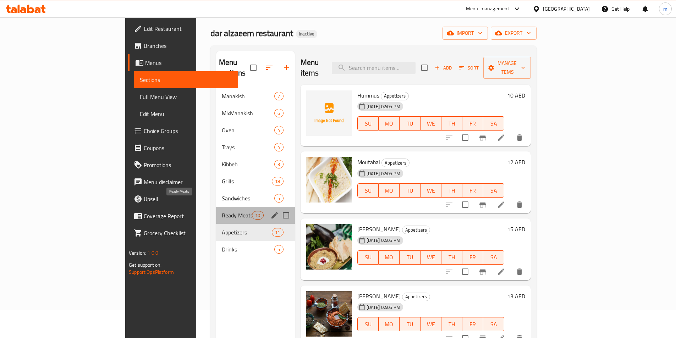
drag, startPoint x: 177, startPoint y: 201, endPoint x: 197, endPoint y: 196, distance: 20.8
click at [222, 211] on span "Ready Meats" at bounding box center [237, 215] width 30 height 9
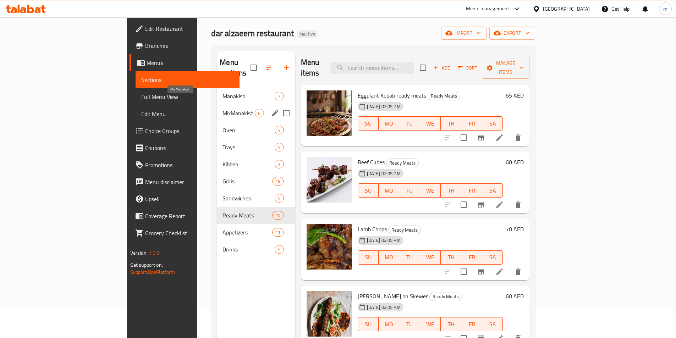
click at [222, 109] on span "MixManakish" at bounding box center [238, 113] width 32 height 9
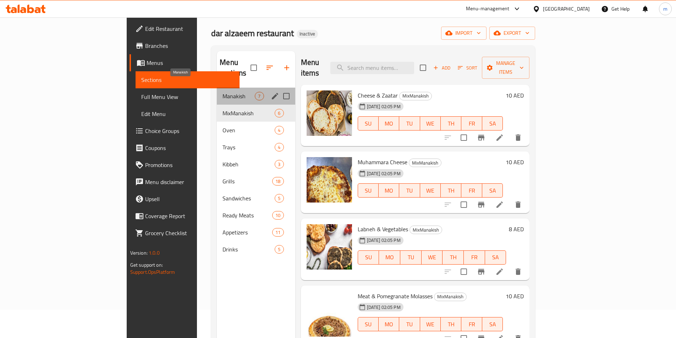
click at [222, 92] on span "Manakish" at bounding box center [238, 96] width 32 height 9
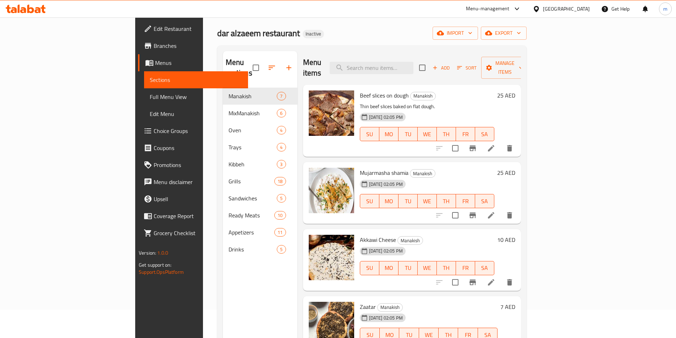
click at [495, 211] on icon at bounding box center [491, 215] width 9 height 9
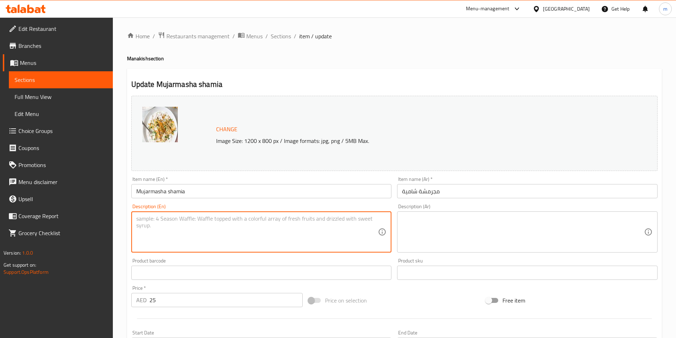
click at [161, 221] on textarea at bounding box center [257, 232] width 242 height 34
paste textarea "Spicy Aleppan-style flatbread with chili."
type textarea "Spicy Aleppan-style flatbread with chili."
click at [411, 220] on textarea at bounding box center [523, 232] width 242 height 34
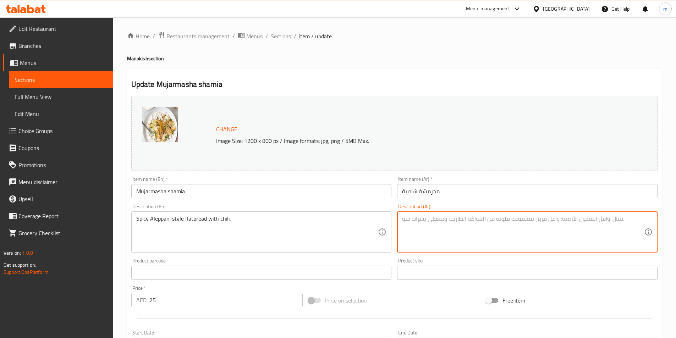
click at [590, 221] on textarea at bounding box center [523, 232] width 242 height 34
paste textarea "Spicy Aleppan-style flatbread with chili."
type textarea "Spicy Aleppan-style flatbread with chili."
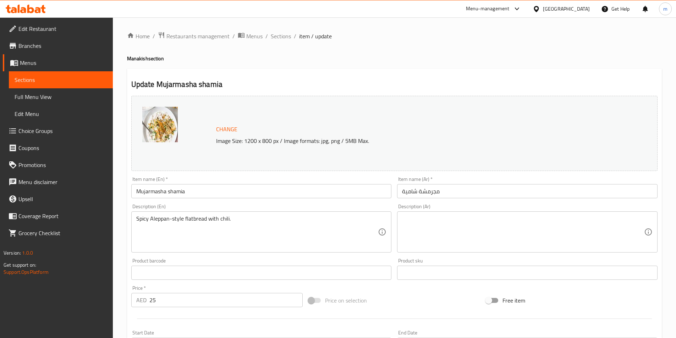
click at [515, 220] on textarea at bounding box center [523, 232] width 242 height 34
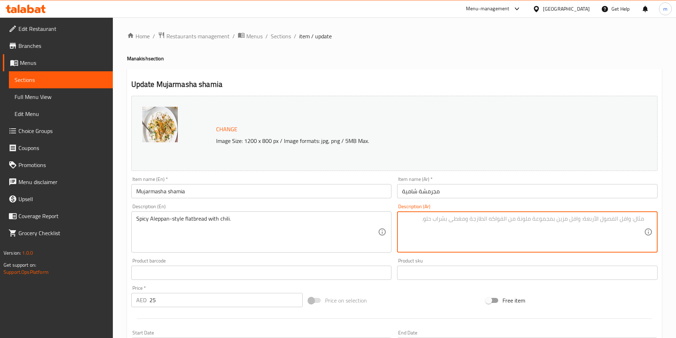
paste textarea "خبز مسطح حار على الطريقة الحلبية مع الفلفل الحار."
type textarea "خبز مسطح حار على الطريقة الحلبية مع الفلفل الحار."
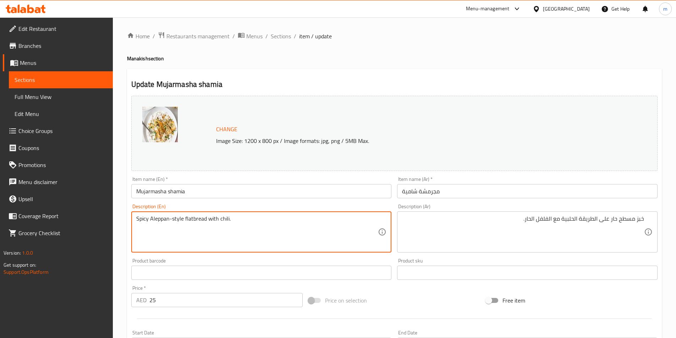
drag, startPoint x: 219, startPoint y: 218, endPoint x: 228, endPoint y: 218, distance: 9.2
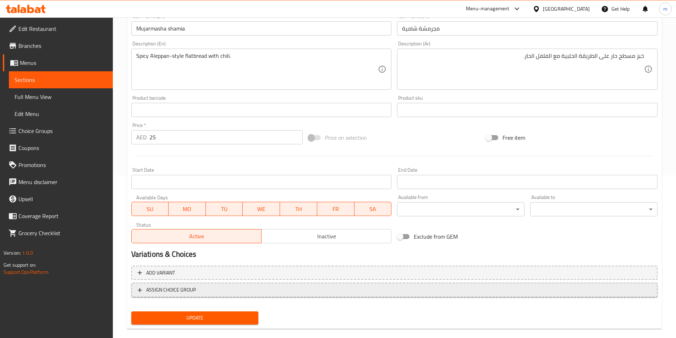
scroll to position [173, 0]
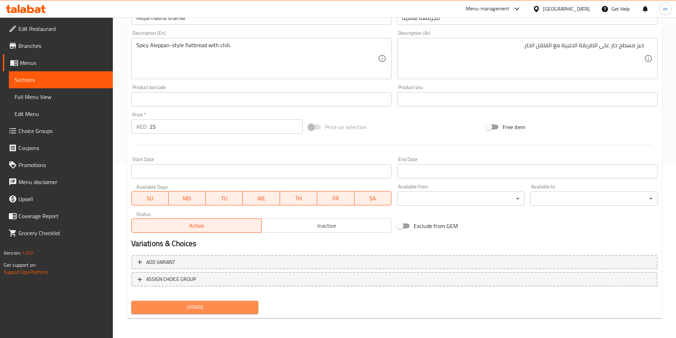
click at [239, 309] on span "Update" at bounding box center [195, 307] width 116 height 9
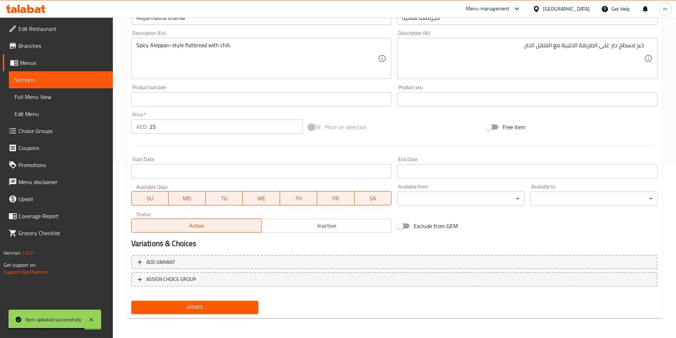
click at [59, 77] on span "Sections" at bounding box center [61, 80] width 93 height 9
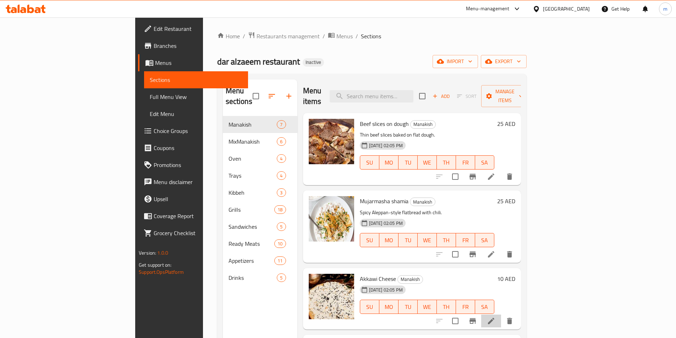
click at [495, 317] on icon at bounding box center [491, 321] width 9 height 9
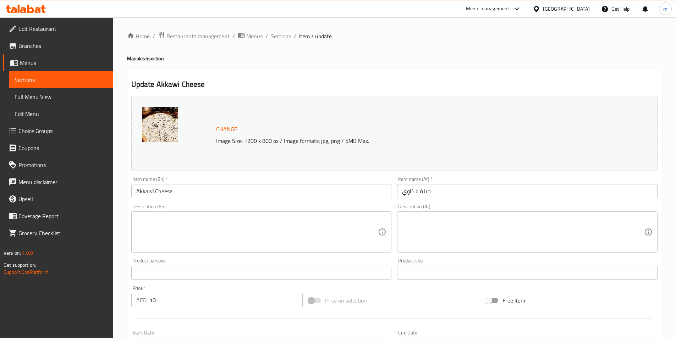
click at [163, 221] on textarea at bounding box center [257, 232] width 242 height 34
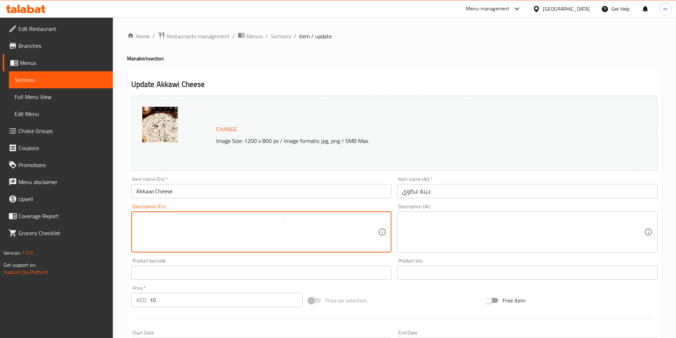
paste textarea "Manakish topped with akkawi cheese."
type textarea "Manakish topped with akkawi cheese."
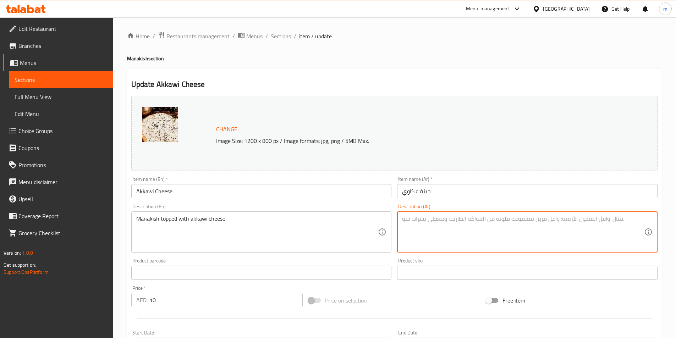
click at [464, 228] on textarea at bounding box center [523, 232] width 242 height 34
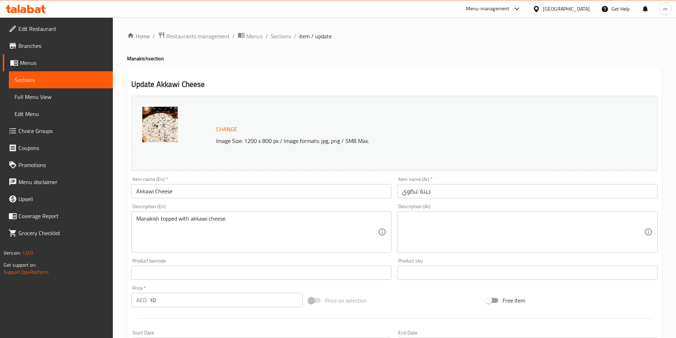
click at [585, 233] on textarea at bounding box center [523, 232] width 242 height 34
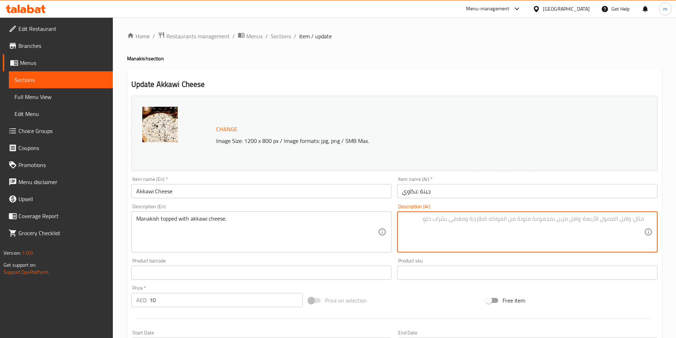
paste textarea "مناقيش مغطاة بجبنة عكاوي."
type textarea "مناقيش مغطاة بجبنة عكاوي."
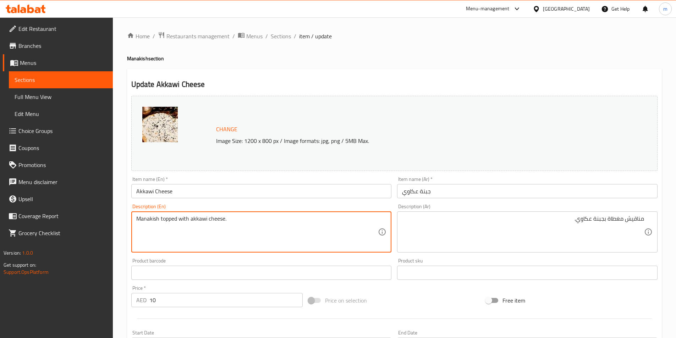
drag, startPoint x: 174, startPoint y: 219, endPoint x: 161, endPoint y: 219, distance: 13.1
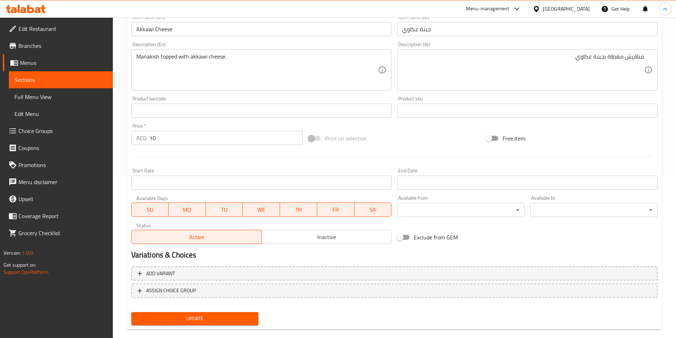
scroll to position [173, 0]
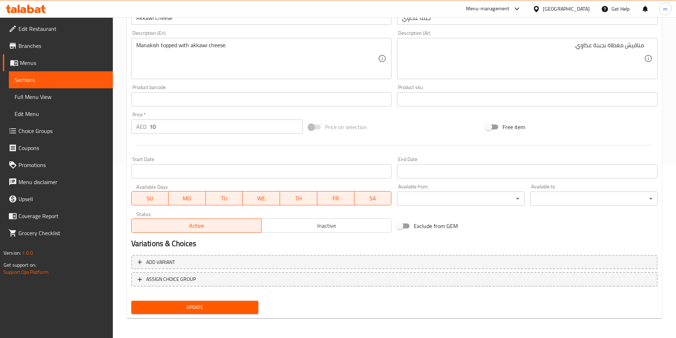
click at [225, 310] on span "Update" at bounding box center [195, 307] width 116 height 9
click at [30, 76] on span "Sections" at bounding box center [61, 80] width 93 height 9
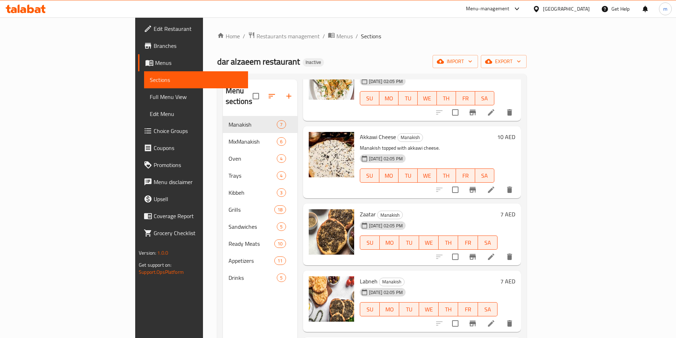
scroll to position [180, 0]
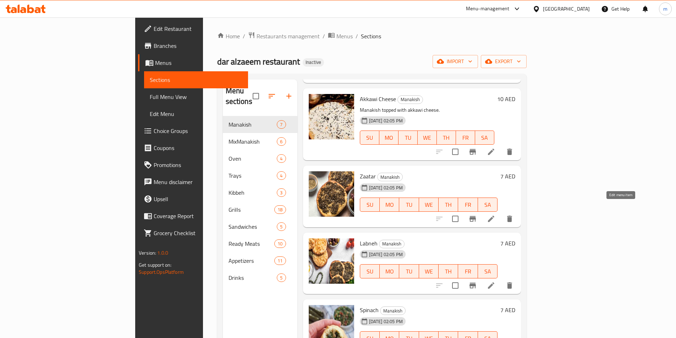
click at [495, 215] on icon at bounding box center [491, 219] width 9 height 9
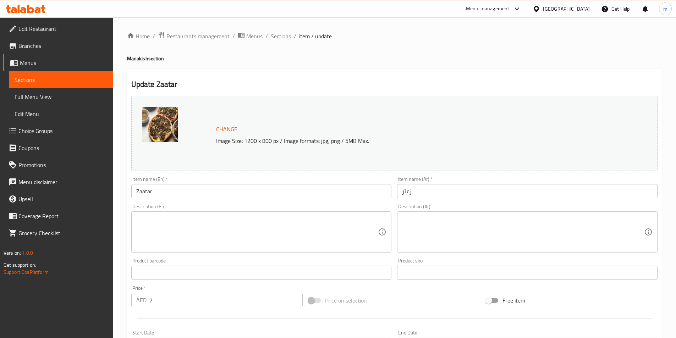
click at [175, 217] on textarea at bounding box center [257, 232] width 242 height 34
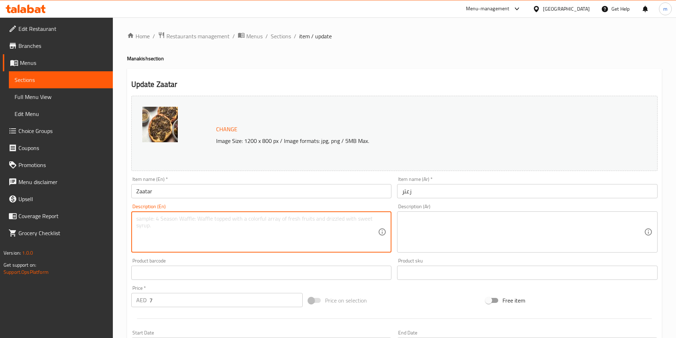
paste textarea "Freshly baked dough with thyme mix."
type textarea "Freshly baked dough with thyme mix."
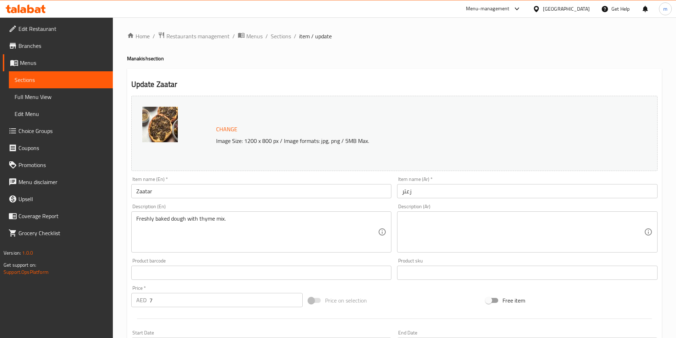
click at [458, 213] on div "Description (Ar)" at bounding box center [527, 231] width 260 height 41
click at [604, 231] on textarea at bounding box center [523, 232] width 242 height 34
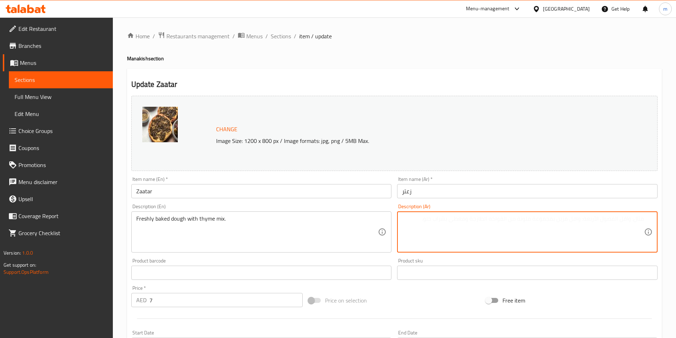
paste textarea "عجينة مخبوزة طازجة مع مزيج من الزعتر"
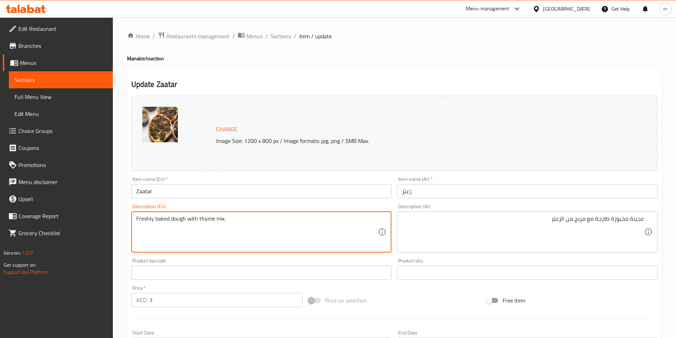
drag, startPoint x: 215, startPoint y: 217, endPoint x: 222, endPoint y: 218, distance: 7.1
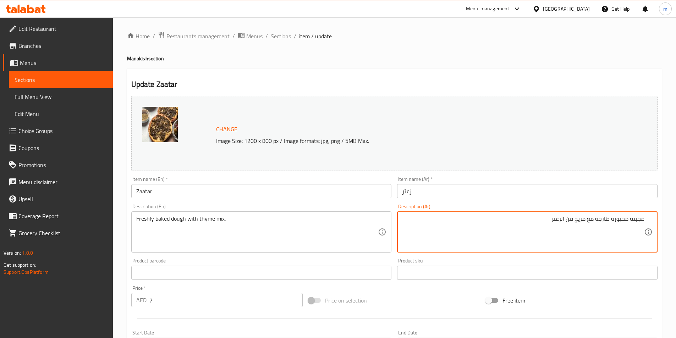
drag, startPoint x: 575, startPoint y: 220, endPoint x: 585, endPoint y: 220, distance: 9.6
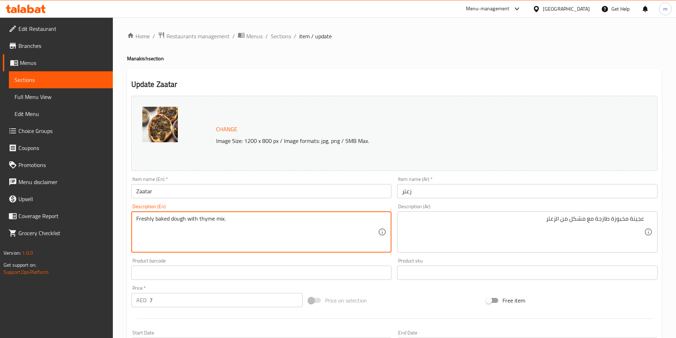
drag, startPoint x: 212, startPoint y: 220, endPoint x: 199, endPoint y: 218, distance: 13.9
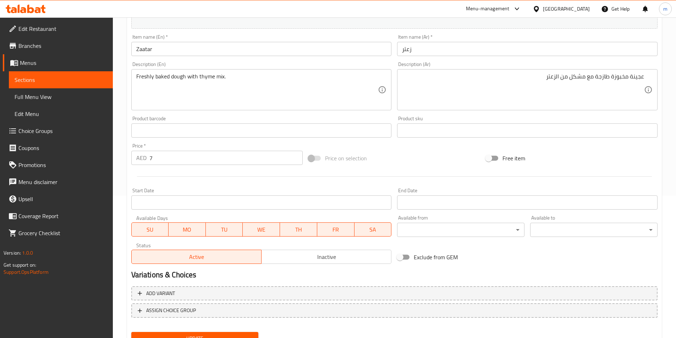
scroll to position [173, 0]
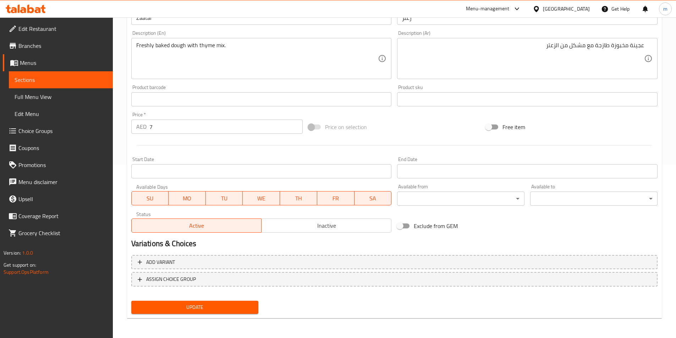
click at [231, 310] on span "Update" at bounding box center [195, 307] width 116 height 9
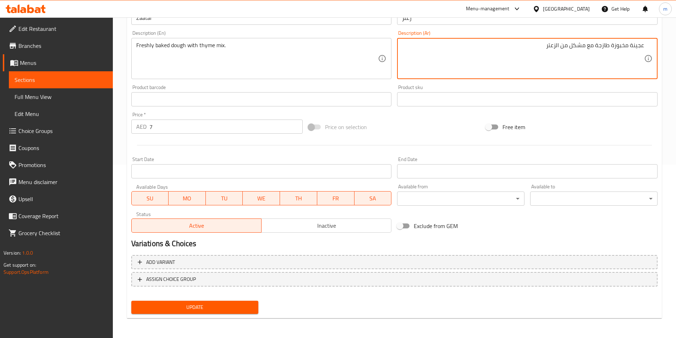
drag, startPoint x: 557, startPoint y: 44, endPoint x: 570, endPoint y: 46, distance: 12.9
type textarea "عجينة مخبوزة طازجة مع مشكل زعتر"
click at [213, 316] on div "Update" at bounding box center [194, 307] width 133 height 19
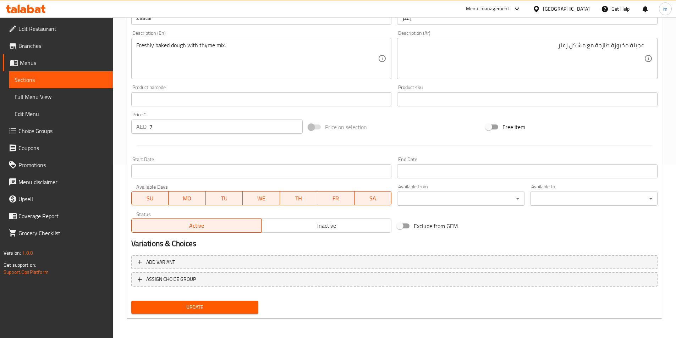
click at [217, 309] on span "Update" at bounding box center [195, 307] width 116 height 9
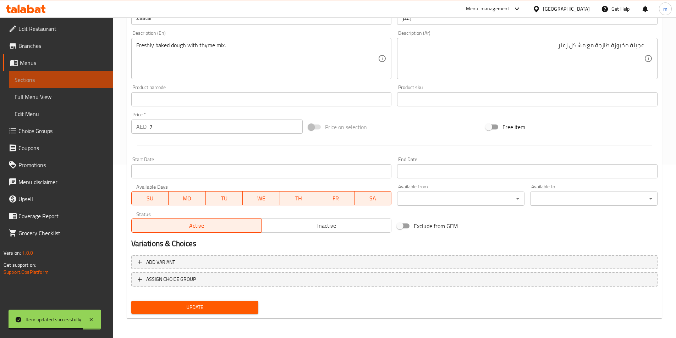
click at [46, 76] on span "Sections" at bounding box center [61, 80] width 93 height 9
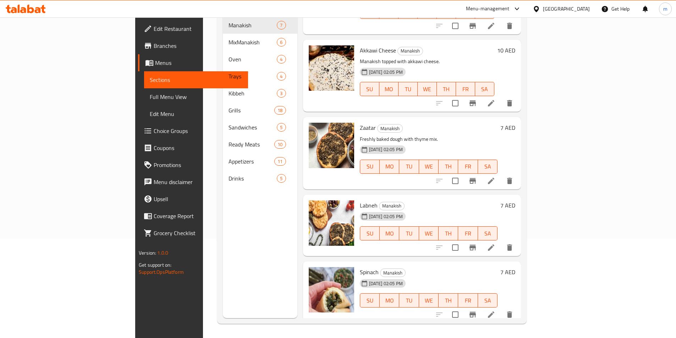
scroll to position [142, 0]
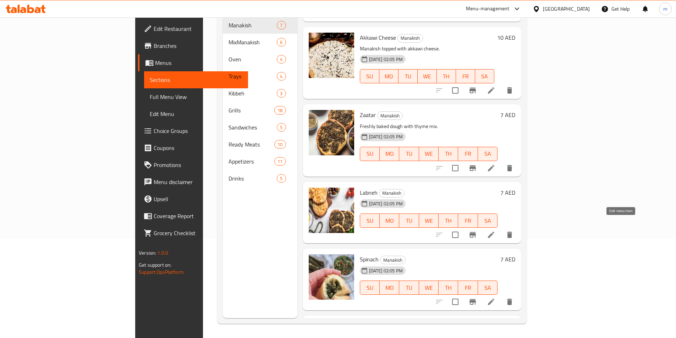
click at [495, 231] on icon at bounding box center [491, 235] width 9 height 9
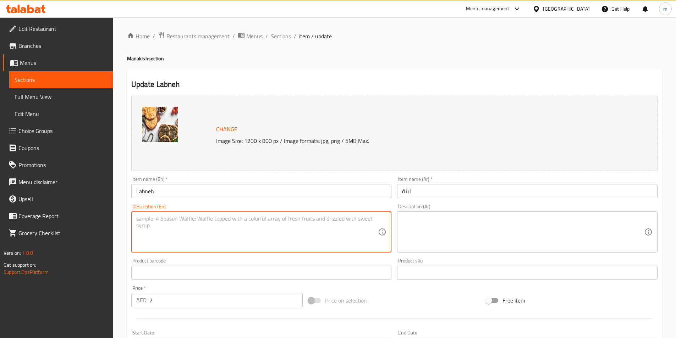
click at [141, 219] on textarea at bounding box center [257, 232] width 242 height 34
paste textarea "Creamy labneh spread on warm dough."
type textarea "Creamy labneh spread on warm dough."
click at [416, 224] on textarea at bounding box center [523, 232] width 242 height 34
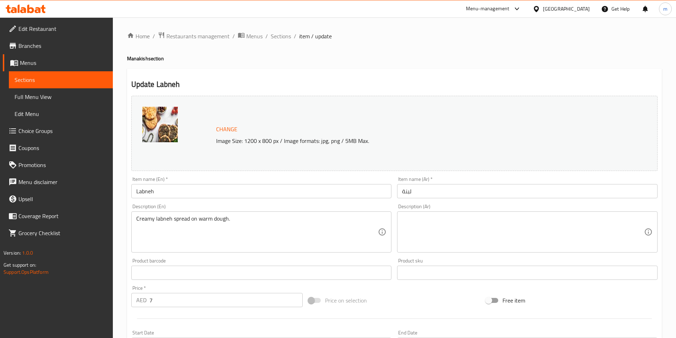
click at [455, 222] on textarea at bounding box center [523, 232] width 242 height 34
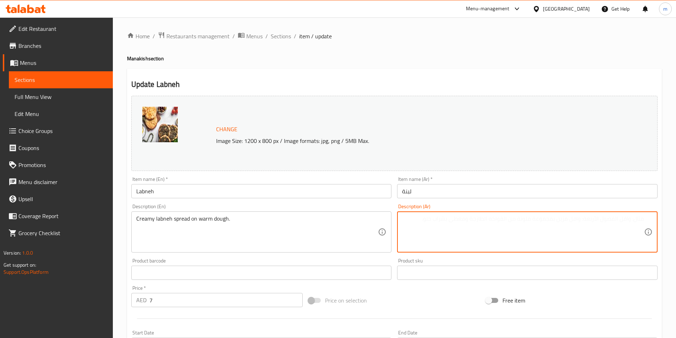
paste textarea "لبنة كريمية مدهونة على عجينة دافئة."
type textarea "لبنة كريمية مدهونة على عجينة دافئة."
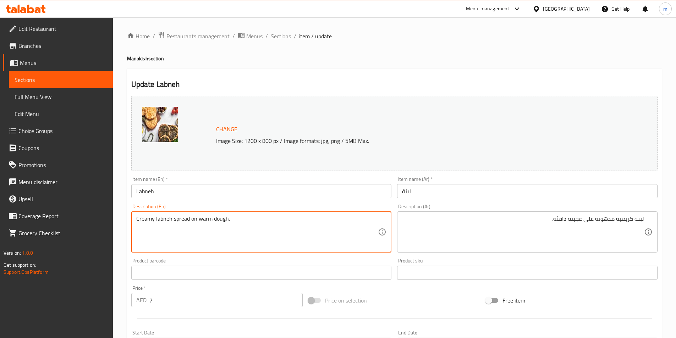
drag, startPoint x: 173, startPoint y: 218, endPoint x: 198, endPoint y: 220, distance: 24.5
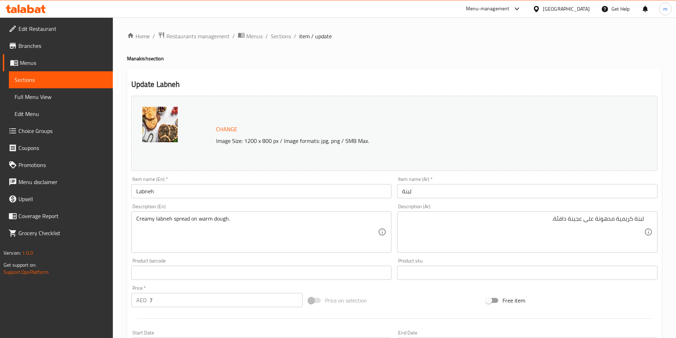
click at [189, 223] on textarea "Creamy labneh spread on warm dough." at bounding box center [257, 232] width 242 height 34
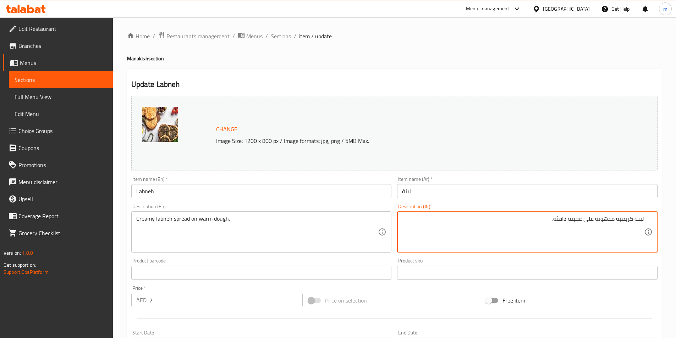
drag, startPoint x: 615, startPoint y: 219, endPoint x: 584, endPoint y: 217, distance: 30.2
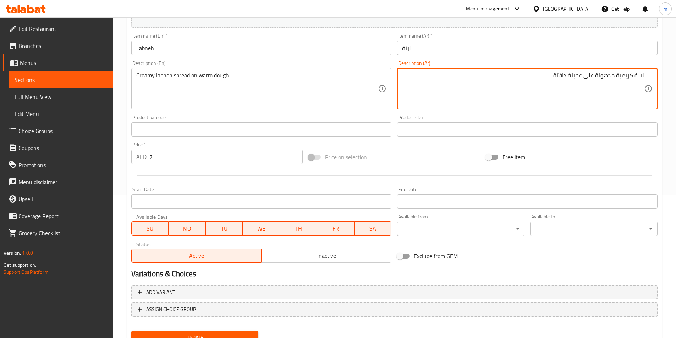
scroll to position [173, 0]
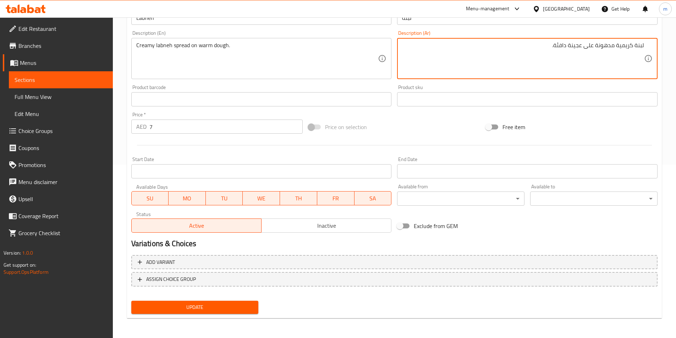
click at [189, 309] on span "Update" at bounding box center [195, 307] width 116 height 9
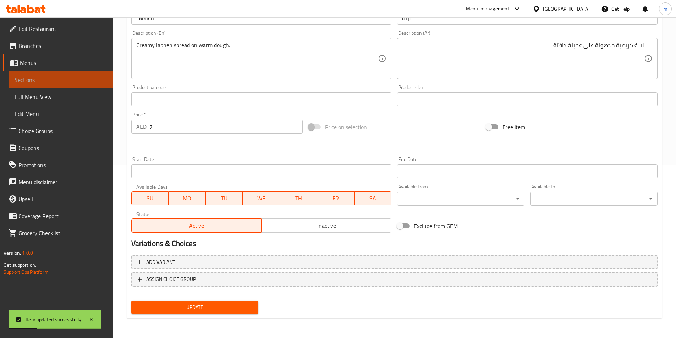
click at [67, 79] on span "Sections" at bounding box center [61, 80] width 93 height 9
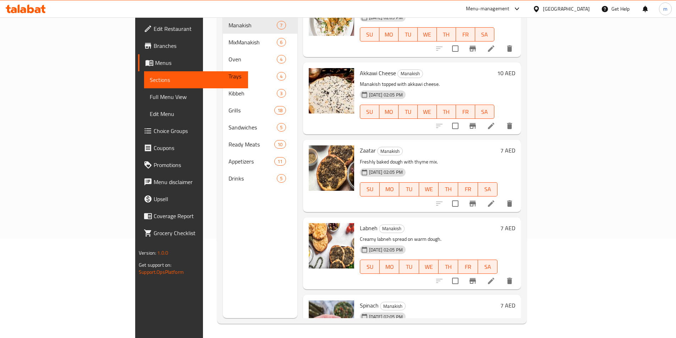
scroll to position [177, 0]
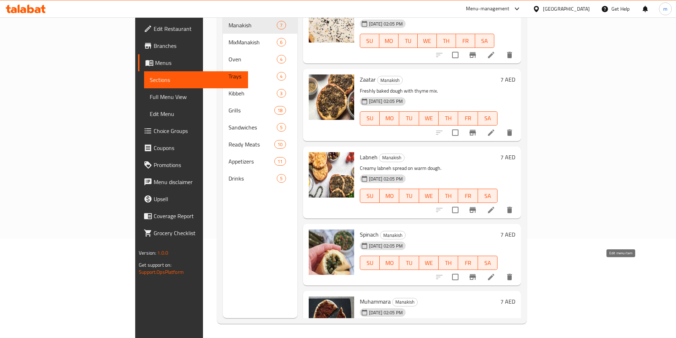
click at [494, 274] on icon at bounding box center [491, 277] width 6 height 6
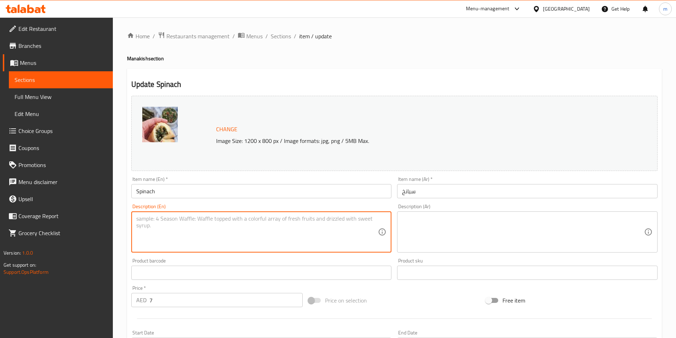
click at [170, 223] on textarea at bounding box center [257, 232] width 242 height 34
click at [173, 226] on textarea at bounding box center [257, 232] width 242 height 34
paste textarea "Pastry filled with seasoned spinach."
type textarea "Pastry filled with seasoned spinach."
click at [485, 226] on textarea at bounding box center [523, 232] width 242 height 34
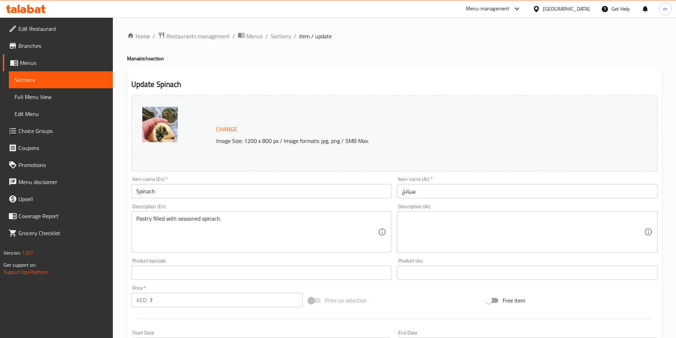
click at [466, 224] on textarea at bounding box center [523, 232] width 242 height 34
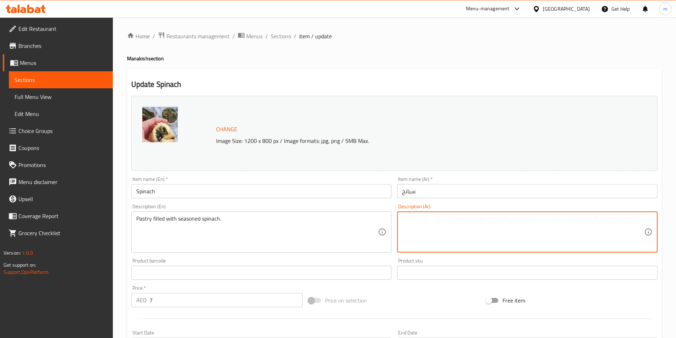
paste textarea "معجنات محشوة بالسبانخ المتبلة."
type textarea "معجنات محشوة بالسبانخ المتبلة."
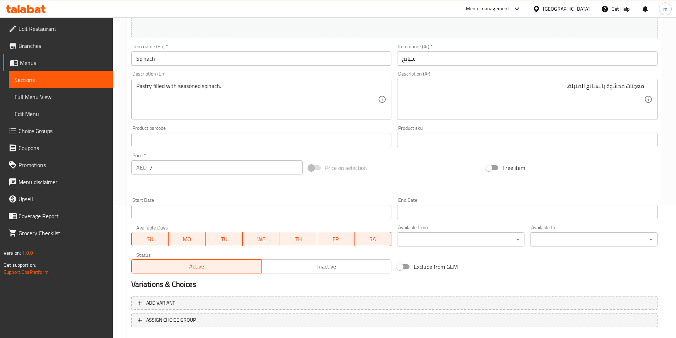
scroll to position [173, 0]
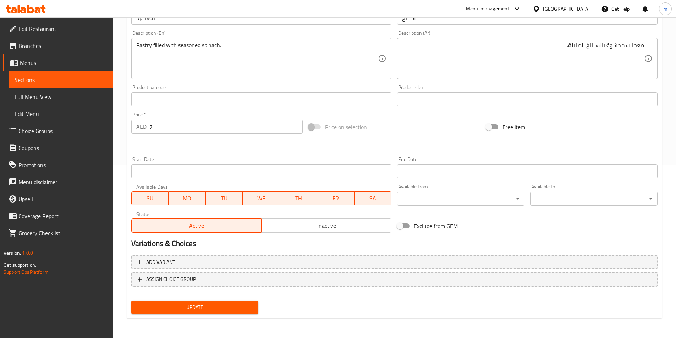
click at [222, 311] on span "Update" at bounding box center [195, 307] width 116 height 9
click at [45, 85] on link "Sections" at bounding box center [61, 79] width 104 height 17
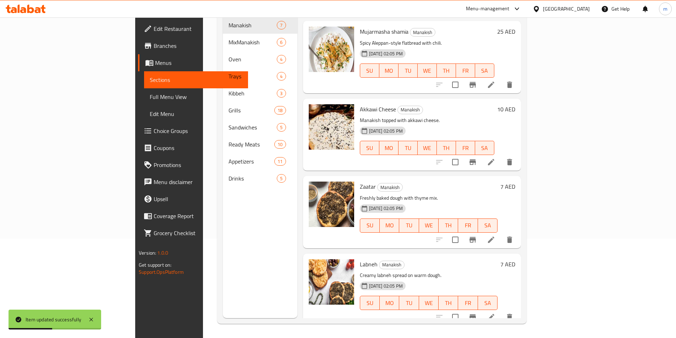
scroll to position [71, 0]
click at [495, 312] on icon at bounding box center [491, 316] width 9 height 9
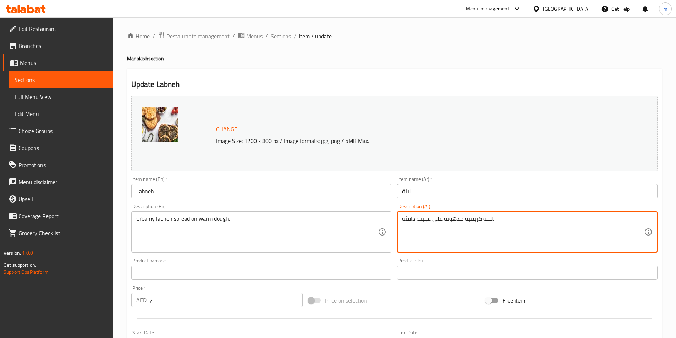
drag, startPoint x: 462, startPoint y: 219, endPoint x: 443, endPoint y: 219, distance: 19.1
drag, startPoint x: 459, startPoint y: 218, endPoint x: 444, endPoint y: 215, distance: 14.8
click at [444, 215] on textarea "لبنة [PERSON_NAME] على عجينة دافئة." at bounding box center [523, 232] width 242 height 34
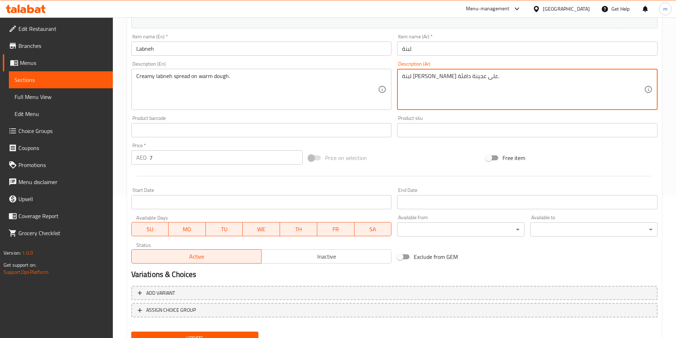
scroll to position [173, 0]
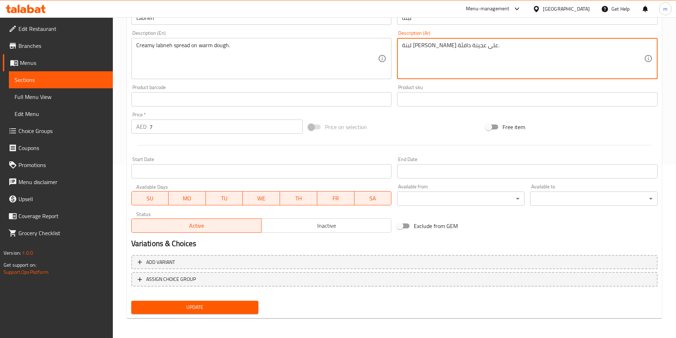
type textarea "لبنة [PERSON_NAME] على عجينة دافئة."
click at [221, 307] on span "Update" at bounding box center [195, 307] width 116 height 9
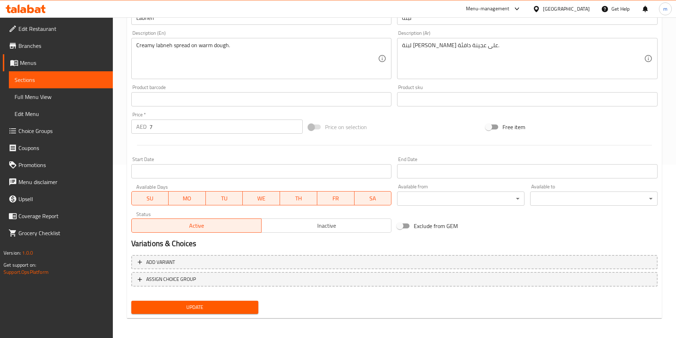
click at [238, 309] on span "Update" at bounding box center [195, 307] width 116 height 9
click at [84, 82] on span "Sections" at bounding box center [61, 80] width 93 height 9
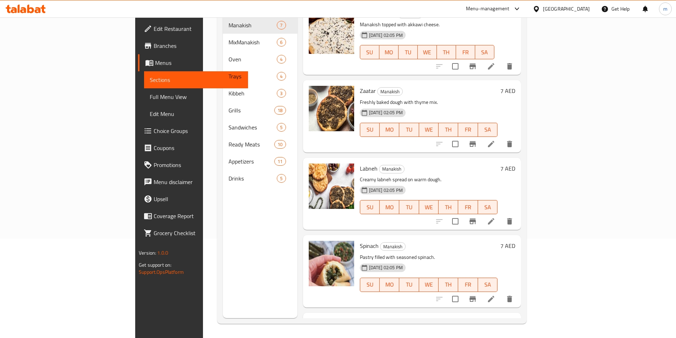
scroll to position [211, 0]
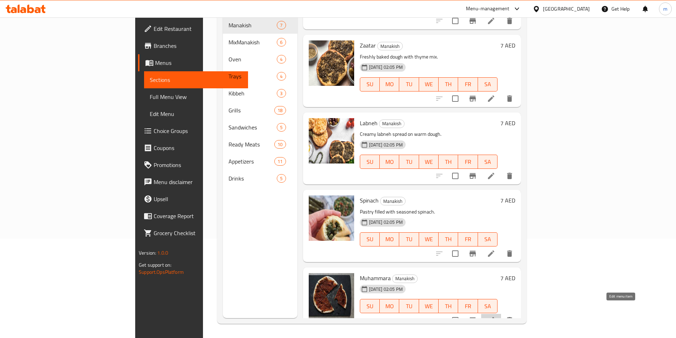
click at [494, 317] on icon at bounding box center [491, 320] width 6 height 6
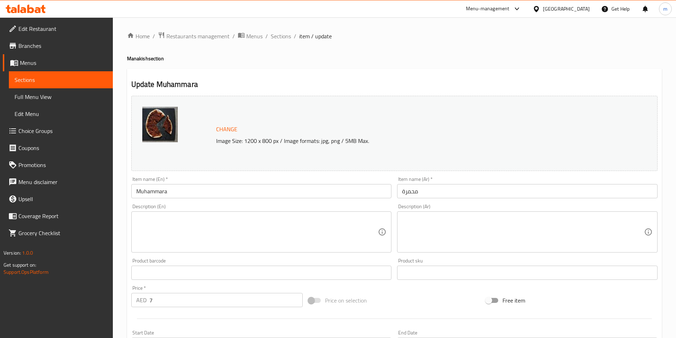
click at [191, 215] on textarea at bounding box center [257, 232] width 242 height 34
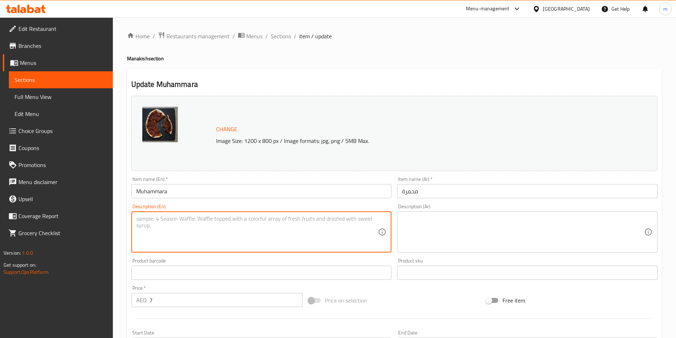
paste textarea "Flatbread with spicy red pepper paste."
type textarea "Flatbread with spicy red pepper paste."
click at [508, 230] on textarea at bounding box center [523, 232] width 242 height 34
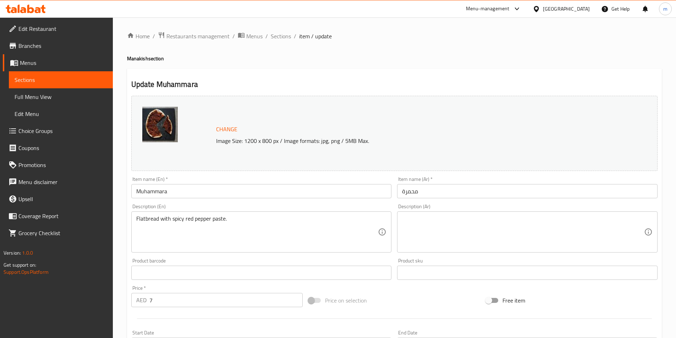
click at [473, 231] on textarea at bounding box center [523, 232] width 242 height 34
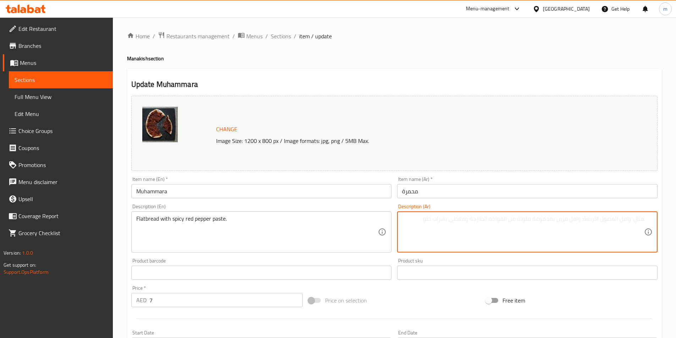
paste textarea "خبز مسطح مع معجون الفلفل الأحمر الحار."
type textarea "خبز مسطح مع معجون الفلفل الأحمر الحار."
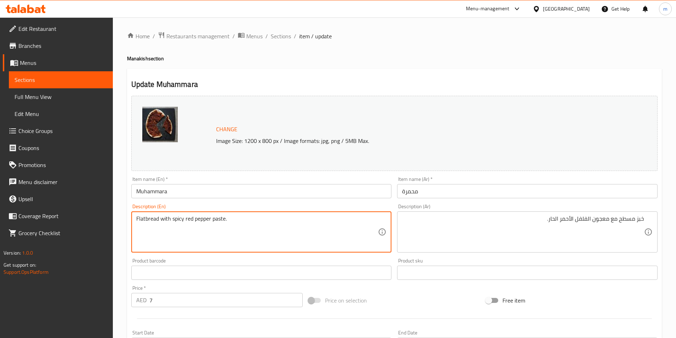
drag, startPoint x: 224, startPoint y: 218, endPoint x: 212, endPoint y: 217, distance: 12.5
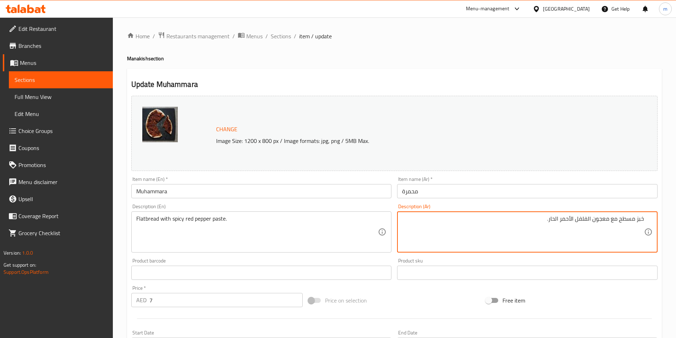
drag, startPoint x: 609, startPoint y: 218, endPoint x: 593, endPoint y: 218, distance: 16.0
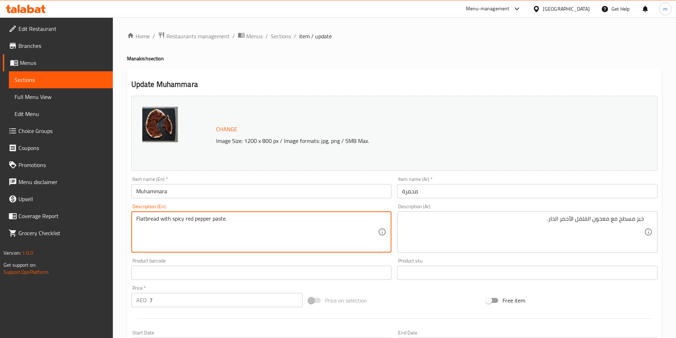
click at [181, 221] on textarea "Flatbread with spicy red pepper paste." at bounding box center [257, 232] width 242 height 34
drag, startPoint x: 210, startPoint y: 218, endPoint x: 185, endPoint y: 215, distance: 25.0
click at [185, 215] on textarea "Flatbread with spicy red pepper paste." at bounding box center [257, 232] width 242 height 34
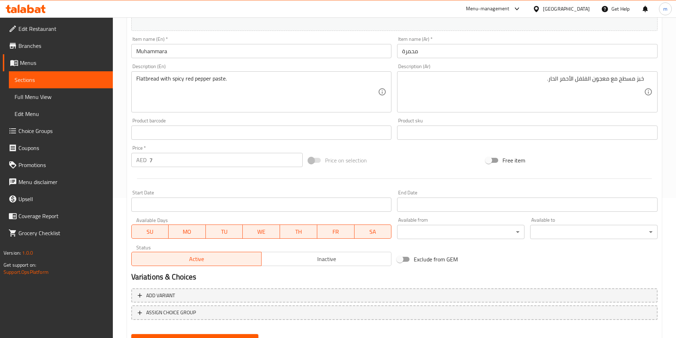
scroll to position [173, 0]
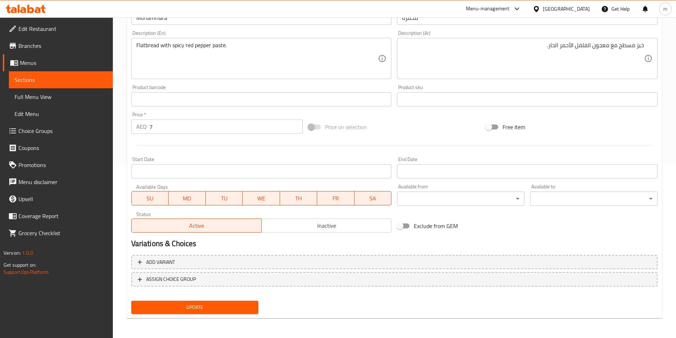
click at [173, 310] on span "Update" at bounding box center [195, 307] width 116 height 9
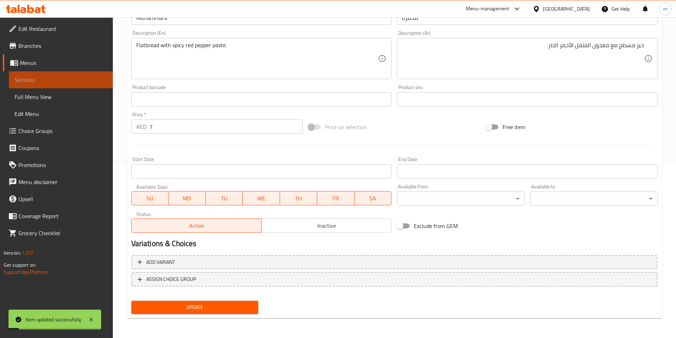
click at [58, 80] on span "Sections" at bounding box center [61, 80] width 93 height 9
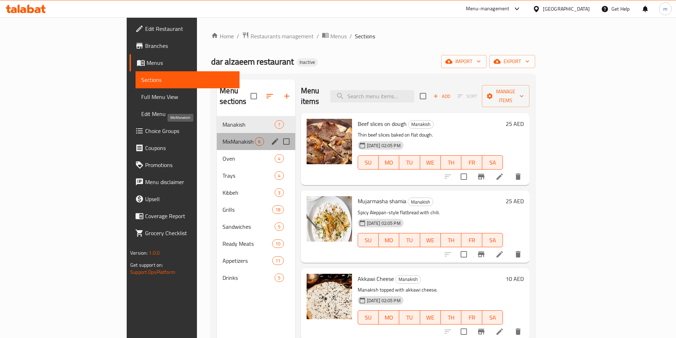
click at [222, 137] on span "MixManakish" at bounding box center [238, 141] width 32 height 9
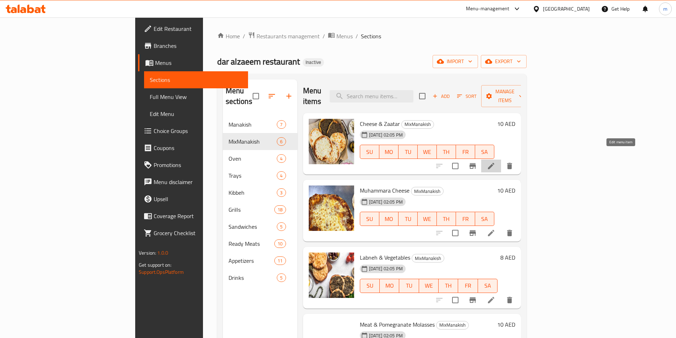
click at [495, 162] on icon at bounding box center [491, 166] width 9 height 9
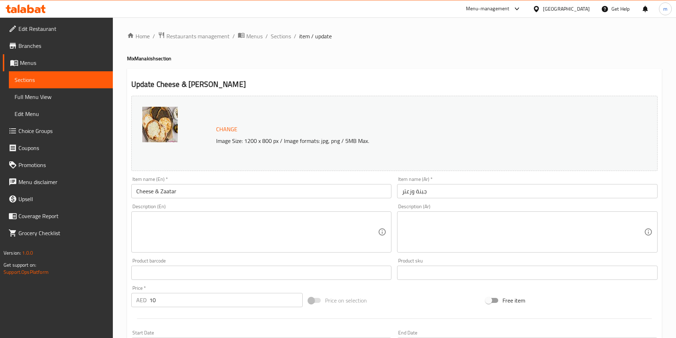
click at [138, 220] on textarea at bounding box center [257, 232] width 242 height 34
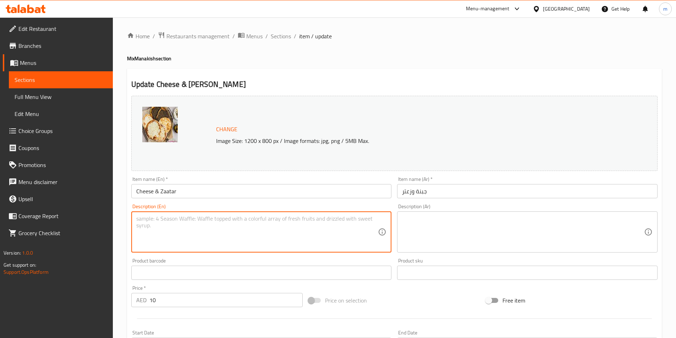
paste textarea "Manakish topped with cheese and zaatar."
type textarea "Manakish topped with cheese and zaatar."
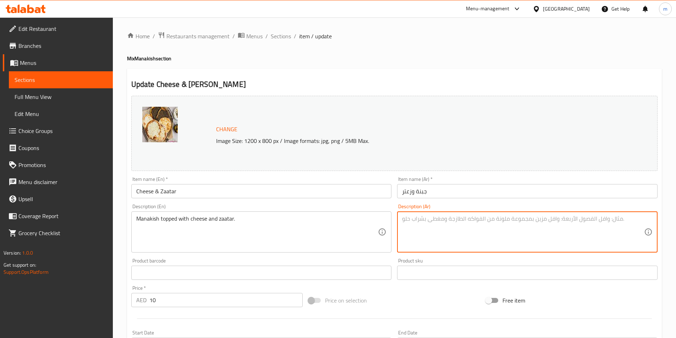
click at [532, 218] on textarea at bounding box center [523, 232] width 242 height 34
paste textarea "مناقيش مغطاة بالجبنة والزعتر."
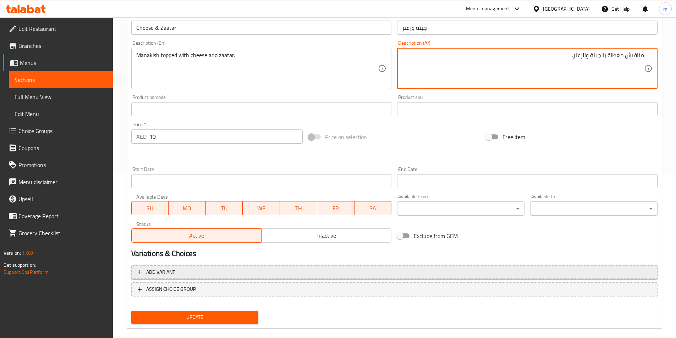
scroll to position [173, 0]
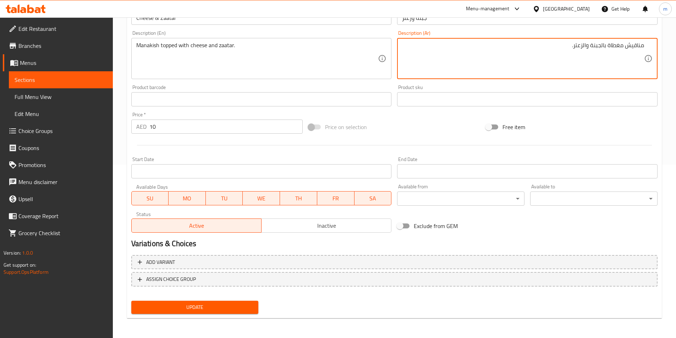
type textarea "مناقيش مغطاة بالجبنة والزعتر."
click at [242, 314] on button "Update" at bounding box center [194, 307] width 127 height 13
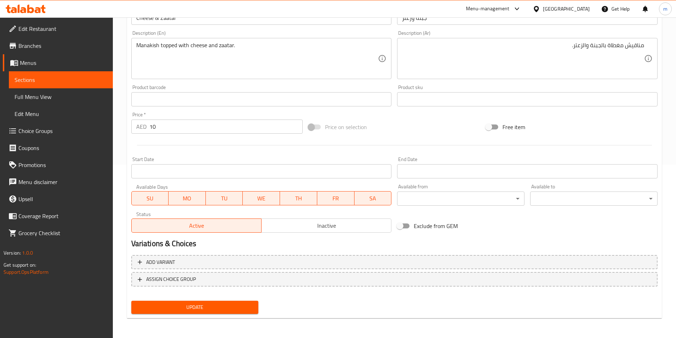
click at [185, 307] on span "Update" at bounding box center [195, 307] width 116 height 9
click at [199, 306] on span "Update" at bounding box center [195, 307] width 116 height 9
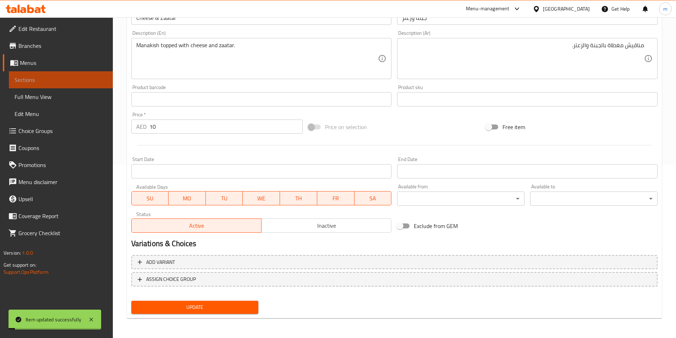
click at [86, 82] on span "Sections" at bounding box center [61, 80] width 93 height 9
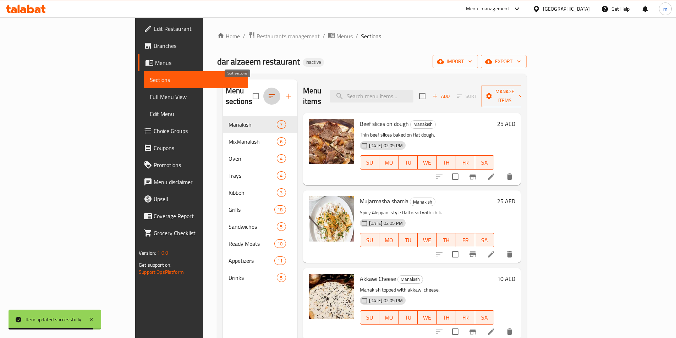
click at [267, 92] on icon "button" at bounding box center [271, 96] width 9 height 9
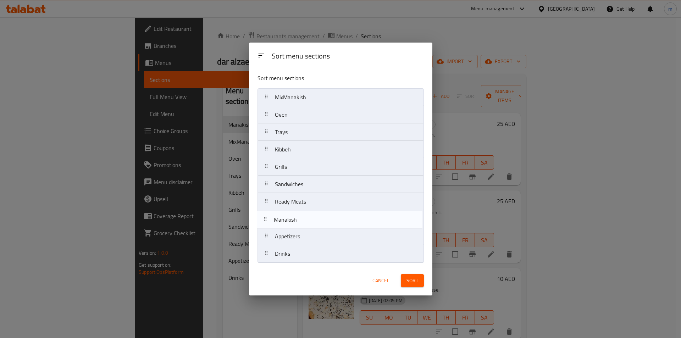
drag, startPoint x: 300, startPoint y: 101, endPoint x: 300, endPoint y: 227, distance: 125.9
click at [300, 227] on nav "Manakish MixManakish Oven Trays Kibbeh Grills Sandwiches Ready Meats Appetizers…" at bounding box center [340, 175] width 166 height 174
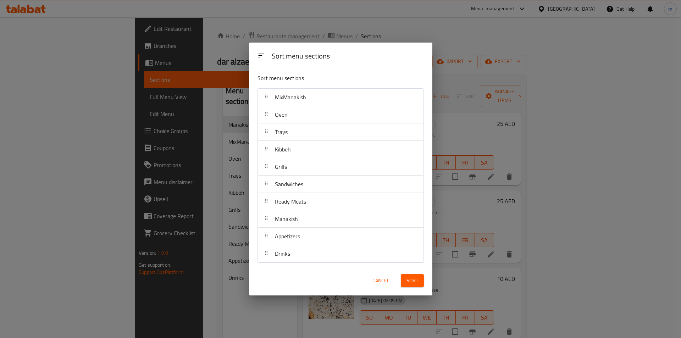
click at [414, 283] on span "Sort" at bounding box center [412, 280] width 12 height 9
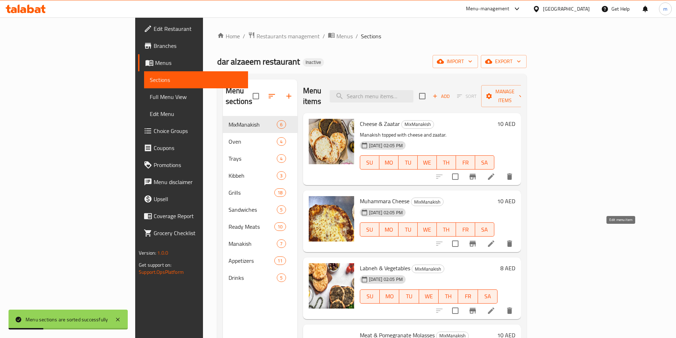
click at [494, 240] on icon at bounding box center [491, 243] width 6 height 6
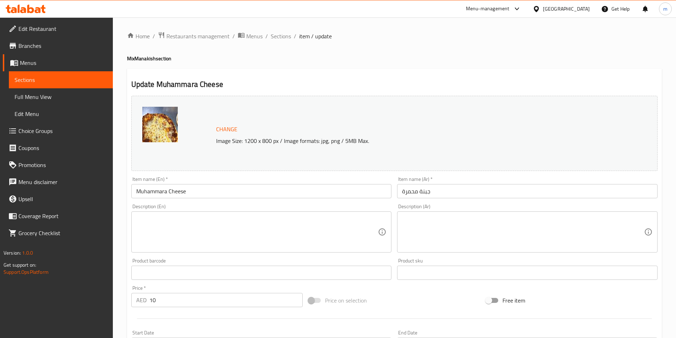
click at [173, 225] on textarea at bounding box center [257, 232] width 242 height 34
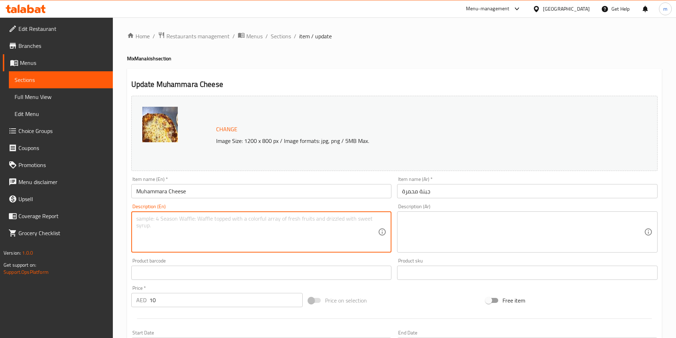
paste textarea "Red pepper spread with melted cheese."
type textarea "Red pepper spread with melted cheese."
click at [424, 225] on textarea at bounding box center [523, 232] width 242 height 34
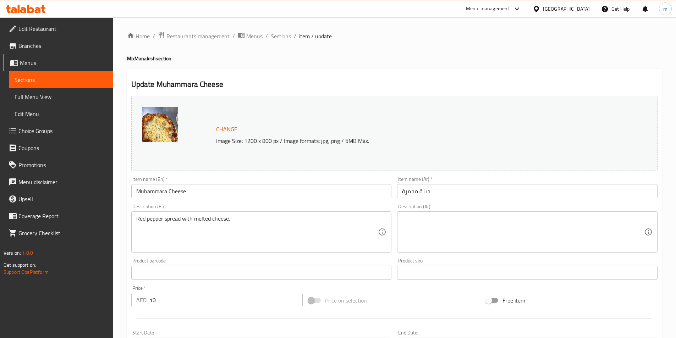
click at [610, 235] on textarea at bounding box center [523, 232] width 242 height 34
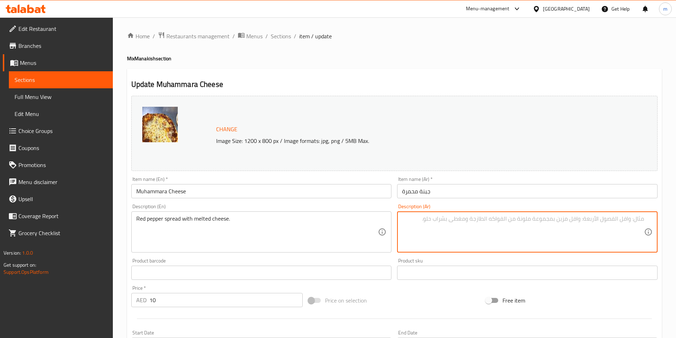
paste textarea "سبريد الفلفل الأحمر مع الجبن المذاب."
type textarea "سبريد الفلفل الأحمر مع الجبن المذاب."
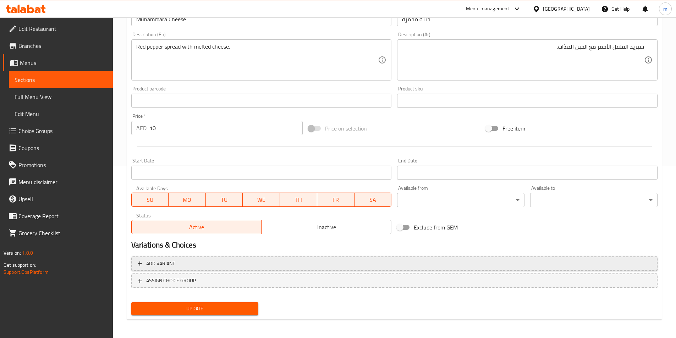
scroll to position [173, 0]
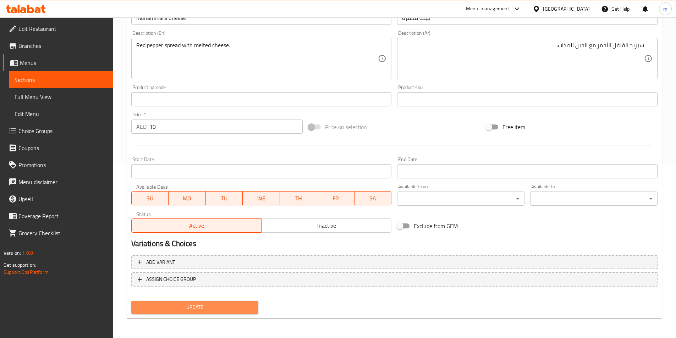
click at [213, 312] on span "Update" at bounding box center [195, 307] width 116 height 9
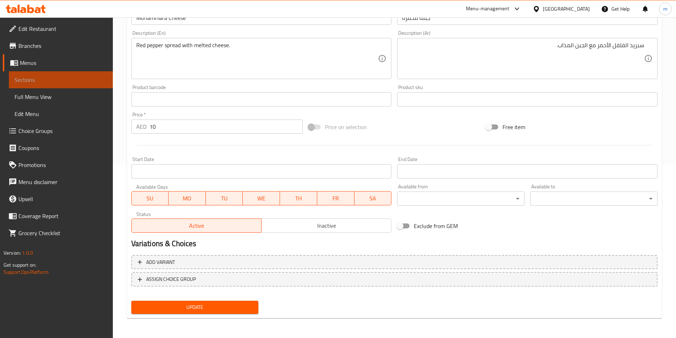
click at [77, 83] on span "Sections" at bounding box center [61, 80] width 93 height 9
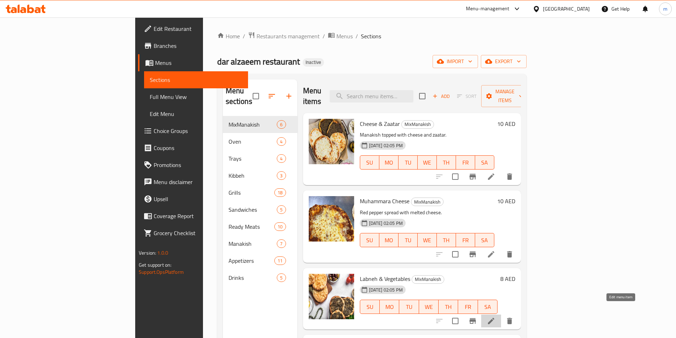
click at [495, 317] on icon at bounding box center [491, 321] width 9 height 9
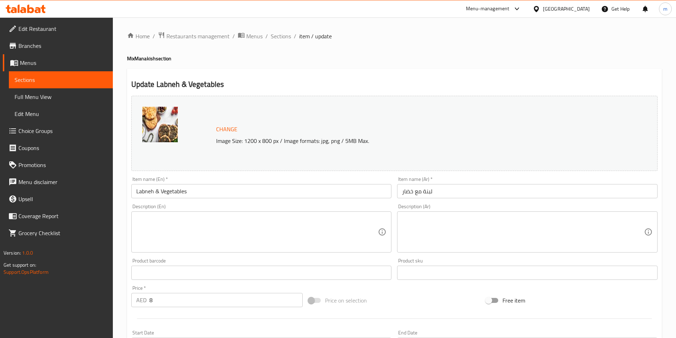
click at [194, 231] on textarea at bounding box center [257, 232] width 242 height 34
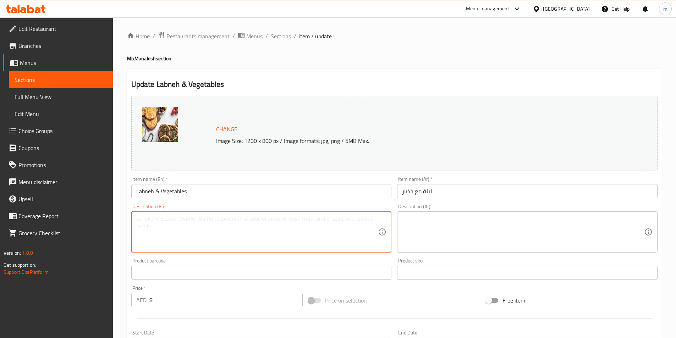
paste textarea "Labneh topped with fresh vegetables."
type textarea "Labneh topped with fresh vegetables."
click at [439, 220] on textarea at bounding box center [523, 232] width 242 height 34
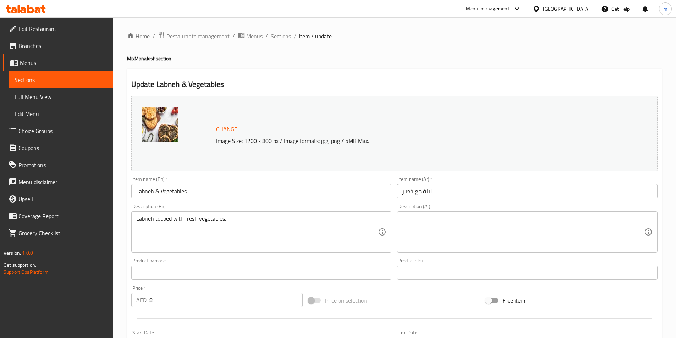
click at [571, 215] on textarea at bounding box center [523, 232] width 242 height 34
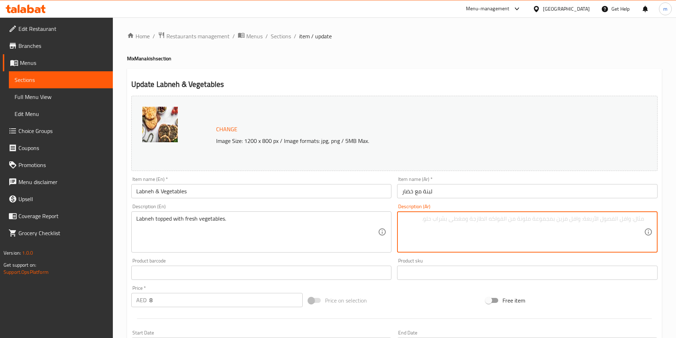
paste textarea "لبنة مغطاة بالخضروات الطازجة."
type textarea "لبنة مغطاة بالخضروات الطازجة."
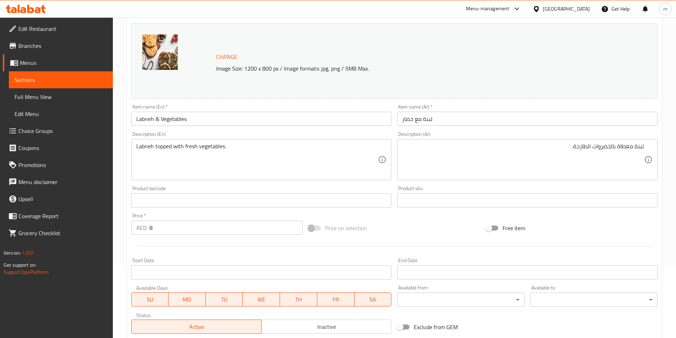
scroll to position [173, 0]
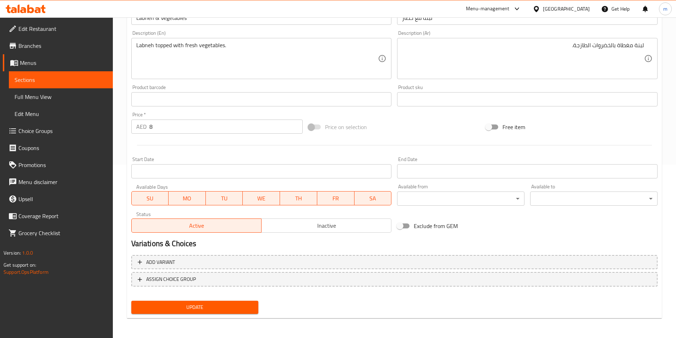
click at [200, 305] on span "Update" at bounding box center [195, 307] width 116 height 9
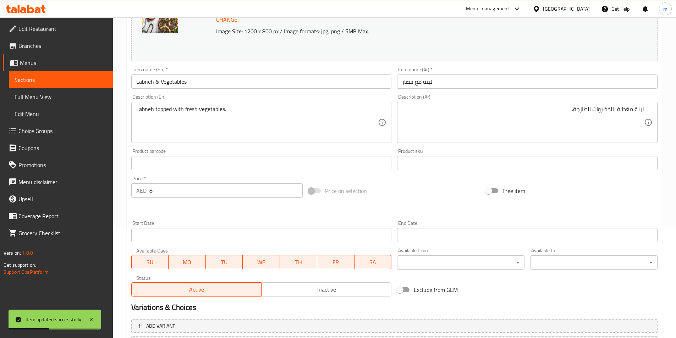
scroll to position [32, 0]
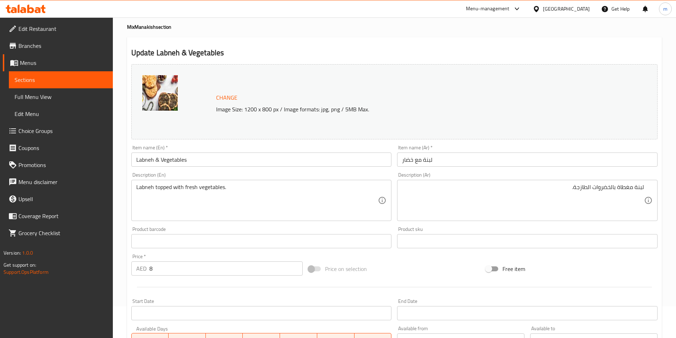
click at [64, 84] on span "Sections" at bounding box center [61, 80] width 93 height 9
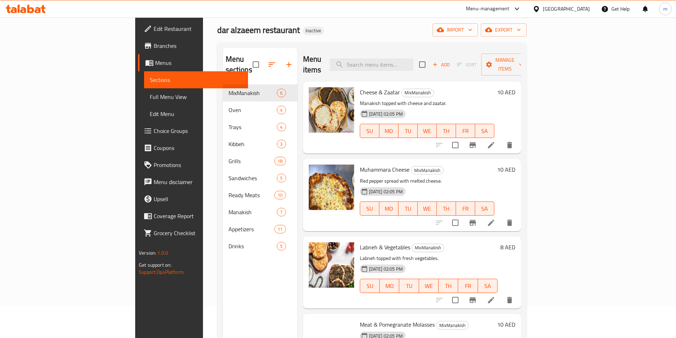
scroll to position [13, 0]
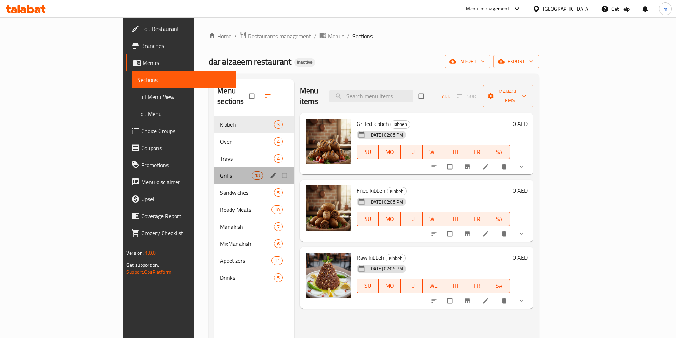
click at [214, 169] on div "Grills 18" at bounding box center [254, 175] width 80 height 17
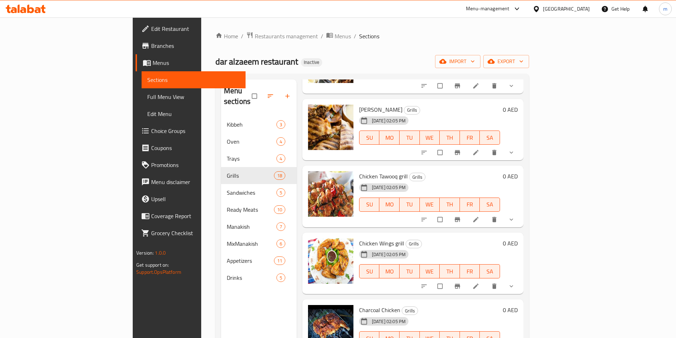
scroll to position [742, 0]
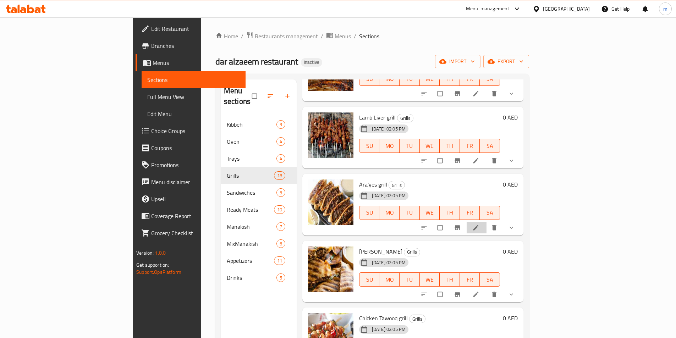
click at [486, 222] on li at bounding box center [476, 227] width 20 height 11
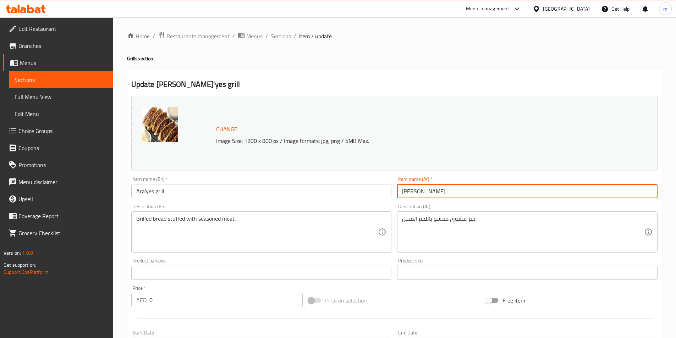
drag, startPoint x: 439, startPoint y: 192, endPoint x: 422, endPoint y: 192, distance: 17.7
click at [422, 192] on input "[PERSON_NAME]" at bounding box center [527, 191] width 260 height 14
click at [70, 78] on span "Sections" at bounding box center [61, 80] width 93 height 9
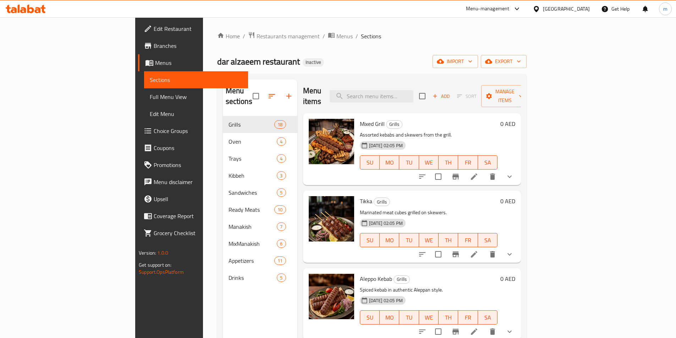
click at [150, 93] on span "Full Menu View" at bounding box center [196, 97] width 93 height 9
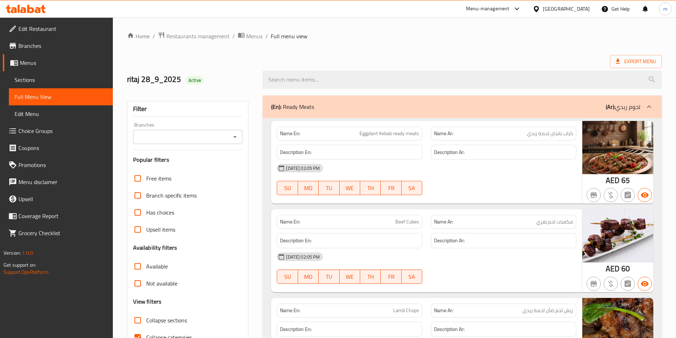
click at [413, 37] on ol "Home / Restaurants management / Menus / Full menu view" at bounding box center [394, 36] width 534 height 9
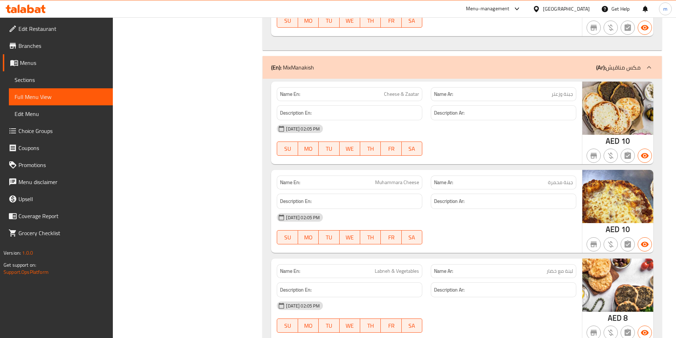
scroll to position [5896, 0]
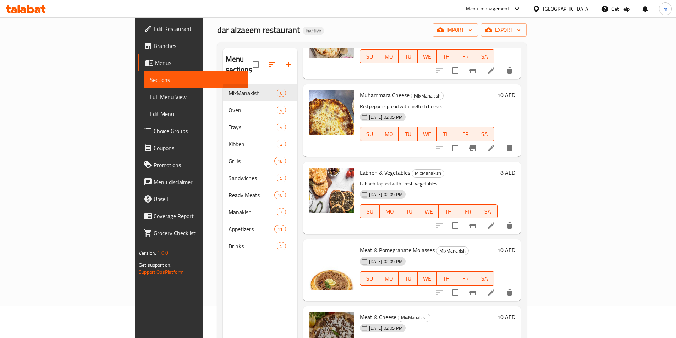
scroll to position [106, 0]
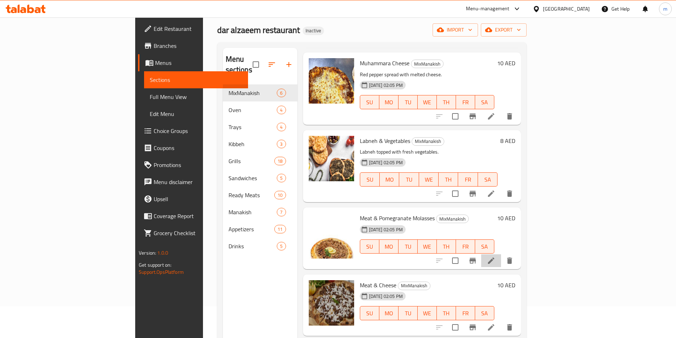
click at [501, 254] on li at bounding box center [491, 260] width 20 height 13
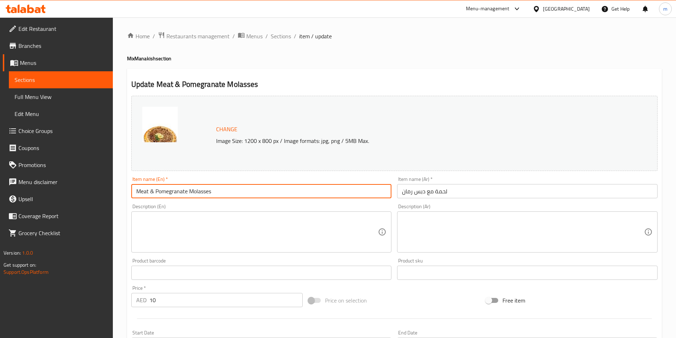
drag, startPoint x: 227, startPoint y: 192, endPoint x: 117, endPoint y: 189, distance: 109.6
click at [117, 189] on div "Home / Restaurants management / Menus / Sections / item / update MixManakish se…" at bounding box center [394, 264] width 563 height 494
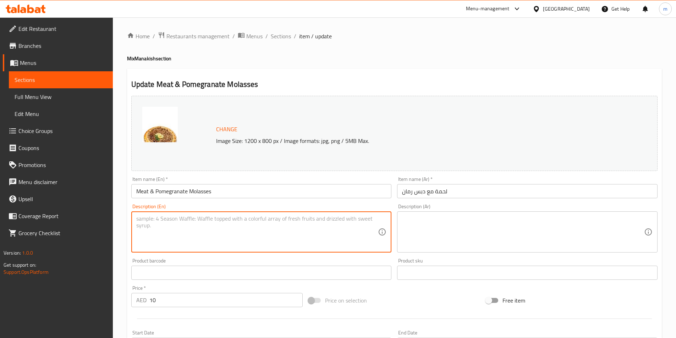
click at [218, 220] on textarea at bounding box center [257, 232] width 242 height 34
paste textarea "Meat topping with pomegranate molasses."
type textarea "Meat topping with pomegranate molasses."
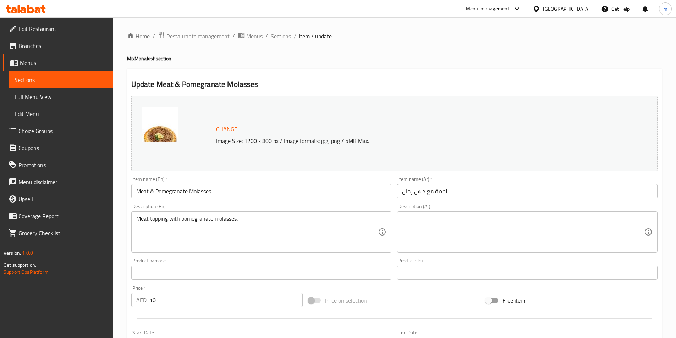
click at [488, 218] on textarea at bounding box center [523, 232] width 242 height 34
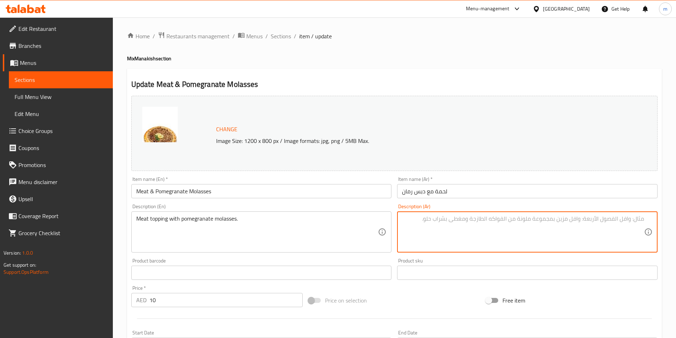
click at [444, 222] on textarea at bounding box center [523, 232] width 242 height 34
paste textarea "طبقة لحم مع دبس الرمان."
drag, startPoint x: 632, startPoint y: 219, endPoint x: 655, endPoint y: 222, distance: 24.0
click at [655, 222] on div "طبقة لحم مع دبس الرمان. Description (Ar)" at bounding box center [527, 231] width 260 height 41
click at [642, 219] on textarea "لحم مع دبس الرمان." at bounding box center [523, 232] width 242 height 34
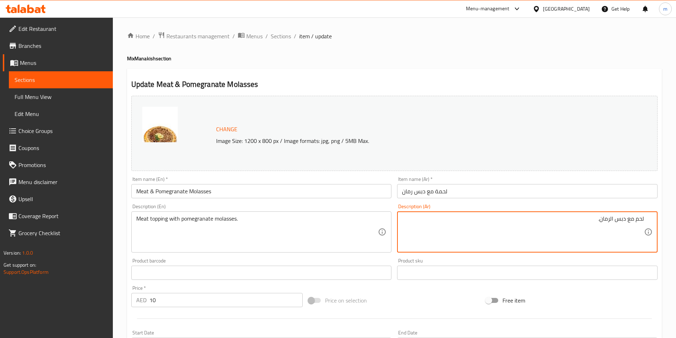
click at [643, 219] on textarea "لحم مع دبس الرمان." at bounding box center [523, 232] width 242 height 34
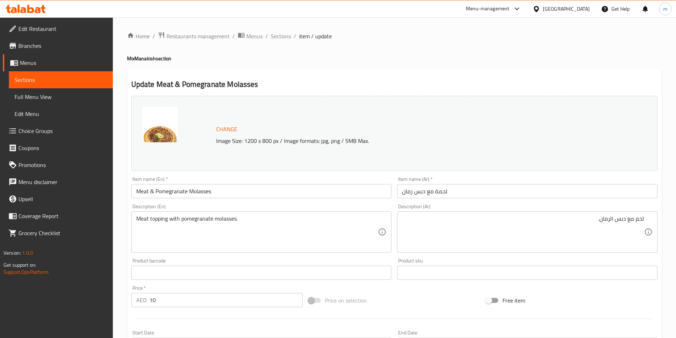
click at [635, 218] on textarea "لحم مع دبس الرمان." at bounding box center [523, 232] width 242 height 34
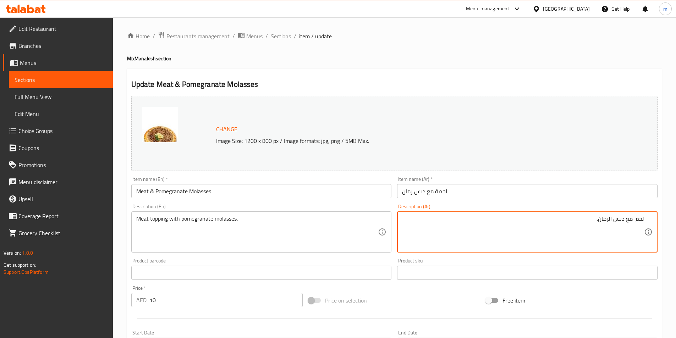
paste textarea "مغطاة ب"
drag, startPoint x: 616, startPoint y: 220, endPoint x: 611, endPoint y: 220, distance: 5.3
click at [611, 220] on textarea "لحم مغطاة ب مع دبس الرمان." at bounding box center [523, 232] width 242 height 34
click at [618, 218] on textarea "لحم مغطاة مع دبس الرمان." at bounding box center [523, 232] width 242 height 34
drag, startPoint x: 619, startPoint y: 219, endPoint x: 612, endPoint y: 219, distance: 7.5
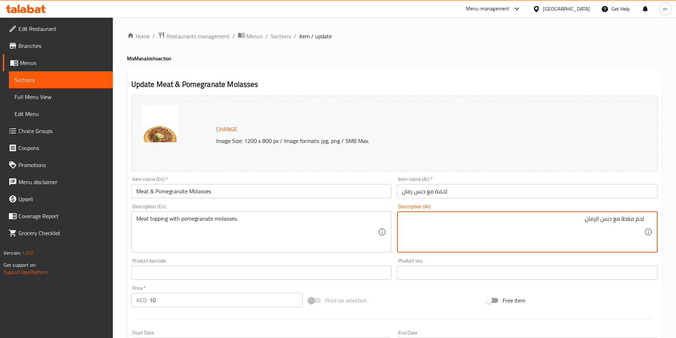
click at [612, 219] on textarea "لحم مغطا مع دبس الرمان." at bounding box center [523, 232] width 242 height 34
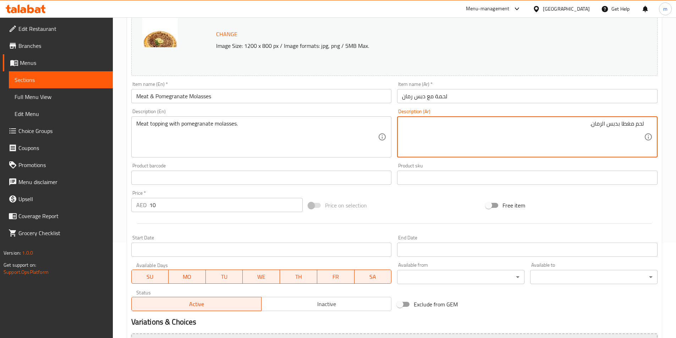
scroll to position [142, 0]
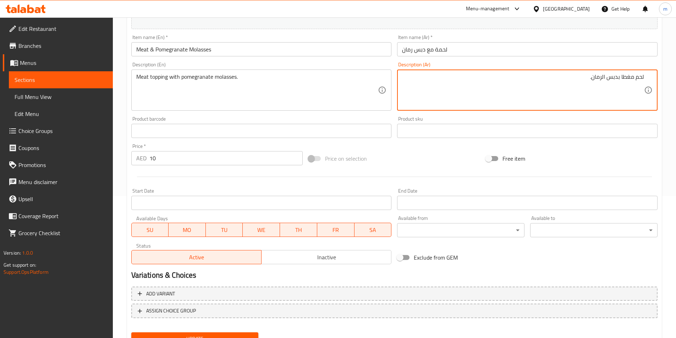
type textarea "لحم مغطا بدبس الرمان."
click at [236, 334] on span "Update" at bounding box center [195, 338] width 116 height 9
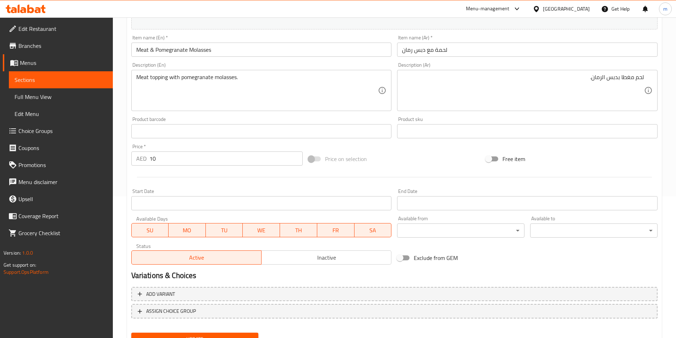
scroll to position [173, 0]
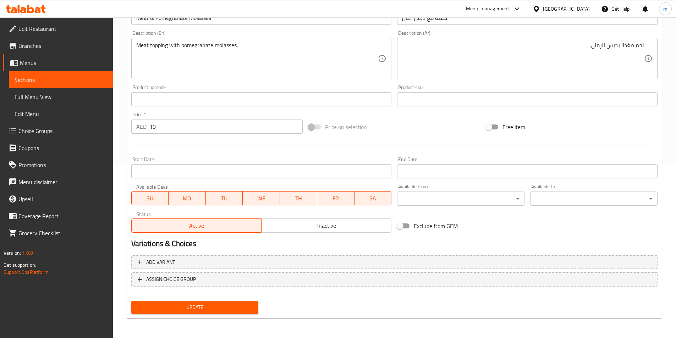
click at [237, 305] on span "Update" at bounding box center [195, 307] width 116 height 9
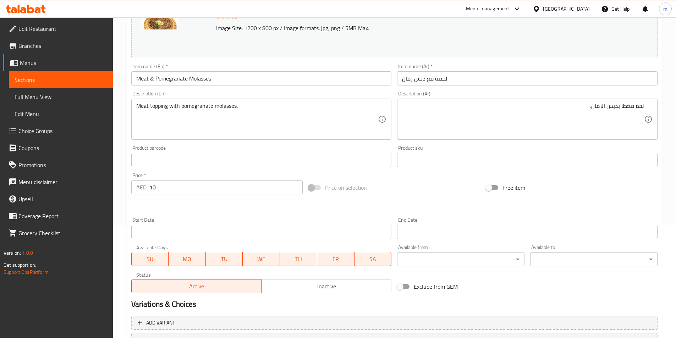
scroll to position [67, 0]
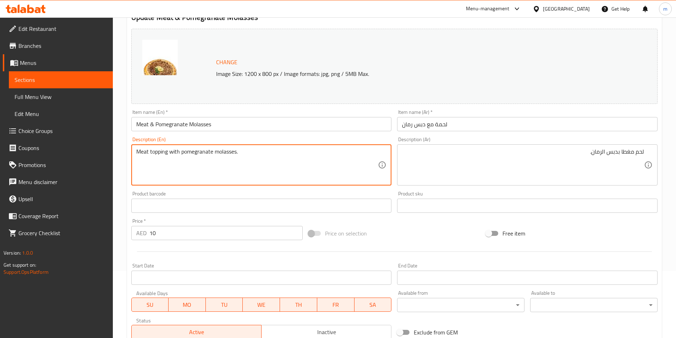
drag, startPoint x: 252, startPoint y: 152, endPoint x: 106, endPoint y: 153, distance: 145.4
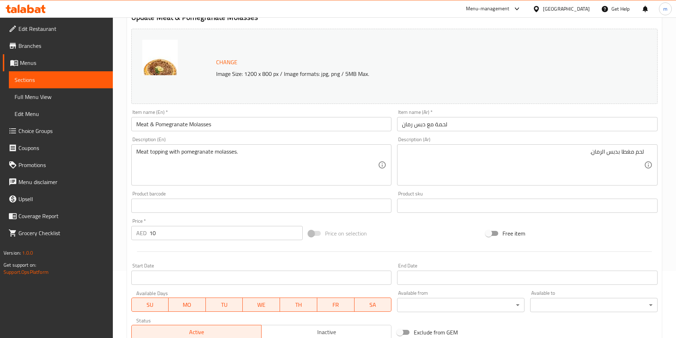
click at [57, 84] on link "Sections" at bounding box center [61, 79] width 104 height 17
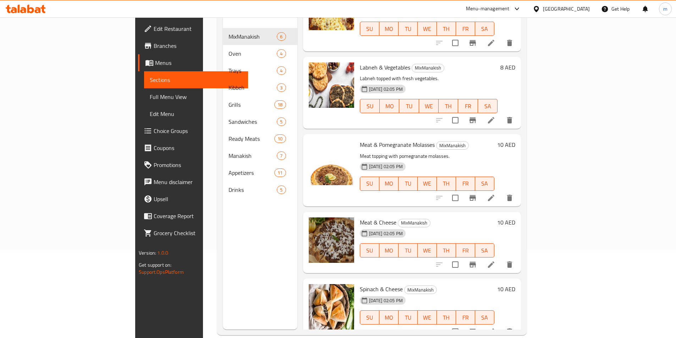
scroll to position [99, 0]
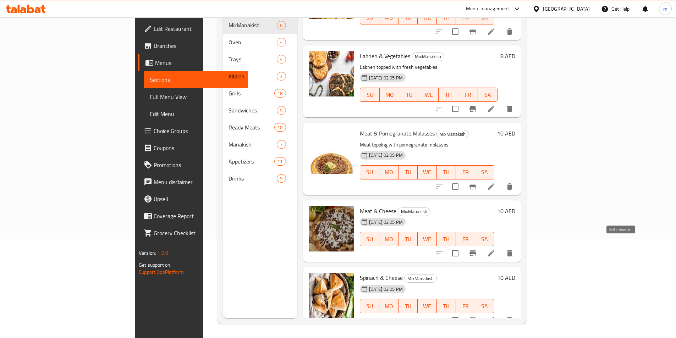
click at [495, 249] on icon at bounding box center [491, 253] width 9 height 9
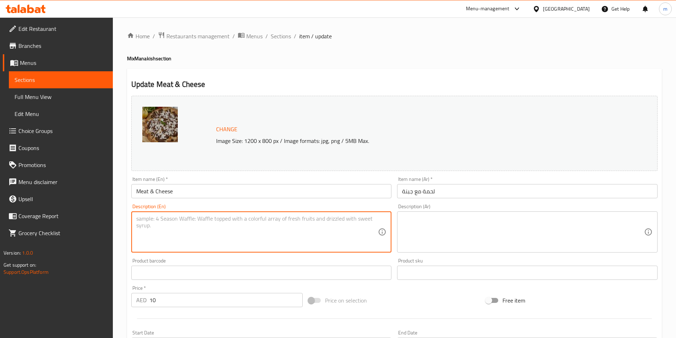
click at [171, 226] on textarea at bounding box center [257, 232] width 242 height 34
paste textarea "Flatbread with minced meat and cheese."
type textarea "Flatbread with minced meat and cheese."
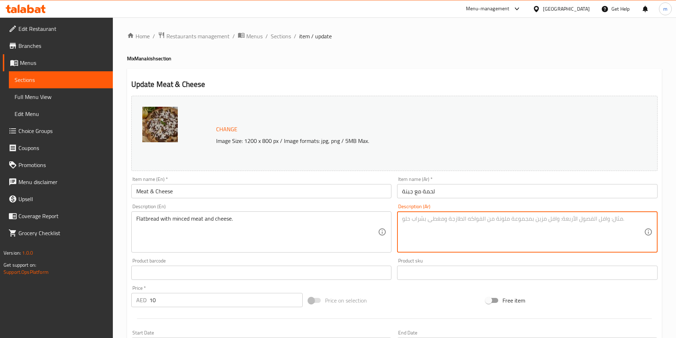
click at [553, 222] on textarea at bounding box center [523, 232] width 242 height 34
paste textarea "خبز مسطح مع لحم مفروم وجبنة"
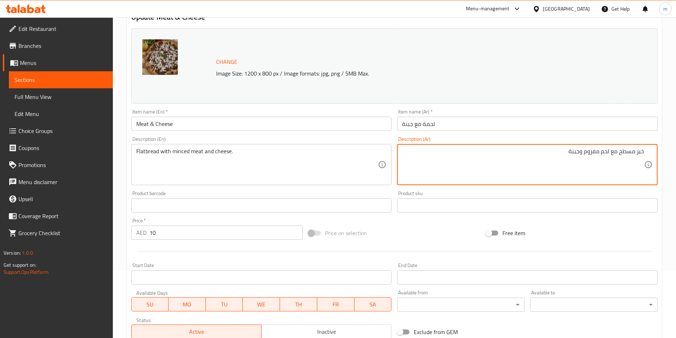
scroll to position [173, 0]
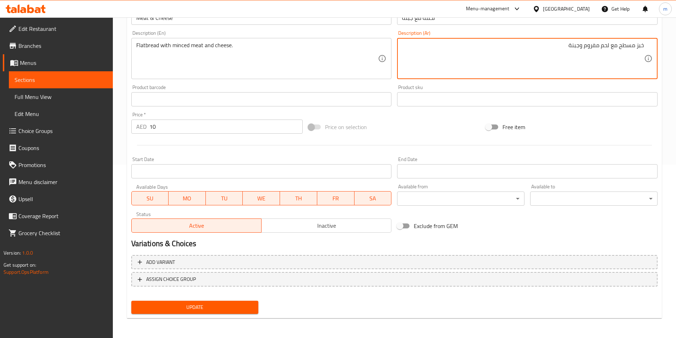
type textarea "خبز مسطح مع لحم مفروم وجبنة"
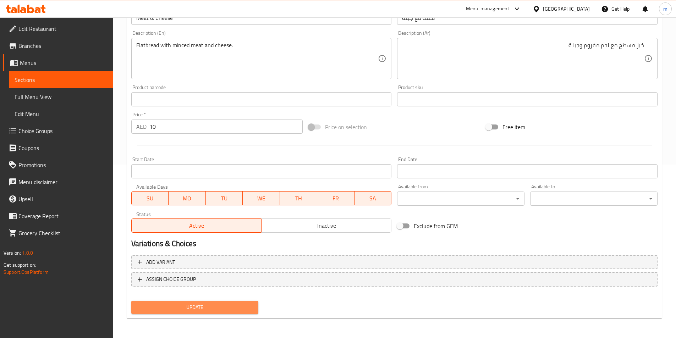
click at [233, 310] on span "Update" at bounding box center [195, 307] width 116 height 9
click at [228, 304] on span "Update" at bounding box center [195, 307] width 116 height 9
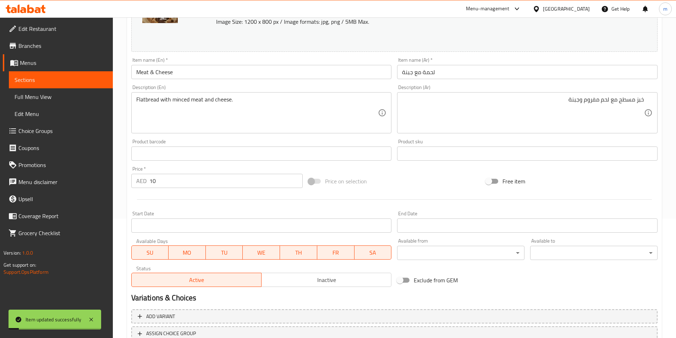
scroll to position [67, 0]
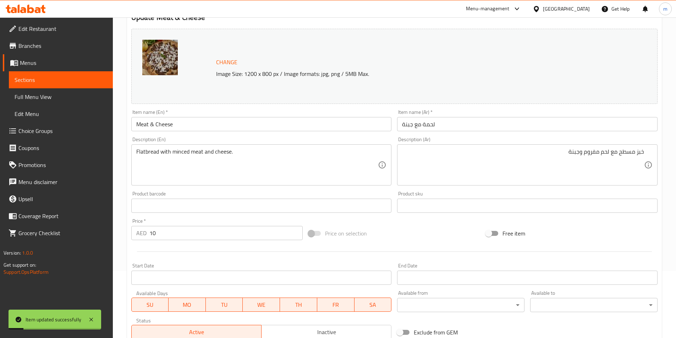
click at [71, 79] on span "Sections" at bounding box center [61, 80] width 93 height 9
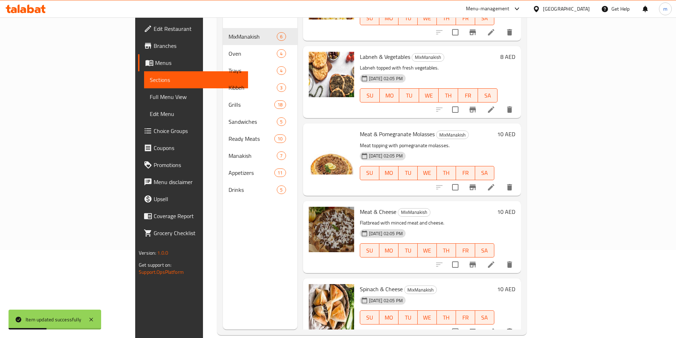
scroll to position [99, 0]
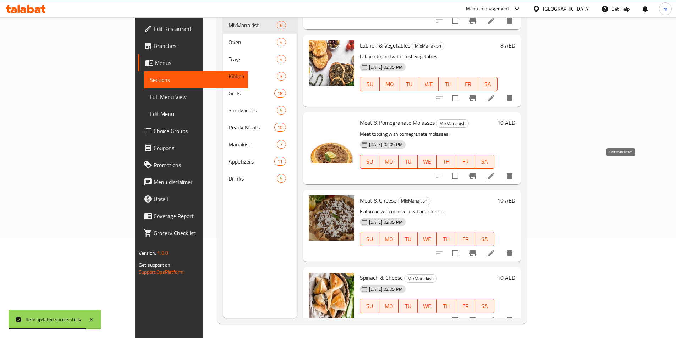
click at [495, 172] on icon at bounding box center [491, 176] width 9 height 9
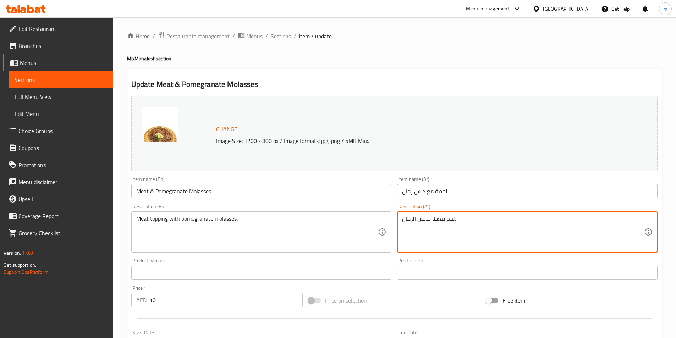
drag, startPoint x: 468, startPoint y: 219, endPoint x: 463, endPoint y: 219, distance: 4.3
drag, startPoint x: 463, startPoint y: 219, endPoint x: 468, endPoint y: 218, distance: 4.3
click at [468, 218] on textarea "لحم مغطا بدبس الرمان." at bounding box center [523, 232] width 242 height 34
drag, startPoint x: 466, startPoint y: 222, endPoint x: 399, endPoint y: 221, distance: 67.0
click at [394, 223] on div "Description (Ar) لحم مغطا بدبس الرمان. Description (Ar)" at bounding box center [527, 228] width 266 height 54
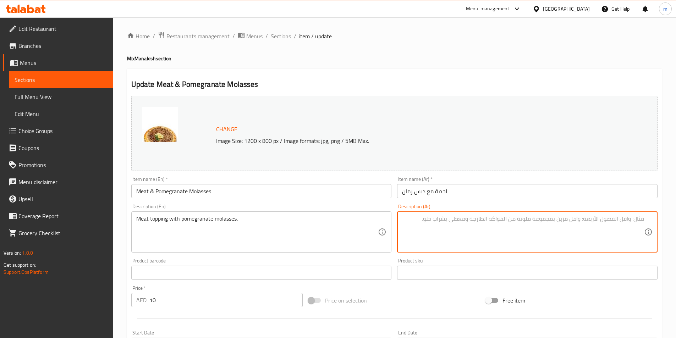
paste textarea "إضافة اللحم مع دبس الرمان."
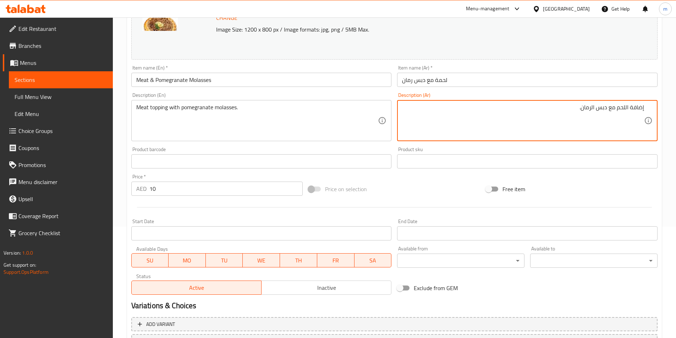
scroll to position [173, 0]
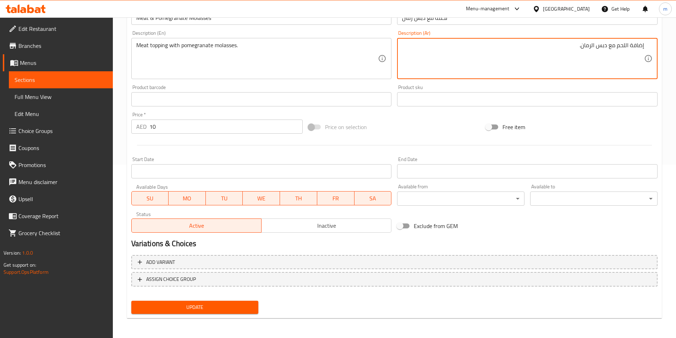
type textarea "إضافة اللحم مع دبس الرمان."
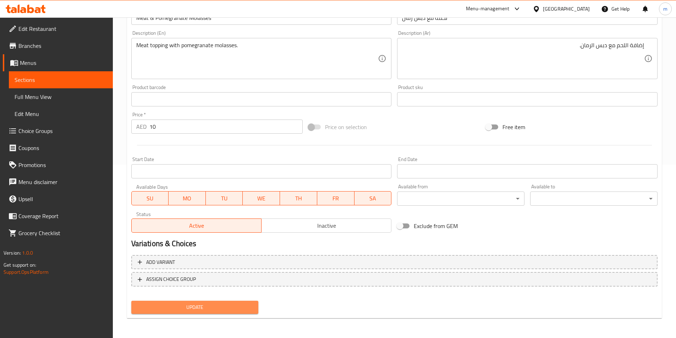
click at [232, 309] on span "Update" at bounding box center [195, 307] width 116 height 9
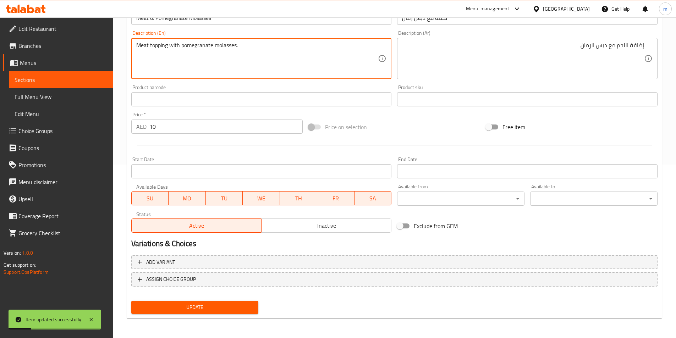
drag, startPoint x: 149, startPoint y: 46, endPoint x: 168, endPoint y: 47, distance: 19.5
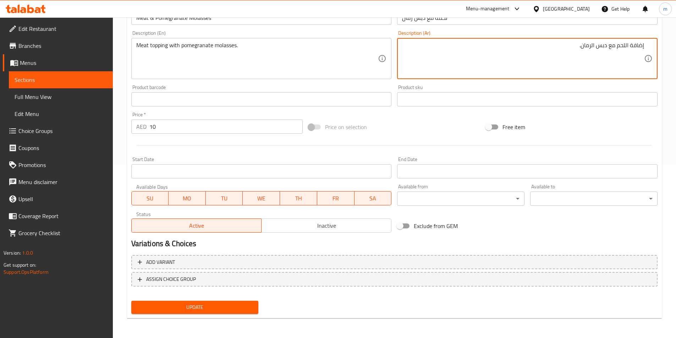
drag, startPoint x: 631, startPoint y: 46, endPoint x: 652, endPoint y: 46, distance: 21.6
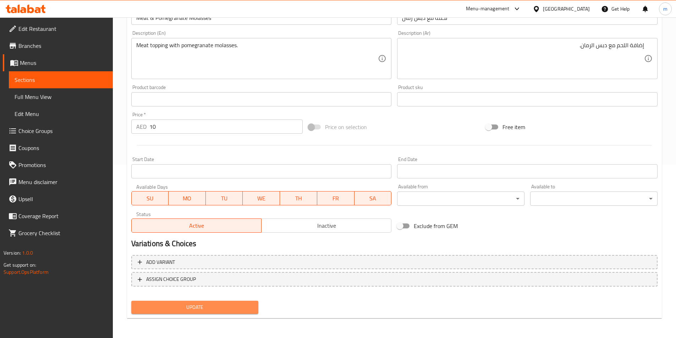
click at [236, 304] on span "Update" at bounding box center [195, 307] width 116 height 9
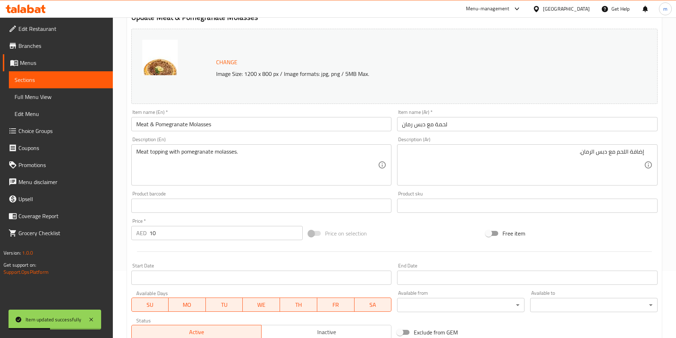
scroll to position [0, 0]
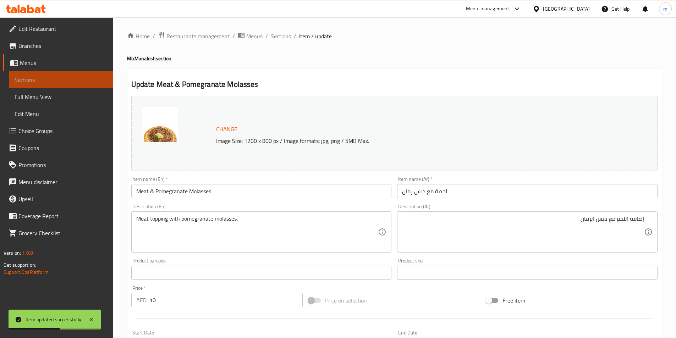
click at [37, 79] on span "Sections" at bounding box center [61, 80] width 93 height 9
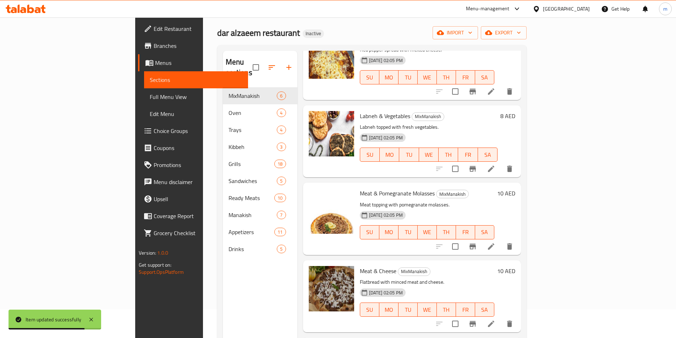
scroll to position [99, 0]
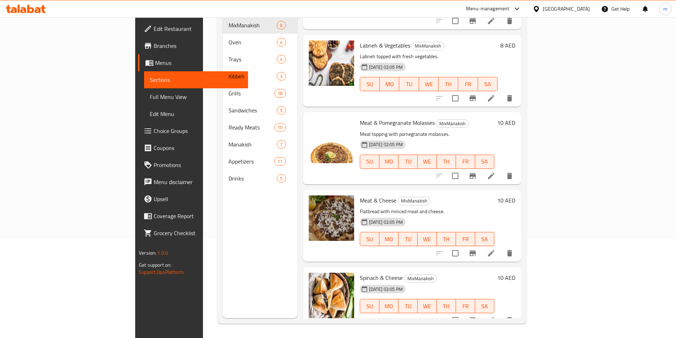
click at [495, 316] on icon at bounding box center [491, 320] width 9 height 9
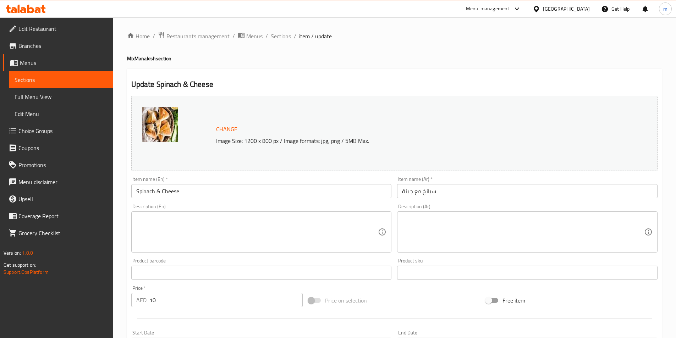
click at [161, 221] on textarea at bounding box center [257, 232] width 242 height 34
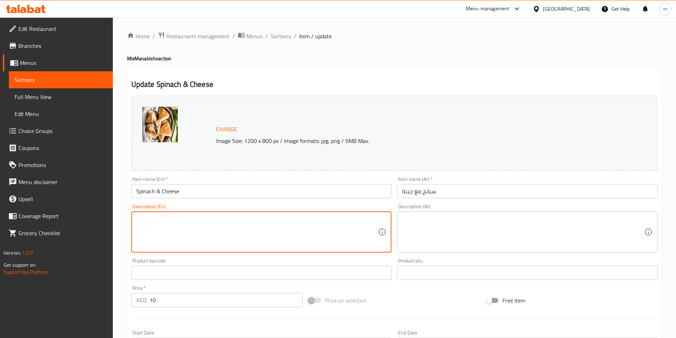
paste textarea "Pastry filled with spinach and cheese."
type textarea "Pastry filled with spinach and cheese."
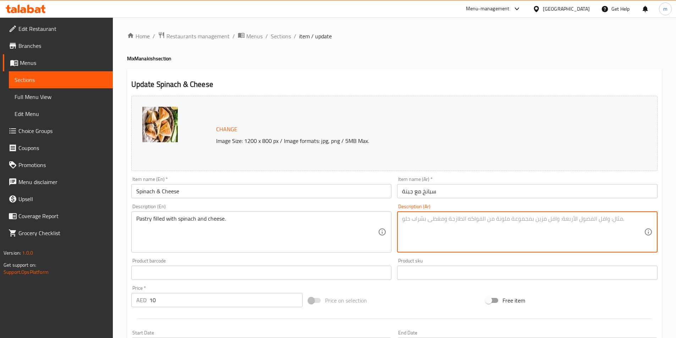
click at [542, 233] on textarea at bounding box center [523, 232] width 242 height 34
paste textarea "معجنات محشوة بالسبانخ والجبن."
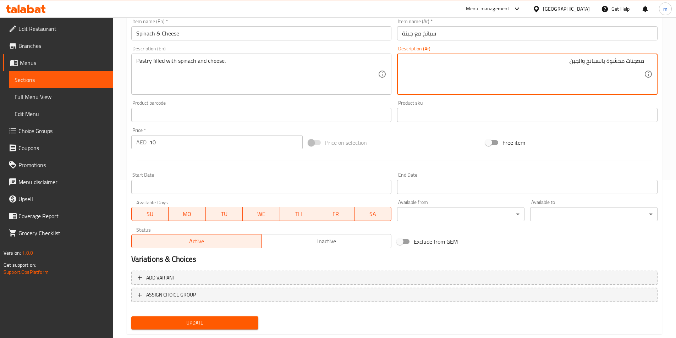
scroll to position [173, 0]
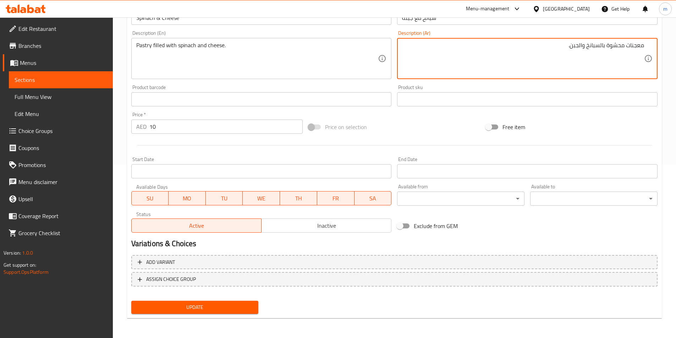
type textarea "معجنات محشوة بالسبانخ والجبن."
click at [204, 312] on button "Update" at bounding box center [194, 307] width 127 height 13
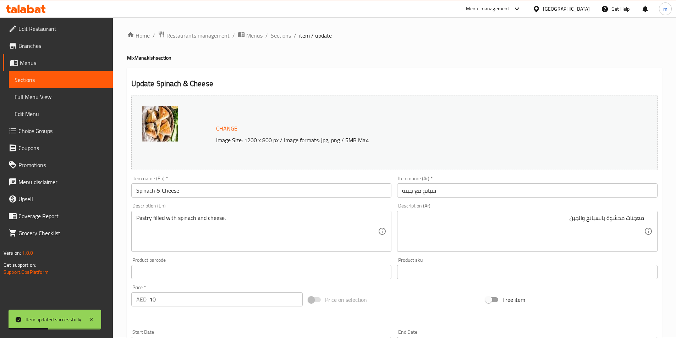
scroll to position [0, 0]
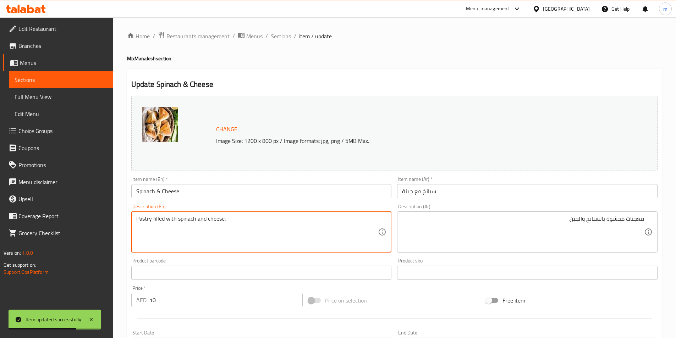
drag, startPoint x: 152, startPoint y: 220, endPoint x: 167, endPoint y: 220, distance: 14.2
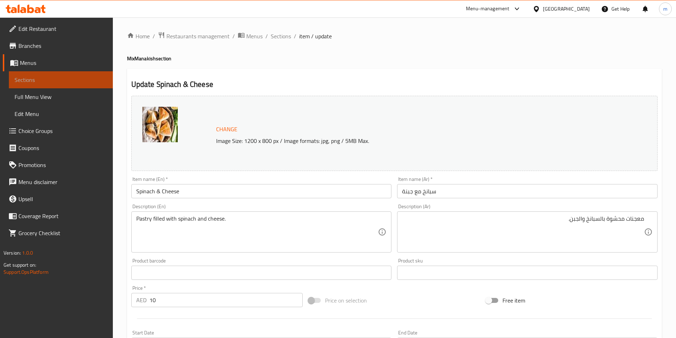
click at [59, 83] on span "Sections" at bounding box center [61, 80] width 93 height 9
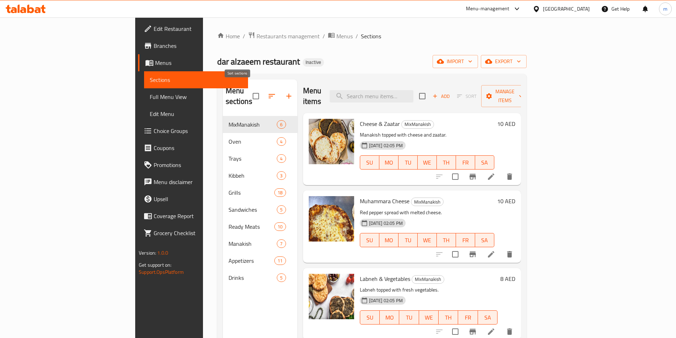
click at [267, 92] on icon "button" at bounding box center [271, 96] width 9 height 9
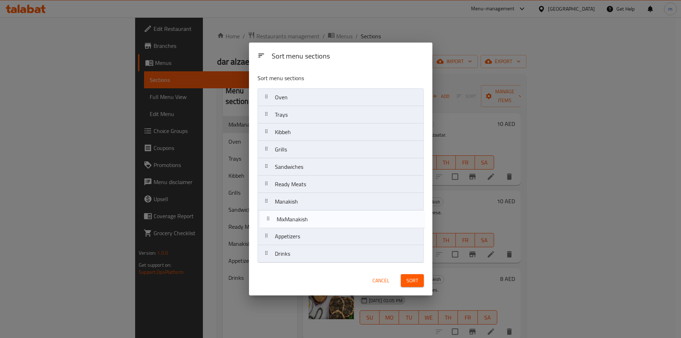
drag, startPoint x: 289, startPoint y: 100, endPoint x: 291, endPoint y: 224, distance: 124.1
click at [291, 224] on nav "MixManakish Oven Trays Kibbeh Grills Sandwiches Ready Meats Manakish Appetizers…" at bounding box center [340, 175] width 166 height 174
drag, startPoint x: 326, startPoint y: 243, endPoint x: 322, endPoint y: 90, distance: 153.2
click at [322, 90] on nav "Oven Trays Kibbeh Grills Sandwiches Ready Meats Manakish MixManakish Appetizers…" at bounding box center [340, 175] width 166 height 174
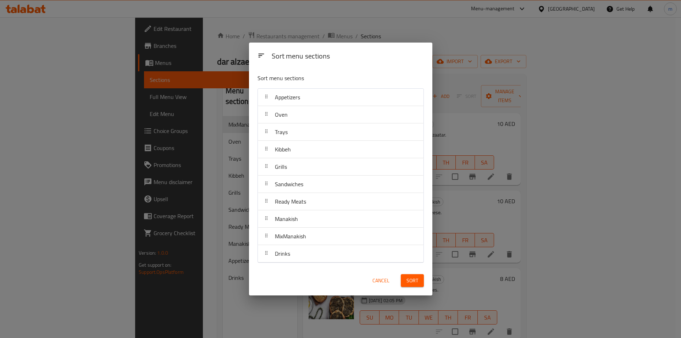
click at [417, 282] on span "Sort" at bounding box center [412, 280] width 12 height 9
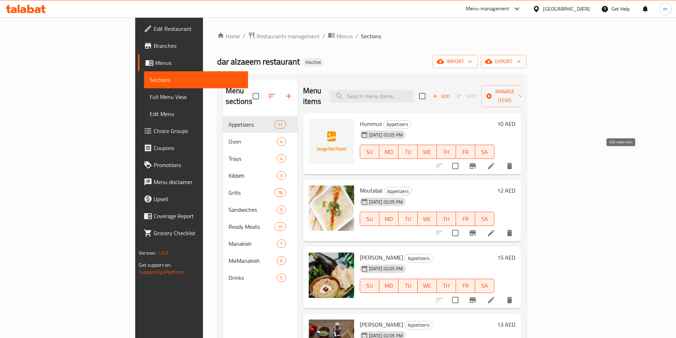
click at [494, 163] on icon at bounding box center [491, 166] width 6 height 6
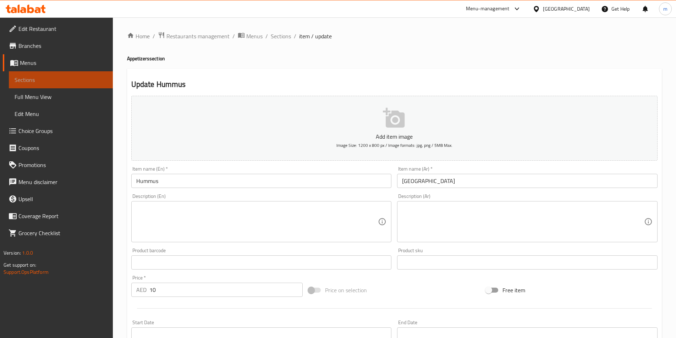
click at [43, 84] on link "Sections" at bounding box center [61, 79] width 104 height 17
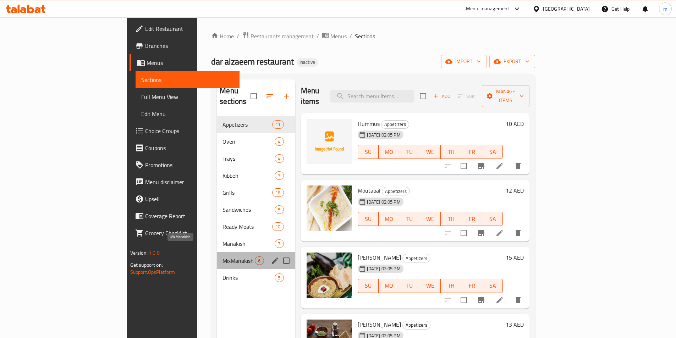
click at [222, 256] on span "MixManakish" at bounding box center [238, 260] width 32 height 9
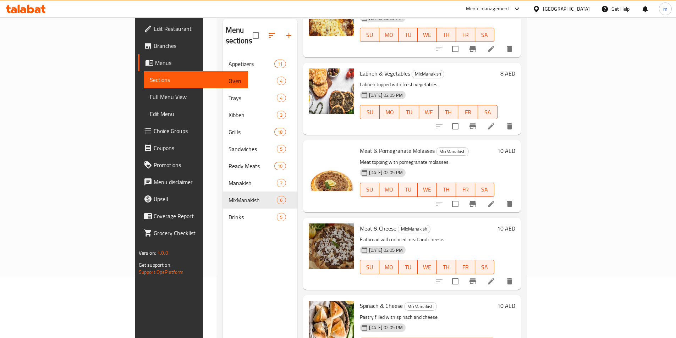
scroll to position [99, 0]
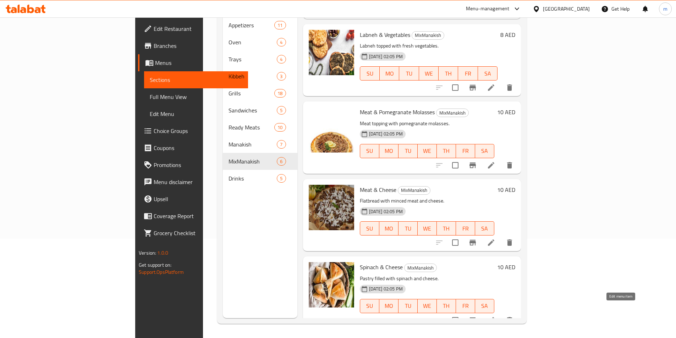
click at [494, 317] on icon at bounding box center [491, 320] width 6 height 6
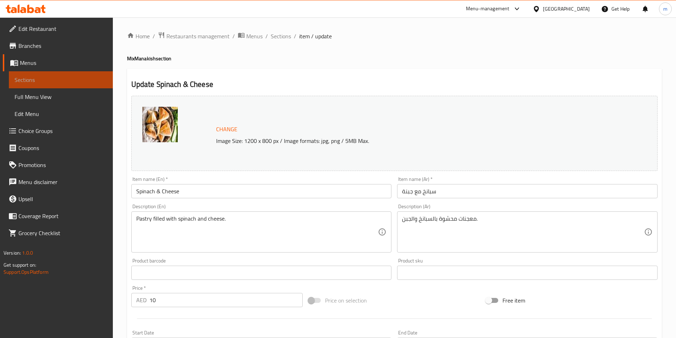
click at [56, 77] on span "Sections" at bounding box center [61, 80] width 93 height 9
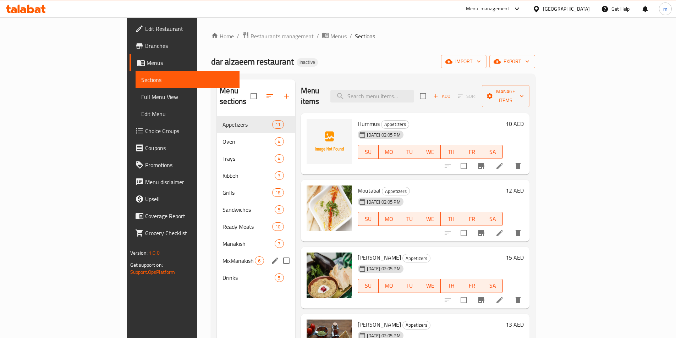
click at [222, 256] on span "MixManakish" at bounding box center [238, 260] width 32 height 9
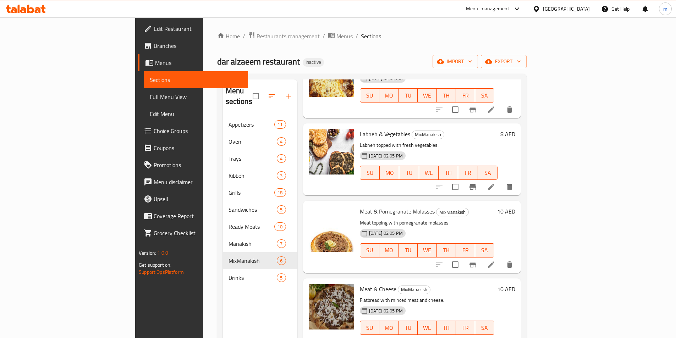
scroll to position [99, 0]
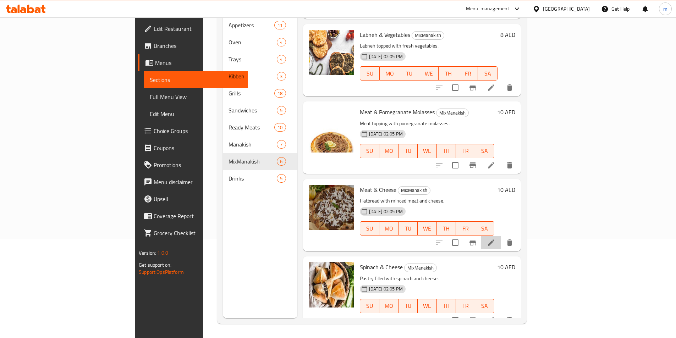
click at [501, 236] on li at bounding box center [491, 242] width 20 height 13
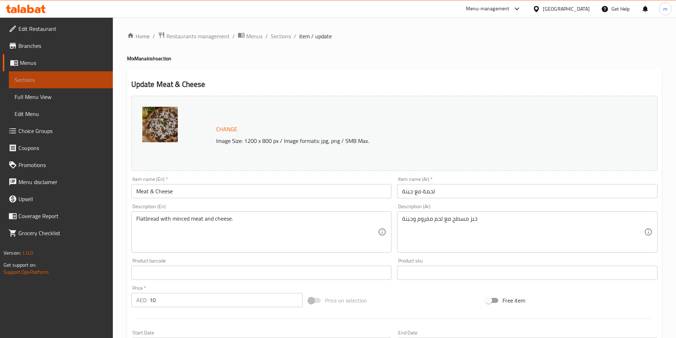
click at [76, 84] on span "Sections" at bounding box center [61, 80] width 93 height 9
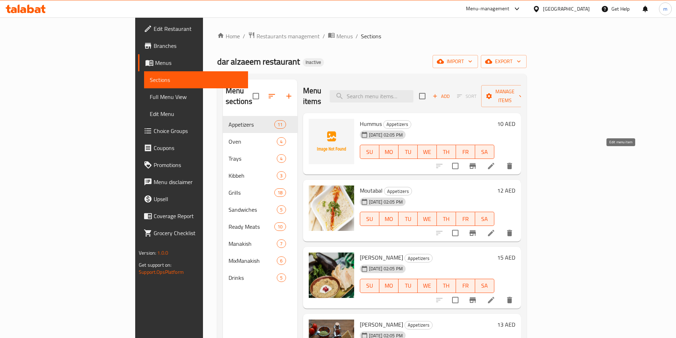
click at [495, 162] on icon at bounding box center [491, 166] width 9 height 9
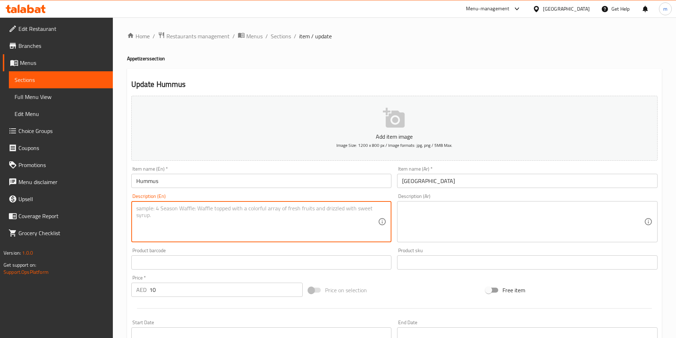
click at [208, 209] on textarea at bounding box center [257, 222] width 242 height 34
paste textarea "Creamy chickpea dip with tahini."
type textarea "Creamy chickpea dip with tahini."
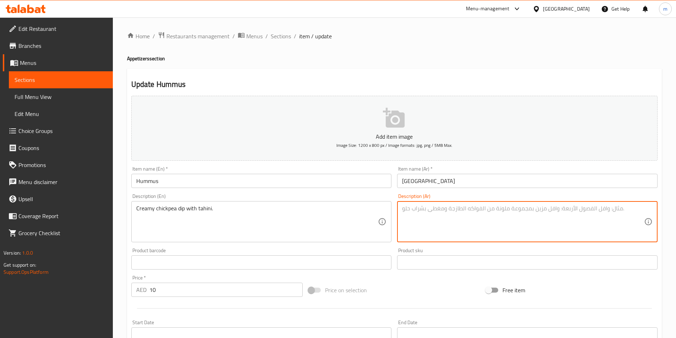
click at [431, 210] on textarea at bounding box center [523, 222] width 242 height 34
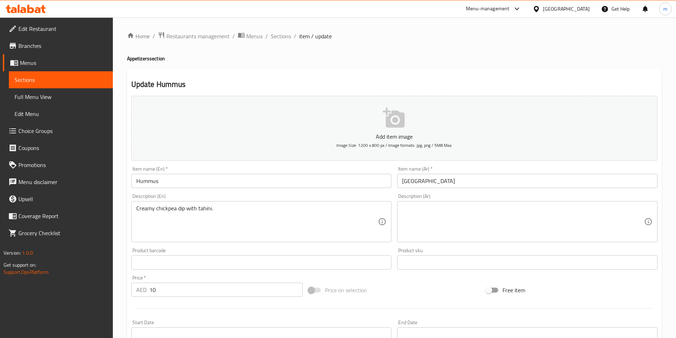
click at [501, 208] on textarea at bounding box center [523, 222] width 242 height 34
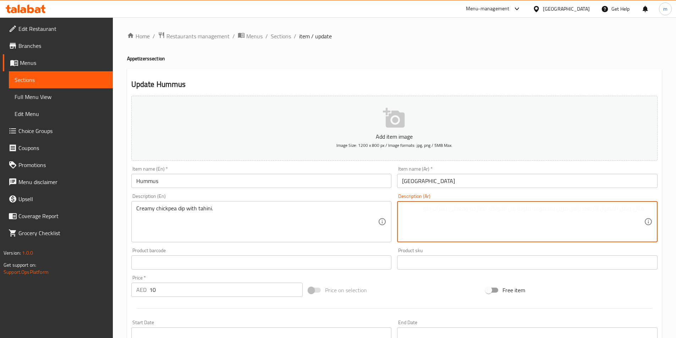
paste textarea "صلصة الحمص الكريمي مع الطحينة."
drag, startPoint x: 630, startPoint y: 207, endPoint x: 639, endPoint y: 209, distance: 8.9
click at [639, 209] on textarea "صلصة الحمص الكريمي مع الطحينة." at bounding box center [523, 222] width 242 height 34
type textarea "صوص الحمص الكريمي مع الطحينة."
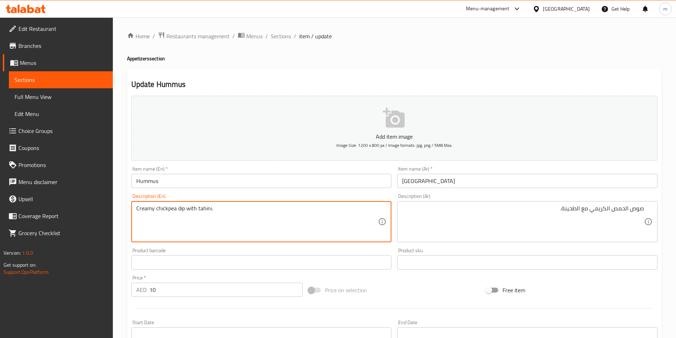
drag, startPoint x: 183, startPoint y: 209, endPoint x: 166, endPoint y: 209, distance: 17.4
click at [166, 209] on textarea "Creamy chickpea dip with tahini." at bounding box center [257, 222] width 242 height 34
drag, startPoint x: 176, startPoint y: 209, endPoint x: 156, endPoint y: 207, distance: 19.9
click at [156, 207] on textarea "Creamy chickpea dip with tahini." at bounding box center [257, 222] width 242 height 34
click at [274, 227] on textarea "Creamy chickpea dip with tahini." at bounding box center [257, 222] width 242 height 34
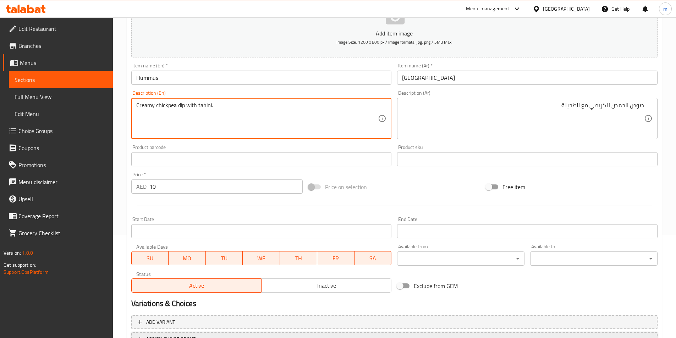
scroll to position [163, 0]
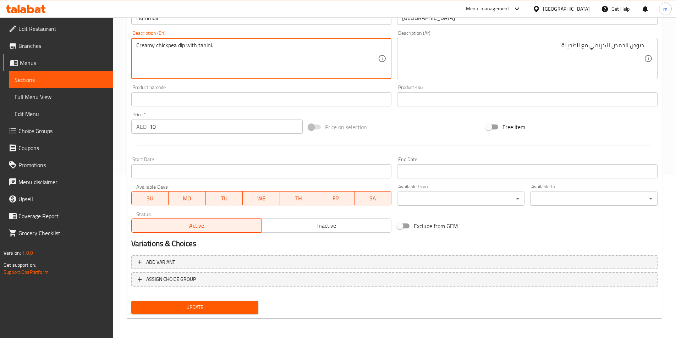
click at [214, 309] on span "Update" at bounding box center [195, 307] width 116 height 9
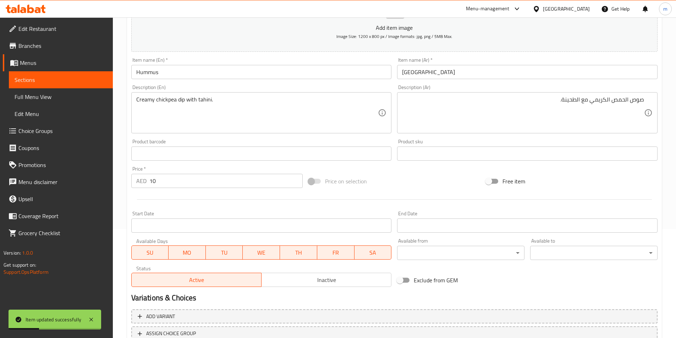
scroll to position [57, 0]
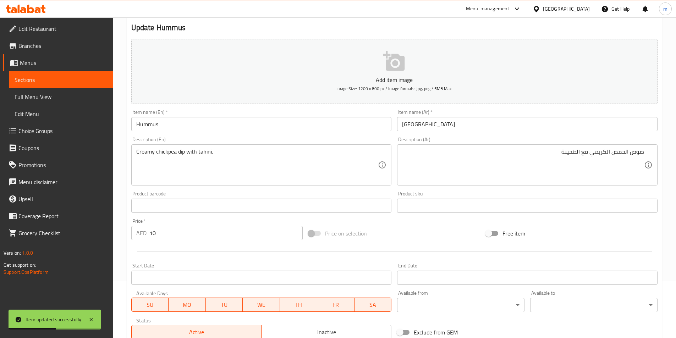
drag, startPoint x: 45, startPoint y: 81, endPoint x: 58, endPoint y: 91, distance: 16.2
click at [45, 81] on span "Sections" at bounding box center [61, 80] width 93 height 9
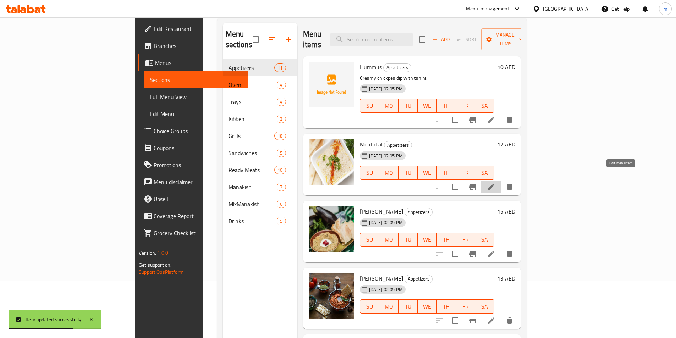
click at [494, 184] on icon at bounding box center [491, 187] width 6 height 6
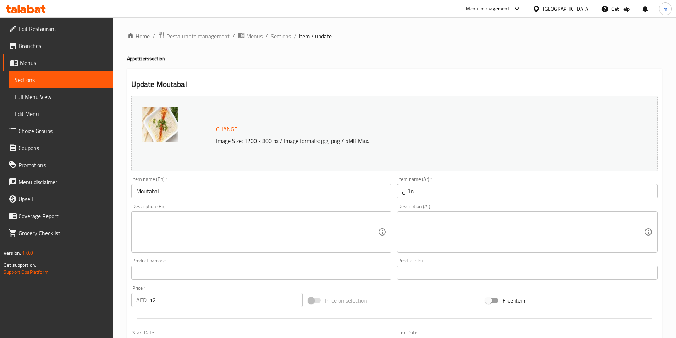
click at [156, 227] on textarea at bounding box center [257, 232] width 242 height 34
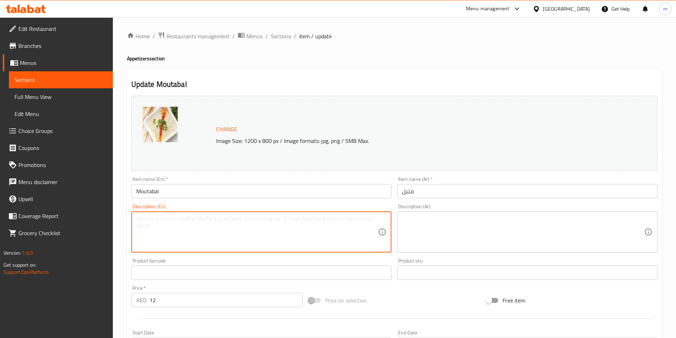
paste textarea "Roasted eggplant dip with tahini."
type textarea "Roasted eggplant dip with tahini."
click at [458, 225] on textarea at bounding box center [523, 232] width 242 height 34
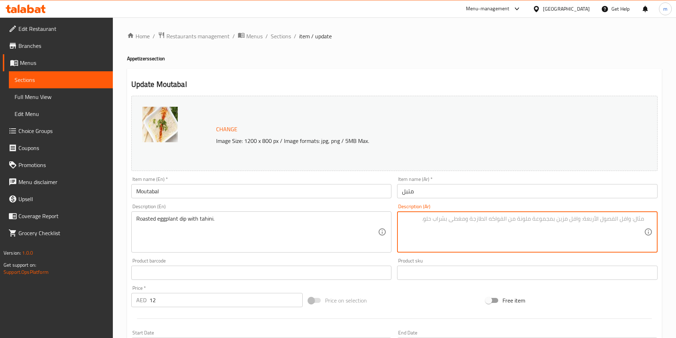
click at [429, 221] on textarea at bounding box center [523, 232] width 242 height 34
paste textarea "غموس الباذنجان المشوي مع الطحينة"
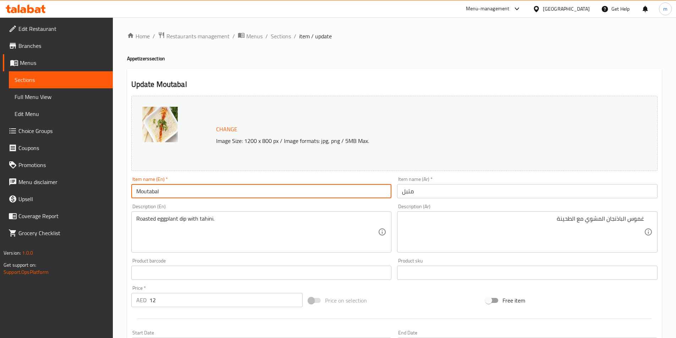
drag, startPoint x: 174, startPoint y: 191, endPoint x: 122, endPoint y: 194, distance: 52.6
click at [122, 194] on div "Home / Restaurants management / Menus / Sections / item / update Appetizers sec…" at bounding box center [394, 264] width 563 height 494
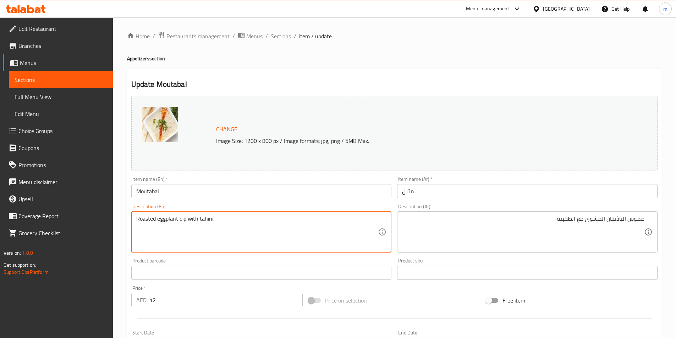
click at [156, 219] on textarea "Roasted eggplant dip with tahini." at bounding box center [257, 232] width 242 height 34
click at [189, 220] on textarea "Roasted eggplant dip with tahini." at bounding box center [257, 232] width 242 height 34
drag, startPoint x: 186, startPoint y: 219, endPoint x: 181, endPoint y: 219, distance: 5.3
click at [181, 219] on textarea "Roasted eggplant dip with tahini." at bounding box center [257, 232] width 242 height 34
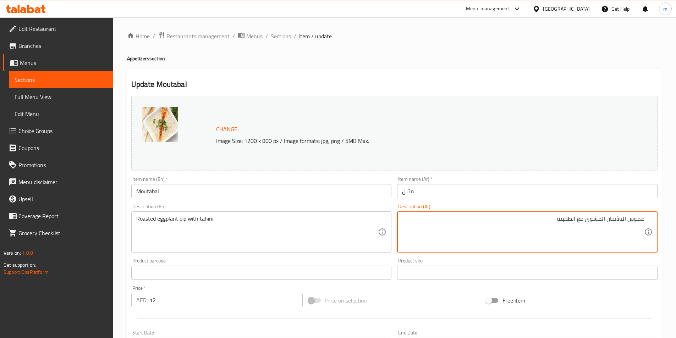
drag, startPoint x: 627, startPoint y: 219, endPoint x: 648, endPoint y: 217, distance: 21.0
type textarea "صوص الباذنجان المشوي مع الطحينة"
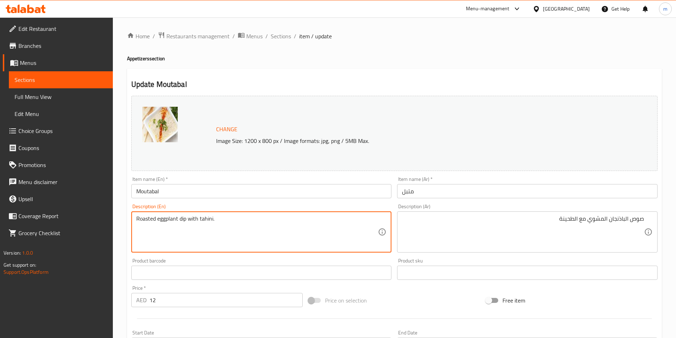
drag, startPoint x: 155, startPoint y: 218, endPoint x: 125, endPoint y: 214, distance: 29.6
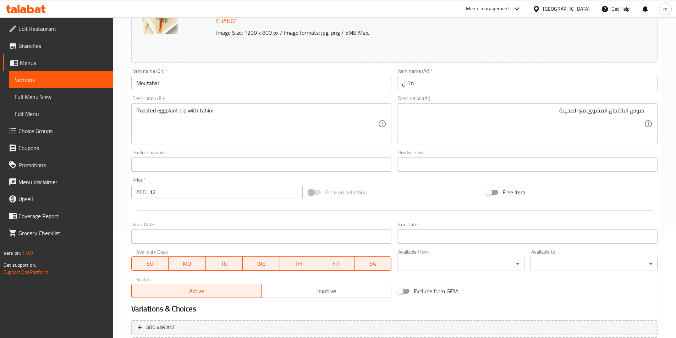
scroll to position [173, 0]
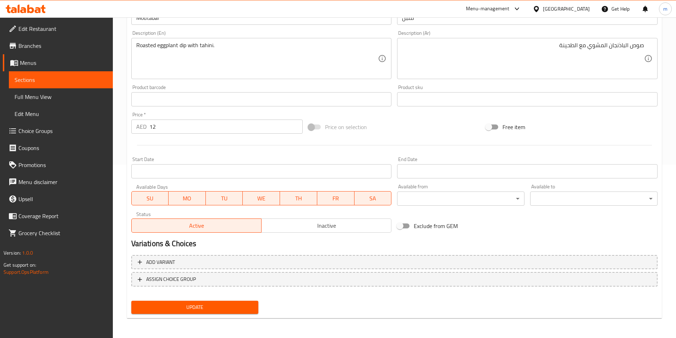
click at [214, 312] on button "Update" at bounding box center [194, 307] width 127 height 13
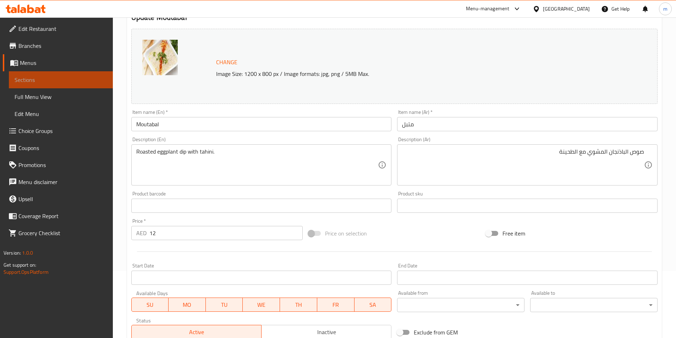
click at [60, 84] on span "Sections" at bounding box center [61, 80] width 93 height 9
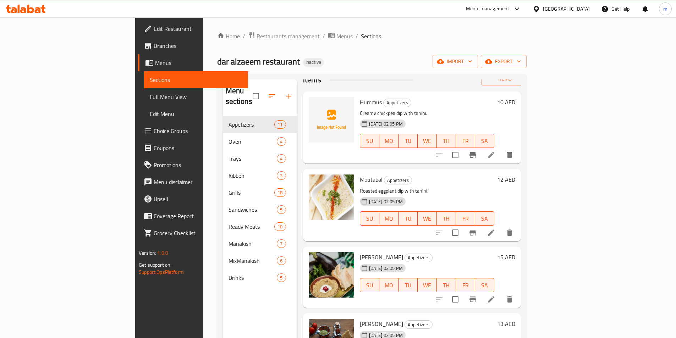
scroll to position [71, 0]
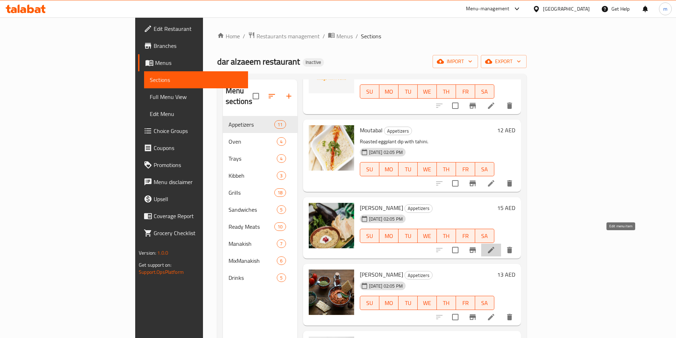
click at [494, 247] on icon at bounding box center [491, 250] width 6 height 6
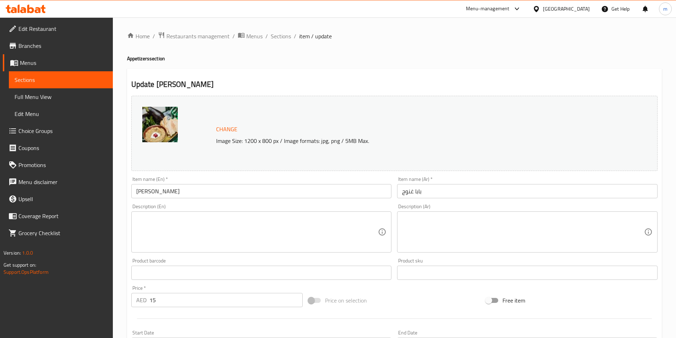
click at [271, 226] on textarea at bounding box center [257, 232] width 242 height 34
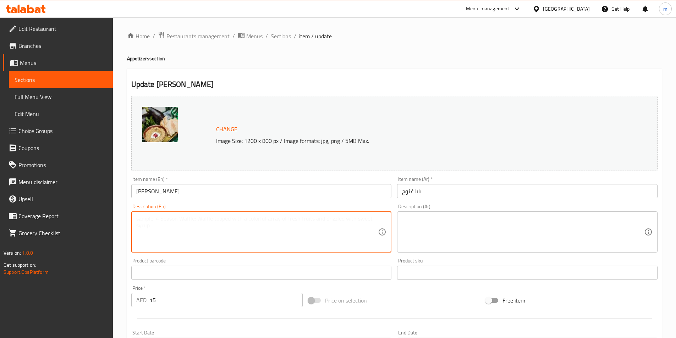
paste textarea "Smoky eggplant dip with olive oil."
type textarea "Smoky eggplant dip with olive oil."
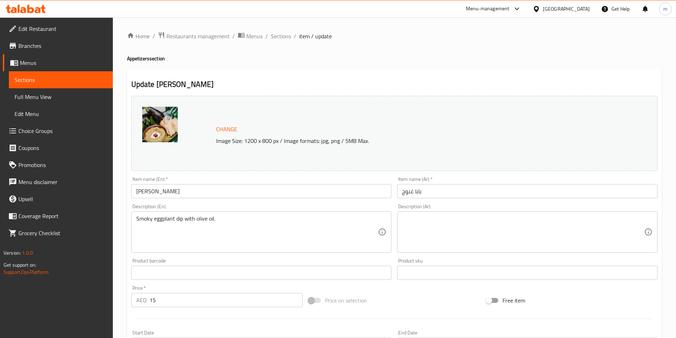
click at [601, 229] on textarea at bounding box center [523, 232] width 242 height 34
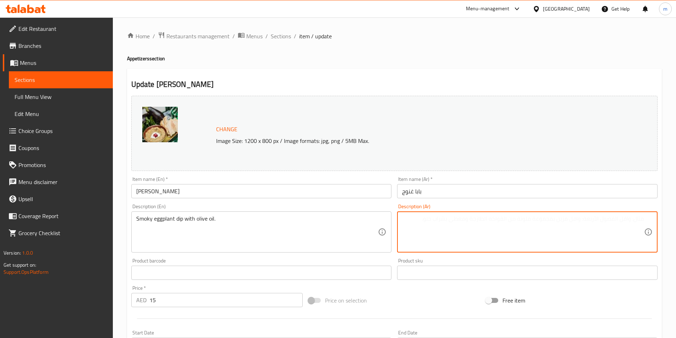
paste textarea "غموس باذنجان مدخن مع زيت الزيتون."
drag, startPoint x: 628, startPoint y: 220, endPoint x: 666, endPoint y: 219, distance: 38.3
click at [667, 219] on div "Home / Restaurants management / Menus / Sections / item / update Appetizers sec…" at bounding box center [394, 264] width 563 height 494
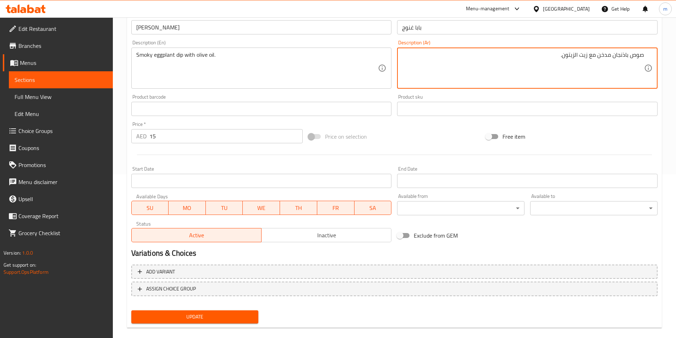
scroll to position [173, 0]
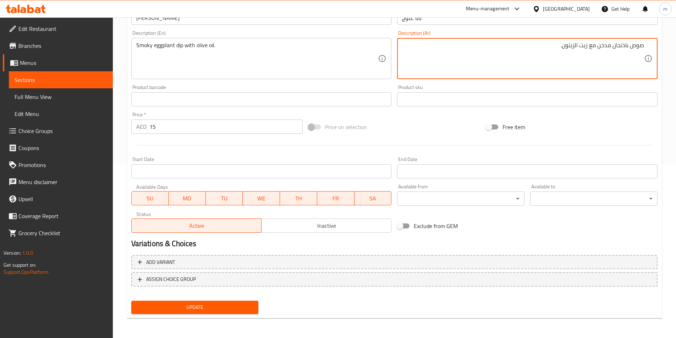
type textarea "صوص باذنجان مدخن مع زيت الزيتون."
click at [233, 308] on span "Update" at bounding box center [195, 307] width 116 height 9
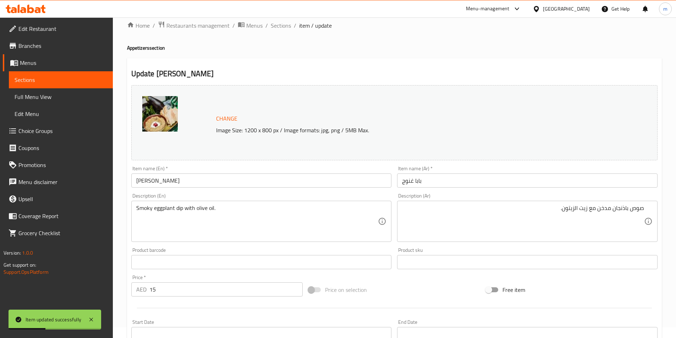
scroll to position [0, 0]
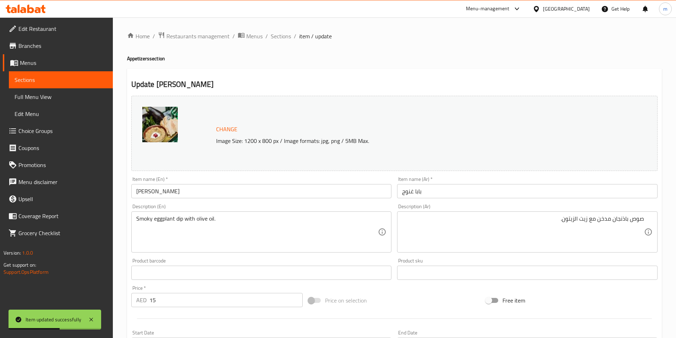
click at [95, 88] on link "Sections" at bounding box center [61, 79] width 104 height 17
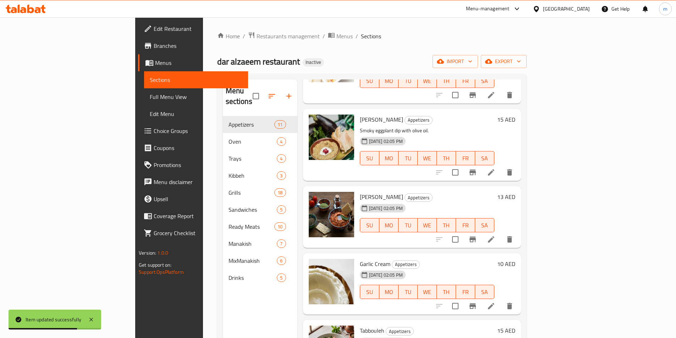
scroll to position [177, 0]
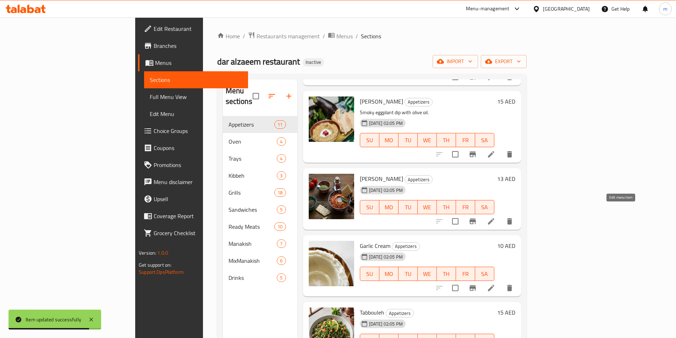
click at [495, 217] on icon at bounding box center [491, 221] width 9 height 9
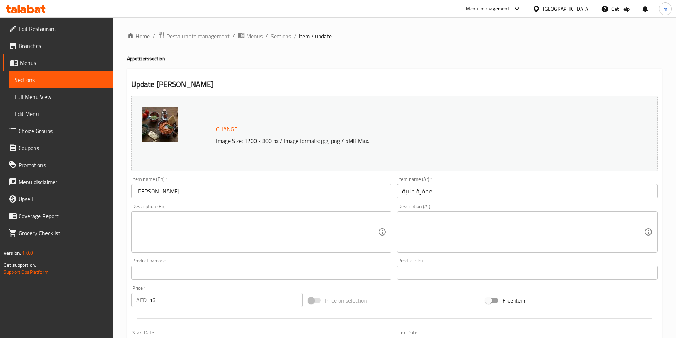
click at [522, 226] on textarea at bounding box center [523, 232] width 242 height 34
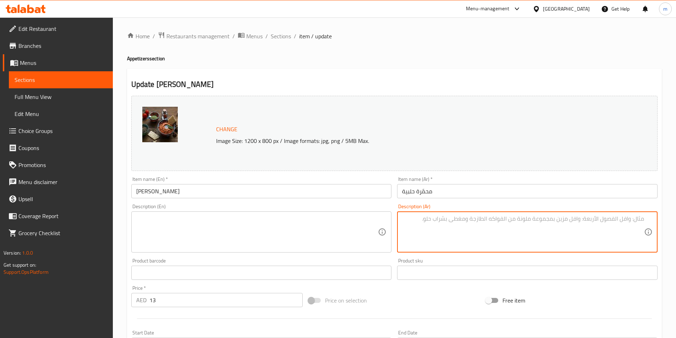
paste textarea "صلصة الفلفل الأحمر الحلبية الحارة."
type textarea "صلصة الفلفل الأحمر الحلبية الحارة."
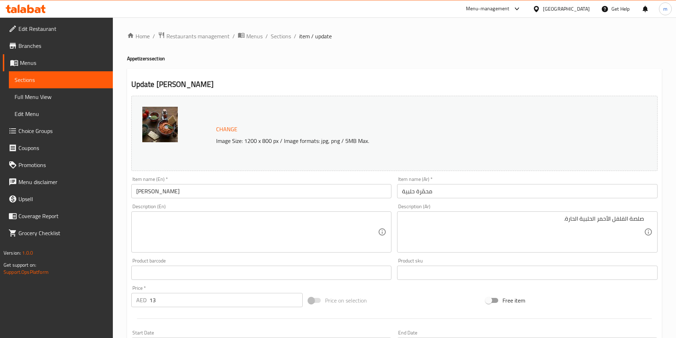
click at [137, 220] on textarea at bounding box center [257, 232] width 242 height 34
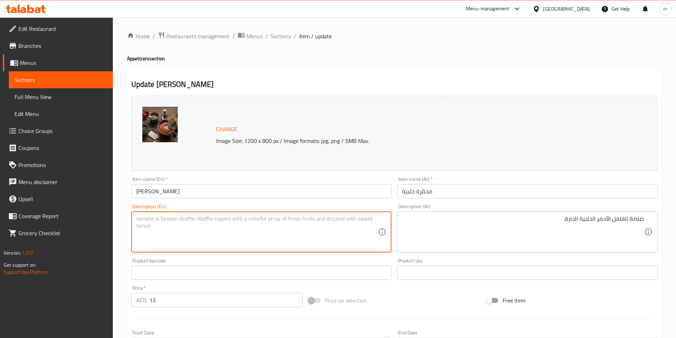
paste textarea "Spicy Aleppan red pepper dip."
type textarea "Spicy Aleppan red pepper dip."
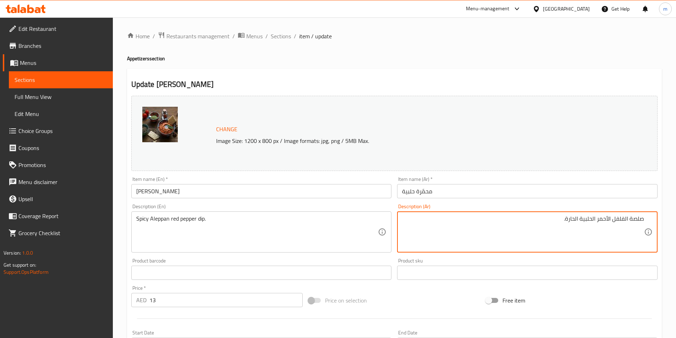
drag, startPoint x: 639, startPoint y: 219, endPoint x: 629, endPoint y: 218, distance: 9.9
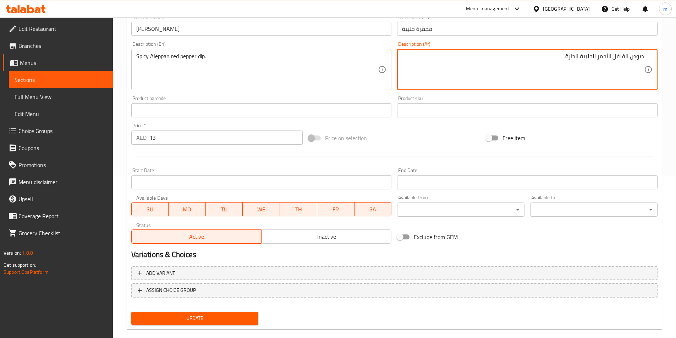
scroll to position [173, 0]
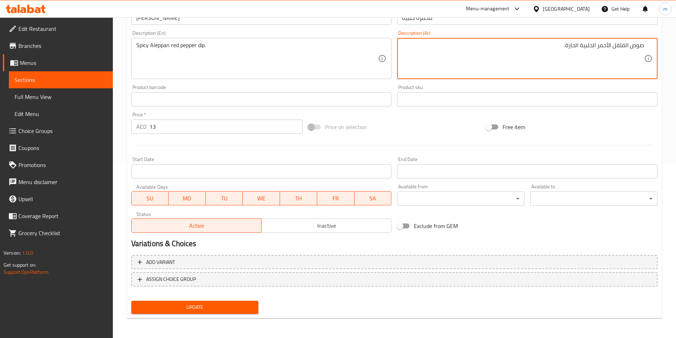
type textarea "صوص الفلفل الأحمر الحلبية الحارة."
click at [199, 307] on span "Update" at bounding box center [195, 307] width 116 height 9
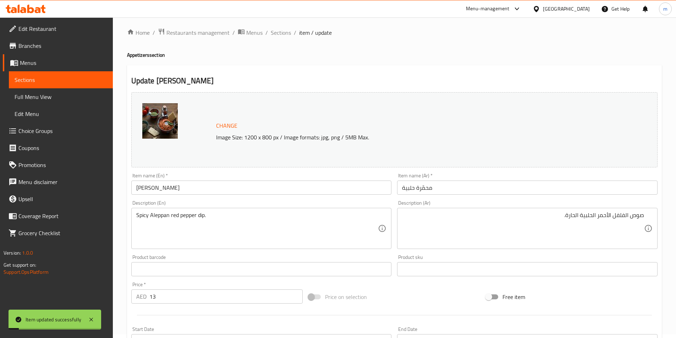
scroll to position [0, 0]
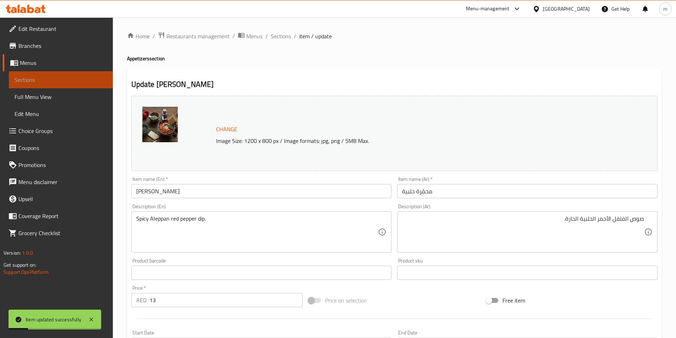
click at [40, 77] on span "Sections" at bounding box center [61, 80] width 93 height 9
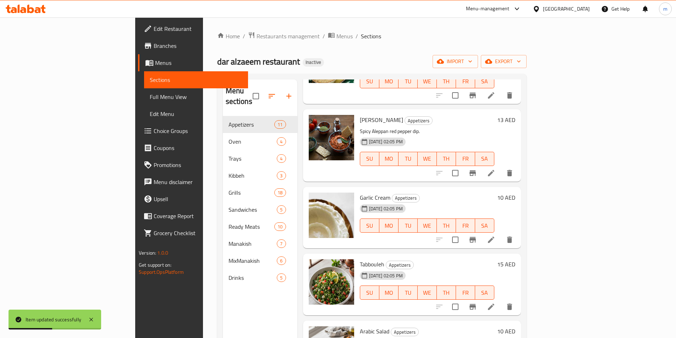
scroll to position [177, 0]
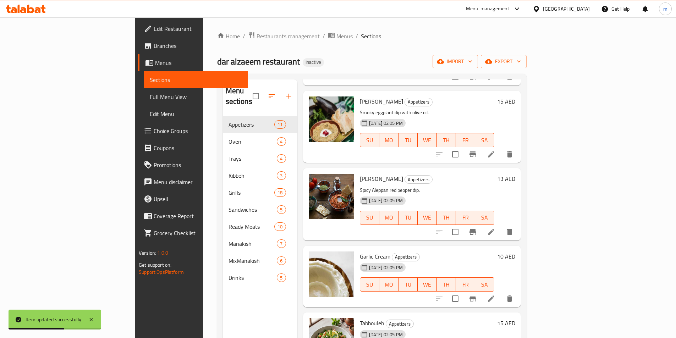
click at [495, 294] on icon at bounding box center [491, 298] width 9 height 9
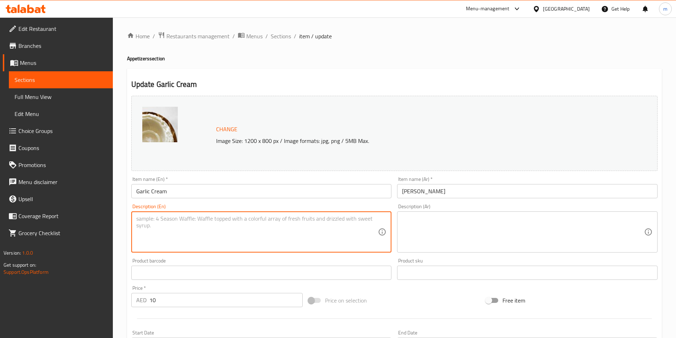
click at [146, 228] on textarea at bounding box center [257, 232] width 242 height 34
paste textarea "Smooth and fluffy garlic sauce."
type textarea "Smooth and fluffy garlic sauce."
click at [499, 235] on textarea at bounding box center [523, 232] width 242 height 34
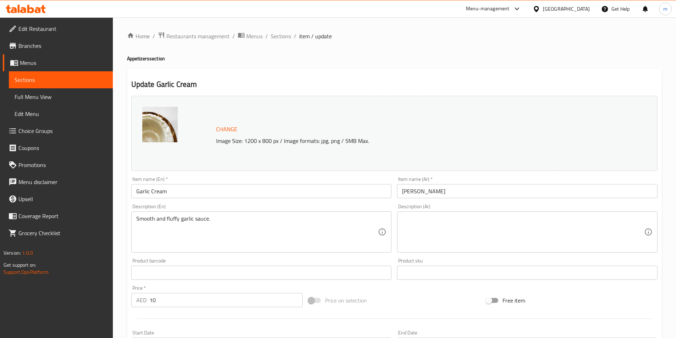
click at [582, 230] on textarea at bounding box center [523, 232] width 242 height 34
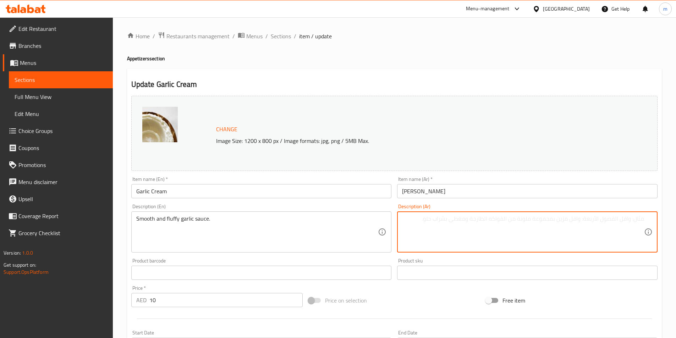
paste textarea "صلصة ثوم ناعمة ورقيقة"
drag, startPoint x: 630, startPoint y: 219, endPoint x: 640, endPoint y: 219, distance: 9.9
click at [640, 219] on textarea "صلصة ثوم ناعمة ورقيقة" at bounding box center [523, 232] width 242 height 34
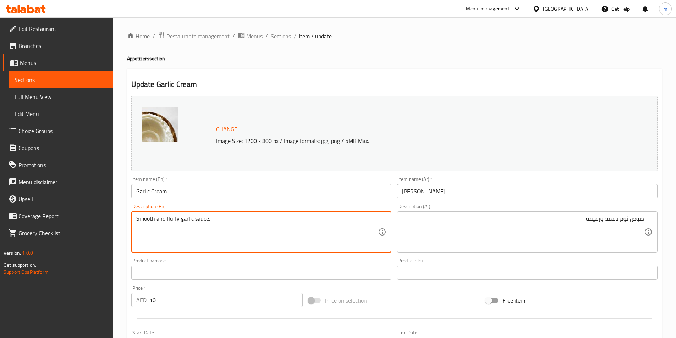
drag, startPoint x: 178, startPoint y: 218, endPoint x: 167, endPoint y: 216, distance: 11.6
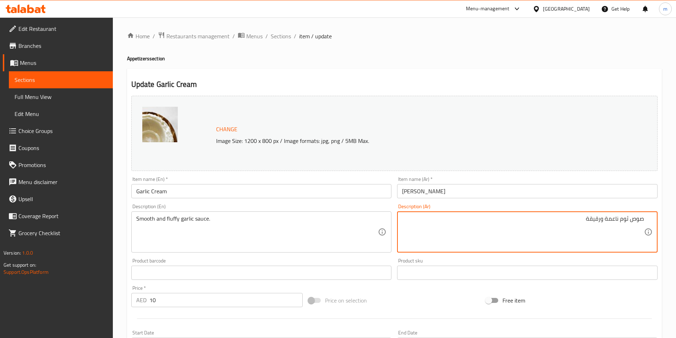
drag, startPoint x: 605, startPoint y: 219, endPoint x: 618, endPoint y: 219, distance: 13.1
paste textarea "لافي"
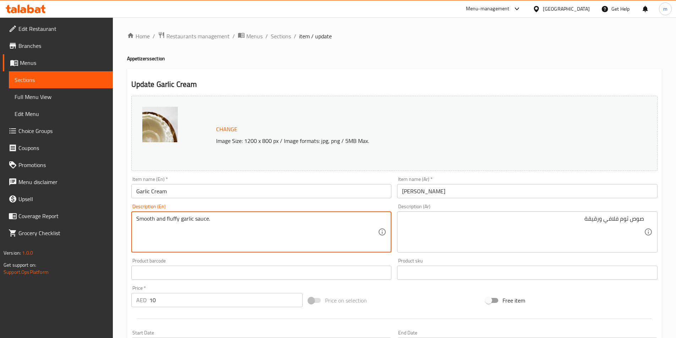
drag, startPoint x: 154, startPoint y: 218, endPoint x: 135, endPoint y: 217, distance: 18.8
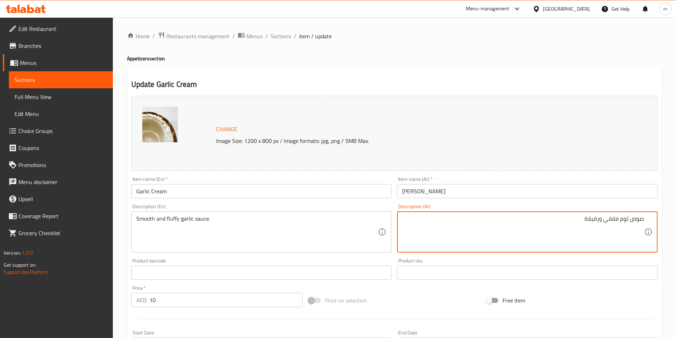
drag, startPoint x: 600, startPoint y: 219, endPoint x: 585, endPoint y: 219, distance: 14.2
drag, startPoint x: 600, startPoint y: 220, endPoint x: 583, endPoint y: 220, distance: 16.7
click at [583, 220] on textarea "صوص ثوم ناعمة ورقيقة" at bounding box center [523, 232] width 242 height 34
paste textarea "فلافي"
click at [602, 219] on textarea "صوص ثوم ناعمة وفلافي" at bounding box center [523, 232] width 242 height 34
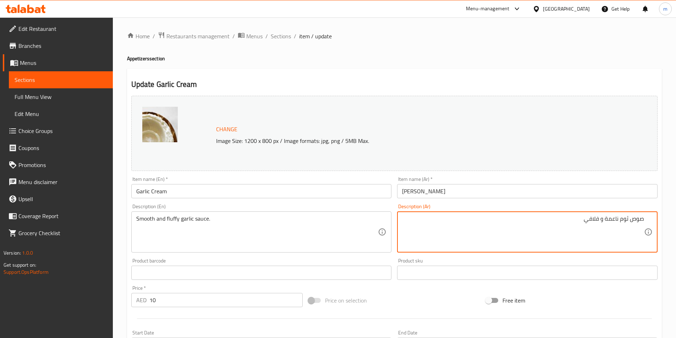
drag, startPoint x: 600, startPoint y: 218, endPoint x: 591, endPoint y: 218, distance: 9.2
click at [591, 218] on textarea "صوص ثوم ناعمة و فلافي" at bounding box center [523, 232] width 242 height 34
type textarea "صوص ثوم ناعمة و فلافي"
click at [493, 70] on div "Update Garlic Cream Change Image Size: 1200 x 800 px / Image formats: jpg, png …" at bounding box center [394, 280] width 534 height 423
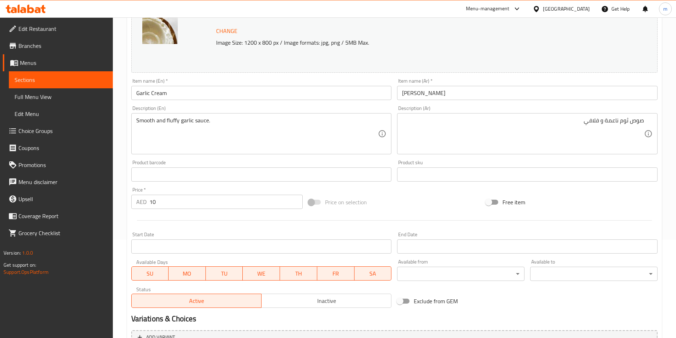
scroll to position [173, 0]
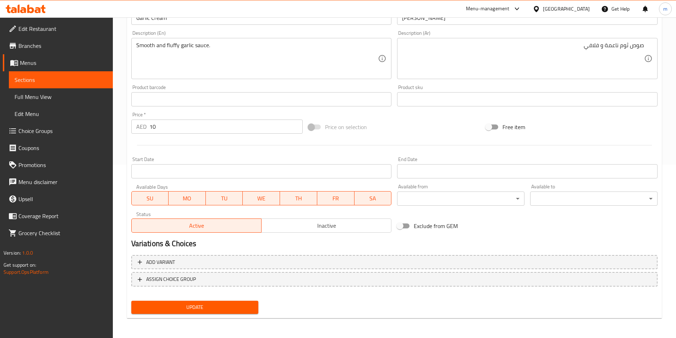
click at [202, 313] on button "Update" at bounding box center [194, 307] width 127 height 13
click at [58, 79] on span "Sections" at bounding box center [61, 80] width 93 height 9
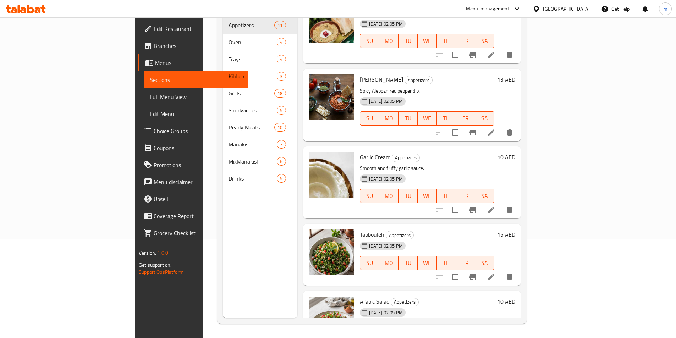
scroll to position [248, 0]
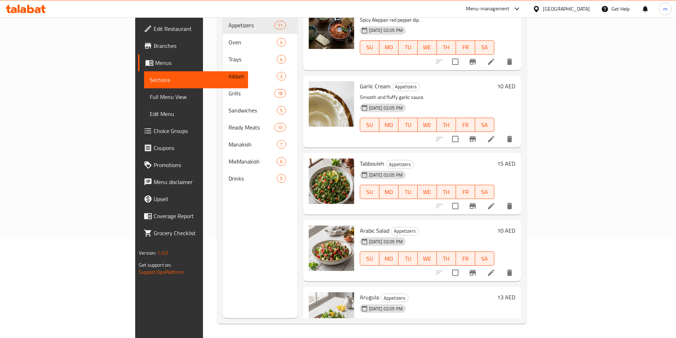
click at [495, 202] on icon at bounding box center [491, 206] width 9 height 9
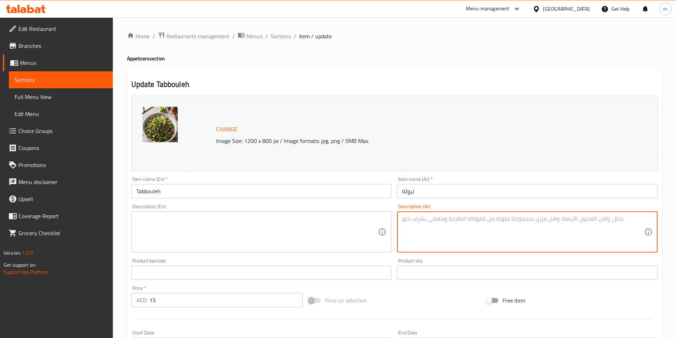
click at [467, 222] on textarea at bounding box center [523, 232] width 242 height 34
paste textarea "سلطة البقدونس الطازجة مع البرغل والليمون."
type textarea "سلطة البقدونس الطازجة مع البرغل والليمون."
click at [320, 227] on textarea at bounding box center [257, 232] width 242 height 34
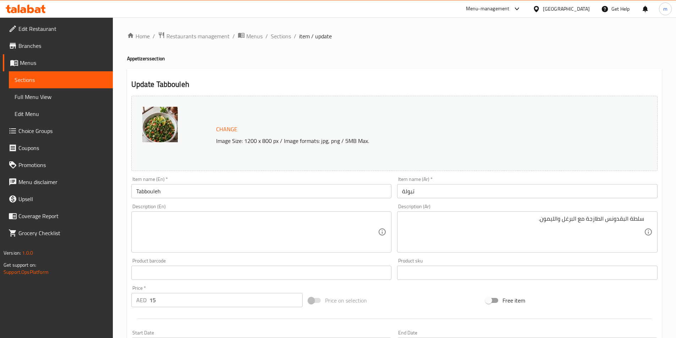
click at [194, 221] on textarea at bounding box center [257, 232] width 242 height 34
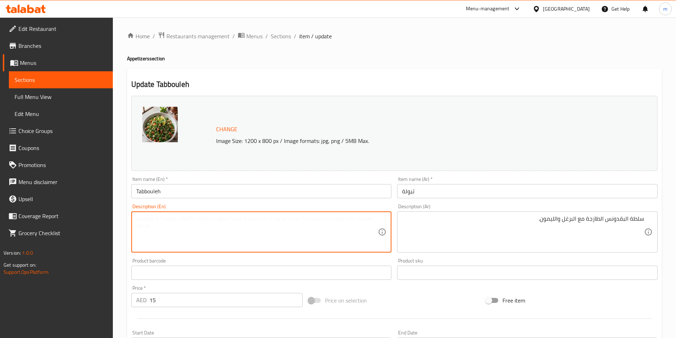
paste textarea "Fresh parsley salad with bulgur and lemon."
drag, startPoint x: 167, startPoint y: 219, endPoint x: 151, endPoint y: 218, distance: 16.0
click at [151, 218] on textarea "Fresh parsley salad with bulgur and lemon." at bounding box center [257, 232] width 242 height 34
type textarea "Fresh parsley salad with bulgur and lemon."
drag, startPoint x: 209, startPoint y: 220, endPoint x: 194, endPoint y: 217, distance: 15.6
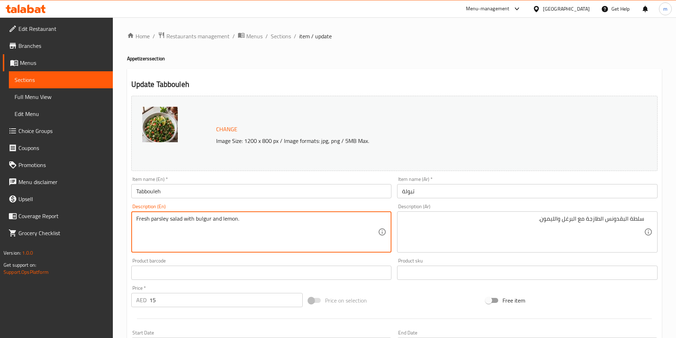
click at [194, 217] on textarea "Fresh parsley salad with bulgur and lemon." at bounding box center [257, 232] width 242 height 34
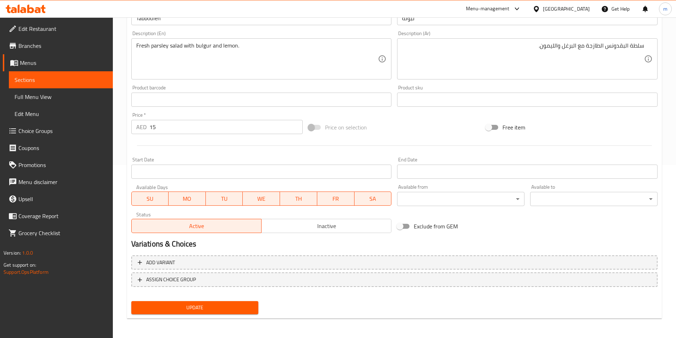
scroll to position [173, 0]
click at [188, 304] on span "Update" at bounding box center [195, 307] width 116 height 9
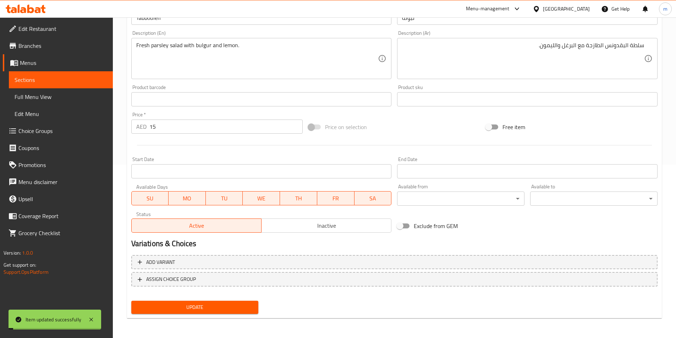
scroll to position [32, 0]
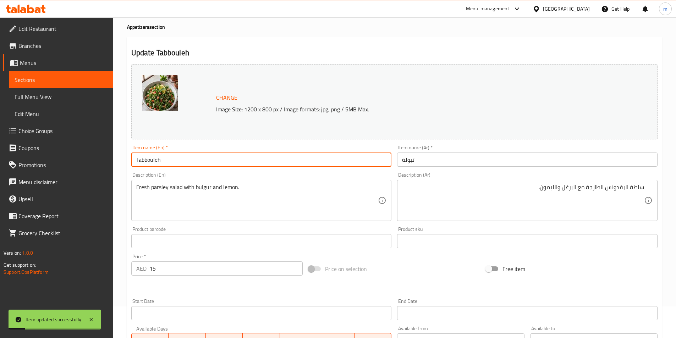
drag, startPoint x: 168, startPoint y: 156, endPoint x: 131, endPoint y: 157, distance: 37.6
click at [131, 157] on input "Tabbouleh" at bounding box center [261, 159] width 260 height 14
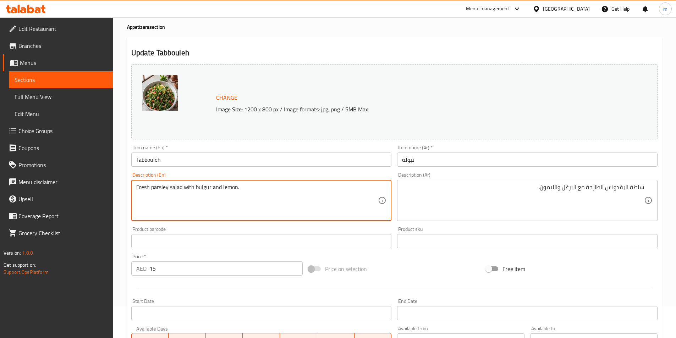
drag, startPoint x: 167, startPoint y: 188, endPoint x: 151, endPoint y: 187, distance: 16.0
drag, startPoint x: 211, startPoint y: 187, endPoint x: 196, endPoint y: 185, distance: 15.4
click at [196, 185] on textarea "Fresh parsley salad with bulgur and lemon." at bounding box center [257, 201] width 242 height 34
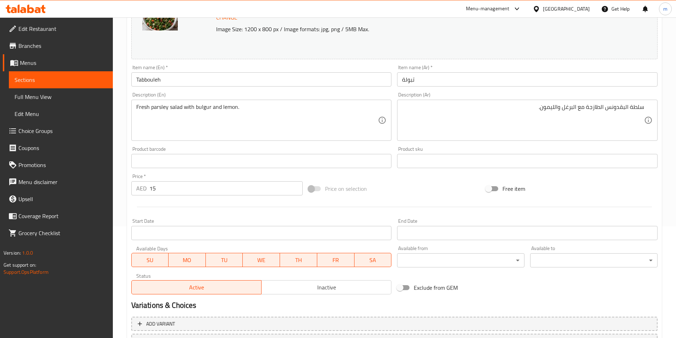
scroll to position [173, 0]
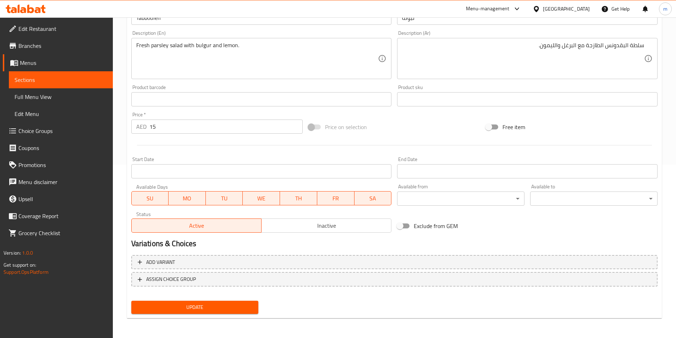
click at [230, 308] on span "Update" at bounding box center [195, 307] width 116 height 9
click at [62, 83] on span "Sections" at bounding box center [61, 80] width 93 height 9
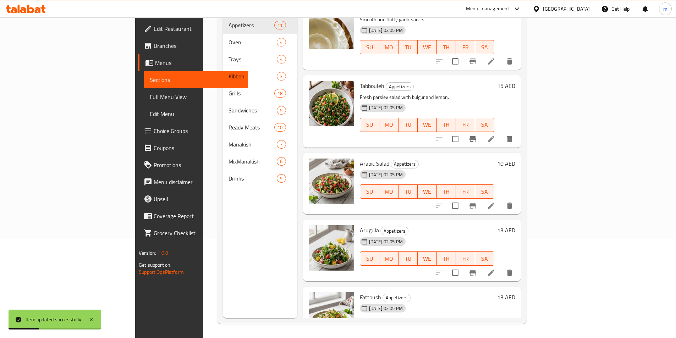
scroll to position [319, 0]
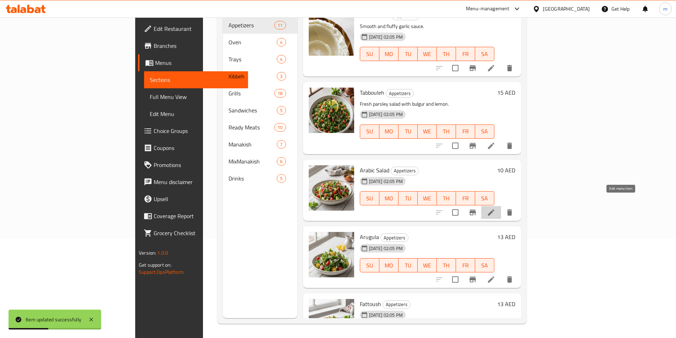
click at [495, 208] on icon at bounding box center [491, 212] width 9 height 9
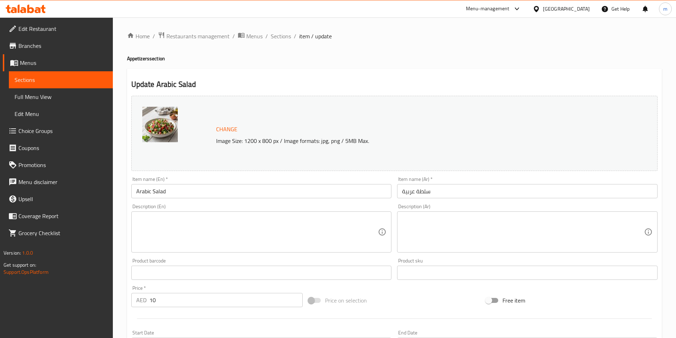
click at [435, 222] on textarea at bounding box center [523, 232] width 242 height 34
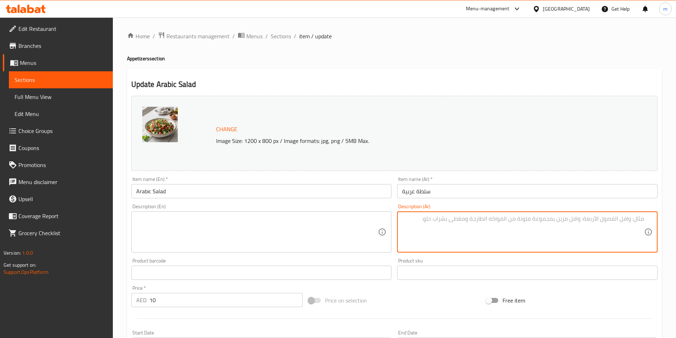
paste textarea "خضار مقطعة مع صلصة الليمون."
type textarea "خضار مقطعة مع صلصة الليمون."
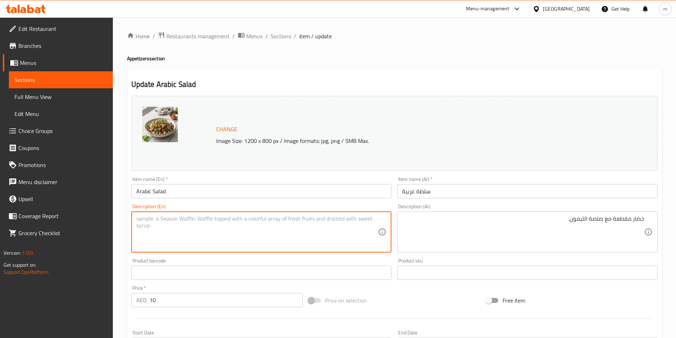
click at [161, 227] on textarea at bounding box center [257, 232] width 242 height 34
paste textarea "Chopped vegetables with lemon dressing."
type textarea "Chopped vegetables with lemon dressing."
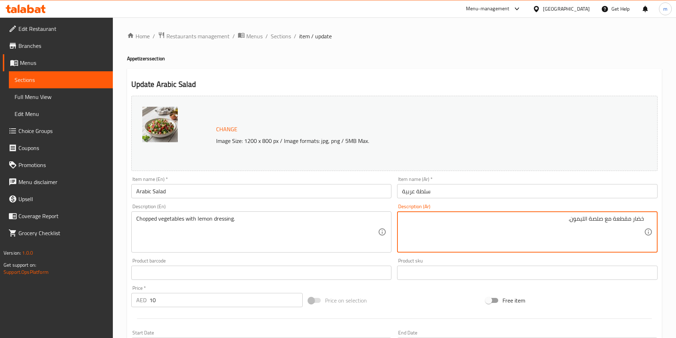
drag, startPoint x: 599, startPoint y: 219, endPoint x: 588, endPoint y: 218, distance: 10.7
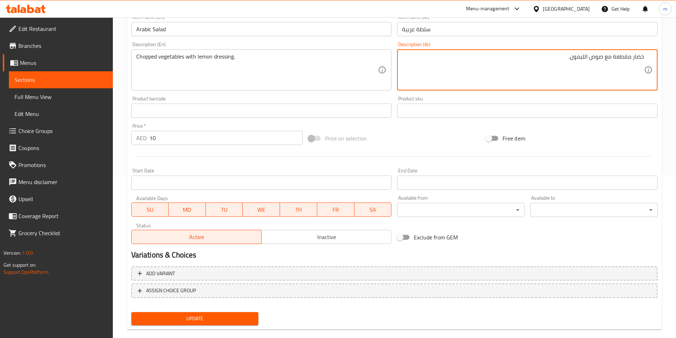
scroll to position [173, 0]
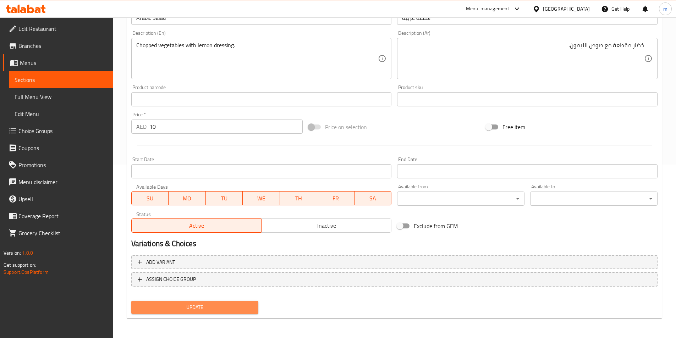
click at [230, 305] on span "Update" at bounding box center [195, 307] width 116 height 9
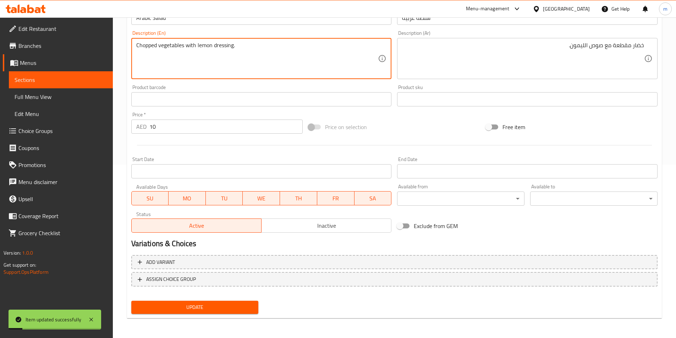
drag, startPoint x: 157, startPoint y: 44, endPoint x: 134, endPoint y: 43, distance: 23.1
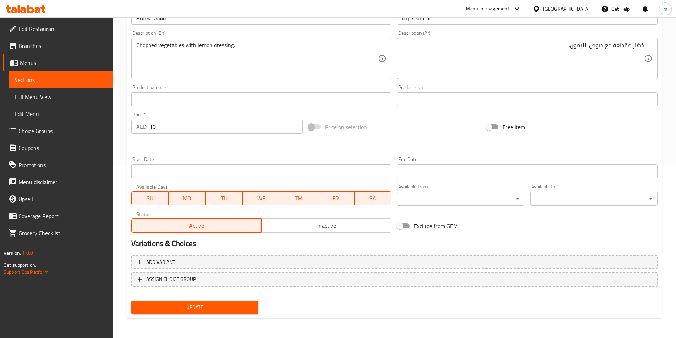
click at [218, 307] on span "Update" at bounding box center [195, 307] width 116 height 9
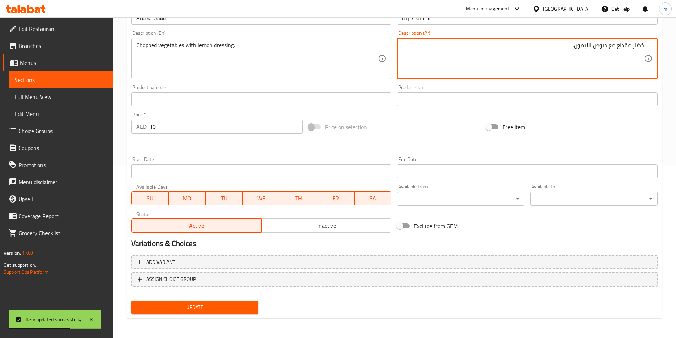
type textarea "خضار مقطع مع صوص الليمون."
click at [227, 310] on span "Update" at bounding box center [195, 307] width 116 height 9
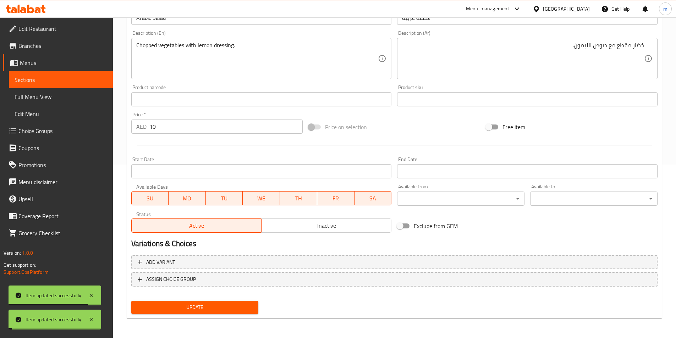
scroll to position [67, 0]
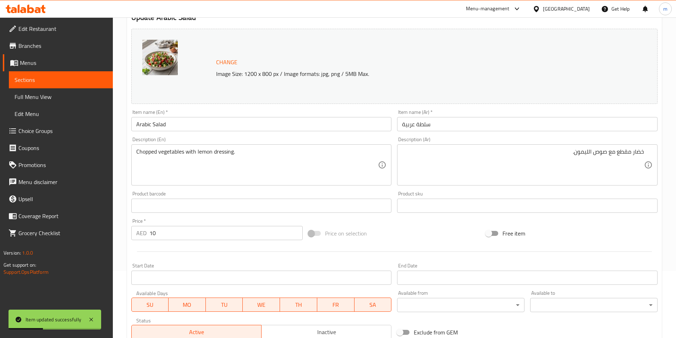
click at [46, 79] on span "Sections" at bounding box center [61, 80] width 93 height 9
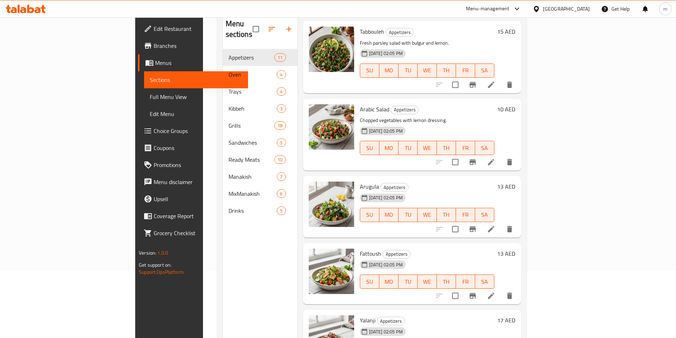
scroll to position [461, 0]
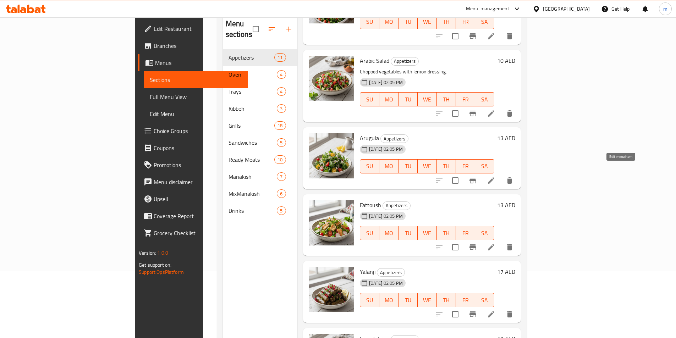
click at [495, 176] on icon at bounding box center [491, 180] width 9 height 9
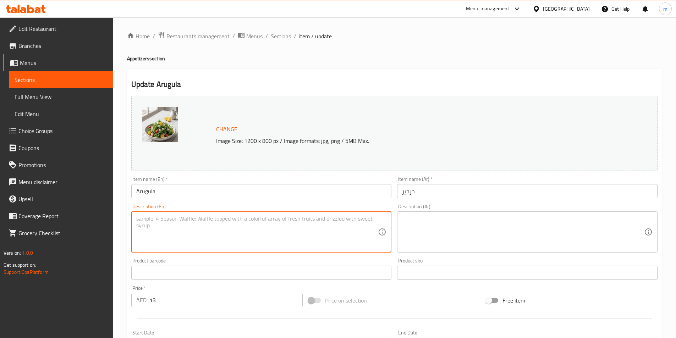
click at [319, 218] on textarea at bounding box center [257, 232] width 242 height 34
click at [229, 225] on textarea at bounding box center [257, 232] width 242 height 34
paste textarea "Fresh arugula leaves with olive oil & lemon."
type textarea "Fresh arugula leaves with olive oil & lemon."
click at [436, 227] on textarea at bounding box center [523, 232] width 242 height 34
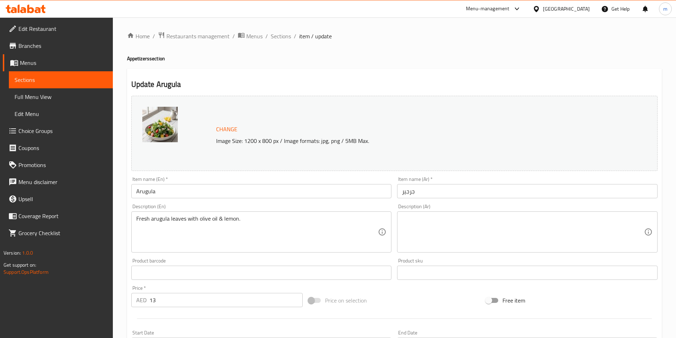
click at [578, 243] on textarea at bounding box center [523, 232] width 242 height 34
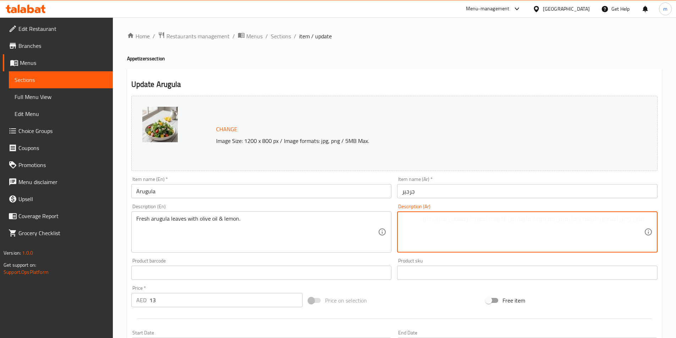
paste textarea "أوراق [PERSON_NAME] مع [PERSON_NAME] و[PERSON_NAME]."
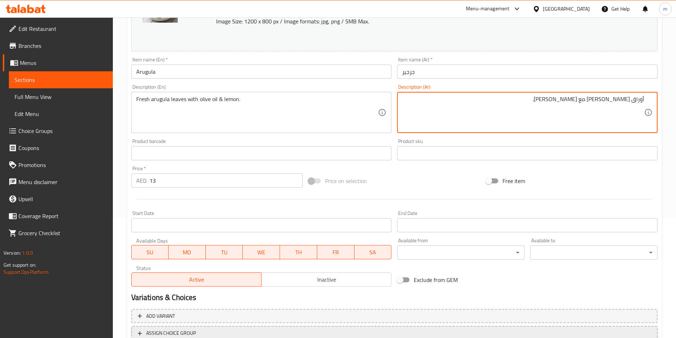
scroll to position [142, 0]
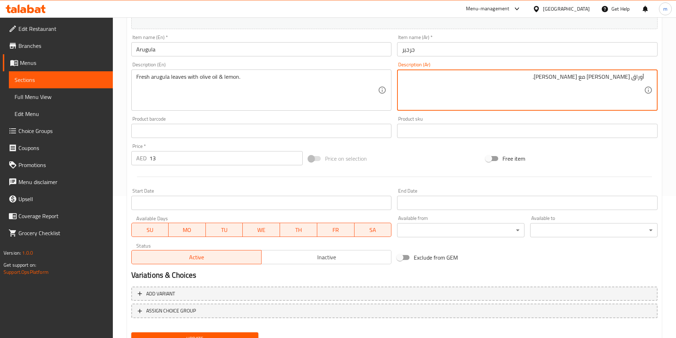
type textarea "أوراق [PERSON_NAME] مع [PERSON_NAME] و[PERSON_NAME]."
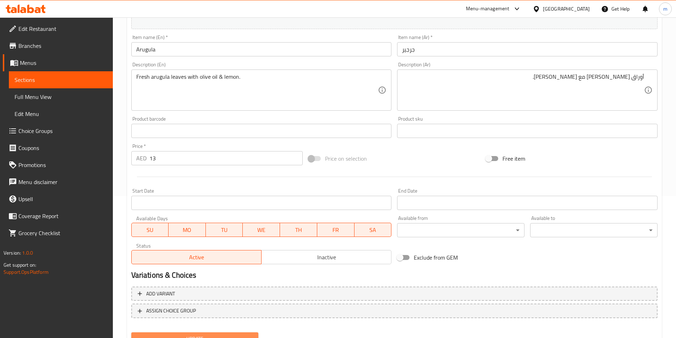
click at [243, 333] on button "Update" at bounding box center [194, 338] width 127 height 13
click at [29, 79] on span "Sections" at bounding box center [61, 80] width 93 height 9
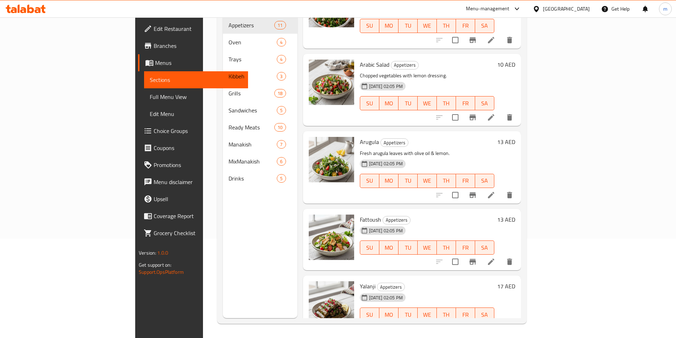
scroll to position [461, 0]
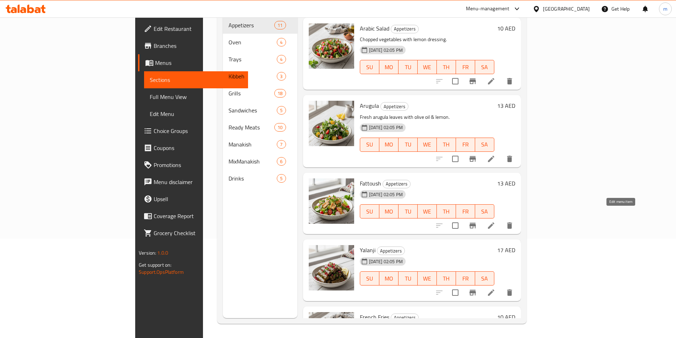
click at [495, 221] on icon at bounding box center [491, 225] width 9 height 9
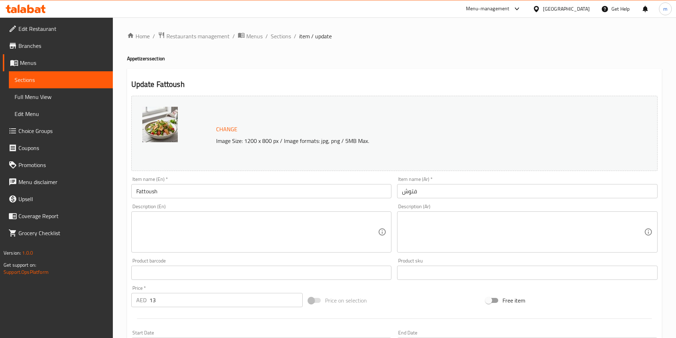
click at [522, 242] on textarea at bounding box center [523, 232] width 242 height 34
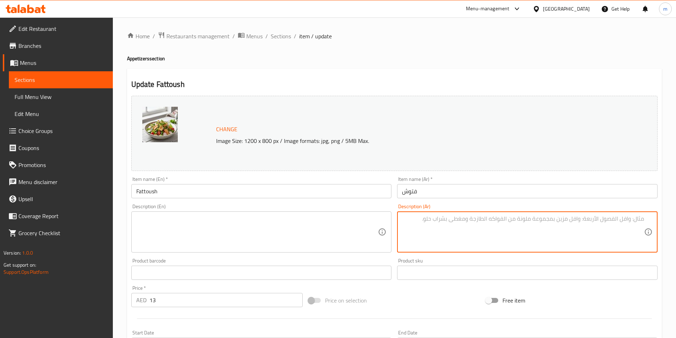
paste textarea "سلطة مع خبز مقرمش وصلصة منعشة."
type textarea "سلطة مع خبز مقرمش وصلصة منعشة."
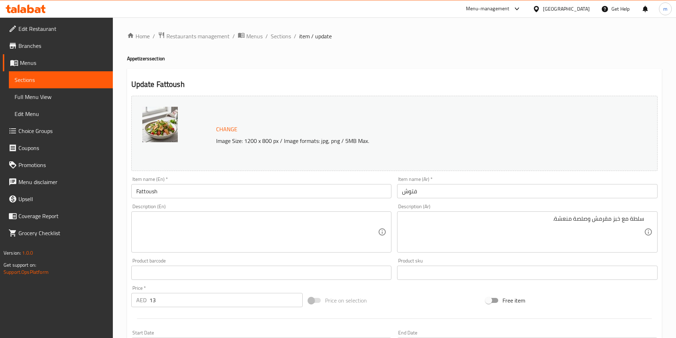
click at [174, 223] on textarea at bounding box center [257, 232] width 242 height 34
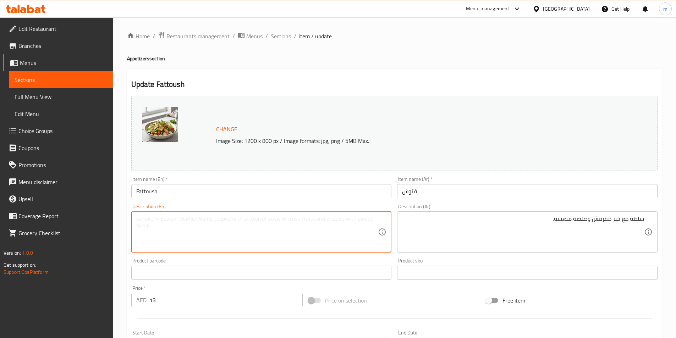
paste textarea "Salad with crispy bread and tangy dressing."
drag, startPoint x: 215, startPoint y: 218, endPoint x: 203, endPoint y: 216, distance: 12.2
click at [203, 216] on textarea "Salad with crispy bread and tangy dressing." at bounding box center [257, 232] width 242 height 34
type textarea "Salad with crispy bread and tangy dressing."
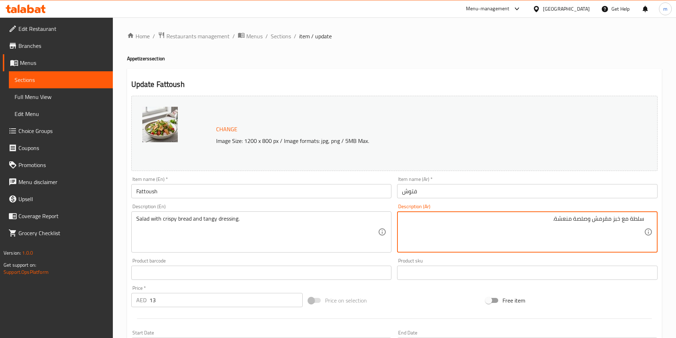
drag, startPoint x: 584, startPoint y: 218, endPoint x: 573, endPoint y: 218, distance: 11.3
click at [556, 219] on textarea "سلطة مع خبز مقرمش وصوص منعشة." at bounding box center [523, 232] width 242 height 34
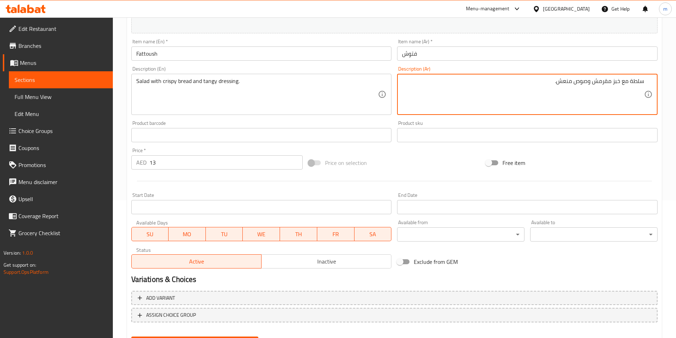
scroll to position [173, 0]
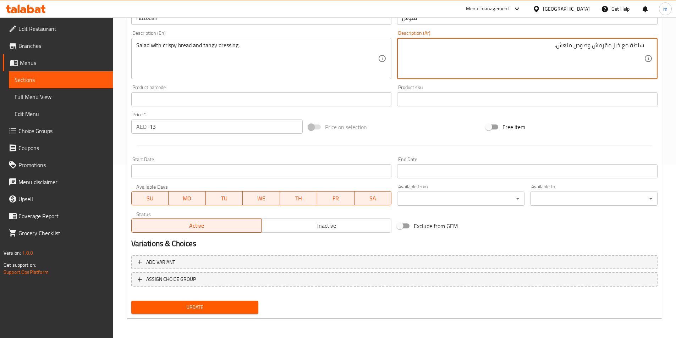
type textarea "سلطة مع خبز مقرمش وصوص منعش."
click at [235, 306] on span "Update" at bounding box center [195, 307] width 116 height 9
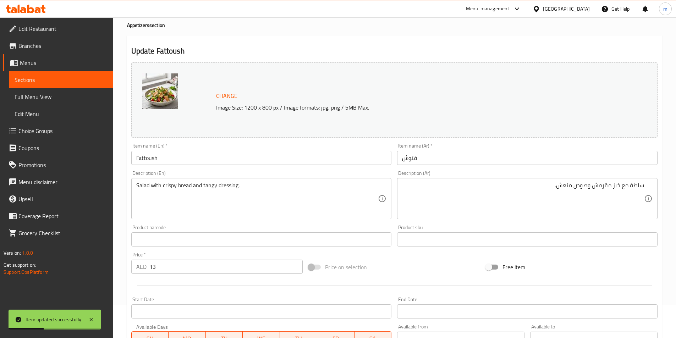
scroll to position [0, 0]
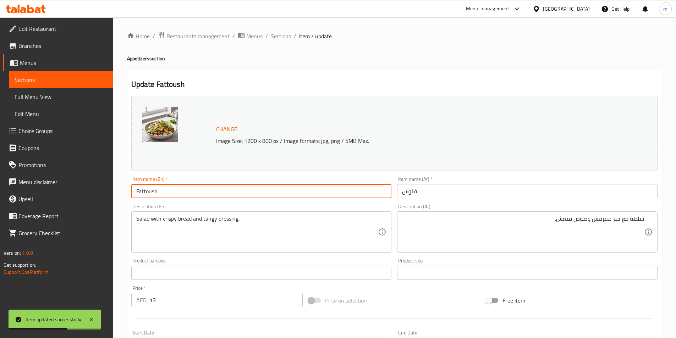
drag, startPoint x: 159, startPoint y: 191, endPoint x: 135, endPoint y: 192, distance: 23.8
click at [135, 192] on input "Fattoush" at bounding box center [261, 191] width 260 height 14
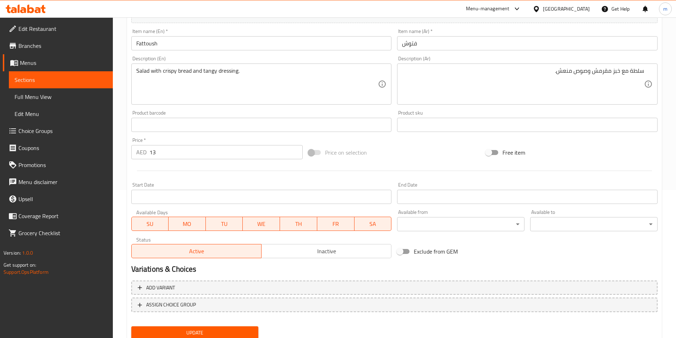
scroll to position [173, 0]
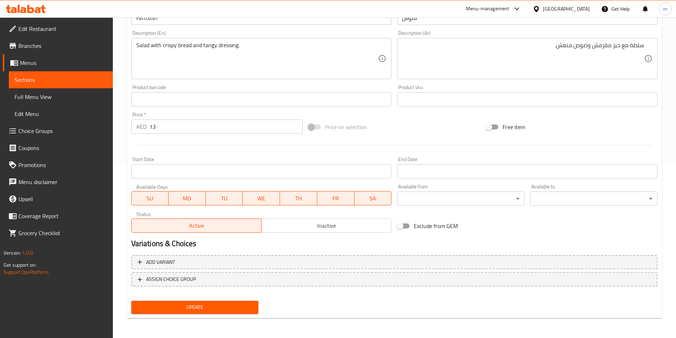
click at [240, 308] on span "Update" at bounding box center [195, 307] width 116 height 9
click at [34, 79] on span "Sections" at bounding box center [61, 80] width 93 height 9
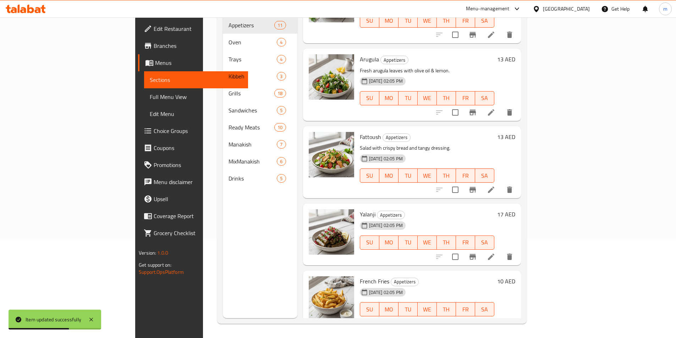
scroll to position [511, 0]
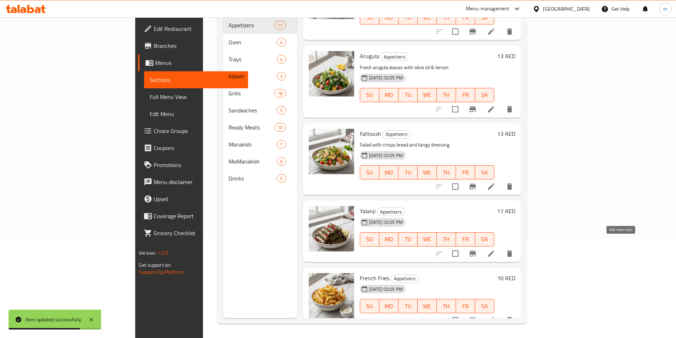
click at [495, 249] on icon at bounding box center [491, 253] width 9 height 9
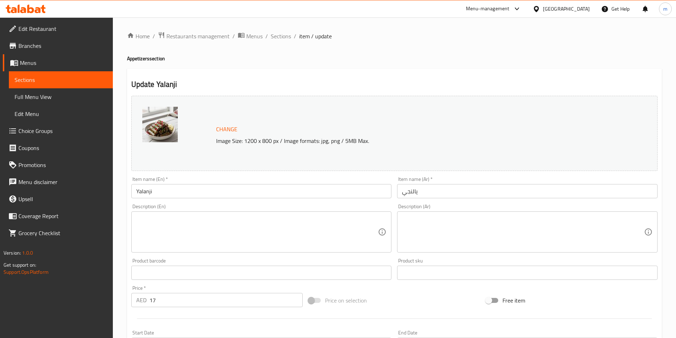
click at [265, 222] on textarea at bounding box center [257, 232] width 242 height 34
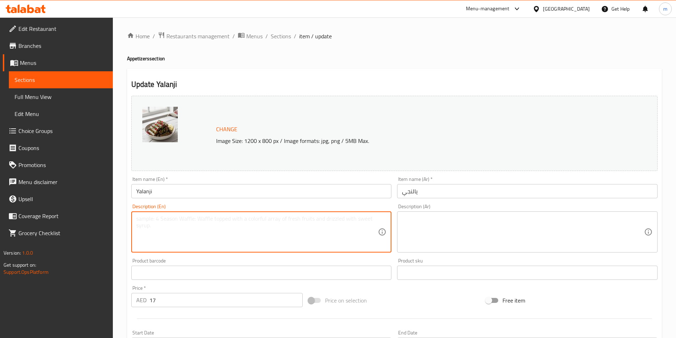
paste textarea "ورق عنب محشو بالأرز والأعشاب"
type textarea "ورق عنب محشو بالأرز والأعشاب"
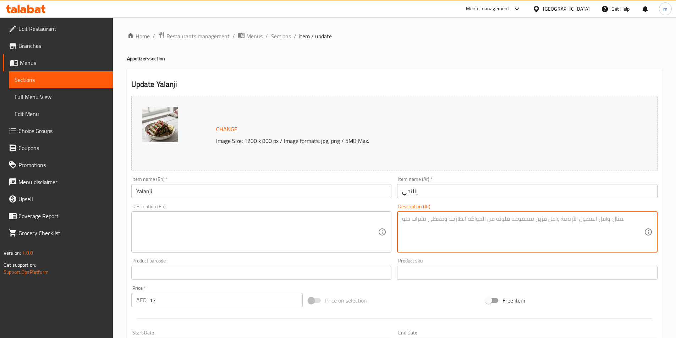
click at [461, 220] on textarea at bounding box center [523, 232] width 242 height 34
paste textarea "ورق عنب محشو بالأرز والأعشاب"
type textarea "ورق عنب محشو بالأرز والأعشاب"
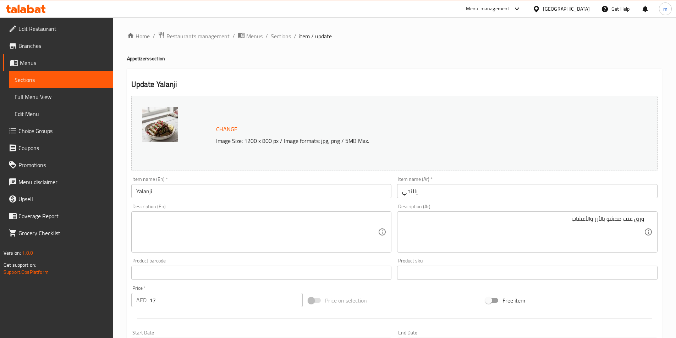
click at [143, 224] on textarea at bounding box center [257, 232] width 242 height 34
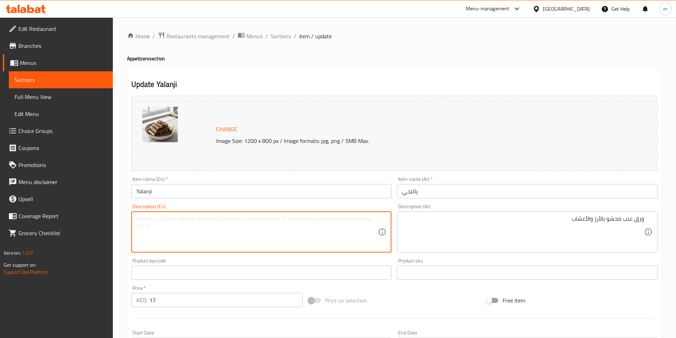
paste textarea "Grape leaves stuffed with rice and herbs."
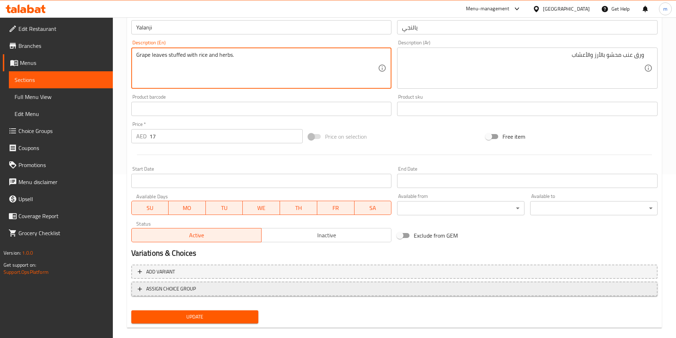
scroll to position [173, 0]
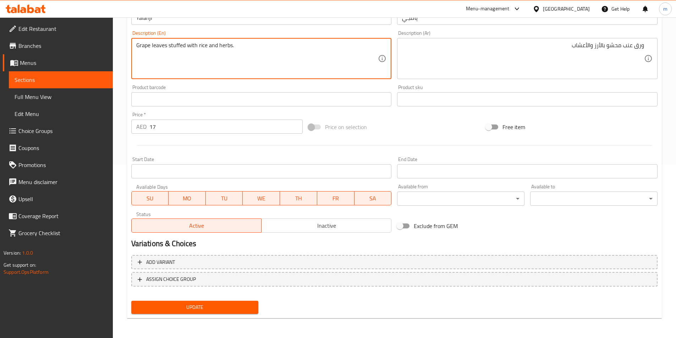
type textarea "Grape leaves stuffed with rice and herbs."
click at [199, 307] on span "Update" at bounding box center [195, 307] width 116 height 9
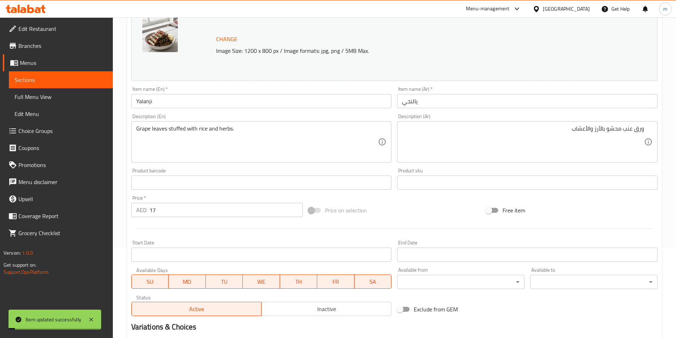
scroll to position [32, 0]
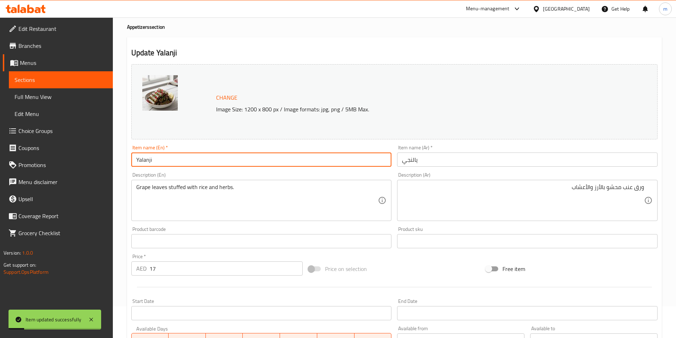
drag, startPoint x: 153, startPoint y: 157, endPoint x: 135, endPoint y: 158, distance: 18.4
click at [135, 158] on input "Yalanji" at bounding box center [261, 159] width 260 height 14
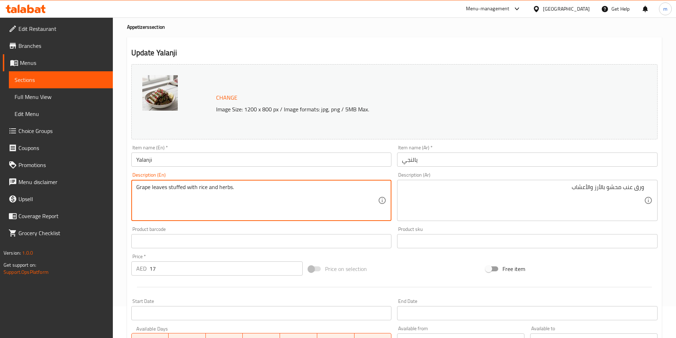
drag, startPoint x: 167, startPoint y: 188, endPoint x: 134, endPoint y: 187, distance: 33.0
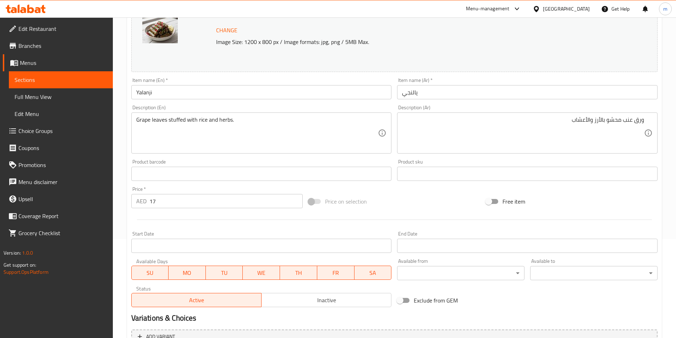
scroll to position [173, 0]
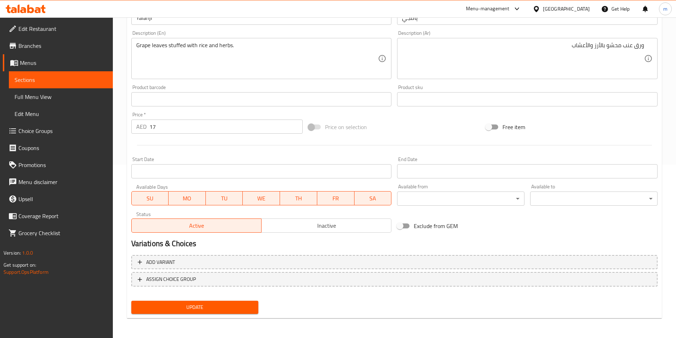
click at [231, 305] on span "Update" at bounding box center [195, 307] width 116 height 9
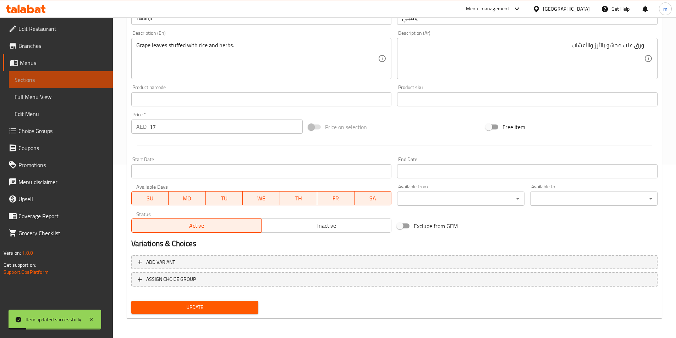
click at [30, 82] on span "Sections" at bounding box center [61, 80] width 93 height 9
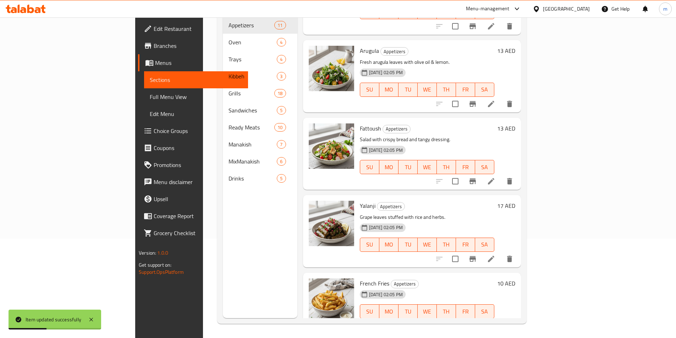
scroll to position [521, 0]
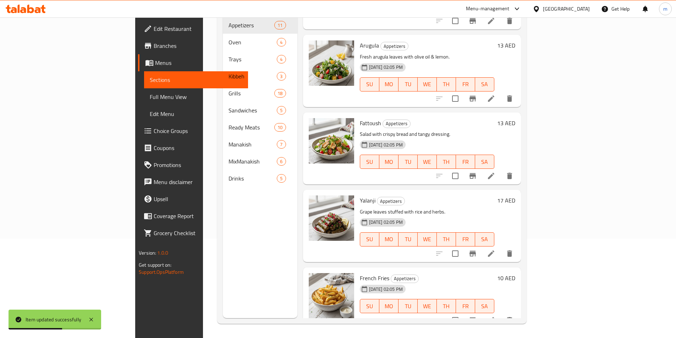
click at [495, 316] on icon at bounding box center [491, 320] width 9 height 9
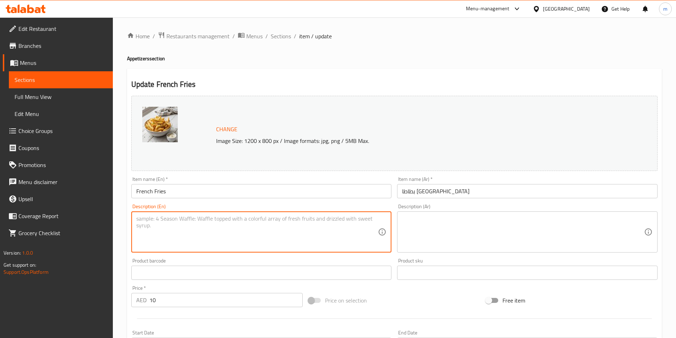
click at [238, 220] on textarea at bounding box center [257, 232] width 242 height 34
paste textarea "Golden, crispy fries."
type textarea "Golden, crispy fries."
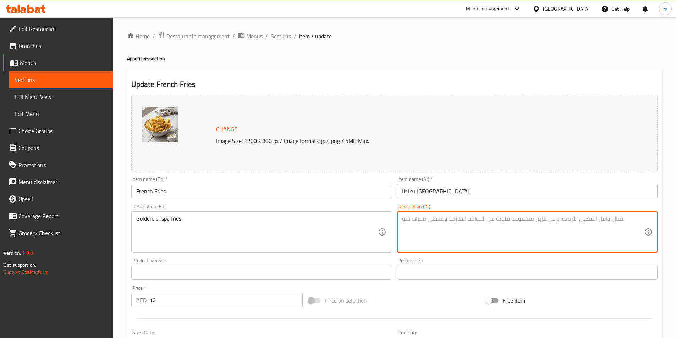
click at [584, 221] on textarea at bounding box center [523, 232] width 242 height 34
paste textarea "بطاطا مقلية ذهبية ومقرمشة."
type textarea "بطاطا مقلية ذهبية ومقرمشة."
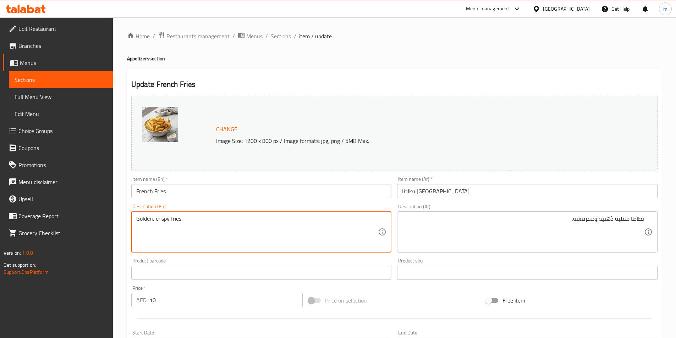
drag, startPoint x: 180, startPoint y: 218, endPoint x: 171, endPoint y: 218, distance: 8.5
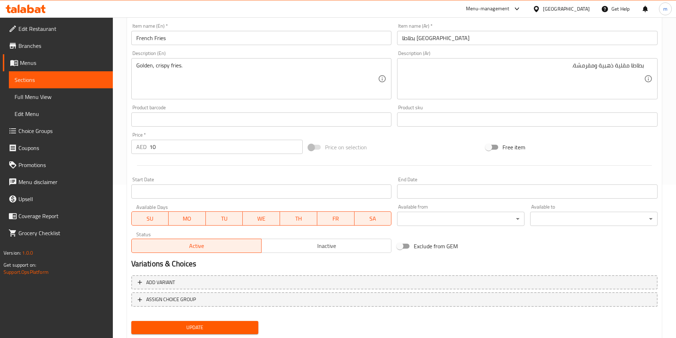
scroll to position [173, 0]
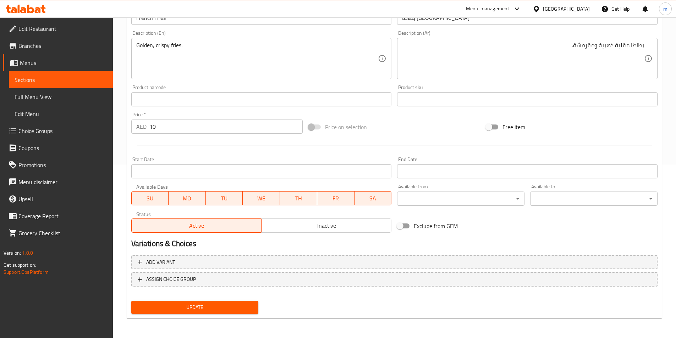
click at [241, 309] on span "Update" at bounding box center [195, 307] width 116 height 9
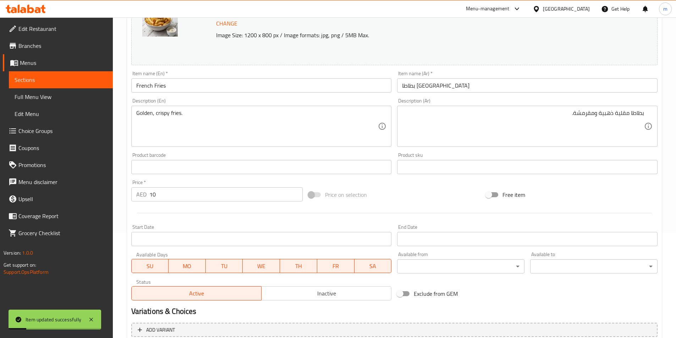
scroll to position [102, 0]
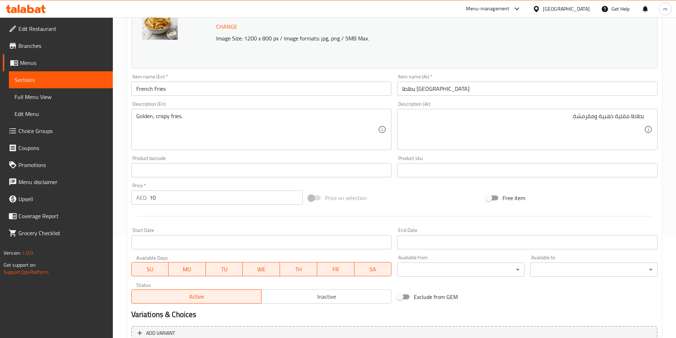
click at [63, 69] on link "Menus" at bounding box center [58, 62] width 110 height 17
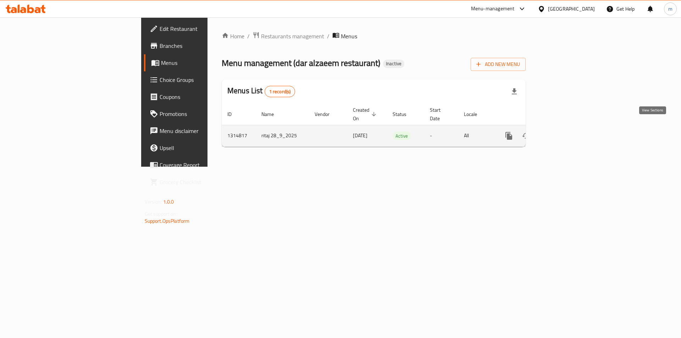
click at [564, 132] on icon "enhanced table" at bounding box center [560, 136] width 9 height 9
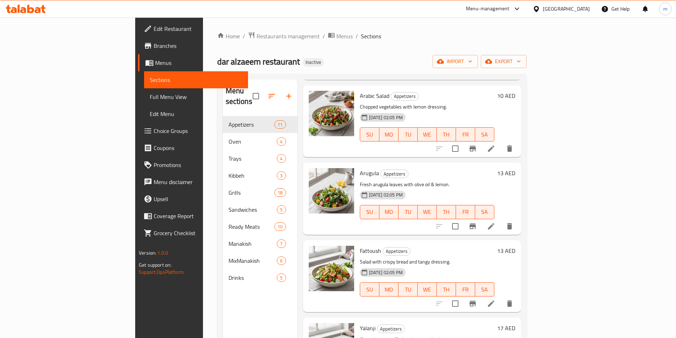
scroll to position [532, 0]
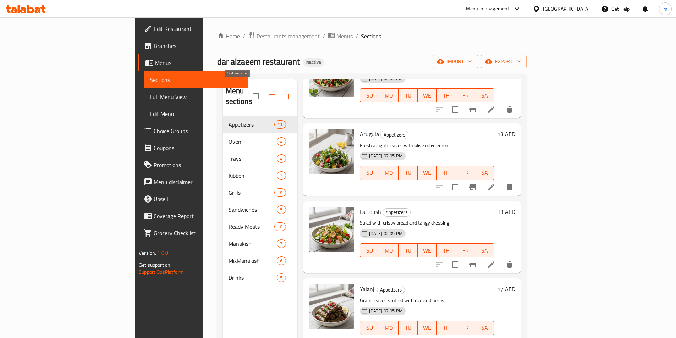
click at [267, 92] on icon "button" at bounding box center [271, 96] width 9 height 9
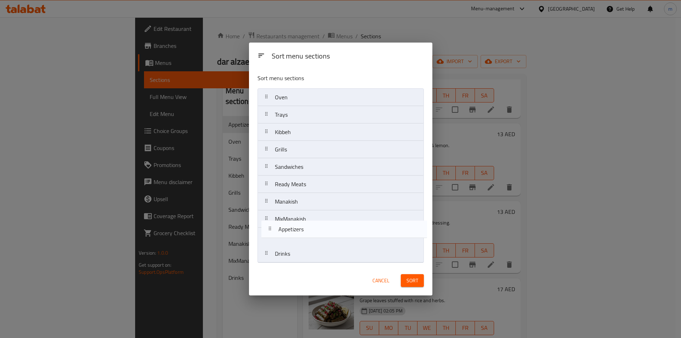
drag, startPoint x: 292, startPoint y: 101, endPoint x: 296, endPoint y: 239, distance: 138.0
click at [296, 239] on nav "Appetizers Oven Trays Kibbeh Grills Sandwiches Ready Meats Manakish MixManakish…" at bounding box center [340, 175] width 166 height 174
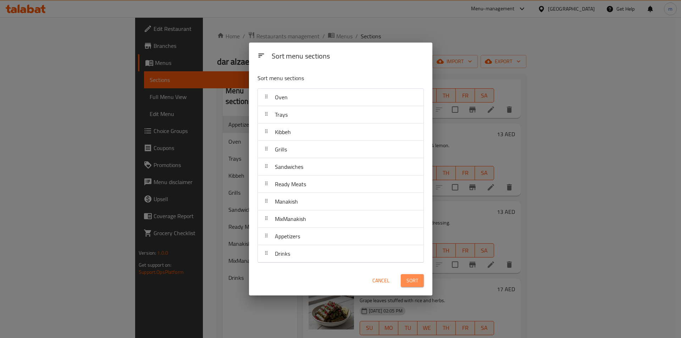
click at [414, 280] on span "Sort" at bounding box center [412, 280] width 12 height 9
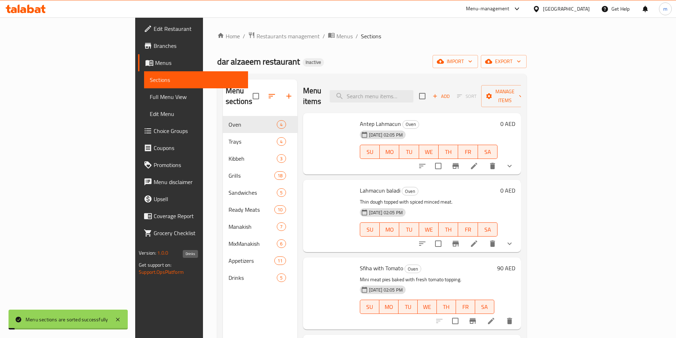
scroll to position [0, 0]
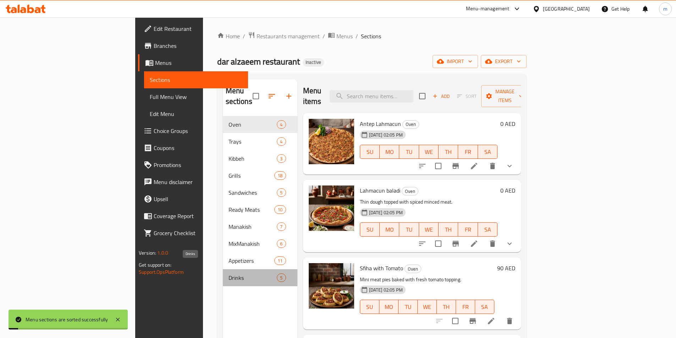
click at [228, 273] on span "Drinks" at bounding box center [252, 277] width 49 height 9
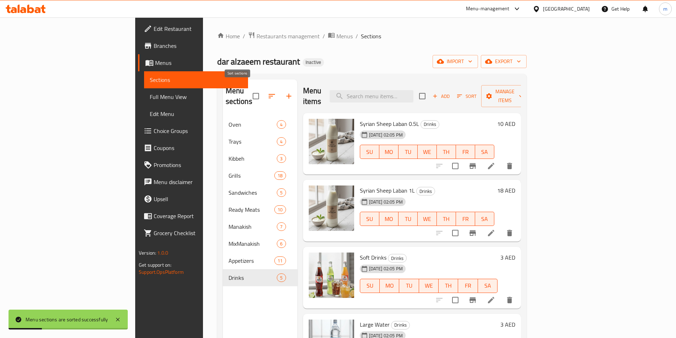
click at [267, 92] on icon "button" at bounding box center [271, 96] width 9 height 9
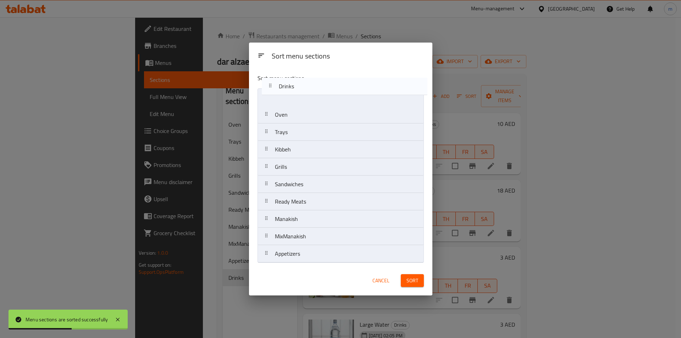
drag, startPoint x: 299, startPoint y: 259, endPoint x: 304, endPoint y: 89, distance: 170.3
click at [304, 89] on nav "Oven Trays Kibbeh Grills Sandwiches Ready Meats Manakish MixManakish Appetizers…" at bounding box center [340, 175] width 166 height 174
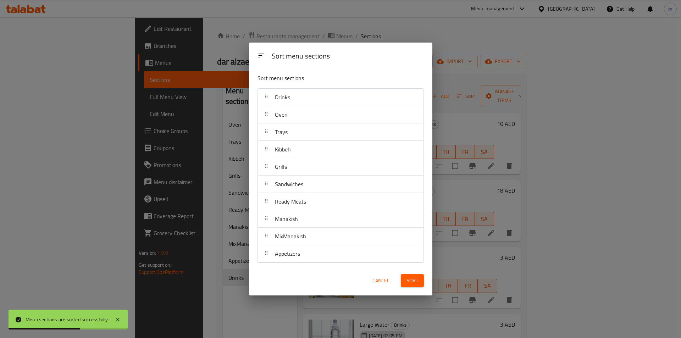
click at [413, 281] on span "Sort" at bounding box center [412, 280] width 12 height 9
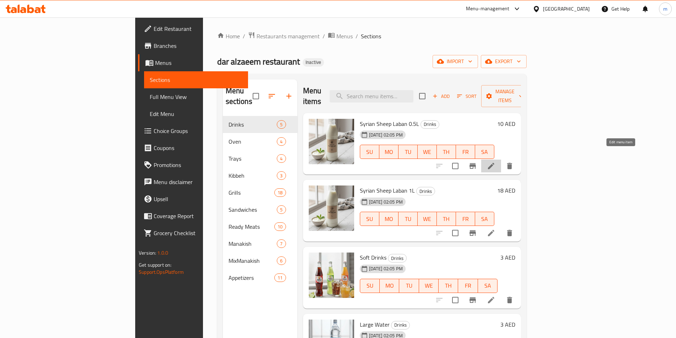
click at [495, 162] on icon at bounding box center [491, 166] width 9 height 9
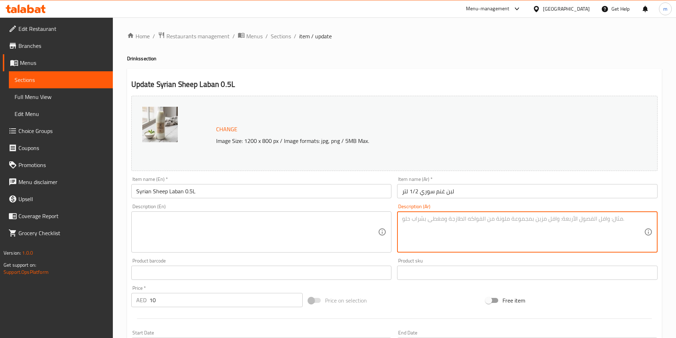
click at [461, 229] on textarea at bounding box center [523, 232] width 242 height 34
paste textarea "مشروب لبن طازج 0.5 لتر."
type textarea "مشروب لبن طازج 0.5 لتر."
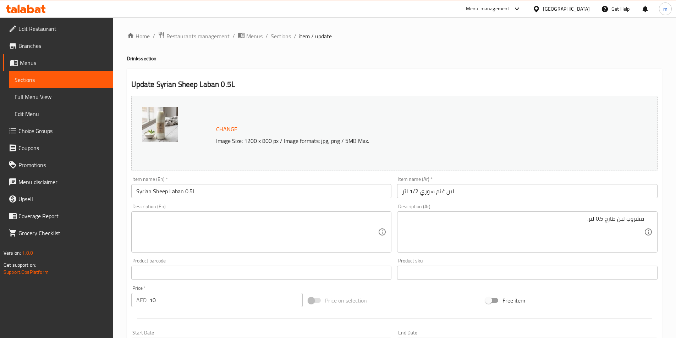
click at [195, 217] on textarea at bounding box center [257, 232] width 242 height 34
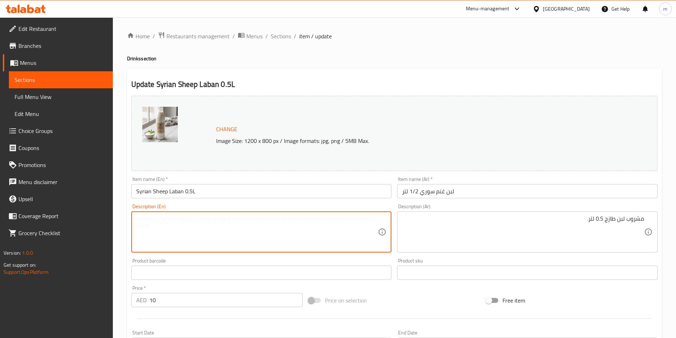
paste textarea "Fresh laban drink, 0.5 liter."
type textarea "Fresh laban drink, 0.5 liter."
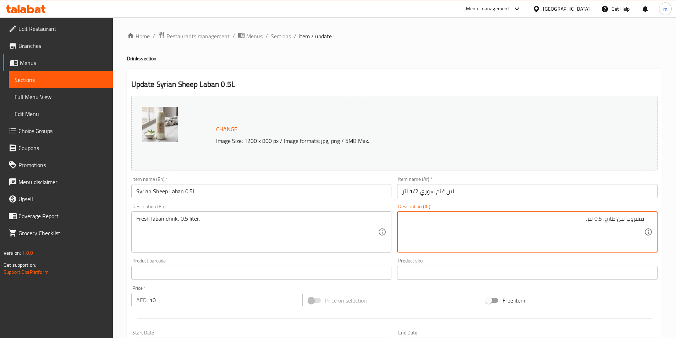
click at [605, 219] on textarea "مشروب لبن طازج, 0.5 لتر." at bounding box center [523, 232] width 242 height 34
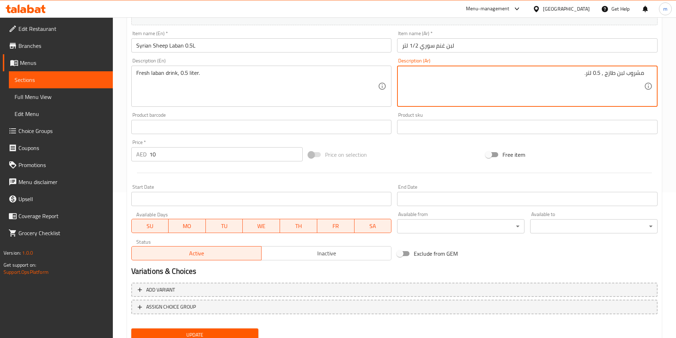
scroll to position [173, 0]
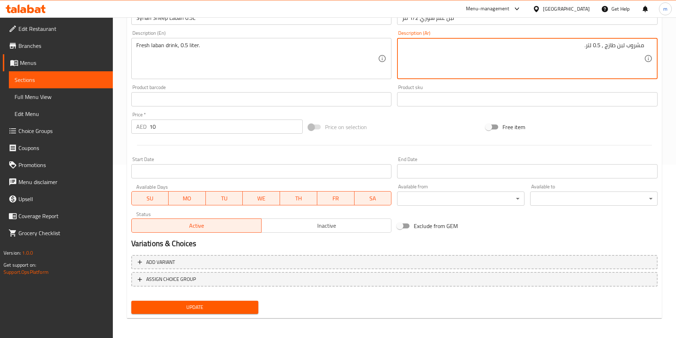
type textarea "مشروب لبن طازج , 0.5 لتر."
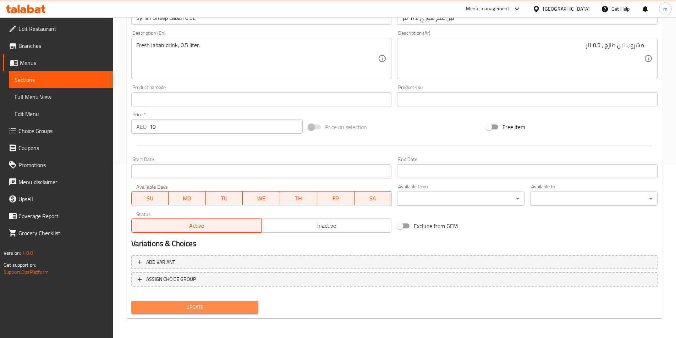
click at [222, 308] on span "Update" at bounding box center [195, 307] width 116 height 9
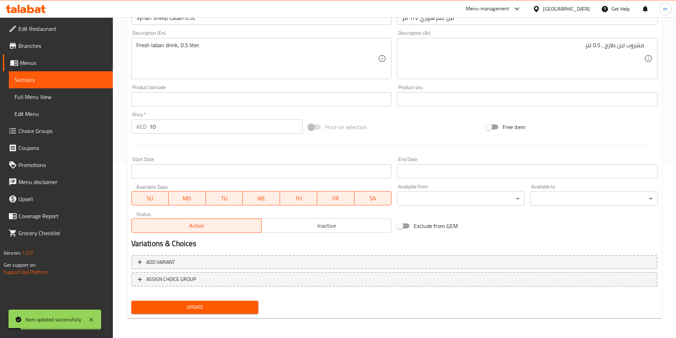
click at [64, 74] on link "Sections" at bounding box center [61, 79] width 104 height 17
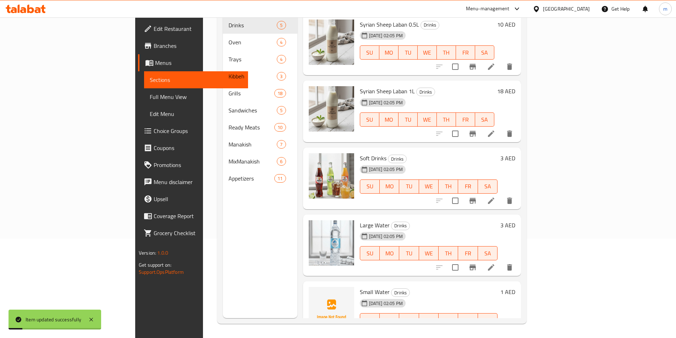
scroll to position [99, 0]
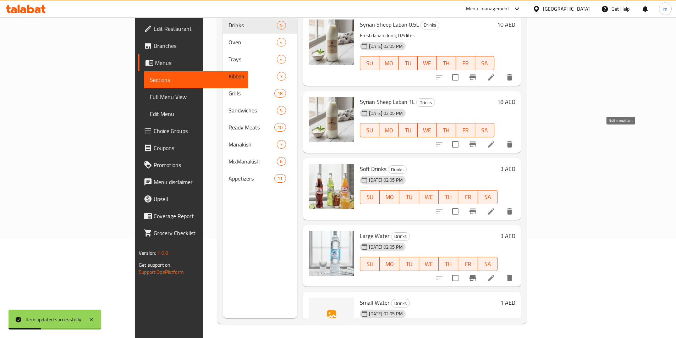
click at [495, 140] on icon at bounding box center [491, 144] width 9 height 9
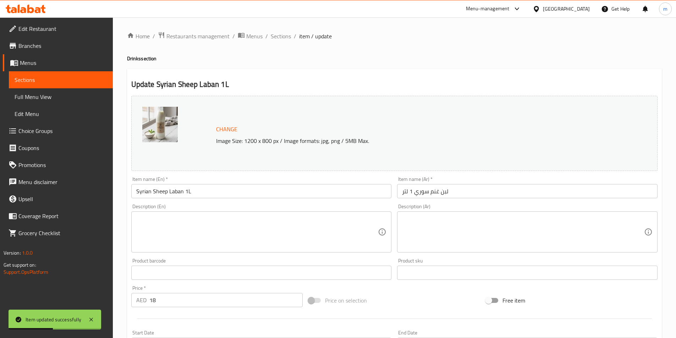
click at [207, 229] on textarea at bounding box center [257, 232] width 242 height 34
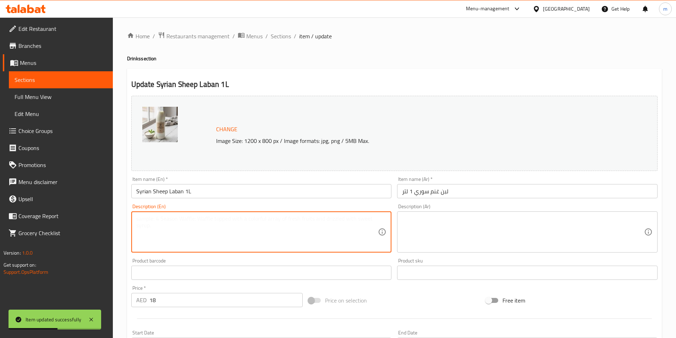
paste textarea "Fresh laban drink, 1 liter."
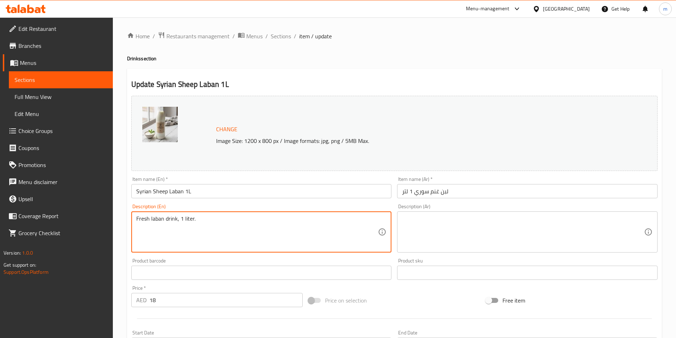
type textarea "Fresh laban drink, 1 liter."
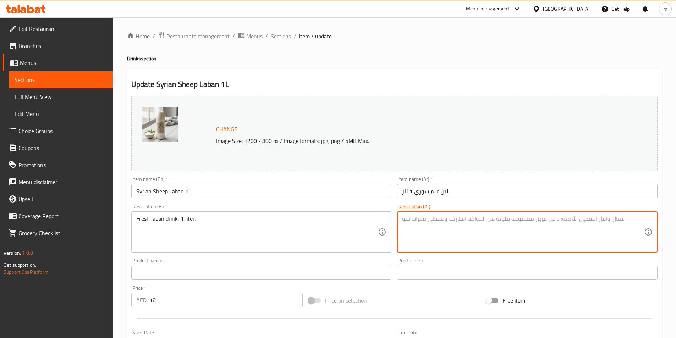
click at [563, 233] on textarea at bounding box center [523, 232] width 242 height 34
paste textarea "مشروب لبن طازج، 1 لتر."
click at [606, 221] on textarea "مشروب لبن طازج، 1 لتر." at bounding box center [523, 232] width 242 height 34
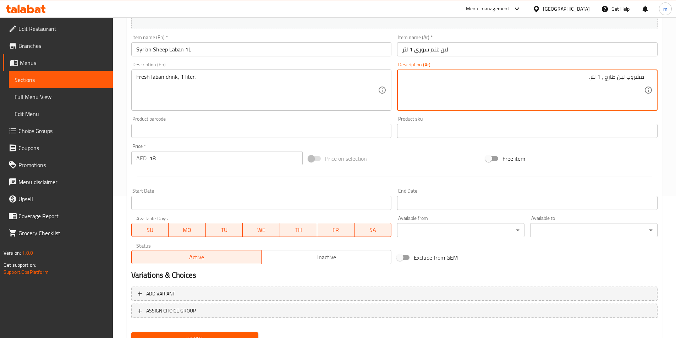
scroll to position [173, 0]
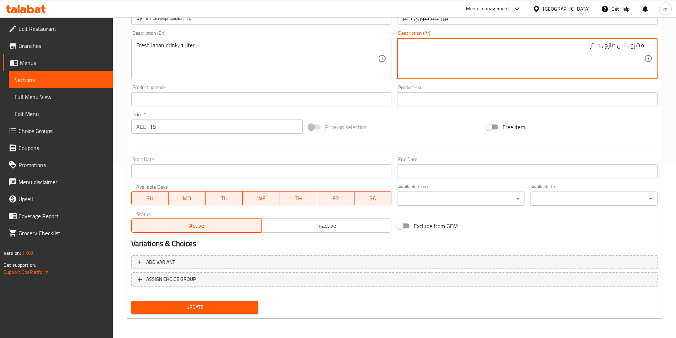
type textarea "مشروب لبن طازج ، 1 لتر."
click at [224, 307] on span "Update" at bounding box center [195, 307] width 116 height 9
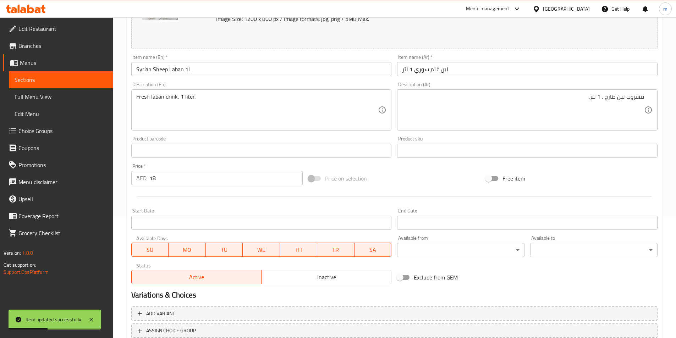
scroll to position [67, 0]
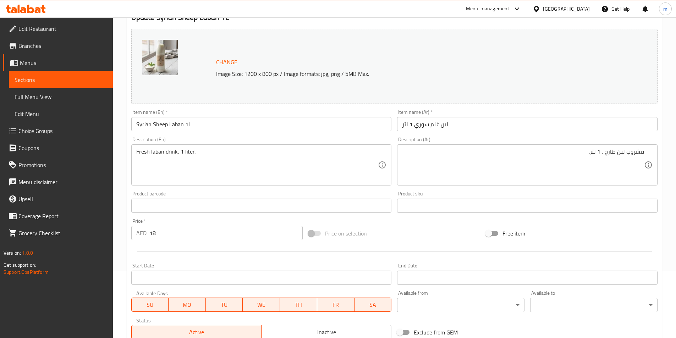
click at [93, 85] on link "Sections" at bounding box center [61, 79] width 104 height 17
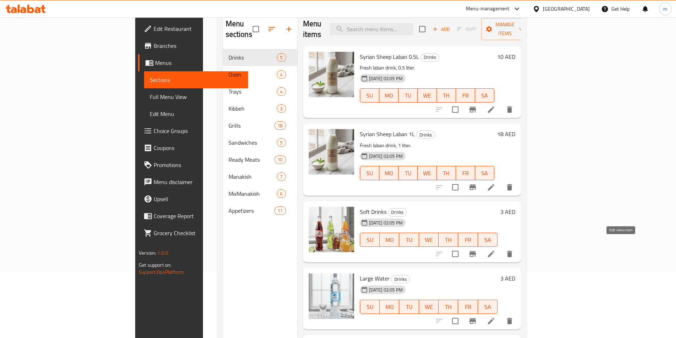
click at [495, 250] on icon at bounding box center [491, 254] width 9 height 9
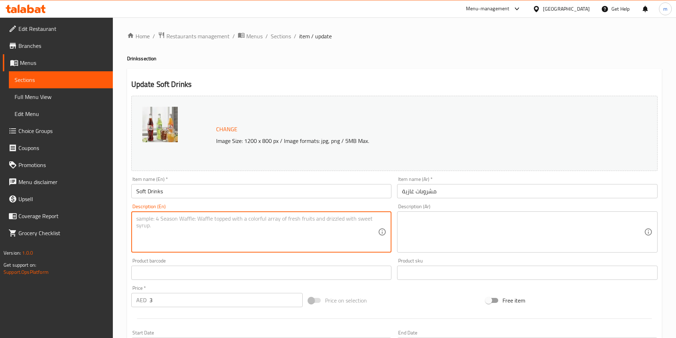
click at [170, 241] on textarea at bounding box center [257, 232] width 242 height 34
paste textarea "مشروبات غازية متنوعة."
type textarea "مشروبات غازية متنوعة."
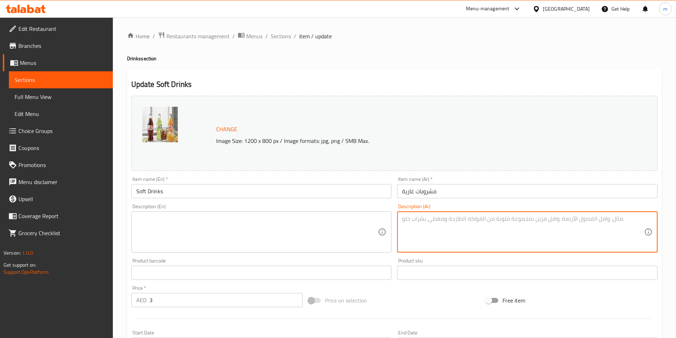
click at [433, 227] on textarea at bounding box center [523, 232] width 242 height 34
paste textarea "مشروبات غازية متنوعة."
type textarea "مشروبات غازية متنوعة."
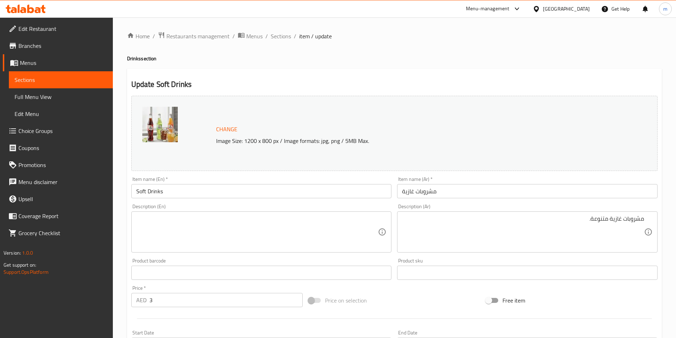
click at [158, 224] on textarea at bounding box center [257, 232] width 242 height 34
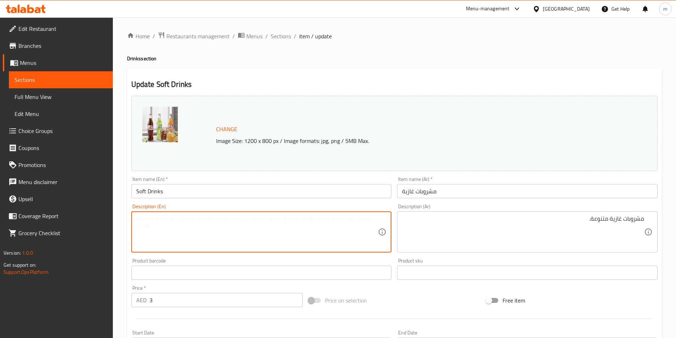
paste textarea "Assorted carbonated drinks."
drag, startPoint x: 157, startPoint y: 218, endPoint x: 133, endPoint y: 218, distance: 23.8
click at [133, 218] on div "Assorted carbonated drinks. Description (En)" at bounding box center [261, 231] width 260 height 41
type textarea "Assorted carbonated drinks."
drag, startPoint x: 185, startPoint y: 219, endPoint x: 160, endPoint y: 217, distance: 25.6
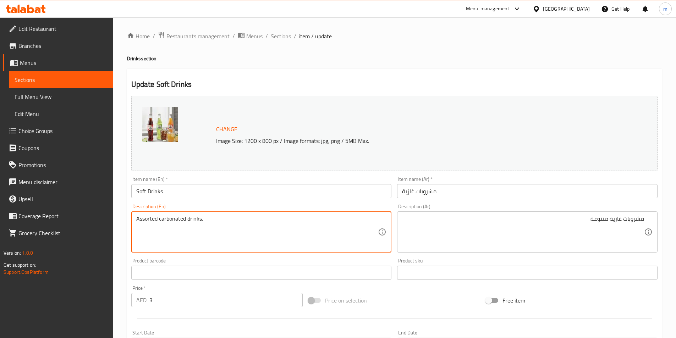
click at [160, 217] on textarea "Assorted carbonated drinks." at bounding box center [257, 232] width 242 height 34
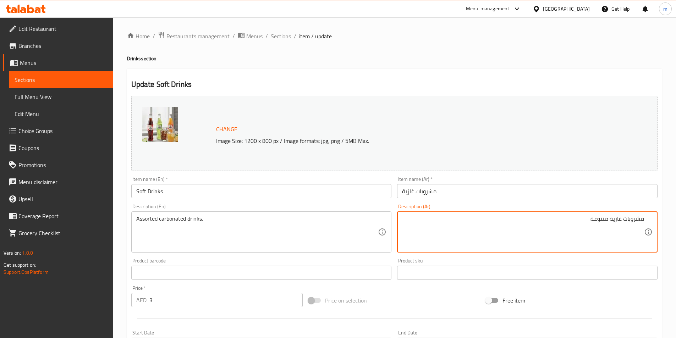
drag, startPoint x: 621, startPoint y: 220, endPoint x: 611, endPoint y: 217, distance: 10.9
drag, startPoint x: 621, startPoint y: 221, endPoint x: 606, endPoint y: 221, distance: 15.3
click at [606, 221] on textarea "مشروبات مكربن متنوعة." at bounding box center [523, 232] width 242 height 34
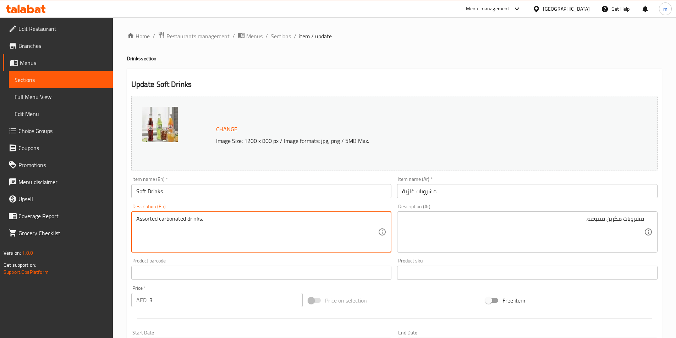
drag, startPoint x: 186, startPoint y: 218, endPoint x: 160, endPoint y: 217, distance: 25.9
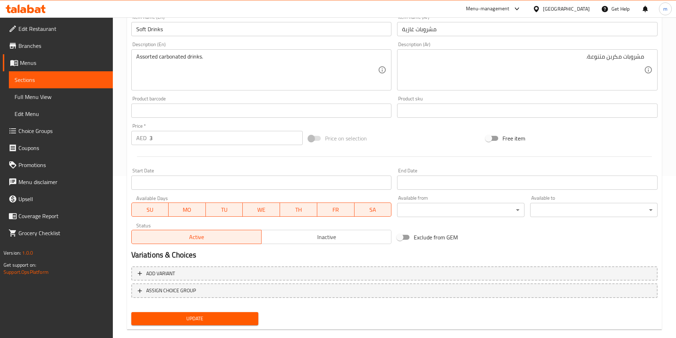
scroll to position [173, 0]
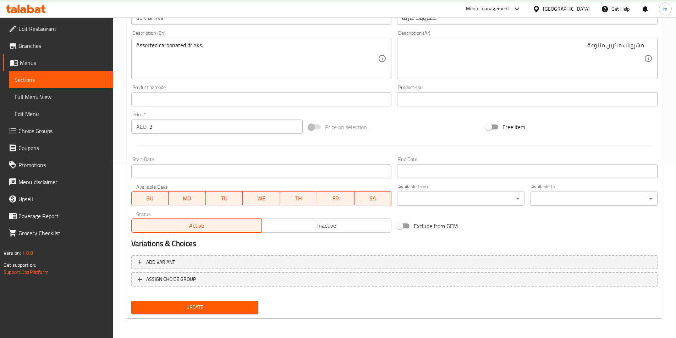
click at [243, 309] on span "Update" at bounding box center [195, 307] width 116 height 9
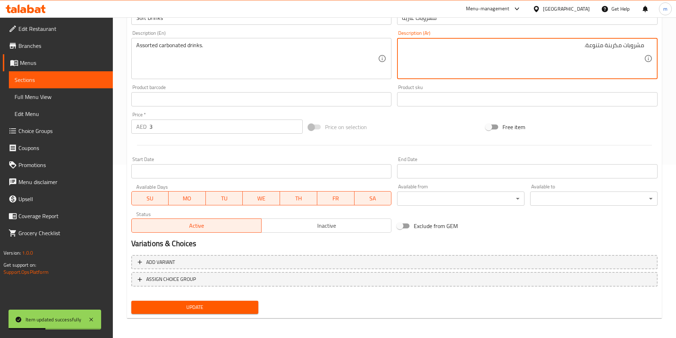
type textarea "مشروبات مكربنة متنوعة."
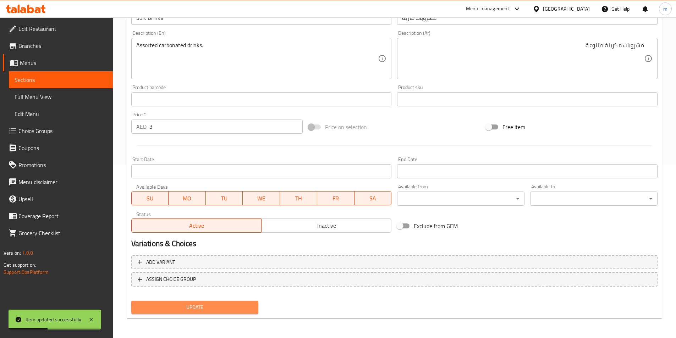
click at [231, 310] on span "Update" at bounding box center [195, 307] width 116 height 9
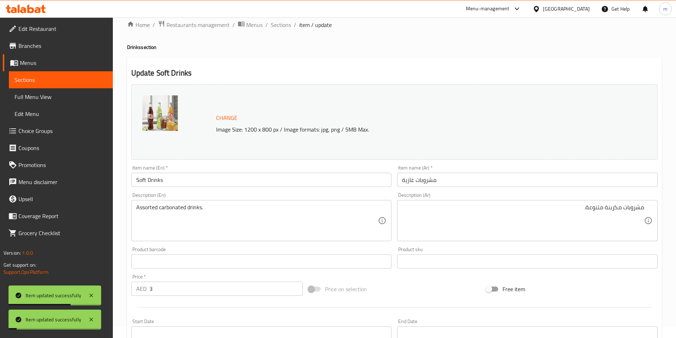
scroll to position [0, 0]
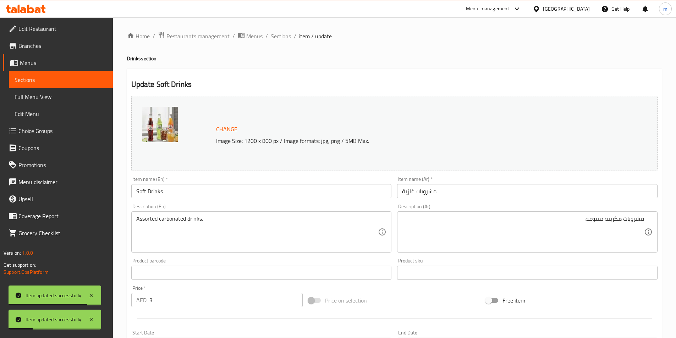
click at [74, 79] on span "Sections" at bounding box center [61, 80] width 93 height 9
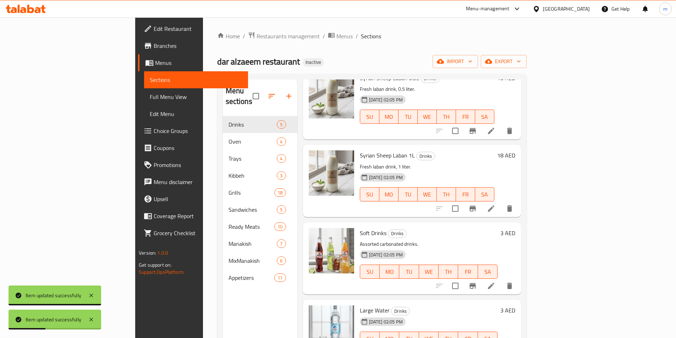
scroll to position [99, 0]
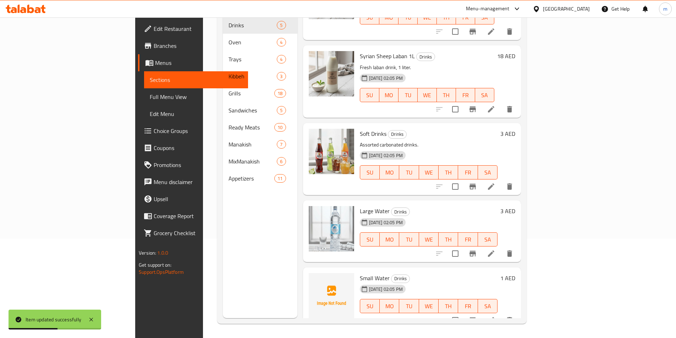
click at [518, 250] on div at bounding box center [474, 253] width 87 height 17
click at [495, 249] on icon at bounding box center [491, 253] width 9 height 9
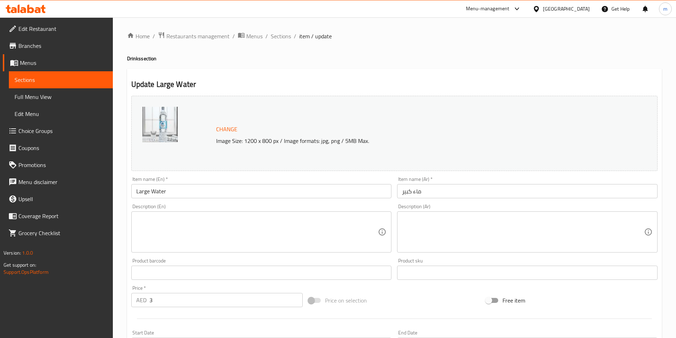
click at [270, 218] on textarea at bounding box center [257, 232] width 242 height 34
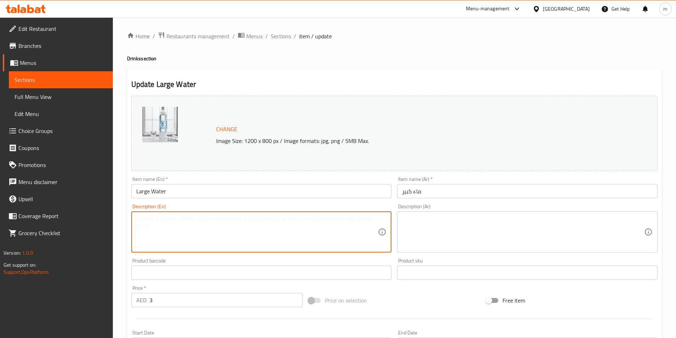
paste textarea "مياه معبأة كبيرة."
type textarea "مياه معبأة كبيرة."
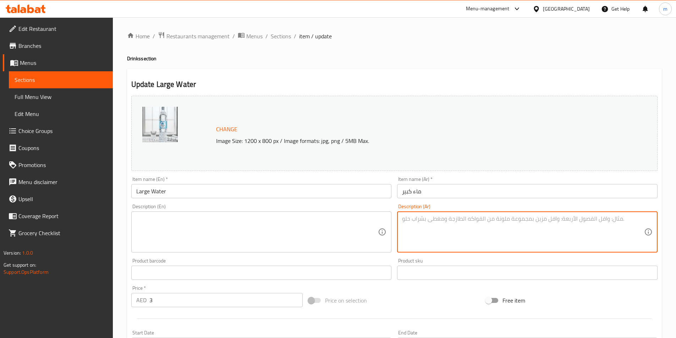
click at [473, 228] on textarea at bounding box center [523, 232] width 242 height 34
paste textarea "مياه معبأة كبيرة."
type textarea "مياه معبأة كبيرة."
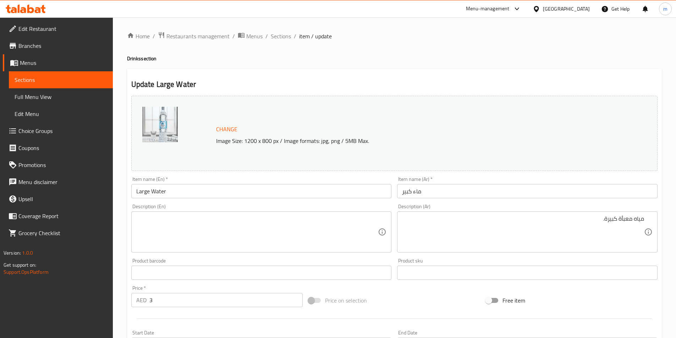
click at [190, 221] on textarea at bounding box center [257, 232] width 242 height 34
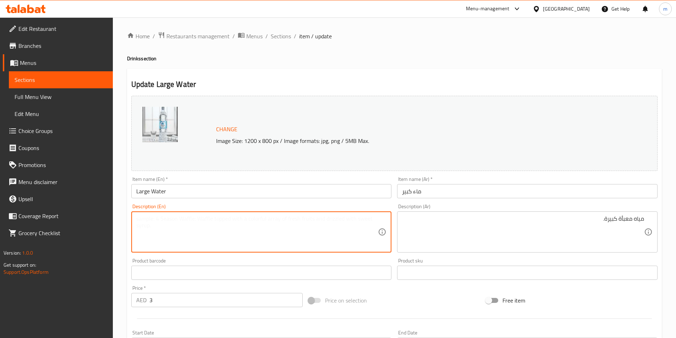
paste textarea "Large bottled water."
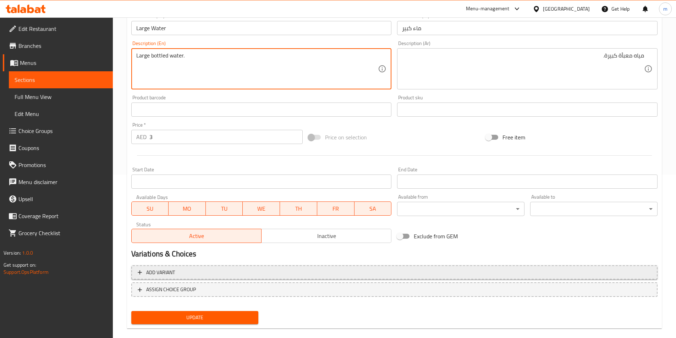
scroll to position [173, 0]
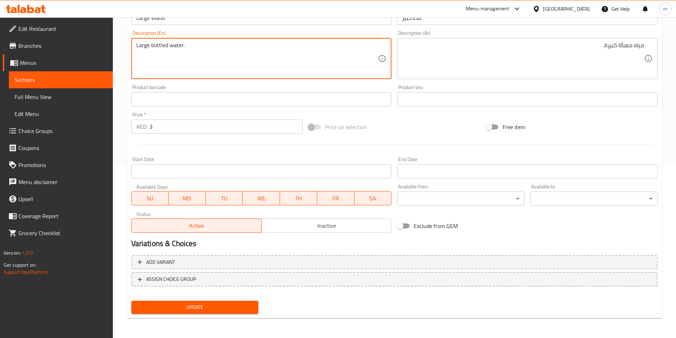
type textarea "Large bottled water."
click at [193, 305] on span "Update" at bounding box center [195, 307] width 116 height 9
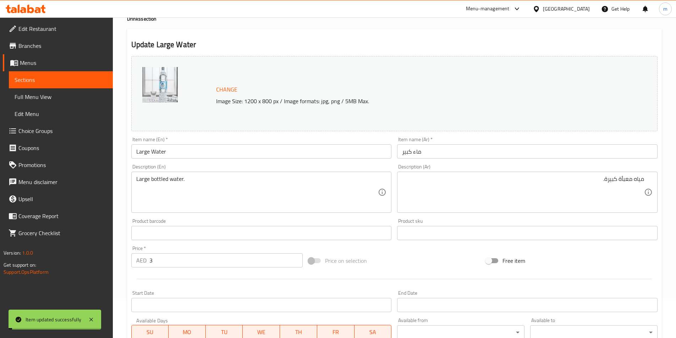
scroll to position [32, 0]
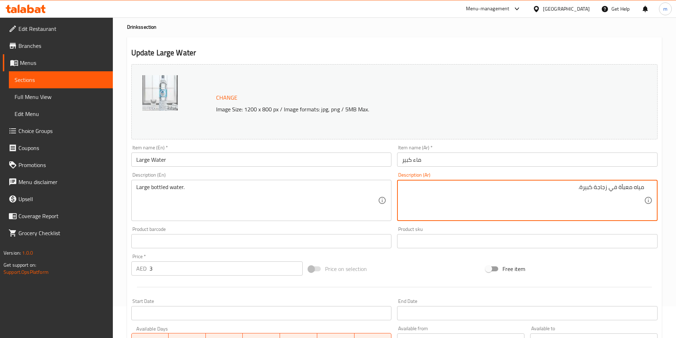
drag, startPoint x: 634, startPoint y: 188, endPoint x: 595, endPoint y: 187, distance: 39.0
click at [595, 187] on textarea "مياه معبأة في زجاجة كبيرة." at bounding box center [523, 201] width 242 height 34
type textarea "مياه معبأة في زجاجة كبيرة."
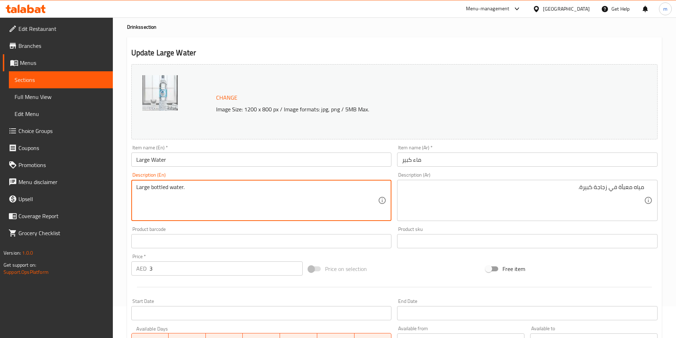
drag, startPoint x: 168, startPoint y: 187, endPoint x: 151, endPoint y: 185, distance: 17.1
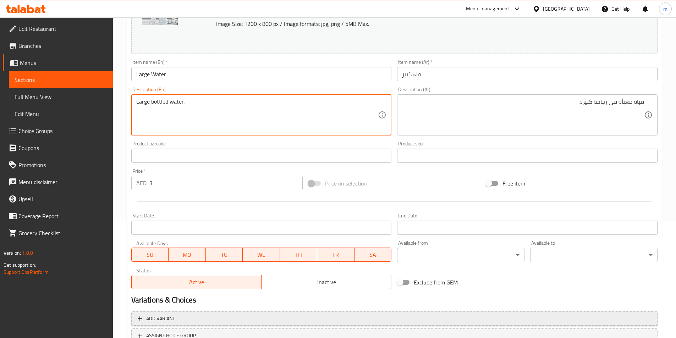
scroll to position [173, 0]
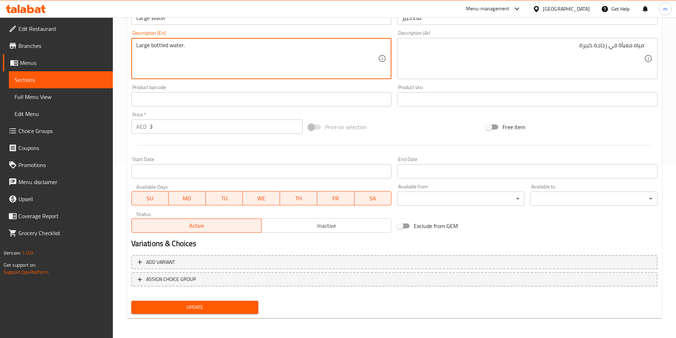
click at [220, 303] on span "Update" at bounding box center [195, 307] width 116 height 9
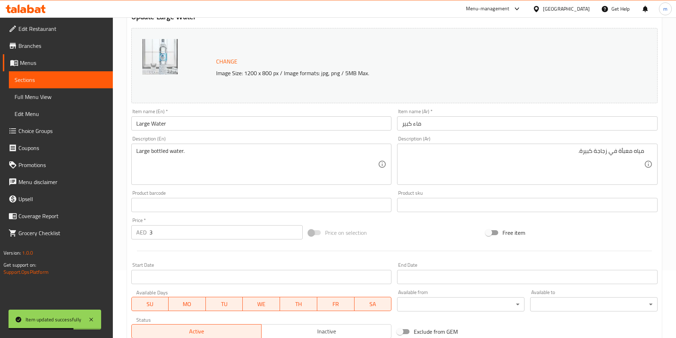
scroll to position [67, 0]
click at [45, 75] on link "Sections" at bounding box center [61, 79] width 104 height 17
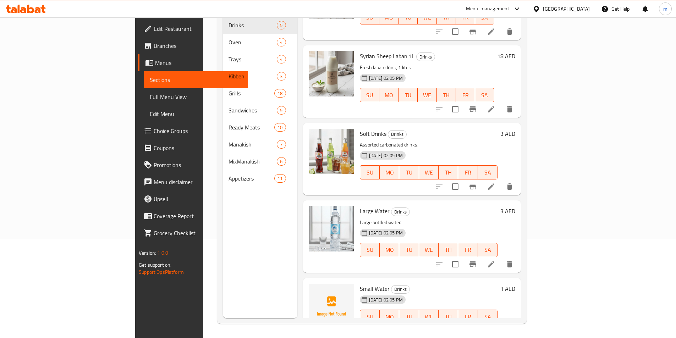
scroll to position [56, 0]
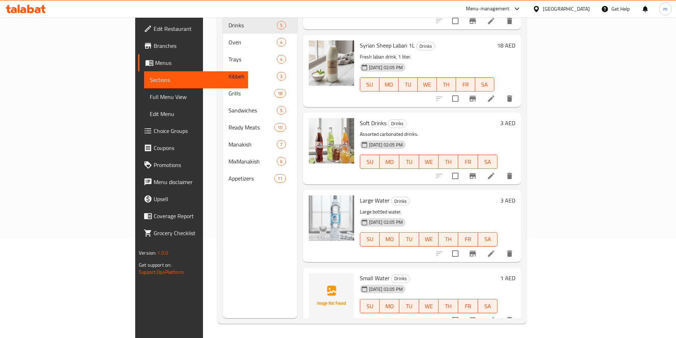
click at [495, 316] on icon at bounding box center [491, 320] width 9 height 9
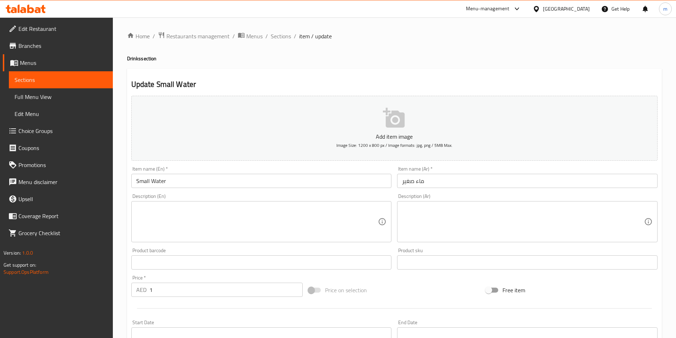
click at [172, 215] on textarea at bounding box center [257, 222] width 242 height 34
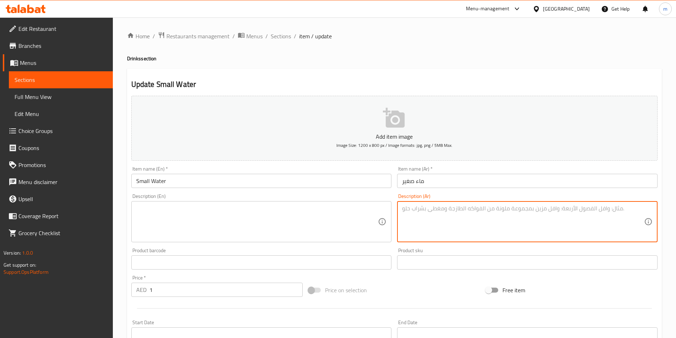
click at [463, 213] on textarea at bounding box center [523, 222] width 242 height 34
paste textarea "bottled"
type textarea "bottled"
paste textarea "معبأة في زجاجة"
click at [598, 208] on textarea "معبأة في زجاجة" at bounding box center [523, 222] width 242 height 34
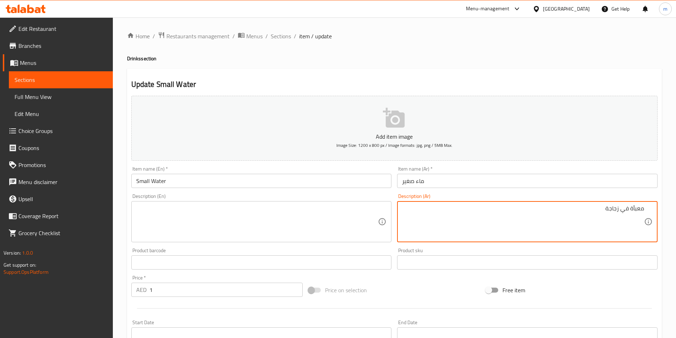
paste textarea "صغيرة."
click at [641, 207] on textarea "معبأة في زجاجة صغيرة." at bounding box center [523, 222] width 242 height 34
paste textarea "ياهم"
type textarea "مياه معبأة في زجاجة صغيرة."
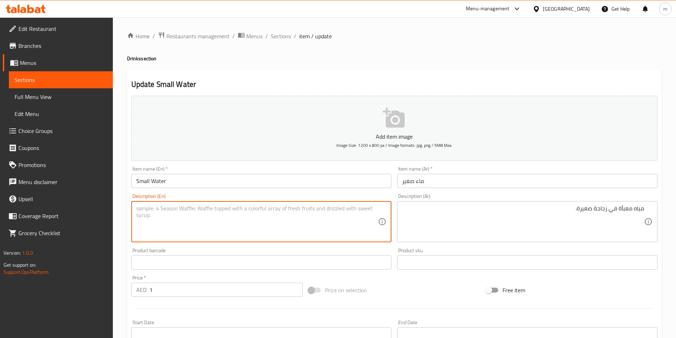
click at [195, 210] on textarea at bounding box center [257, 222] width 242 height 34
paste textarea "Small bottled water."
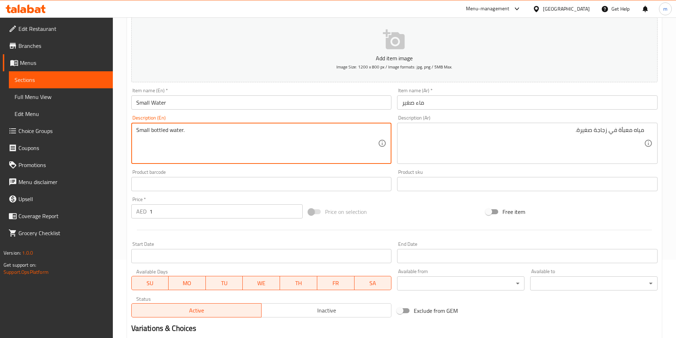
scroll to position [163, 0]
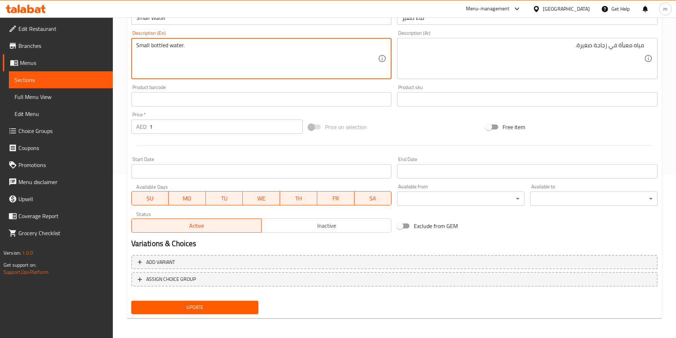
type textarea "Small bottled water."
click at [229, 309] on span "Update" at bounding box center [195, 307] width 116 height 9
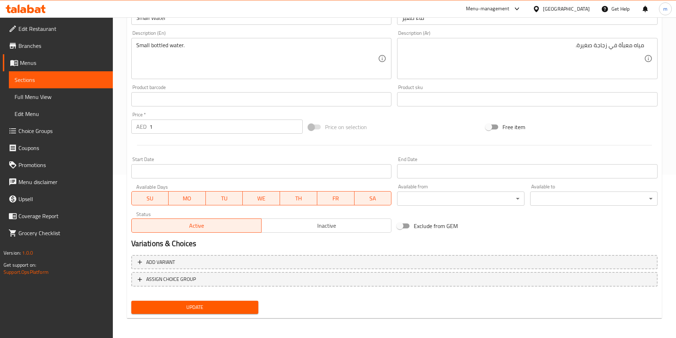
click at [81, 79] on span "Sections" at bounding box center [61, 80] width 93 height 9
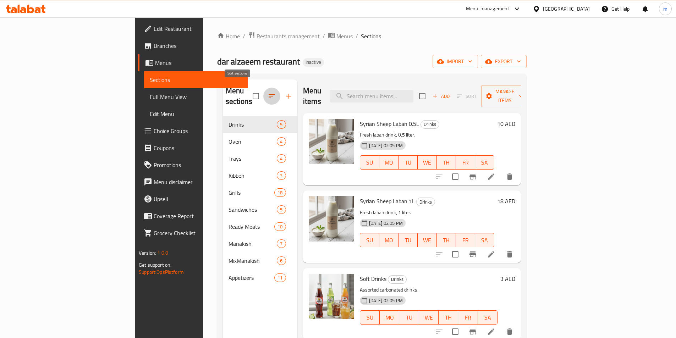
click at [263, 88] on button "button" at bounding box center [271, 96] width 17 height 17
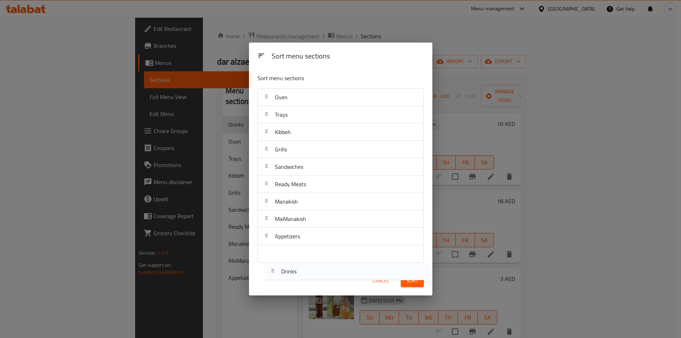
drag, startPoint x: 288, startPoint y: 100, endPoint x: 293, endPoint y: 268, distance: 168.2
click at [293, 268] on div "Sort menu sections Sort menu sections Drinks Oven Trays Kibbeh Grills Sandwiche…" at bounding box center [340, 169] width 183 height 253
click at [415, 281] on span "Sort" at bounding box center [412, 280] width 12 height 9
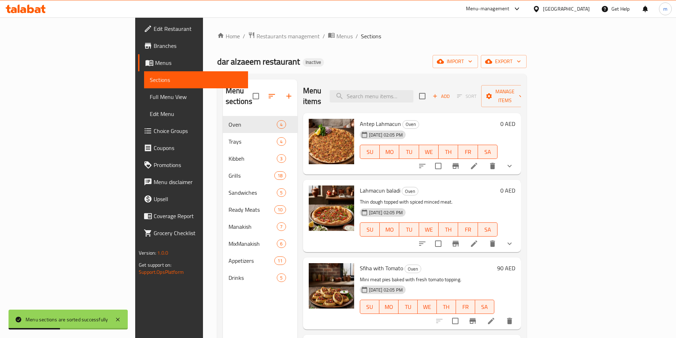
click at [150, 97] on span "Full Menu View" at bounding box center [196, 97] width 93 height 9
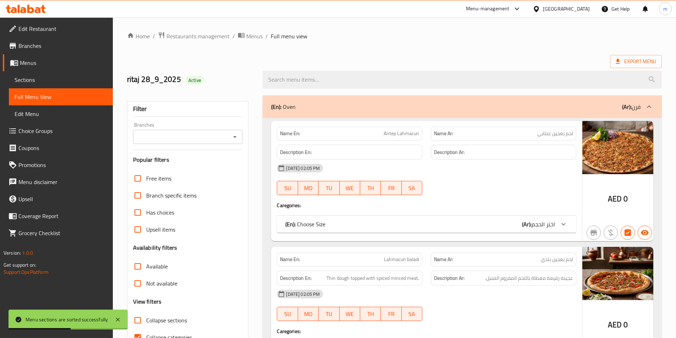
scroll to position [142, 0]
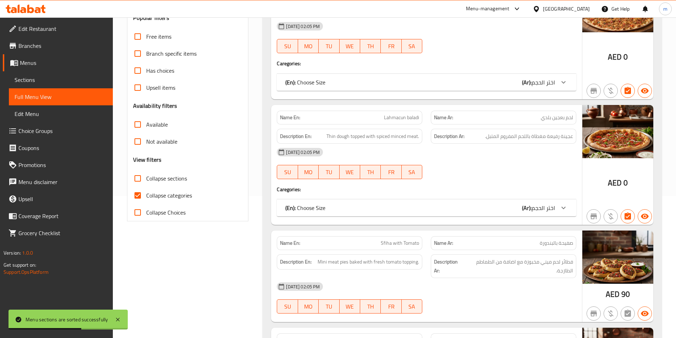
click at [138, 195] on input "Collapse categories" at bounding box center [137, 195] width 17 height 17
checkbox input "false"
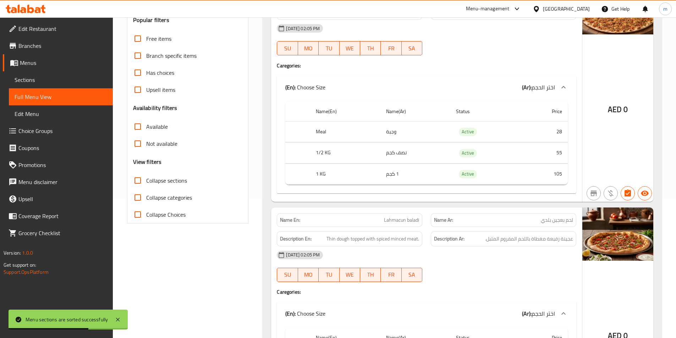
scroll to position [0, 0]
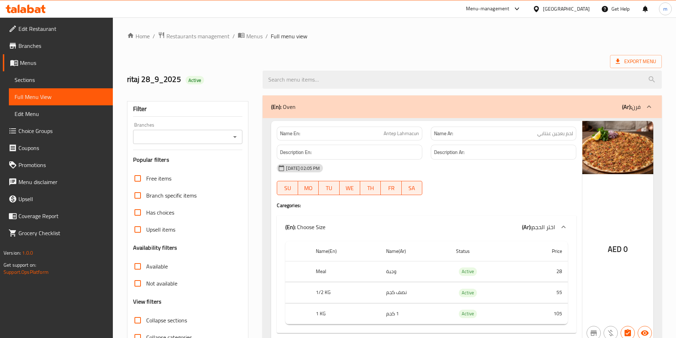
click at [547, 59] on div "Export Menu" at bounding box center [394, 61] width 534 height 13
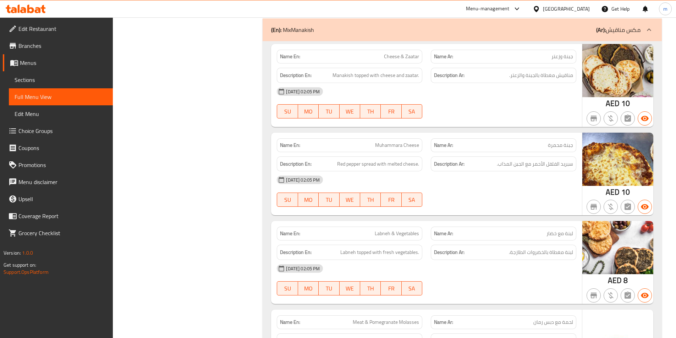
scroll to position [8599, 0]
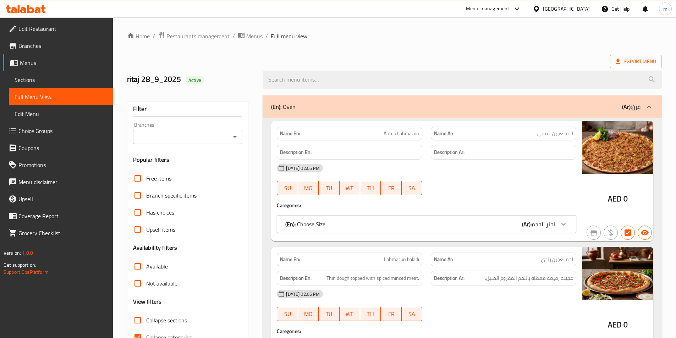
click at [55, 78] on span "Sections" at bounding box center [61, 80] width 93 height 9
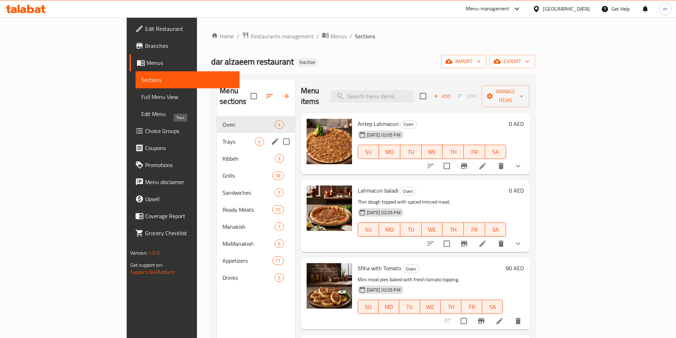
click at [222, 137] on span "Trays" at bounding box center [238, 141] width 32 height 9
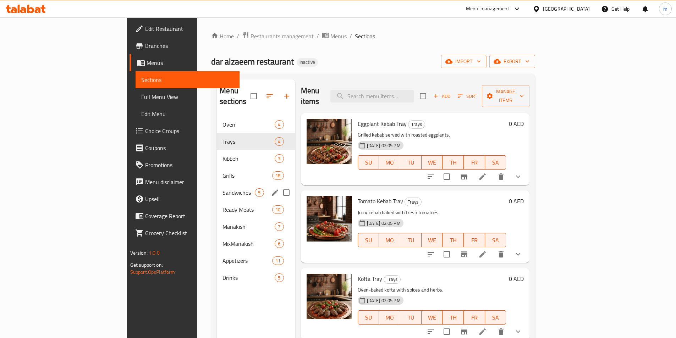
click at [217, 187] on div "Sandwiches 5" at bounding box center [256, 192] width 78 height 17
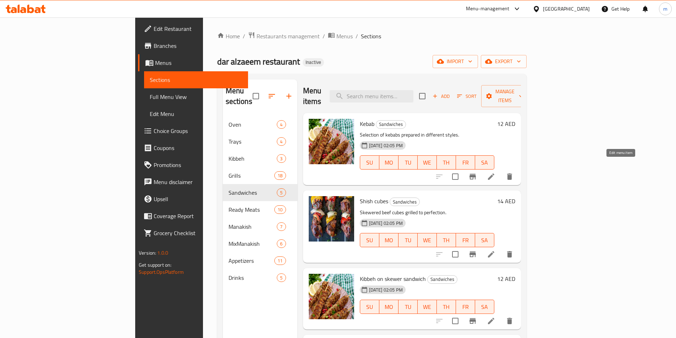
click at [495, 172] on icon at bounding box center [491, 176] width 9 height 9
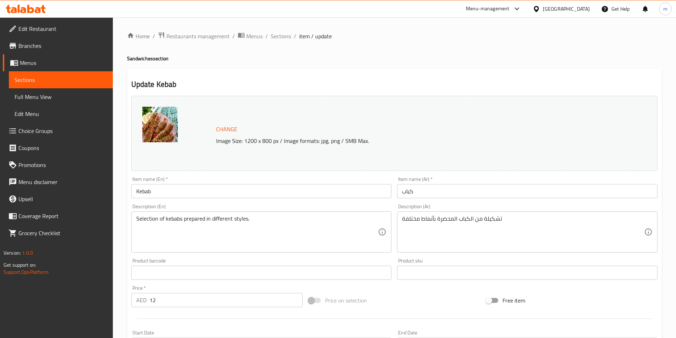
click at [202, 193] on input "Kebab" at bounding box center [261, 191] width 260 height 14
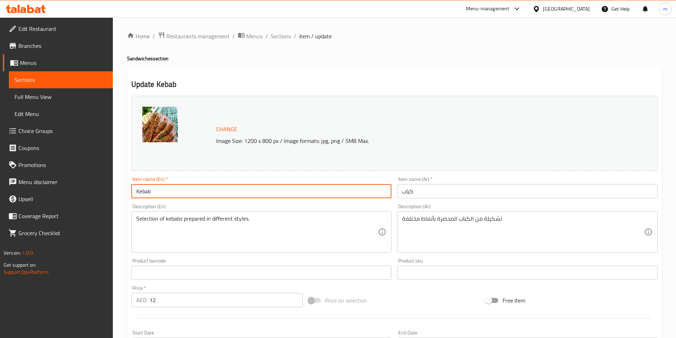
paste input "(All Varieties)"
type input "Kebab (All Varieties)"
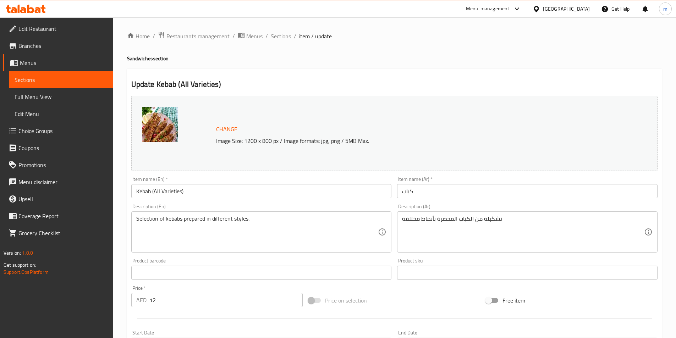
click at [479, 194] on input "كباب" at bounding box center [527, 191] width 260 height 14
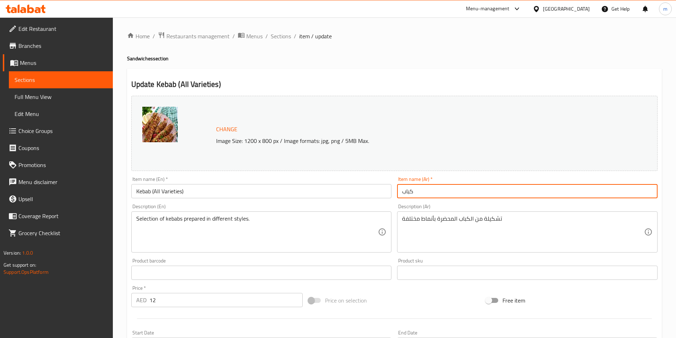
drag, startPoint x: 479, startPoint y: 194, endPoint x: 599, endPoint y: 178, distance: 121.6
click at [599, 179] on div "Item name (Ar)   * كباب Item name (Ar) *" at bounding box center [527, 188] width 260 height 22
click at [578, 190] on input "كباب" at bounding box center [527, 191] width 260 height 14
paste input "(جميع الأنواع)"
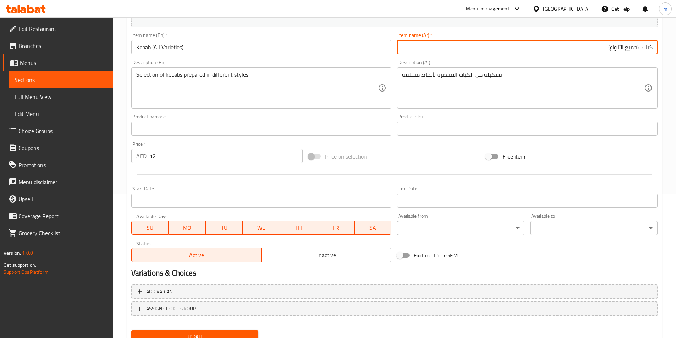
scroll to position [173, 0]
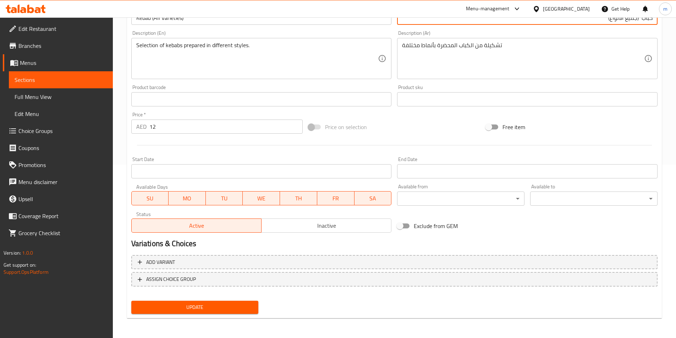
type input "كباب (جميع الأنواع)"
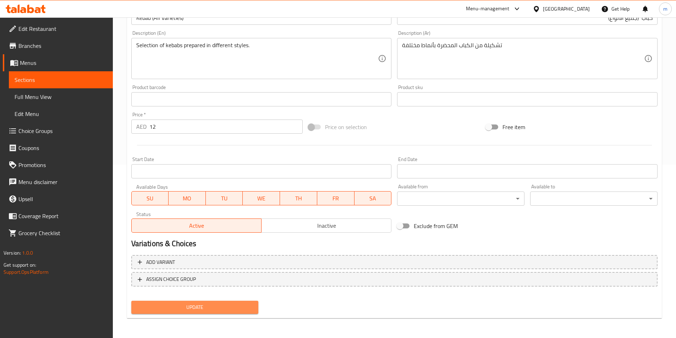
click at [242, 313] on button "Update" at bounding box center [194, 307] width 127 height 13
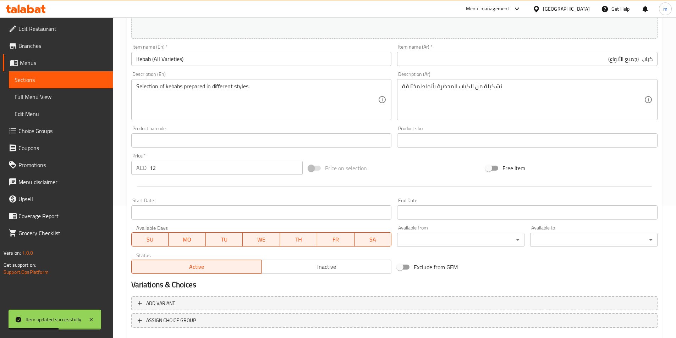
scroll to position [67, 0]
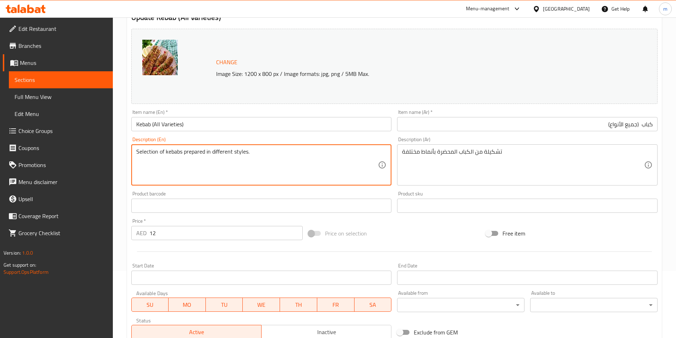
drag, startPoint x: 157, startPoint y: 152, endPoint x: 109, endPoint y: 149, distance: 48.3
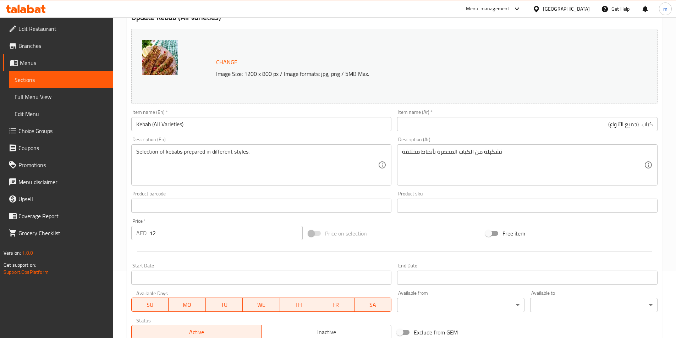
click at [62, 78] on span "Sections" at bounding box center [61, 80] width 93 height 9
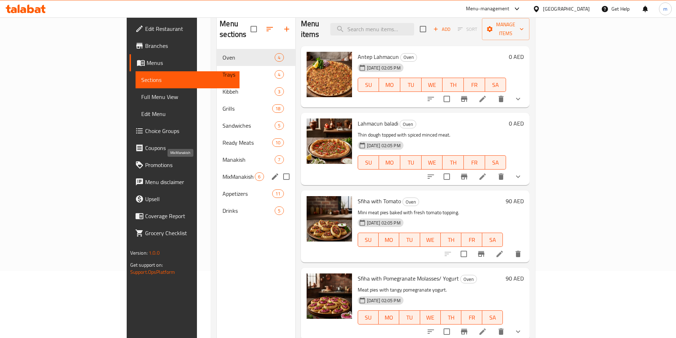
click at [222, 172] on span "MixManakish" at bounding box center [238, 176] width 32 height 9
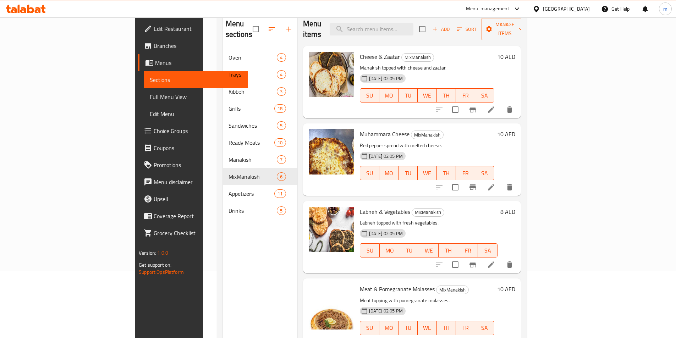
scroll to position [35, 0]
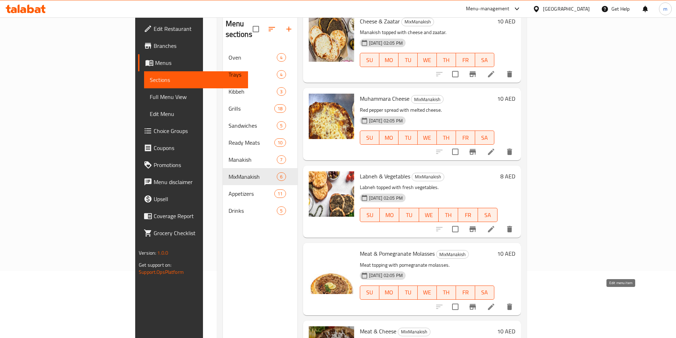
click at [495, 302] on icon at bounding box center [491, 306] width 9 height 9
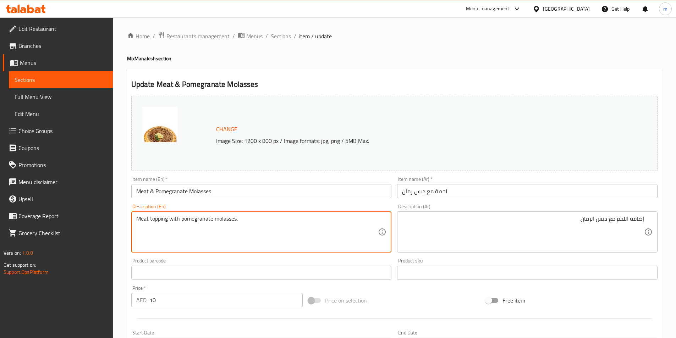
drag, startPoint x: 163, startPoint y: 219, endPoint x: 150, endPoint y: 218, distance: 13.1
click at [234, 219] on textarea "Meat topping with pomegranate molasses." at bounding box center [257, 232] width 242 height 34
click at [250, 221] on textarea "Meat topping with pomegranate molasses." at bounding box center [257, 232] width 242 height 34
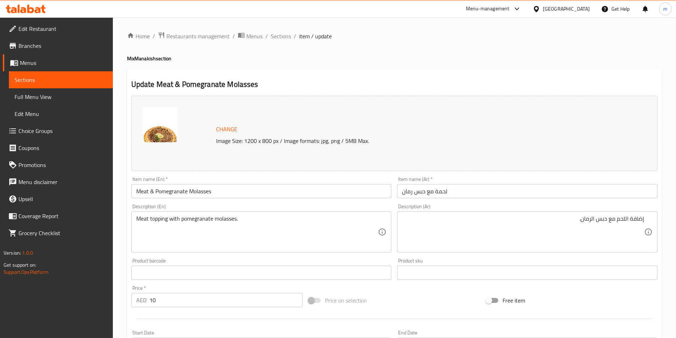
drag, startPoint x: 248, startPoint y: 213, endPoint x: 214, endPoint y: 216, distance: 34.2
click at [214, 216] on div "Meat topping with pomegranate molasses. Description (En)" at bounding box center [261, 231] width 260 height 41
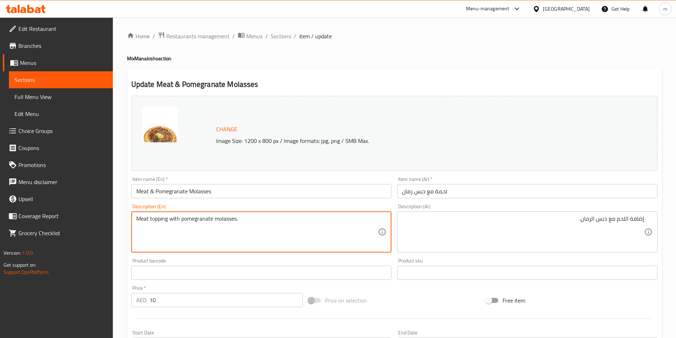
drag, startPoint x: 244, startPoint y: 218, endPoint x: 111, endPoint y: 215, distance: 132.7
click at [111, 215] on div "Edit Restaurant Branches Menus Sections Full Menu View Edit Menu Choice Groups …" at bounding box center [338, 264] width 676 height 494
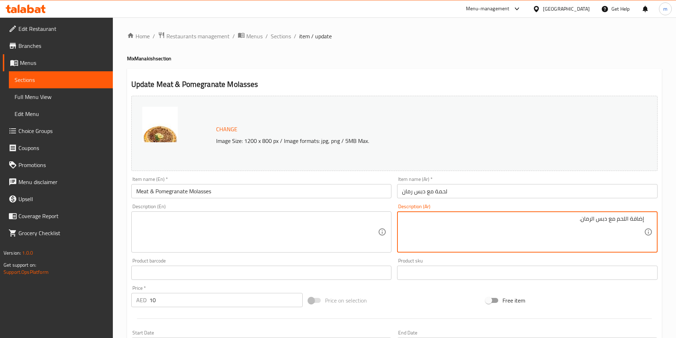
drag, startPoint x: 571, startPoint y: 220, endPoint x: 658, endPoint y: 222, distance: 87.3
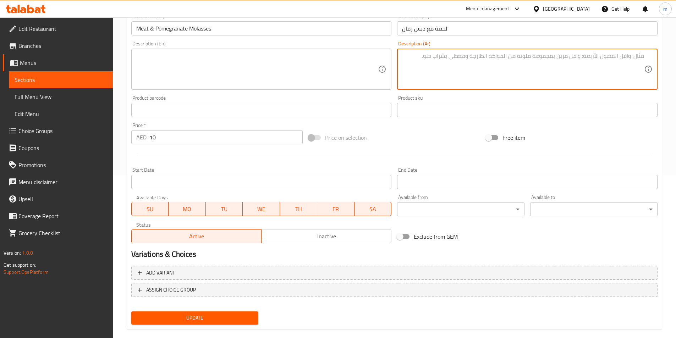
scroll to position [173, 0]
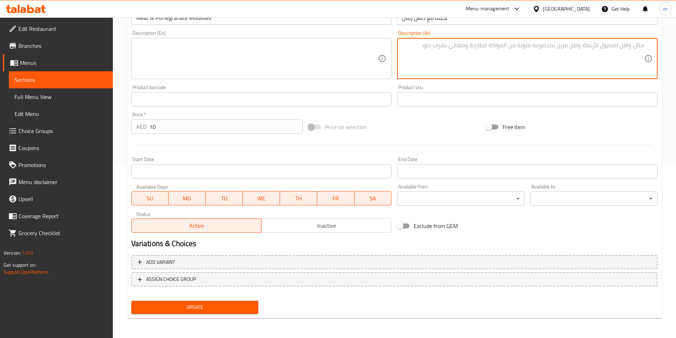
click at [224, 306] on span "Update" at bounding box center [195, 307] width 116 height 9
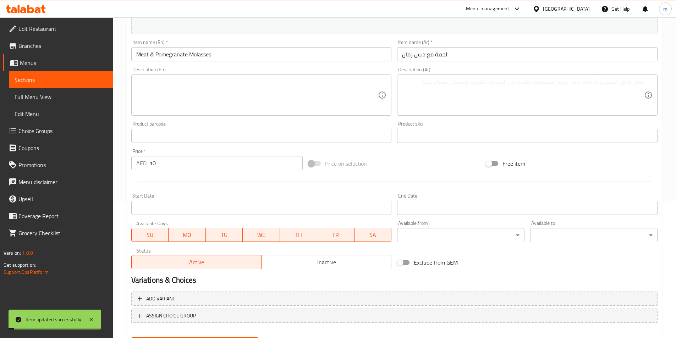
scroll to position [67, 0]
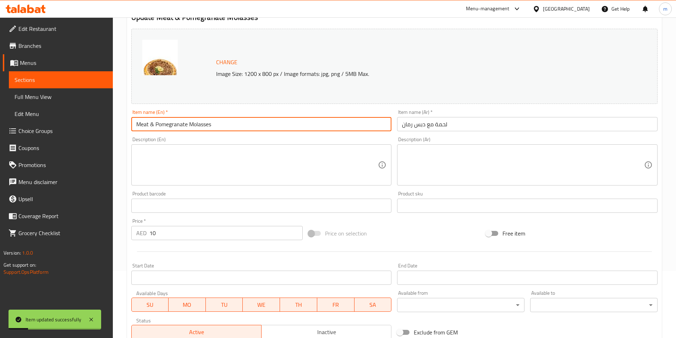
drag, startPoint x: 218, startPoint y: 126, endPoint x: 126, endPoint y: 124, distance: 92.2
click at [126, 124] on div "Home / Restaurants management / Menus / Sections / item / update MixManakish se…" at bounding box center [394, 197] width 563 height 494
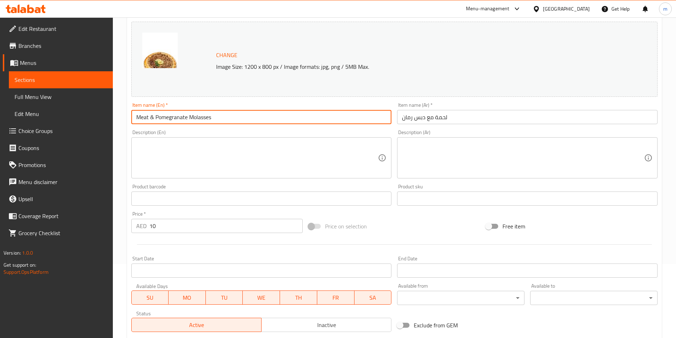
scroll to position [173, 0]
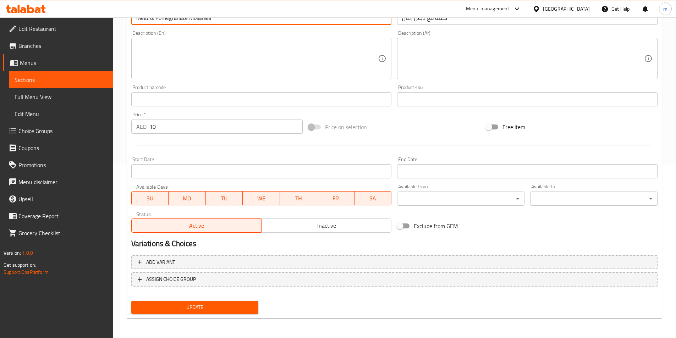
click at [253, 301] on button "Update" at bounding box center [194, 307] width 127 height 13
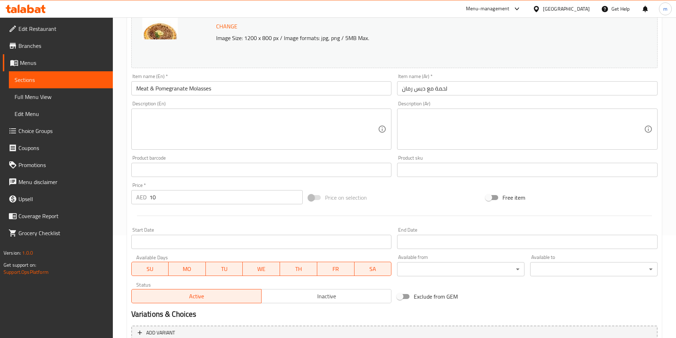
scroll to position [32, 0]
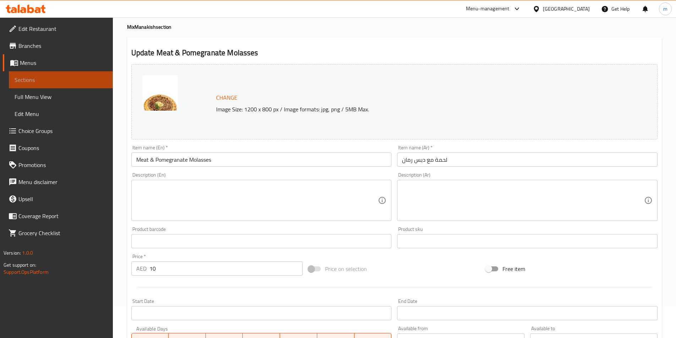
click at [81, 83] on span "Sections" at bounding box center [61, 80] width 93 height 9
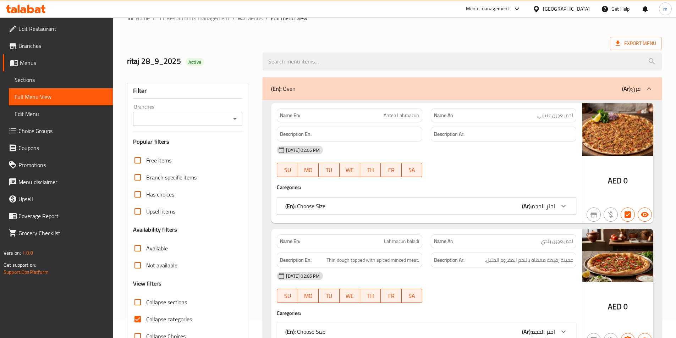
scroll to position [106, 0]
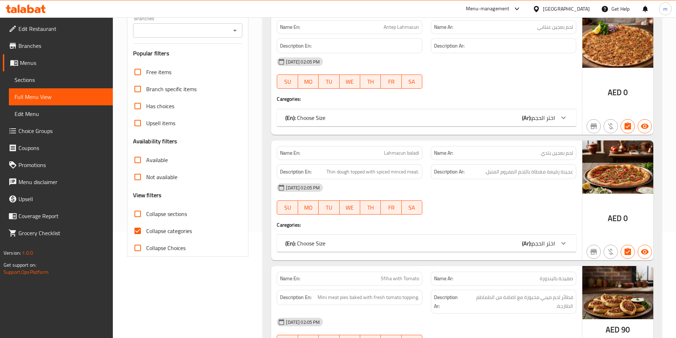
click at [136, 230] on input "Collapse categories" at bounding box center [137, 230] width 17 height 17
checkbox input "false"
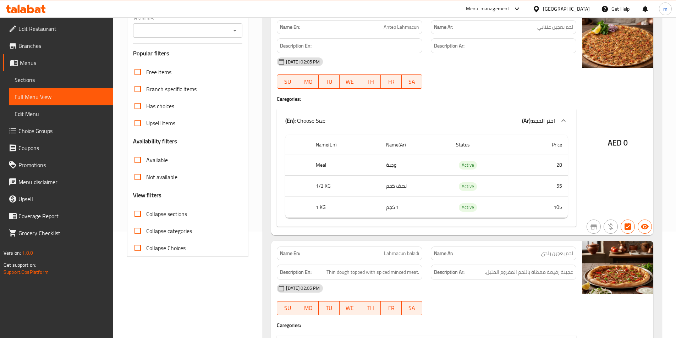
scroll to position [0, 0]
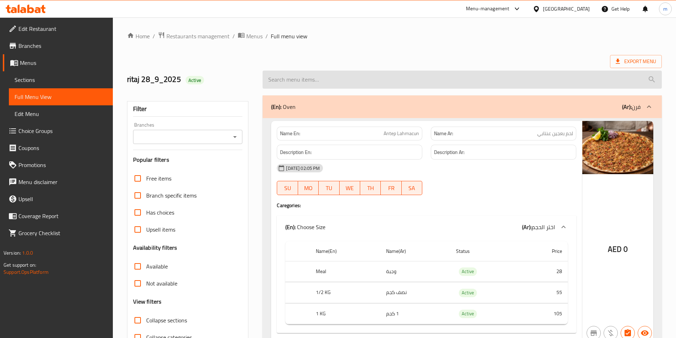
click at [554, 73] on input "search" at bounding box center [461, 80] width 399 height 18
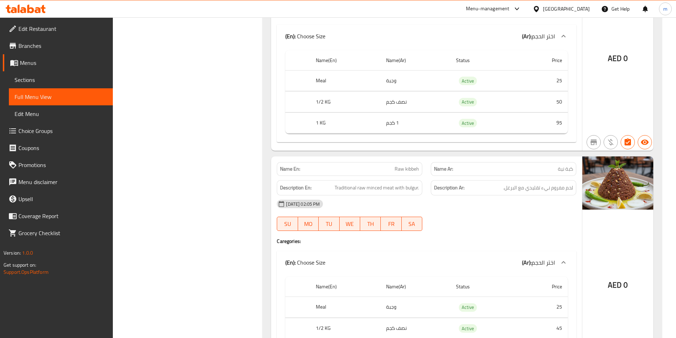
scroll to position [4375, 0]
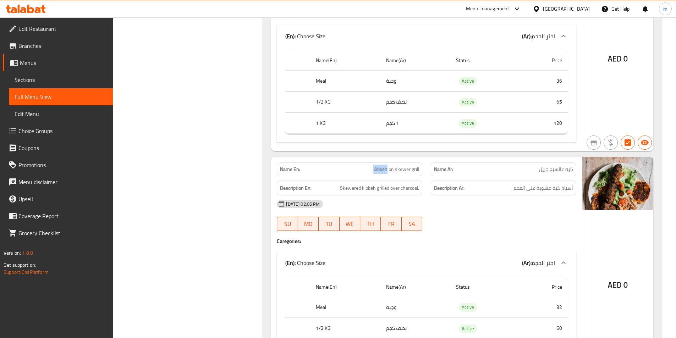
drag, startPoint x: 387, startPoint y: 170, endPoint x: 374, endPoint y: 169, distance: 12.8
click at [374, 169] on span "Kibbeh on skewer grill" at bounding box center [396, 169] width 46 height 7
copy span "Kibbeh"
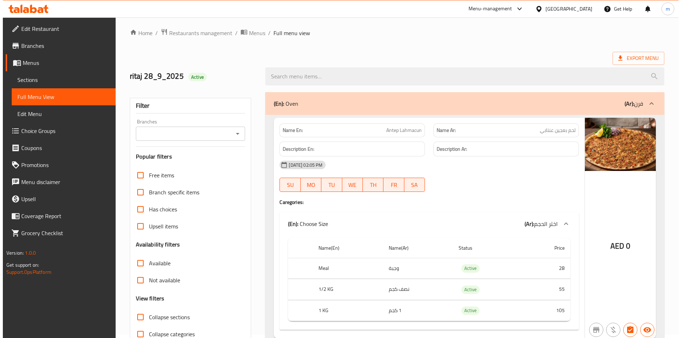
scroll to position [0, 0]
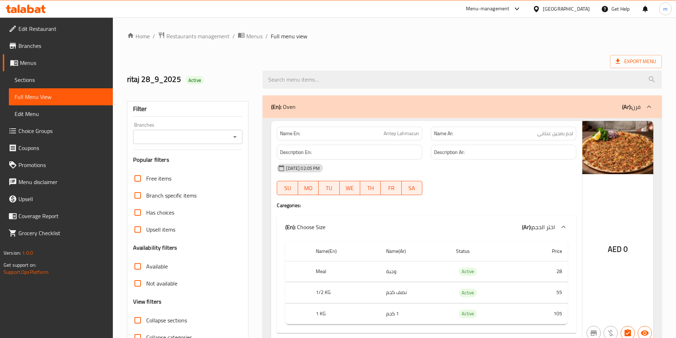
click at [516, 40] on ol "Home / Restaurants management / Menus / Full menu view" at bounding box center [394, 36] width 534 height 9
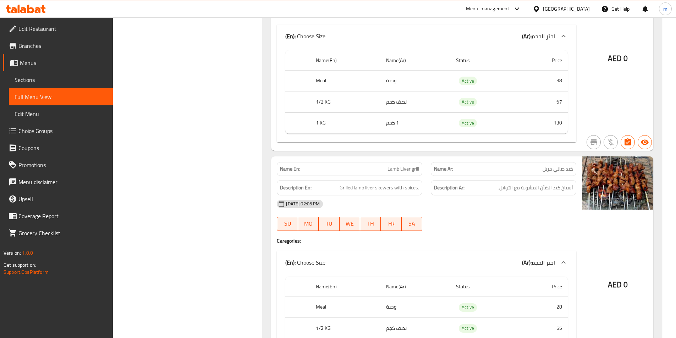
scroll to position [7246, 0]
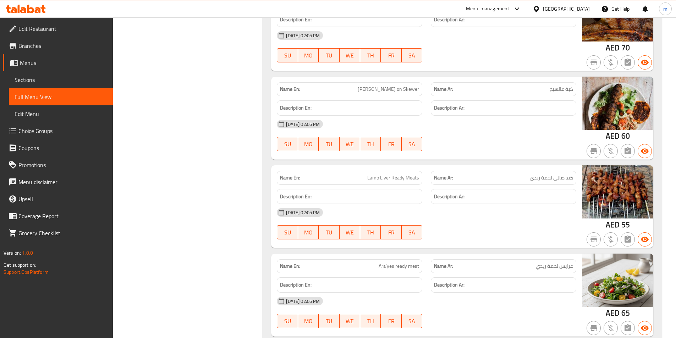
drag, startPoint x: 390, startPoint y: 168, endPoint x: 383, endPoint y: 170, distance: 7.2
click at [390, 174] on span "Lamb Liver Ready Meats" at bounding box center [393, 177] width 52 height 7
click at [359, 174] on p "Name En: Lamb Liver Ready Meats" at bounding box center [349, 177] width 139 height 7
drag, startPoint x: 362, startPoint y: 167, endPoint x: 427, endPoint y: 170, distance: 64.9
click at [427, 170] on div "Name En: Lamb Liver Ready Meats Name Ar: كبد ضاني لحمة ريدي" at bounding box center [426, 178] width 308 height 22
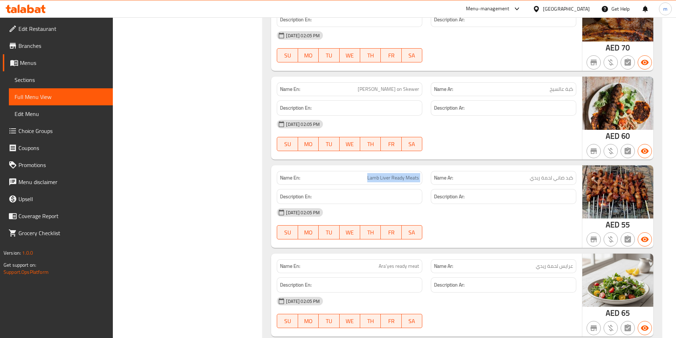
copy span "Lamb Liver Ready Meats"
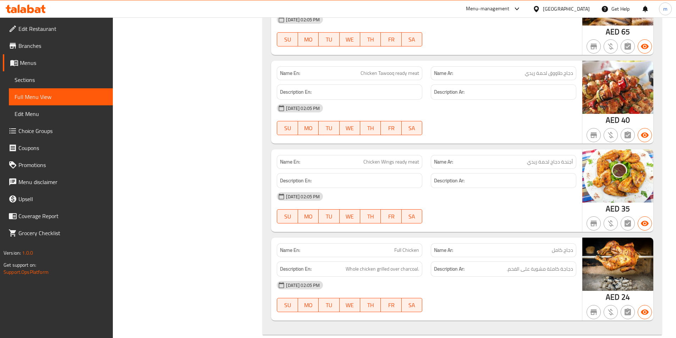
scroll to position [7672, 0]
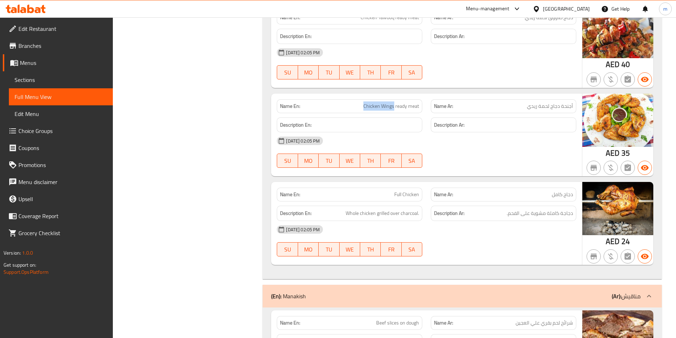
drag, startPoint x: 394, startPoint y: 96, endPoint x: 364, endPoint y: 96, distance: 29.8
click at [364, 102] on span "Chicken Wings ready meat" at bounding box center [391, 105] width 56 height 7
copy span "Chicken Wings"
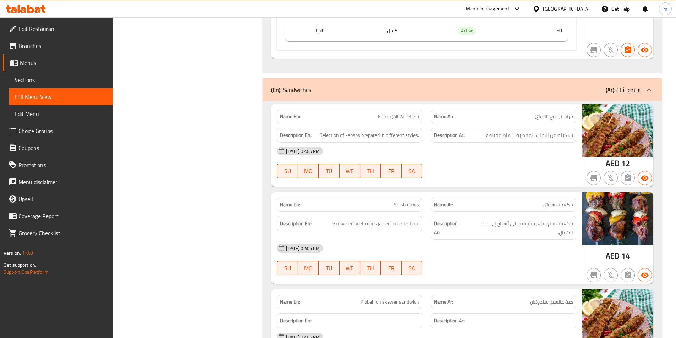
scroll to position [6498, 0]
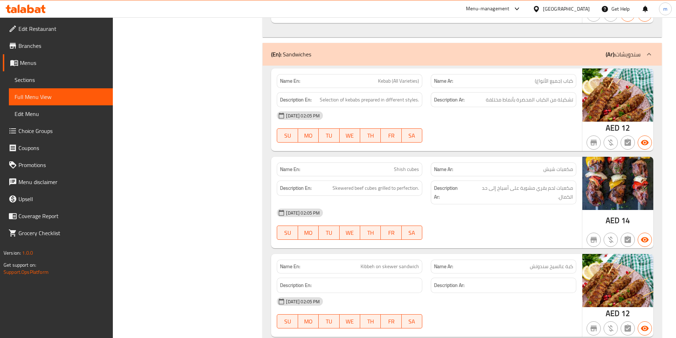
click at [384, 81] on span "Kebab (All Varieties)" at bounding box center [398, 80] width 41 height 7
copy span "Kebab"
click at [384, 79] on span "Kebab (All Varieties)" at bounding box center [398, 80] width 41 height 7
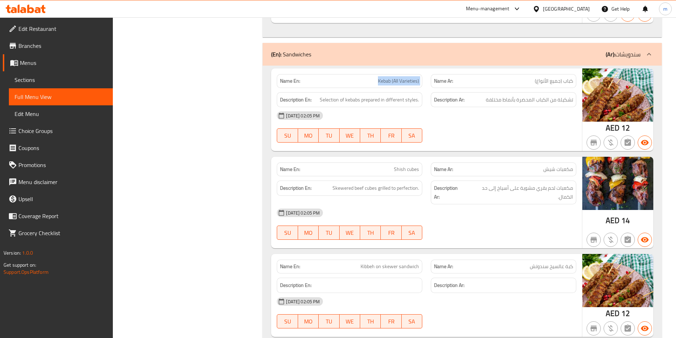
click at [384, 79] on span "Kebab (All Varieties)" at bounding box center [398, 80] width 41 height 7
copy span "Kebab (All Varieties)"
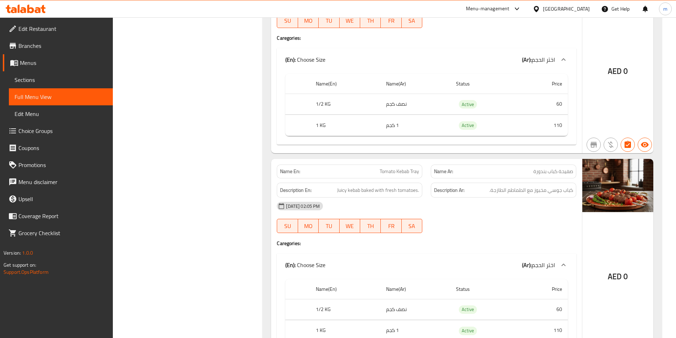
scroll to position [1007, 0]
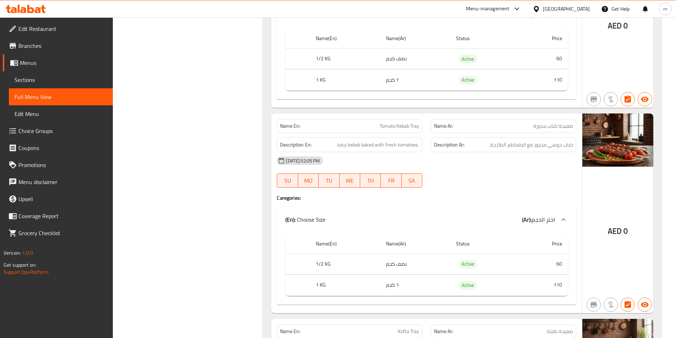
click at [39, 9] on icon at bounding box center [38, 10] width 6 height 6
